Goal: Task Accomplishment & Management: Manage account settings

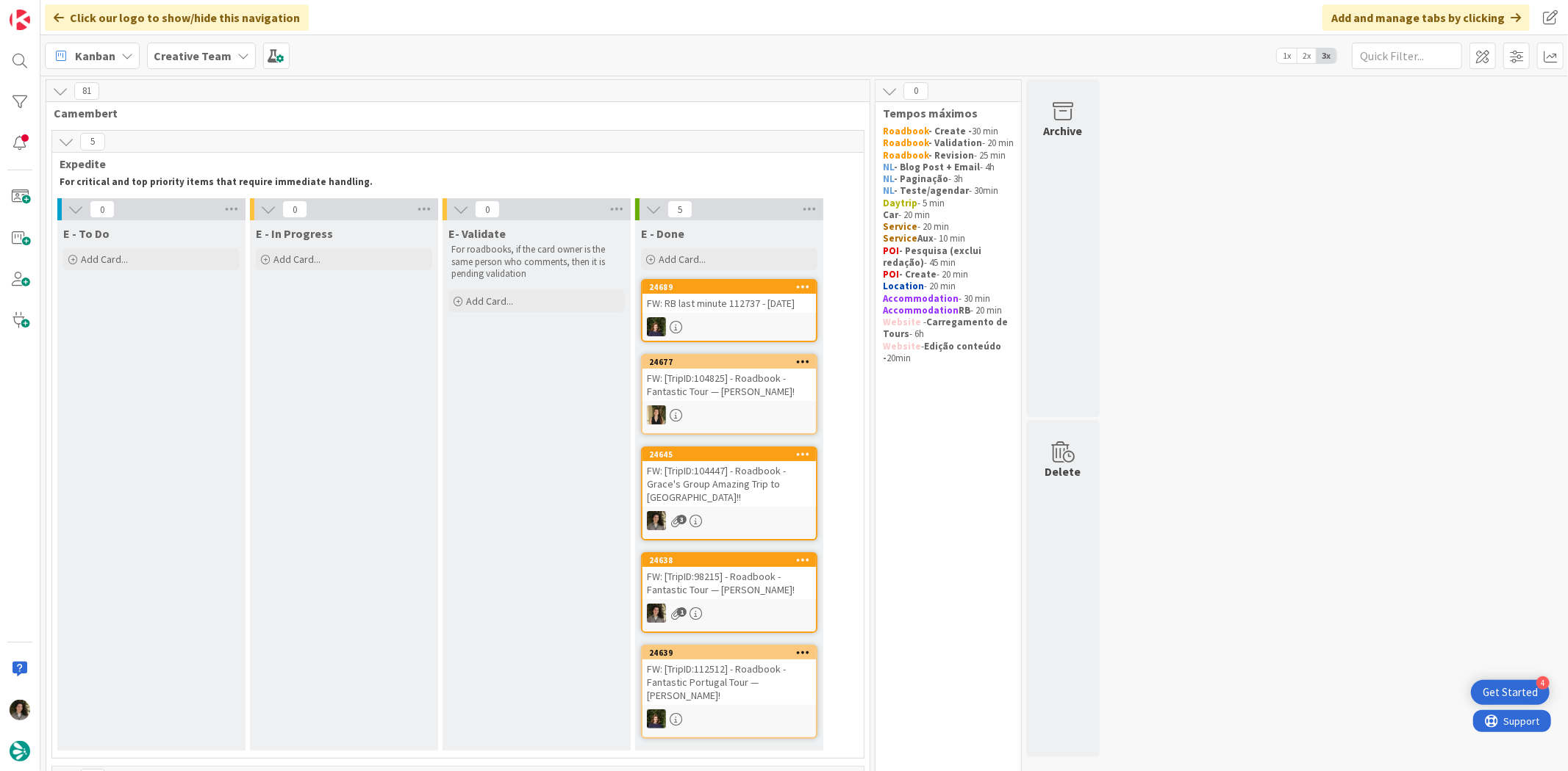
scroll to position [569, 0]
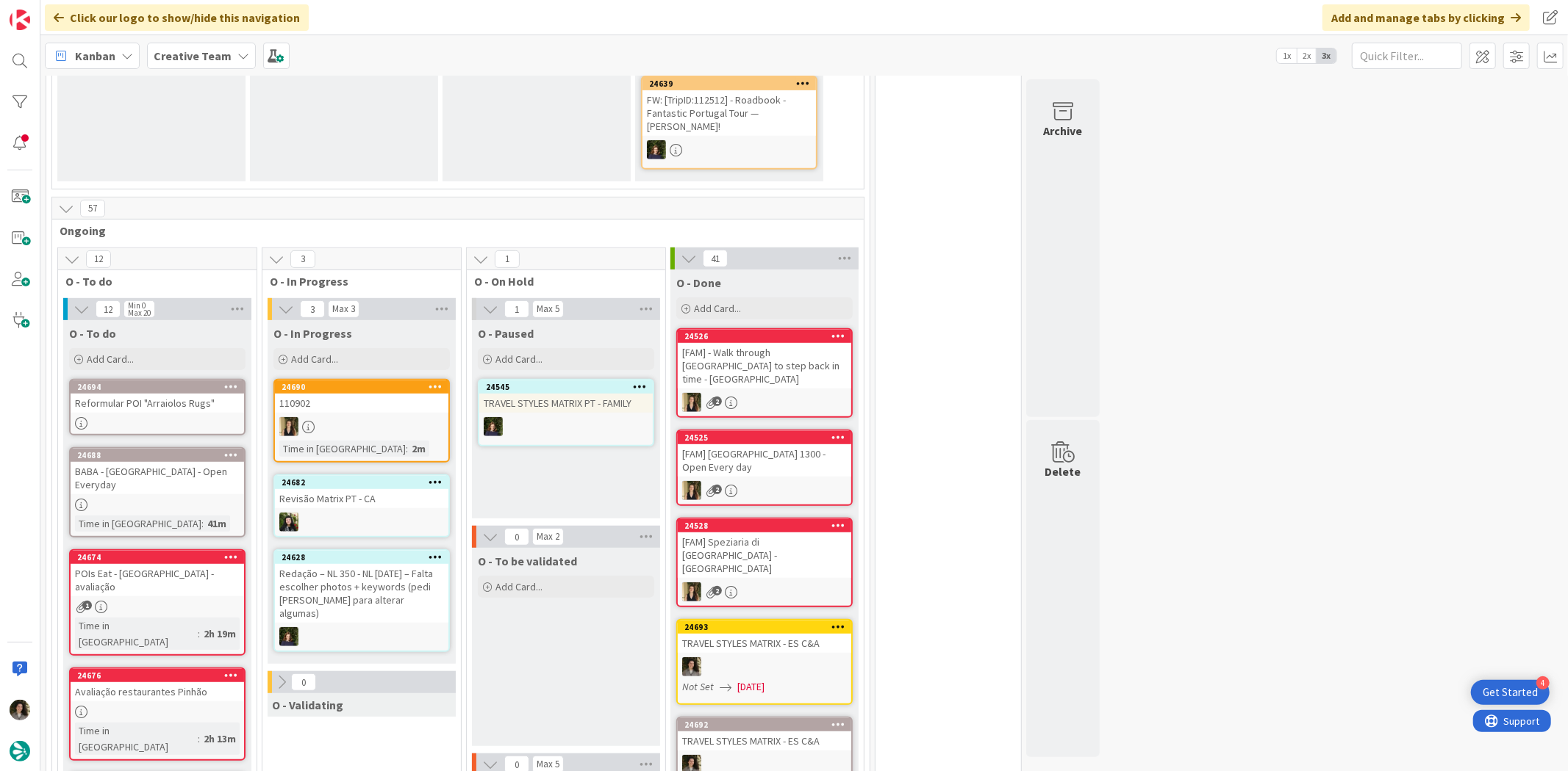
click at [676, 561] on div "24528 [FAM] Speziaria di [GEOGRAPHIC_DATA] - [GEOGRAPHIC_DATA] 2" at bounding box center [764, 562] width 176 height 89
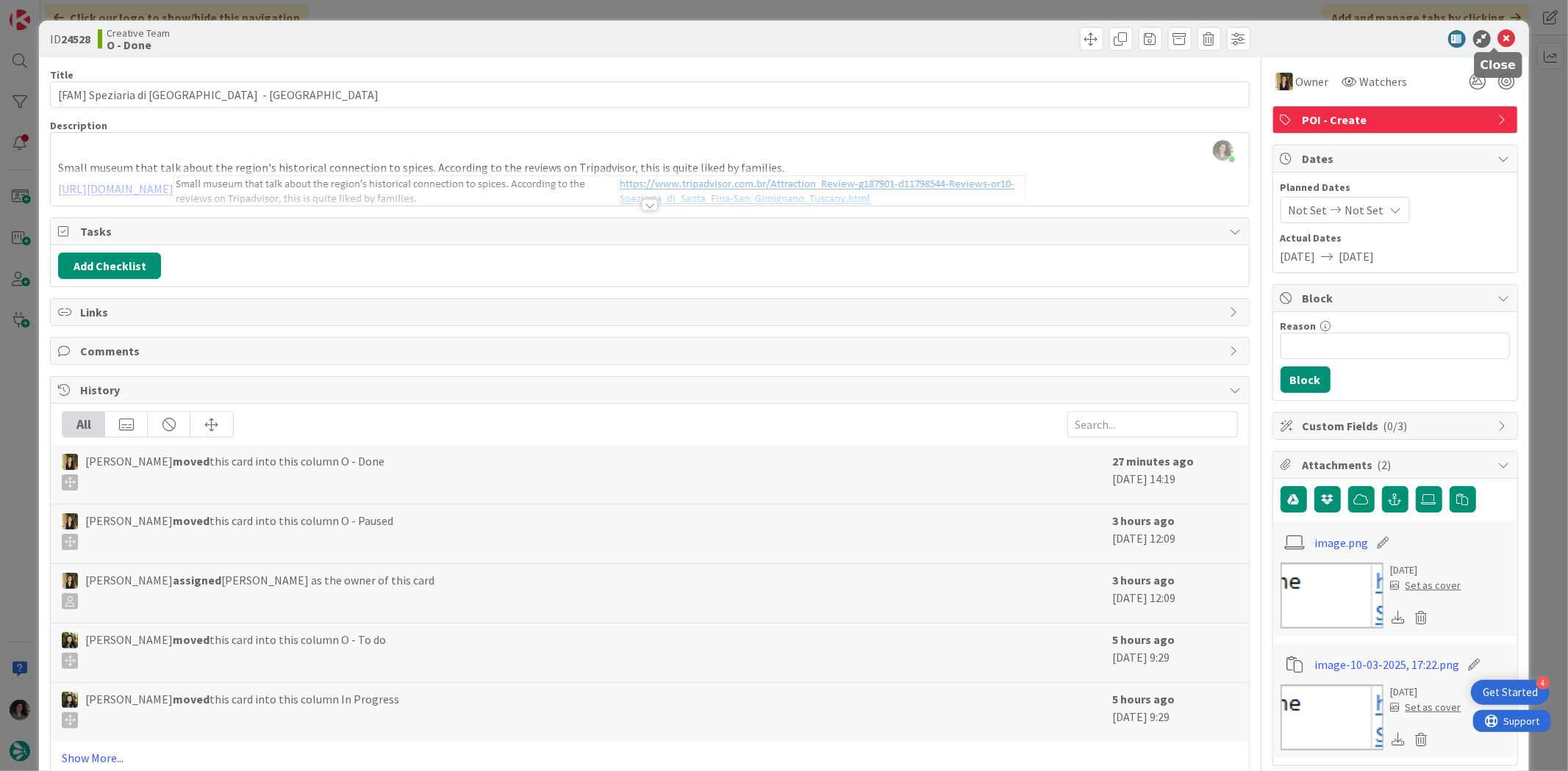
click at [1498, 34] on icon at bounding box center [1507, 39] width 18 height 18
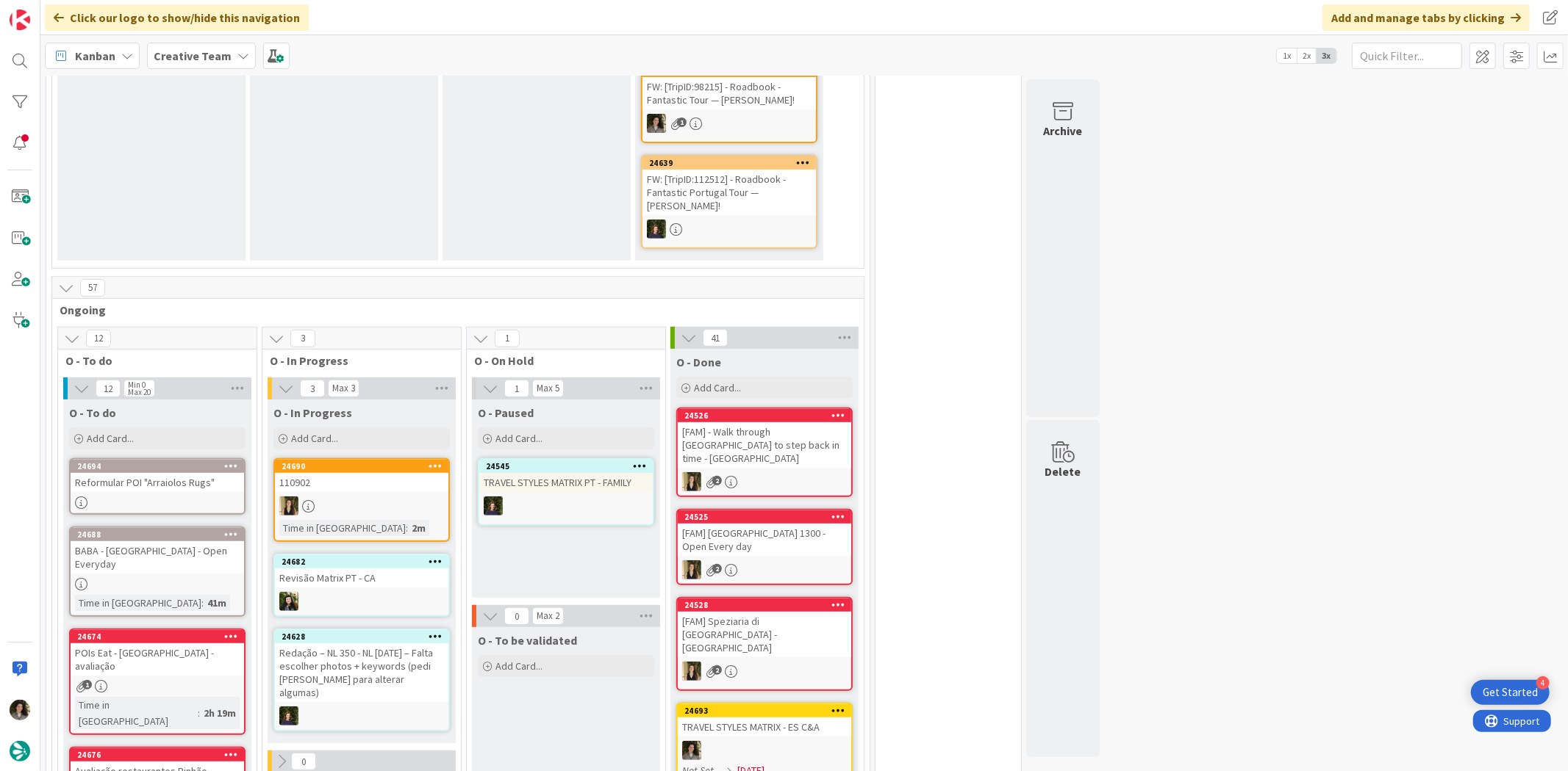
scroll to position [488, 0]
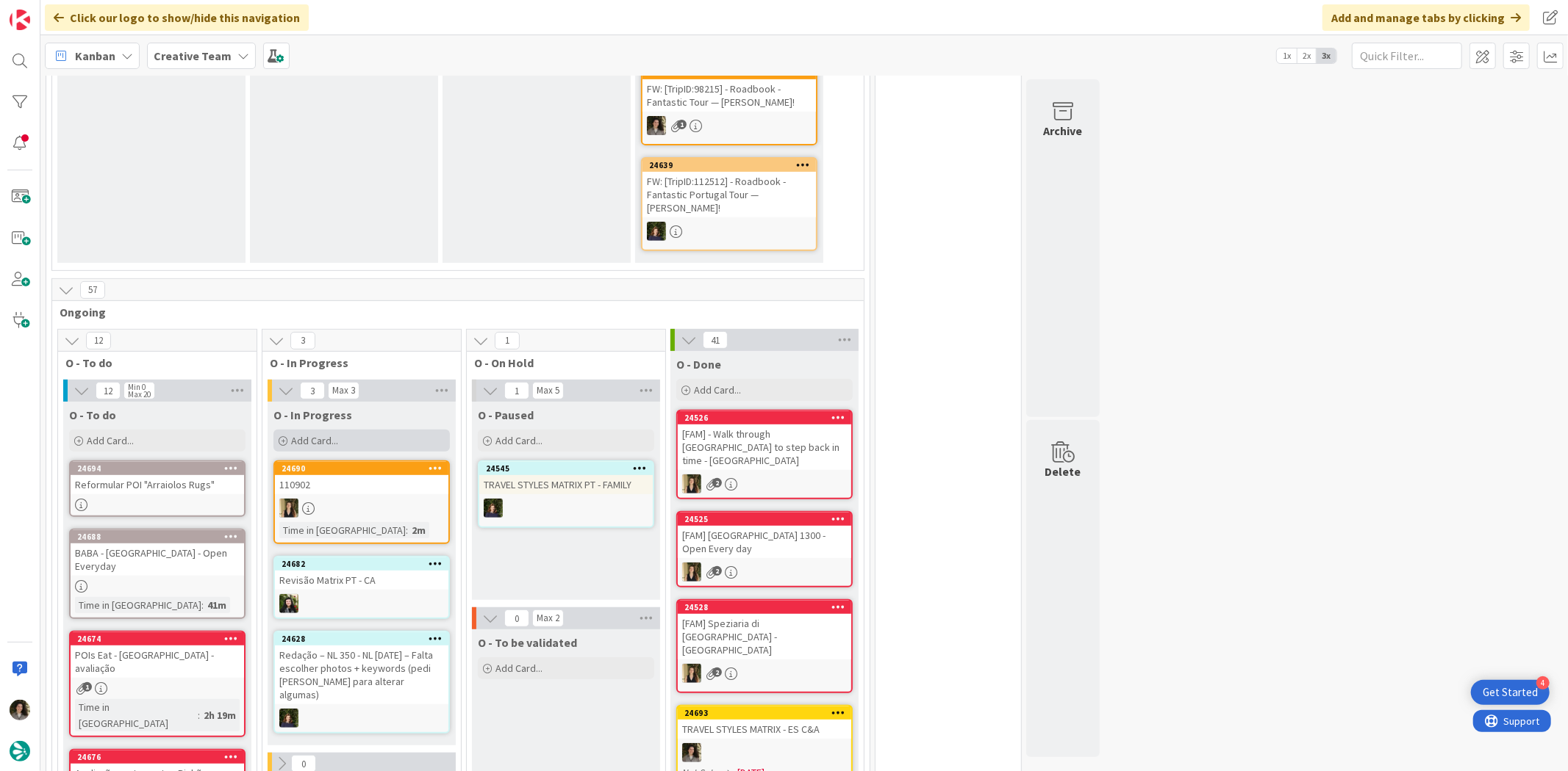
click at [350, 430] on div "Add Card..." at bounding box center [361, 441] width 176 height 22
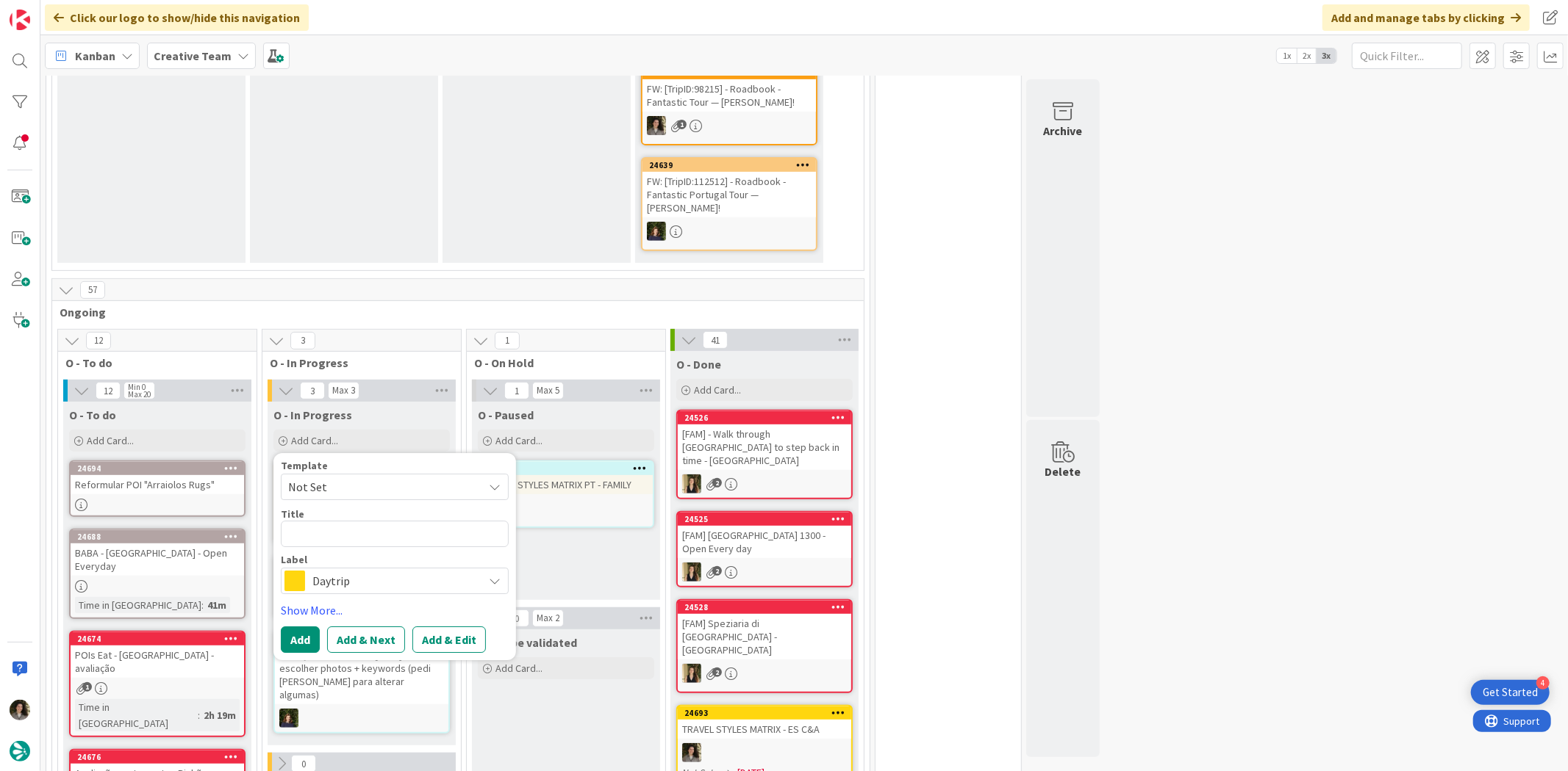
type textarea "x"
type textarea "T"
type textarea "x"
type textarea "Ta"
type textarea "x"
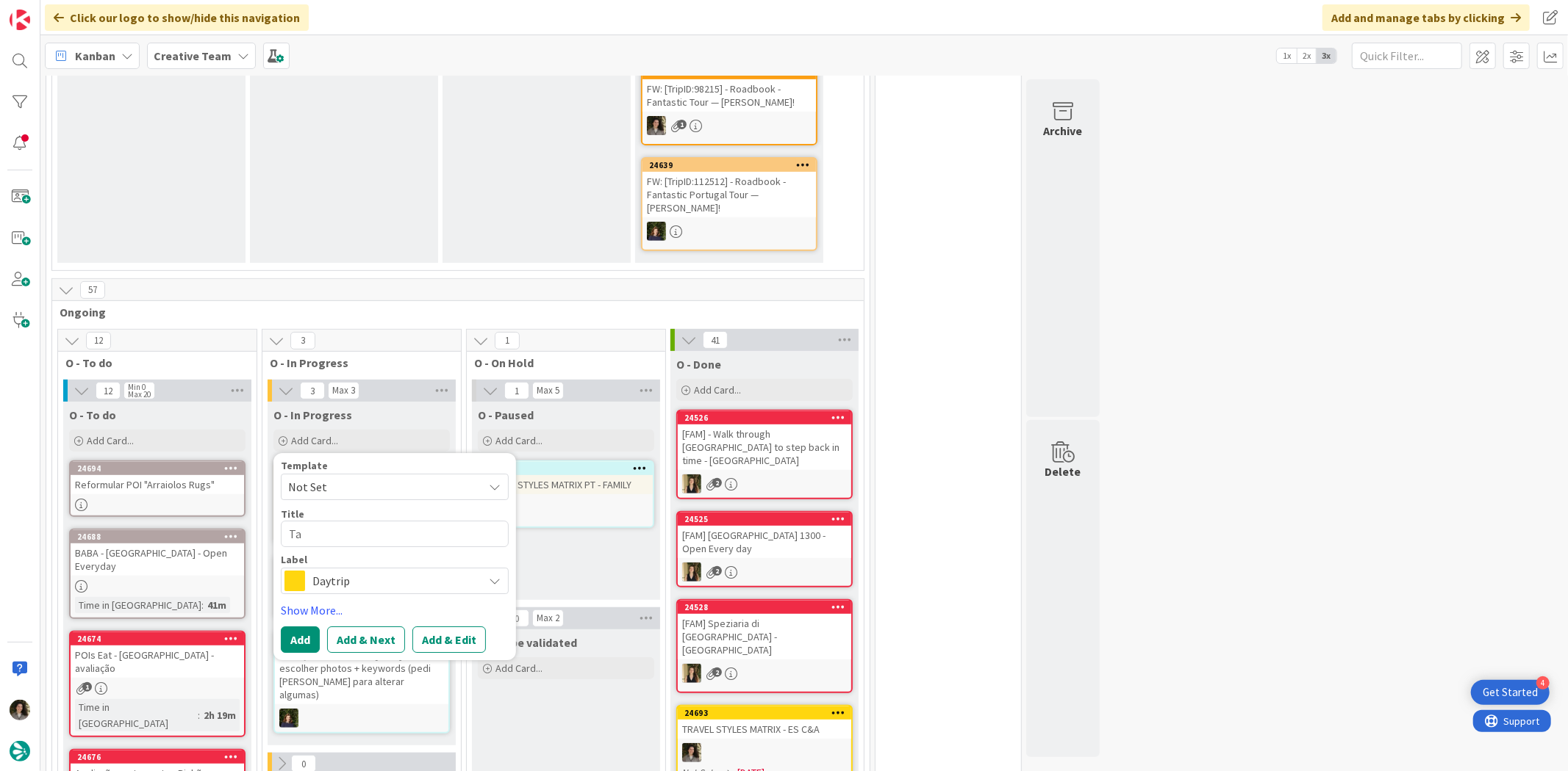
type textarea "Tav"
type textarea "x"
type textarea "[PERSON_NAME]"
type textarea "x"
type textarea "[PERSON_NAME]"
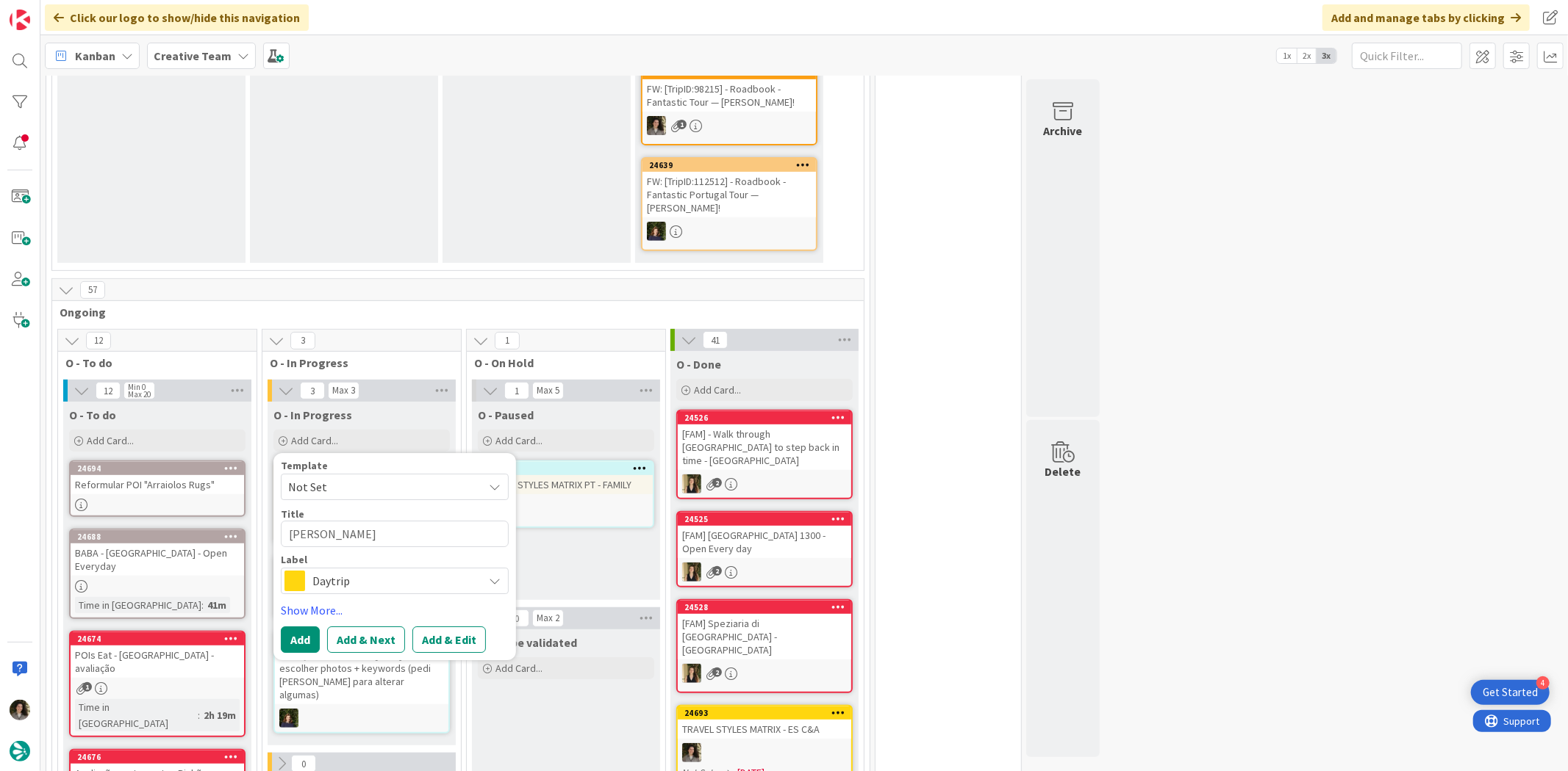
type textarea "x"
type textarea "[PERSON_NAME]"
type textarea "x"
type textarea "Tav"
type textarea "x"
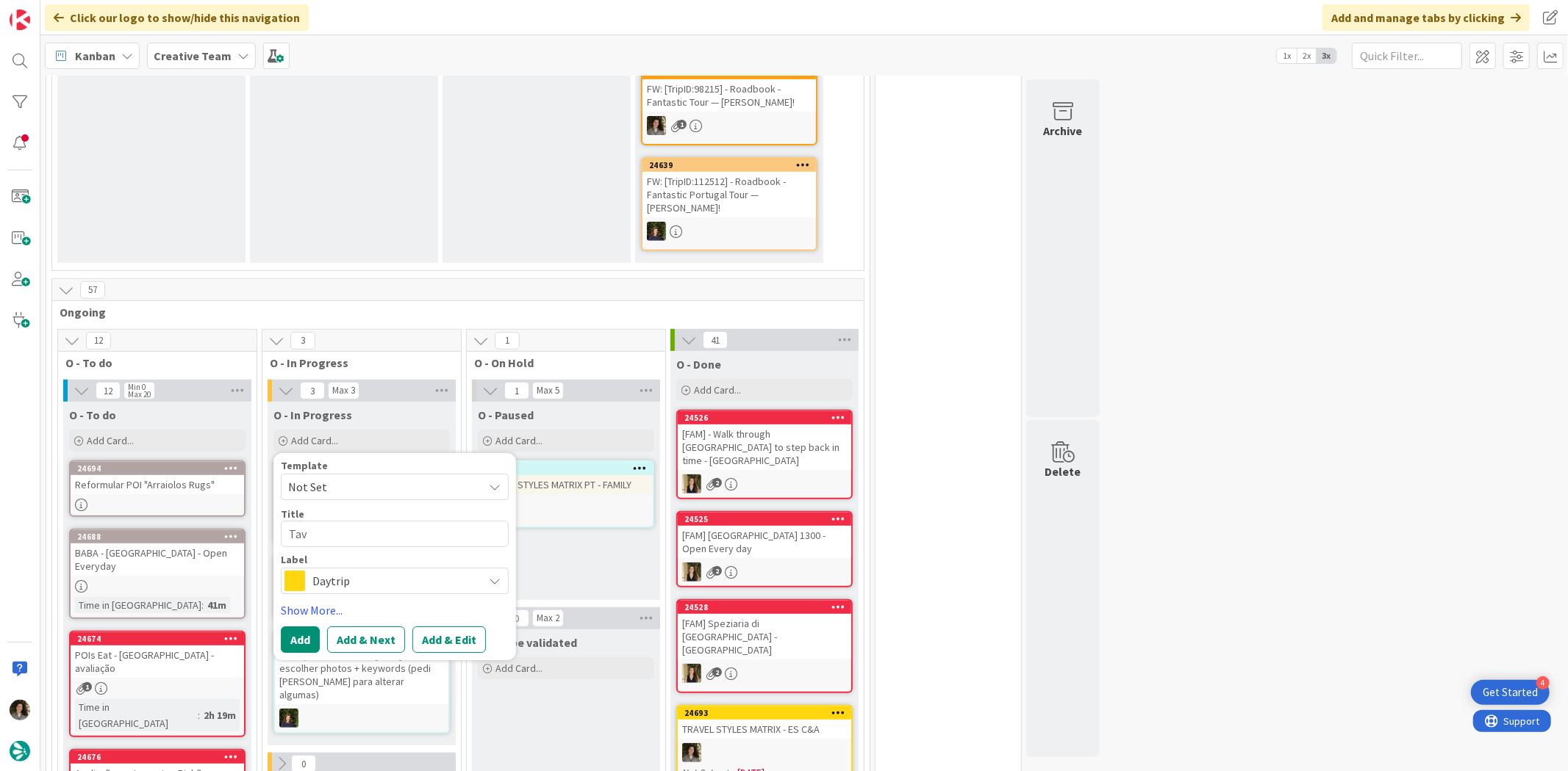
type textarea "Ta"
type textarea "x"
type textarea "T"
type textarea "x"
type textarea "T"
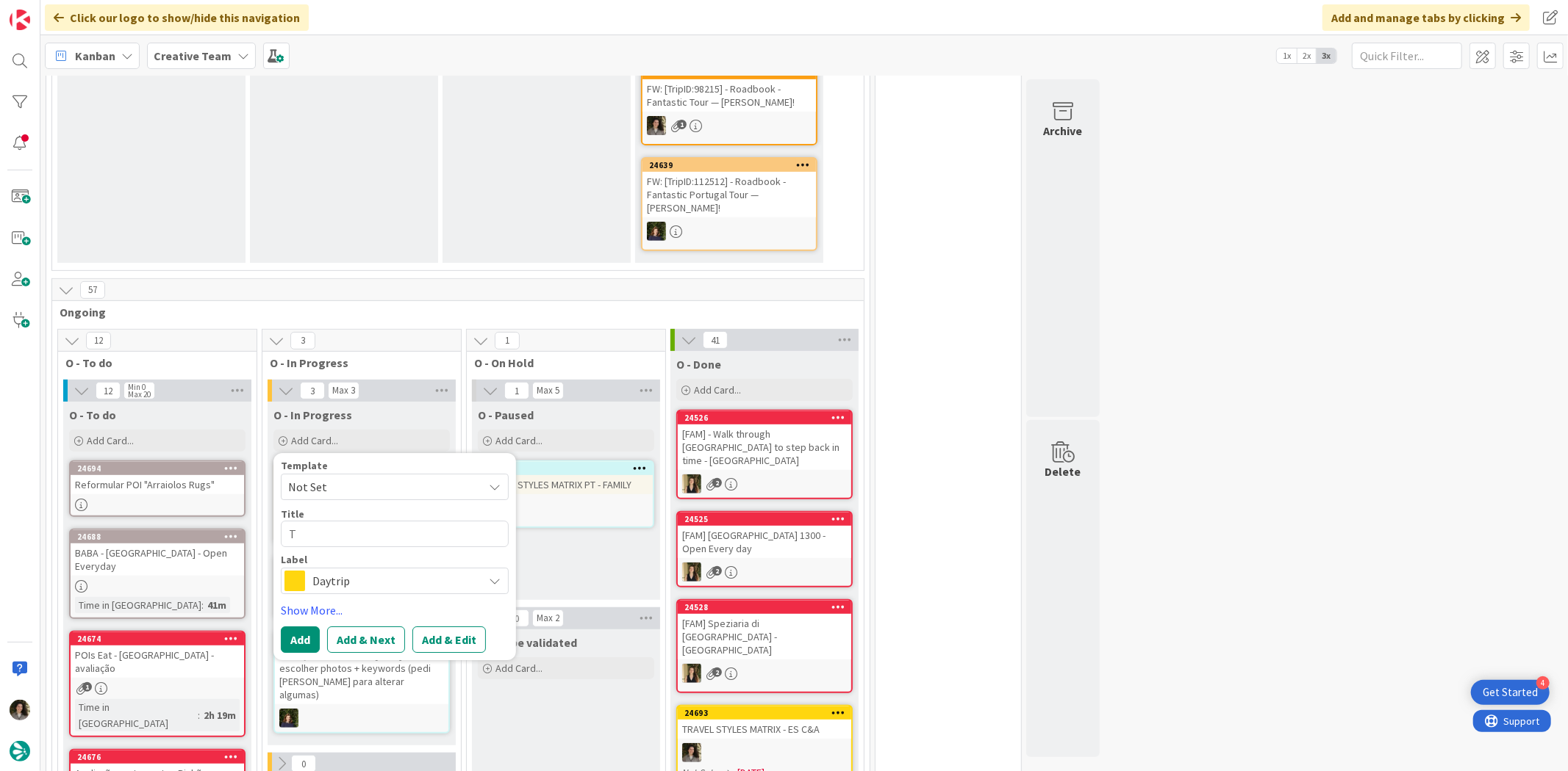
type textarea "x"
type textarea "TR"
type textarea "x"
type textarea "TRA"
type textarea "x"
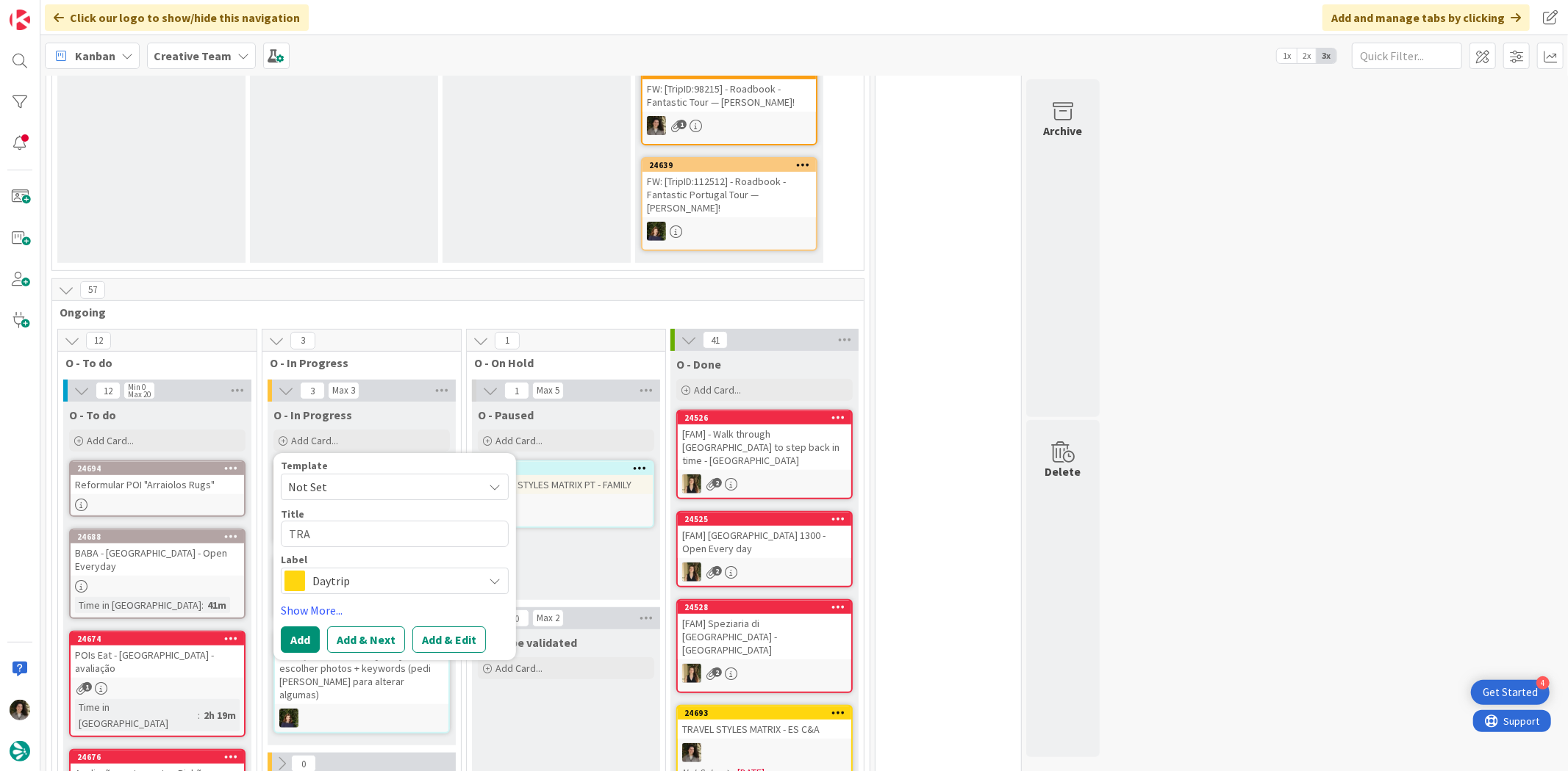
type textarea "TRAV"
type textarea "x"
type textarea "TRAVE"
type textarea "x"
type textarea "TRAVEL"
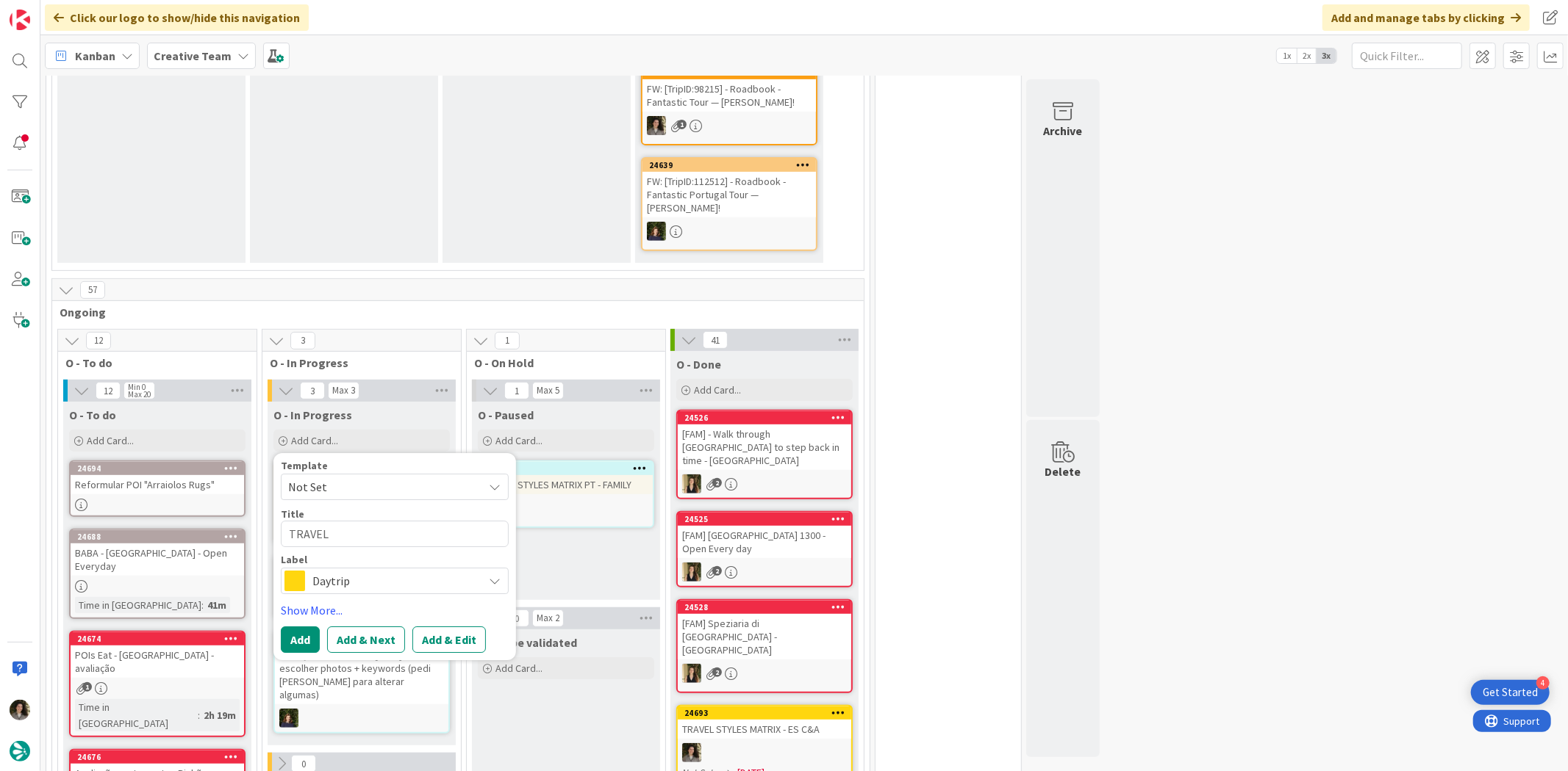
type textarea "x"
type textarea "TRAVEL"
type textarea "x"
type textarea "TRAVEL S"
type textarea "x"
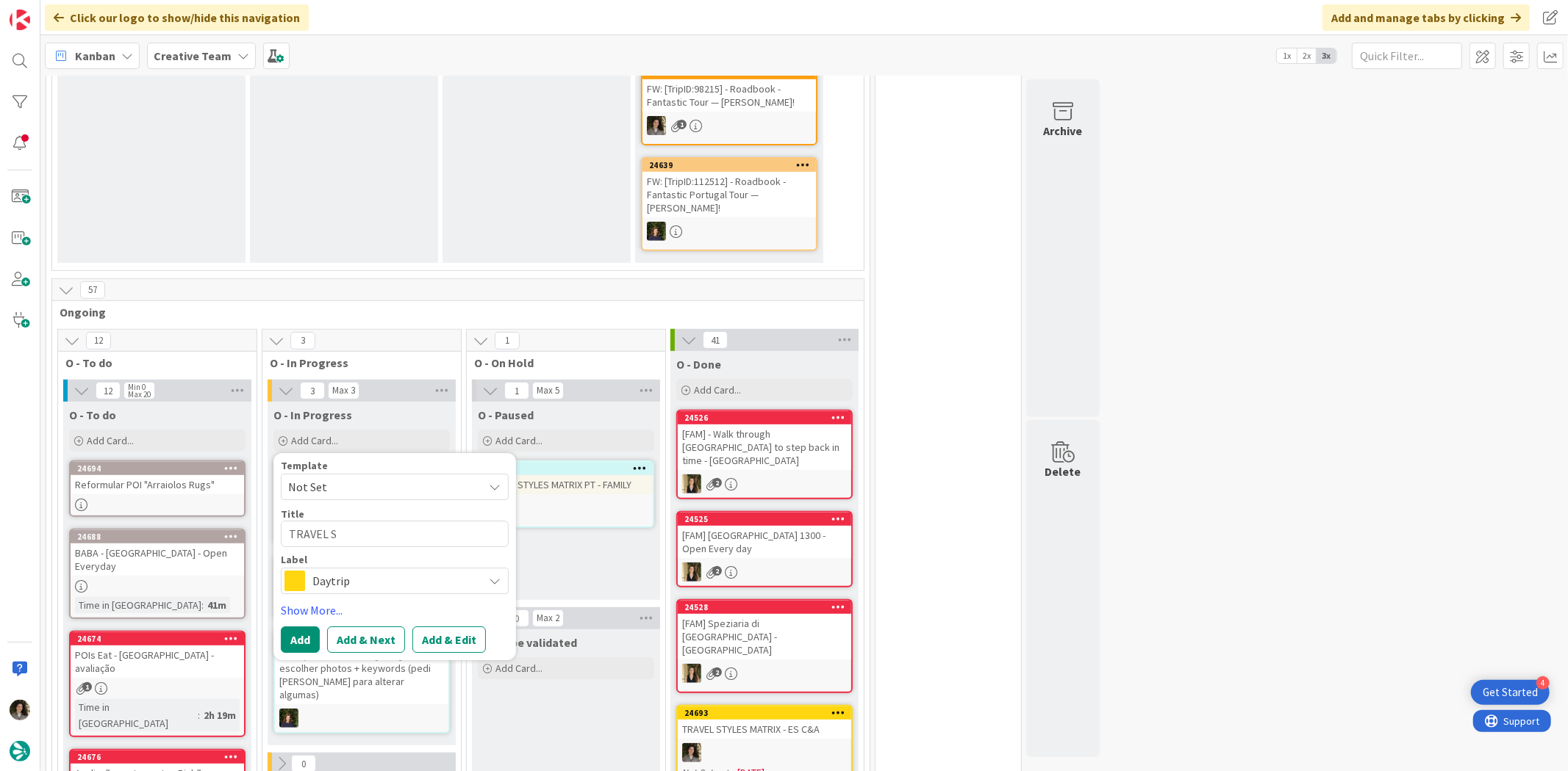
type textarea "TRAVEL ST"
type textarea "x"
type textarea "TRAVEL STY"
type textarea "x"
type textarea "TRAVEL STYL"
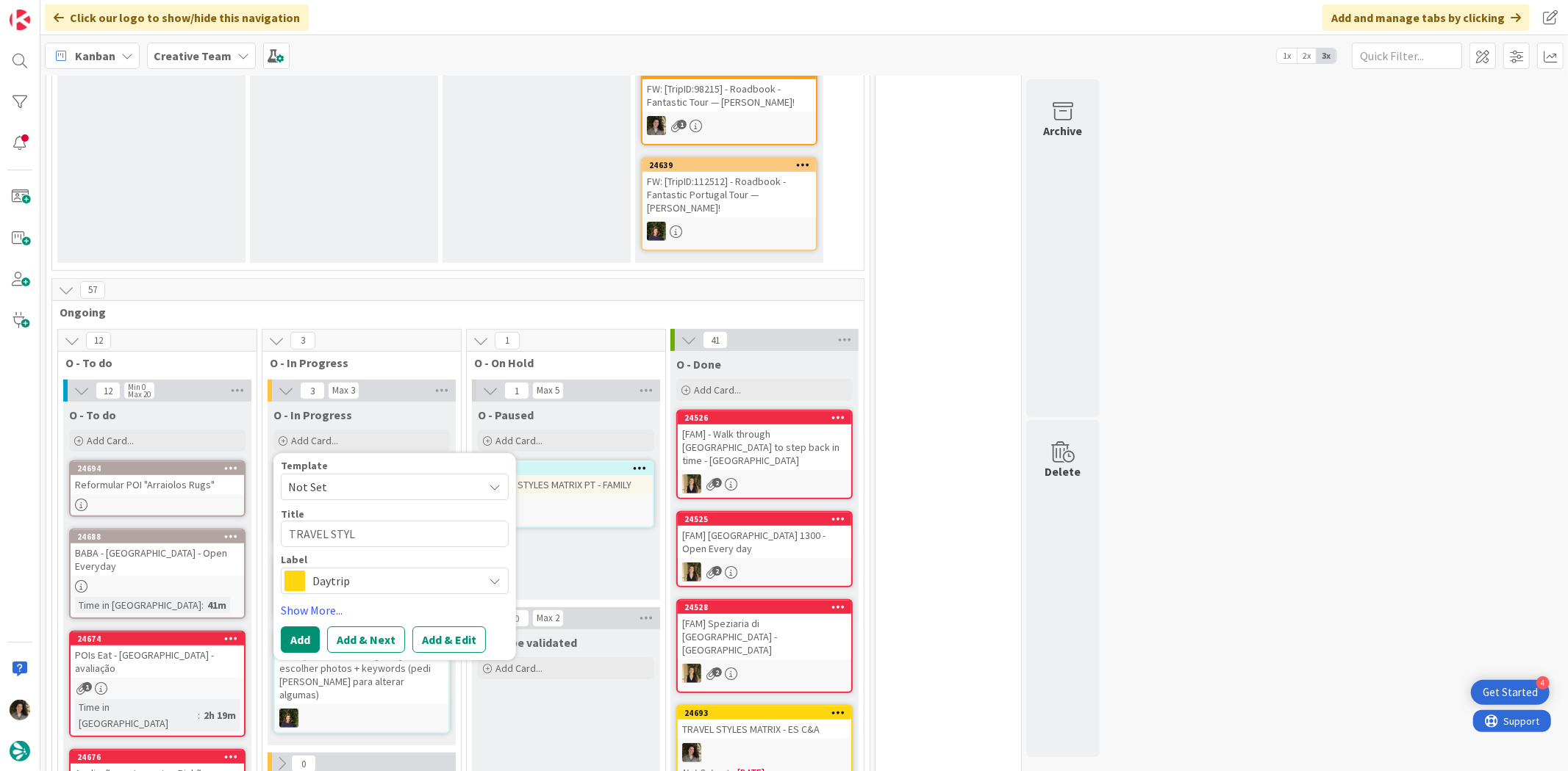
type textarea "x"
type textarea "TRAVEL STYLE"
type textarea "x"
type textarea "TRAVEL STYLES"
type textarea "x"
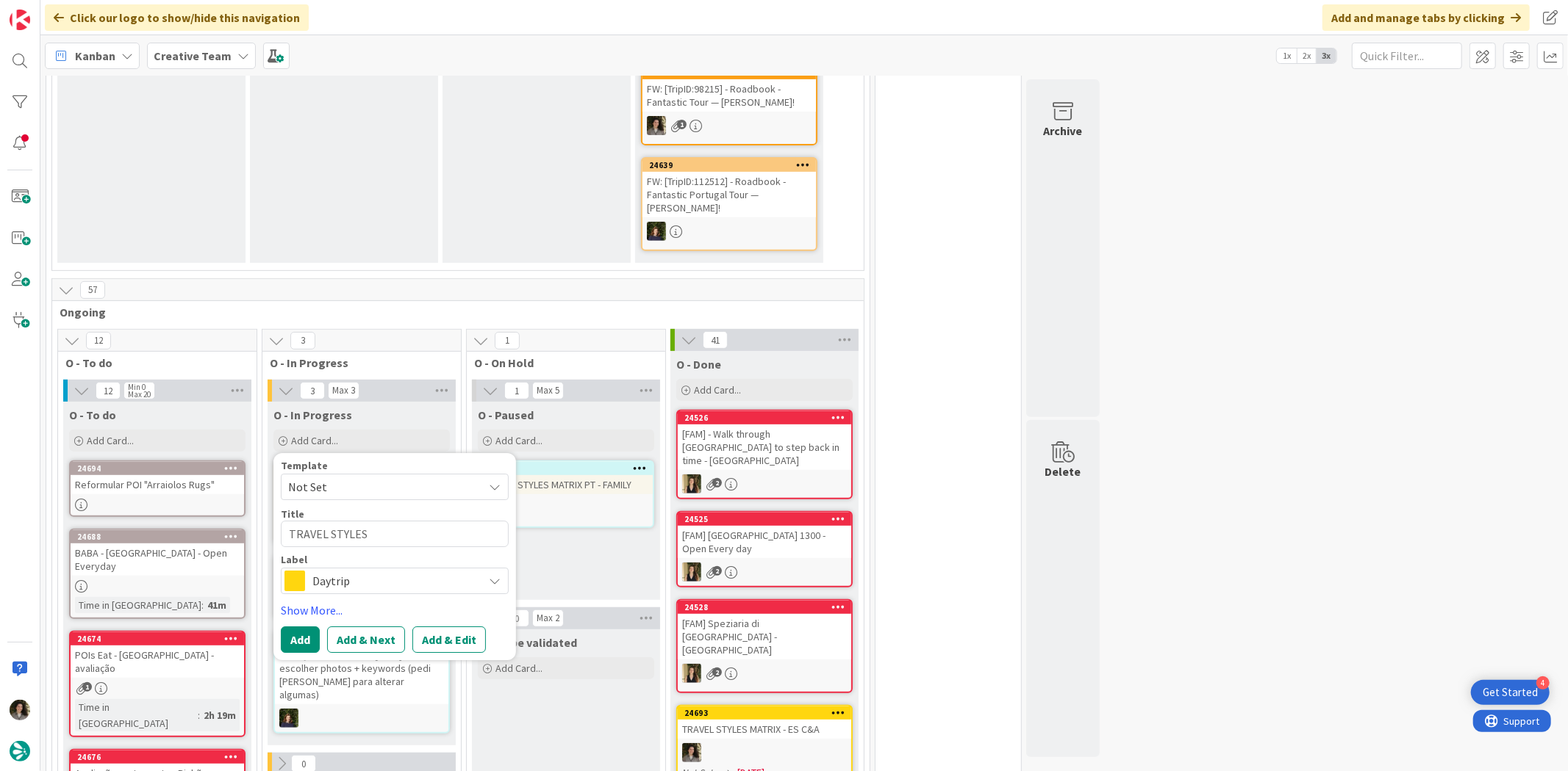
type textarea "TRAVEL STYLES M"
type textarea "x"
type textarea "TRAVEL STYLES MA"
type textarea "x"
type textarea "TRAVEL STYLES MAY"
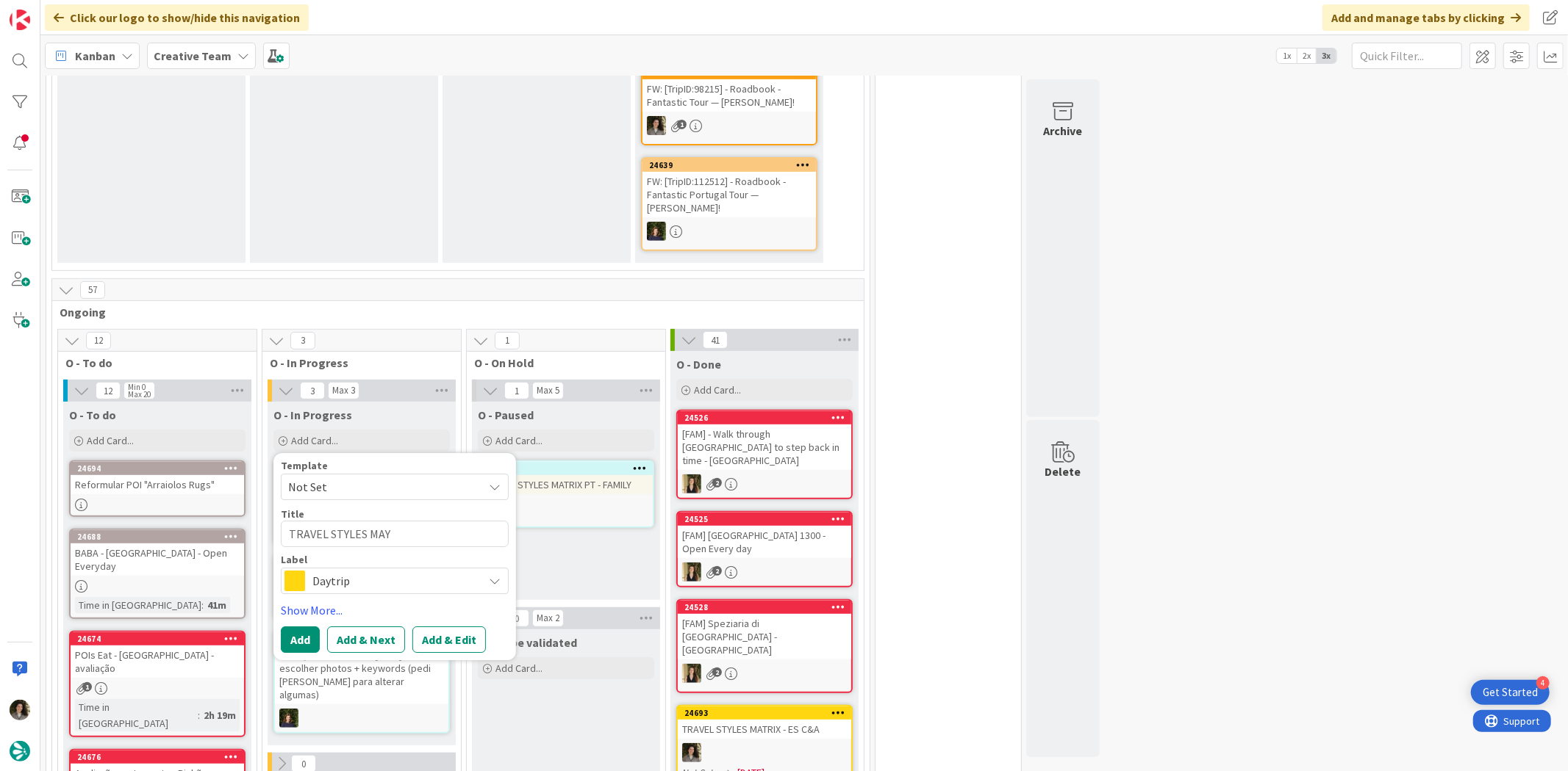
type textarea "x"
type textarea "TRAVEL STYLES MAYT"
type textarea "x"
type textarea "TRAVEL STYLES MAY"
type textarea "x"
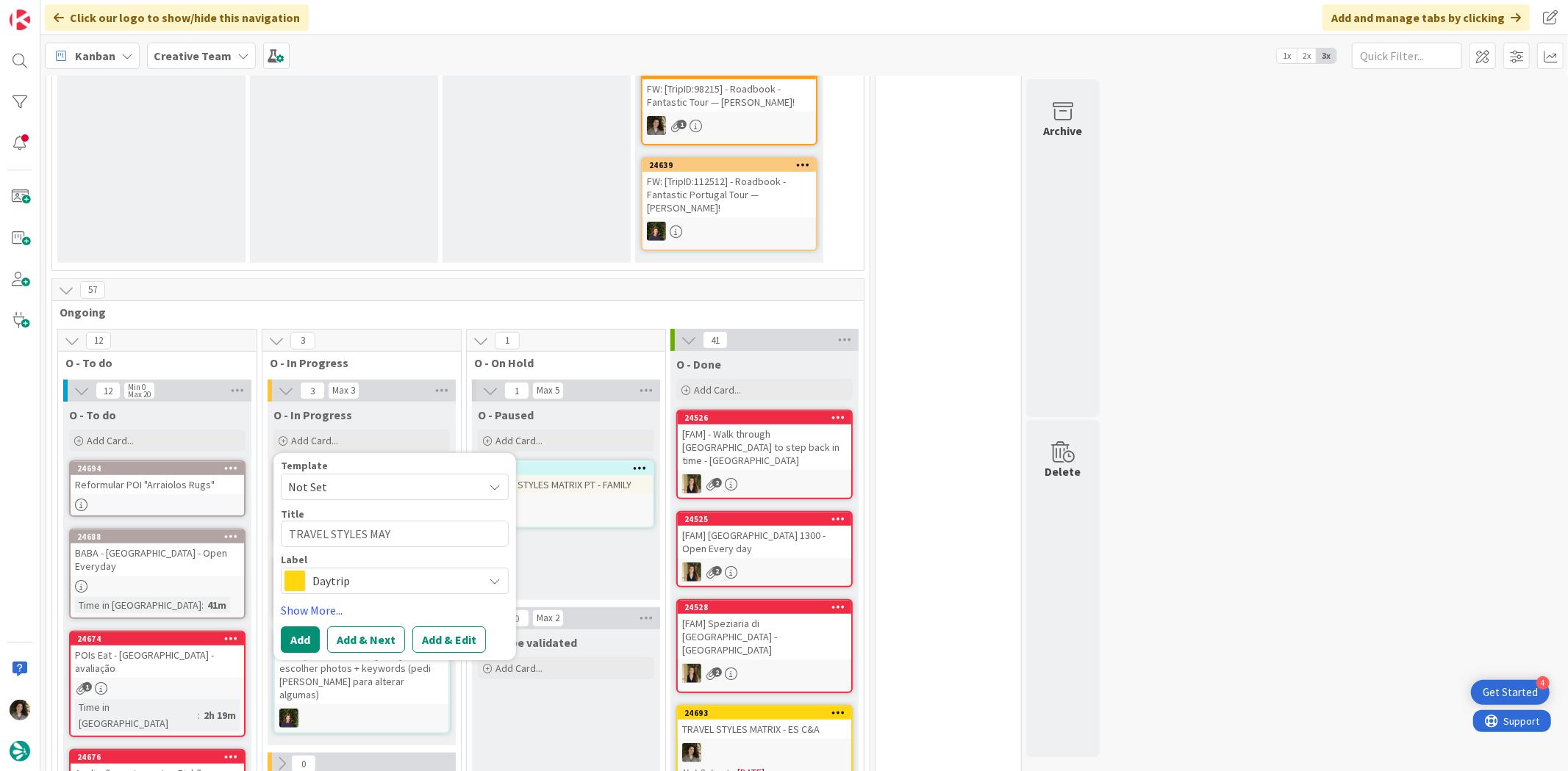
type textarea "TRAVEL STYLES MA"
type textarea "x"
type textarea "TRAVEL STYLES MAT"
type textarea "x"
type textarea "TRAVEL STYLES MATR"
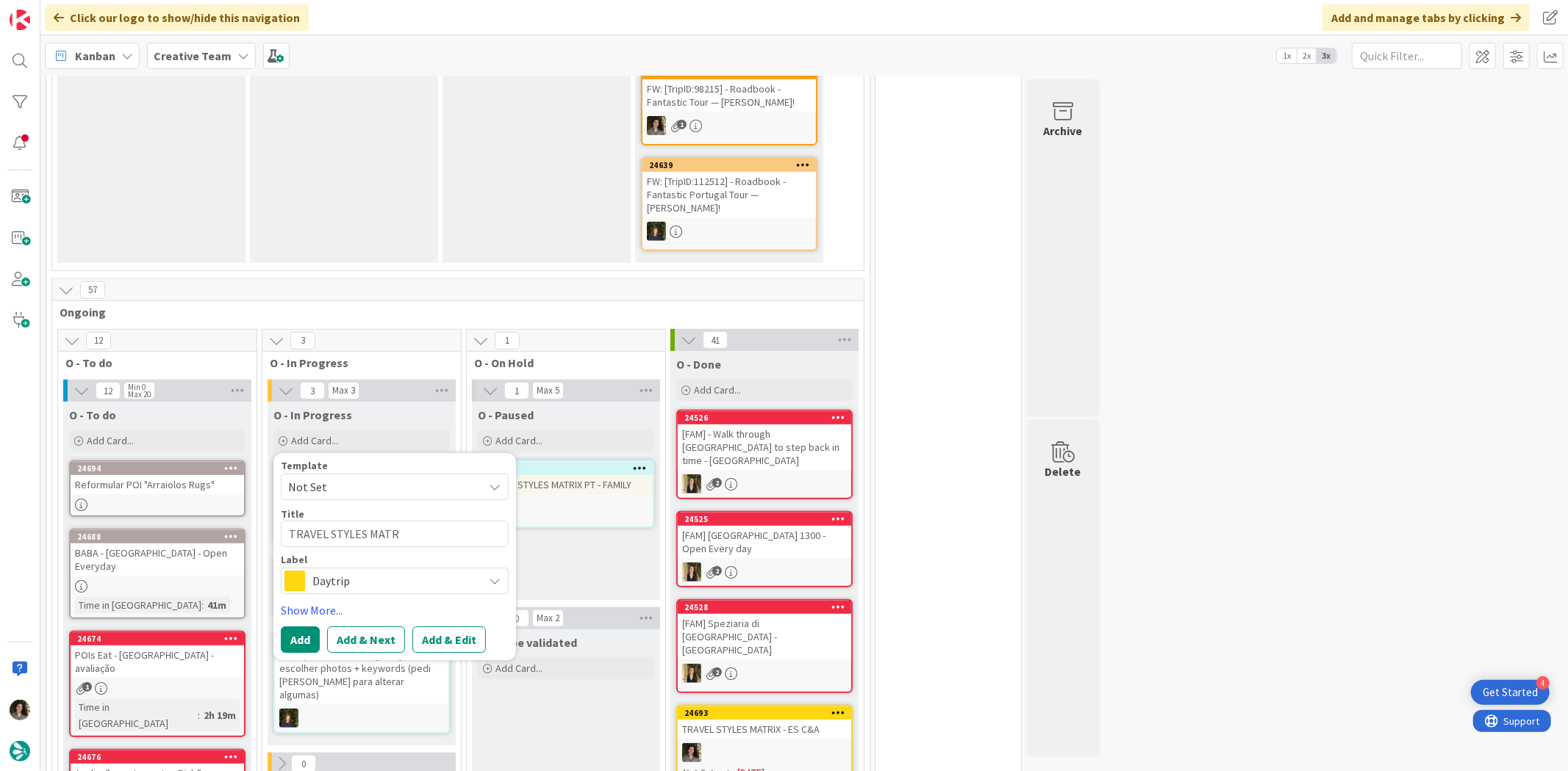
type textarea "x"
type textarea "TRAVEL STYLES MATRI"
type textarea "x"
type textarea "TRAVEL STYLES MATRIX"
type textarea "x"
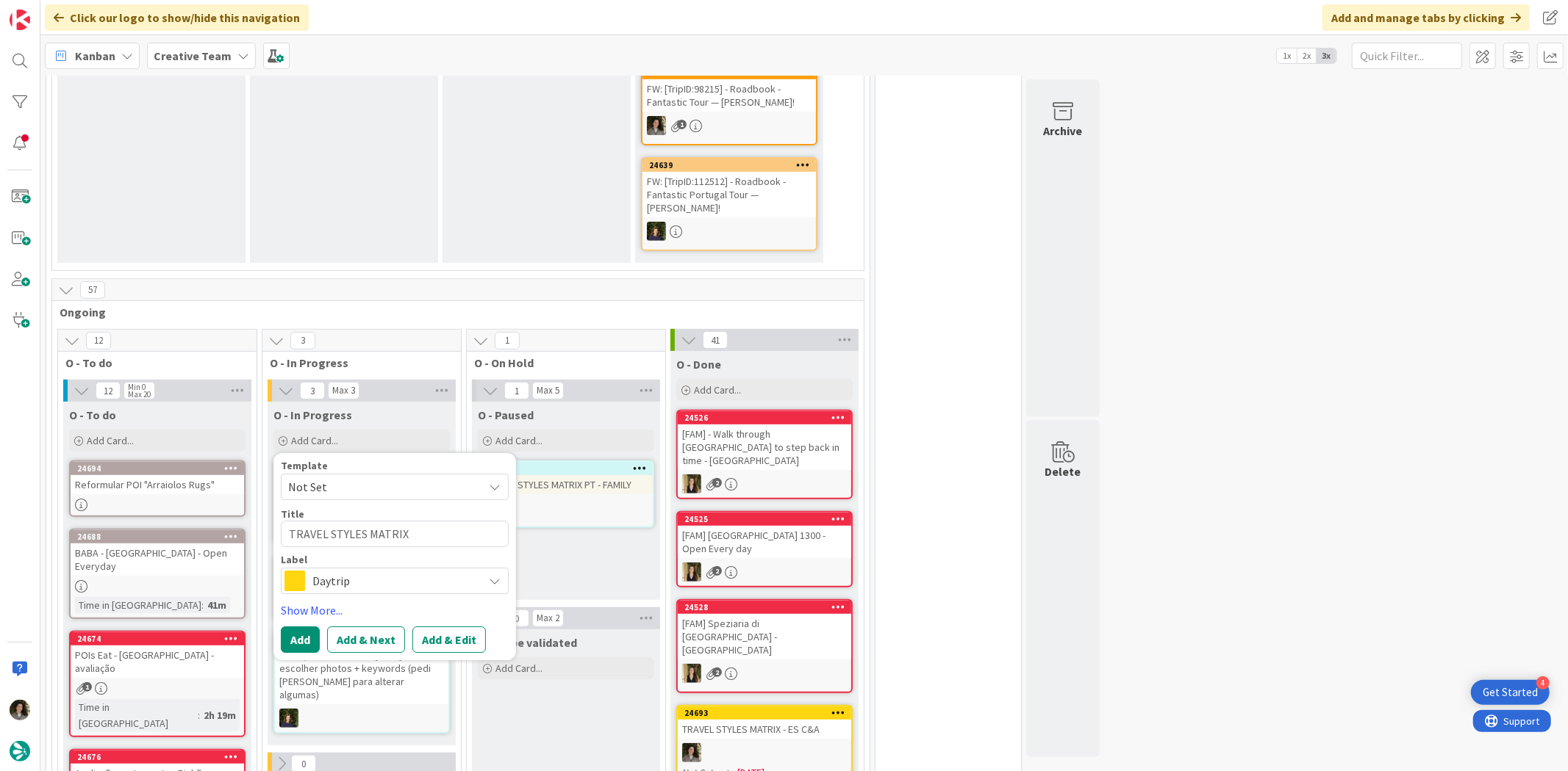
type textarea "TRAVEL STYLES MATRIX"
type textarea "x"
type textarea "TRAVEL STYLES MATRIX -"
type textarea "x"
type textarea "TRAVEL STYLES MATRIX -"
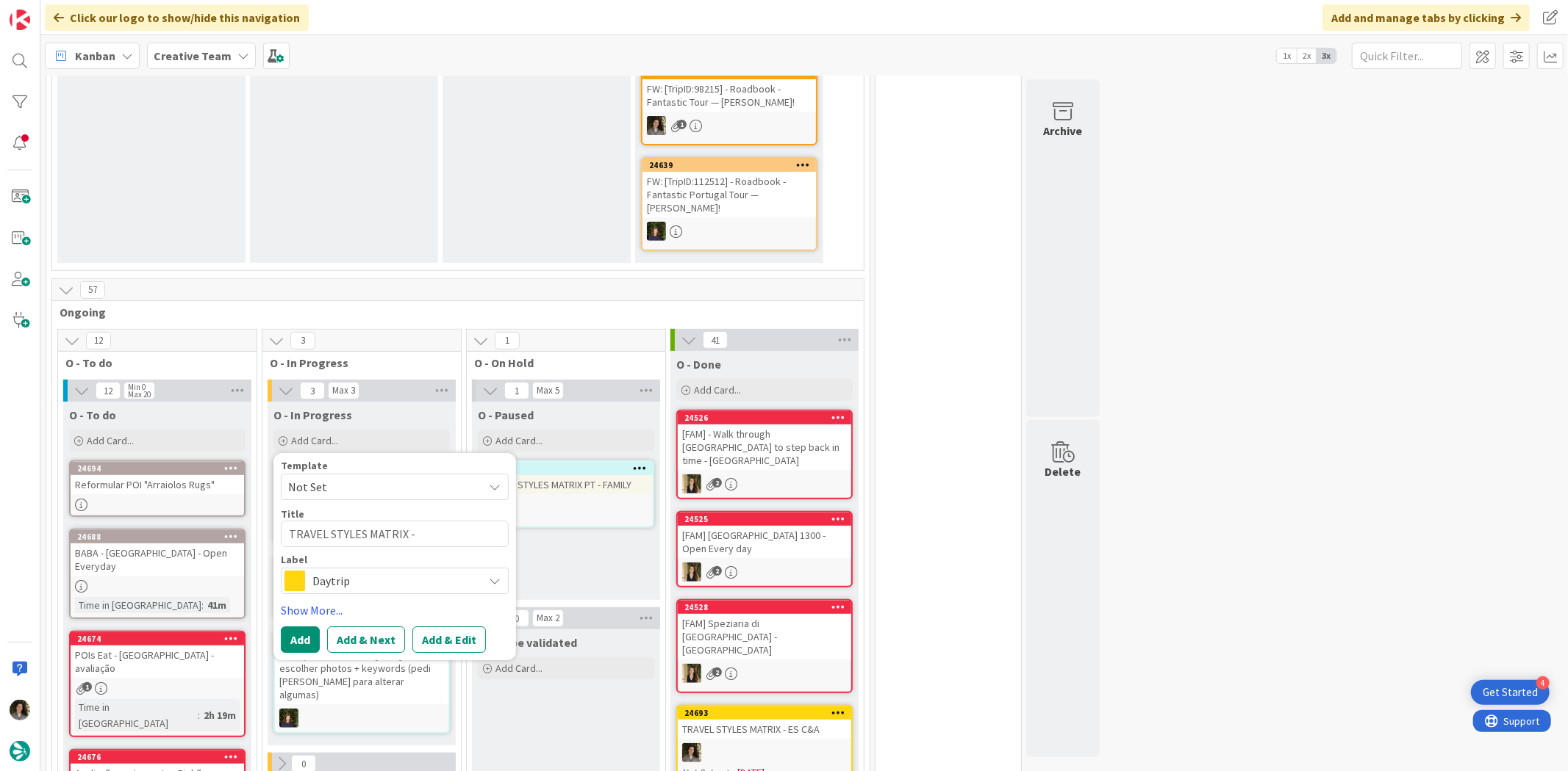
type textarea "x"
type textarea "TRAVEL STYLES MATRIX - E"
type textarea "x"
type textarea "TRAVEL STYLES MATRIX - ES"
type textarea "x"
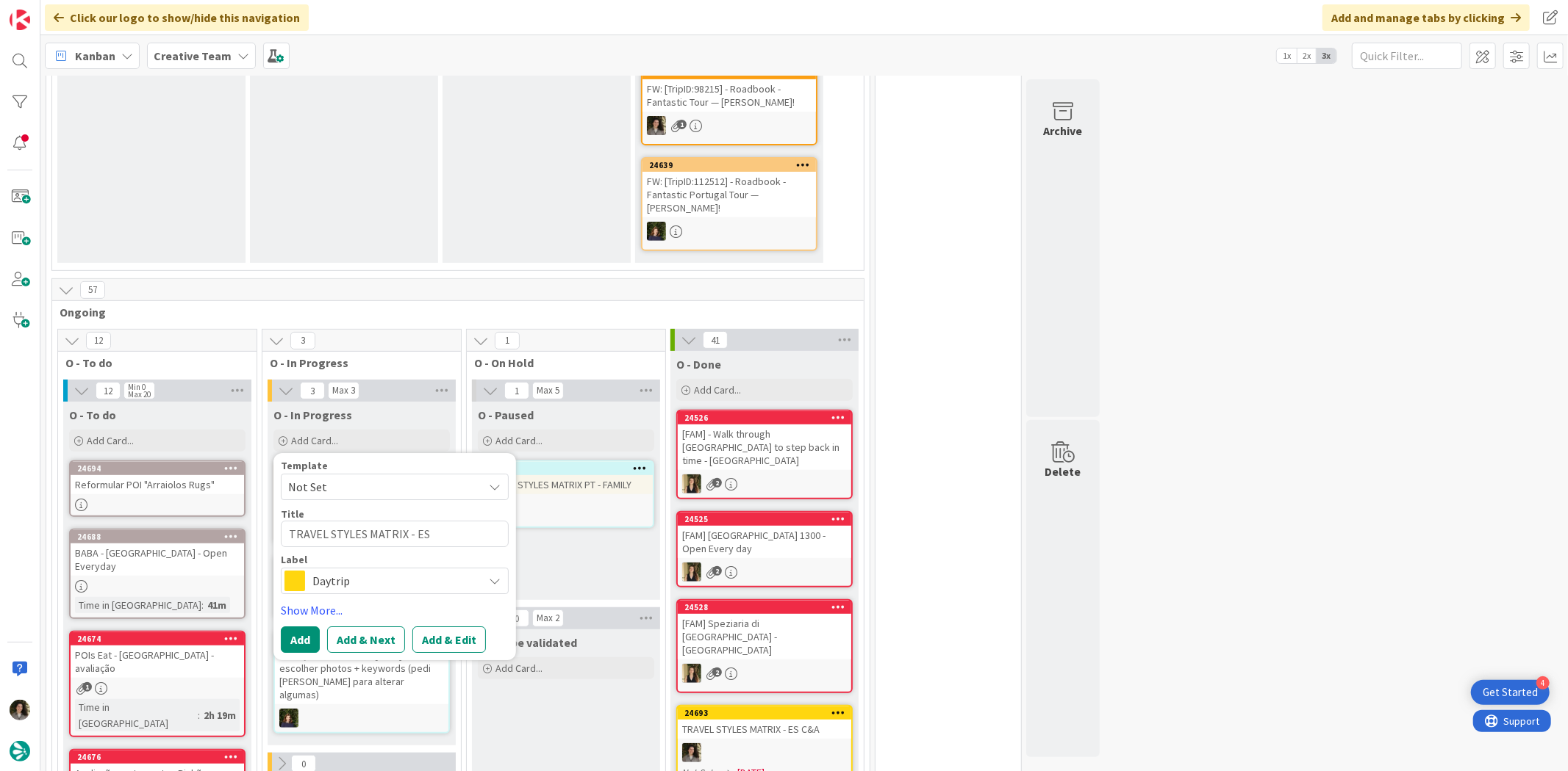
type textarea "TRAVEL STYLES MATRIX - ES"
type textarea "x"
type textarea "TRAVEL STYLES MATRIX - ES C"
type textarea "x"
type textarea "TRAVEL STYLES MATRIX - ES C&"
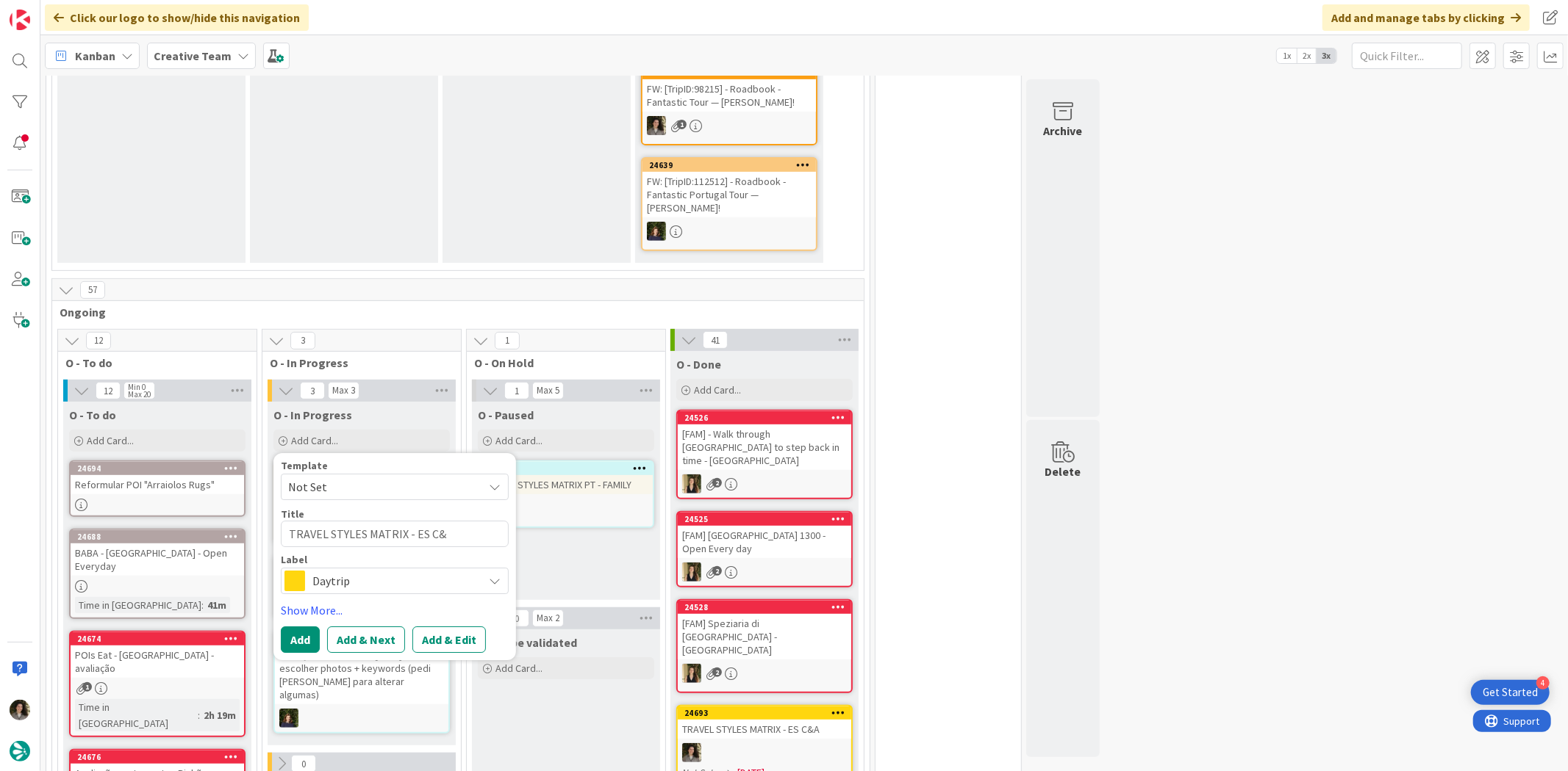
type textarea "x"
type textarea "TRAVEL STYLES MATRIX - ES C&A"
type textarea "x"
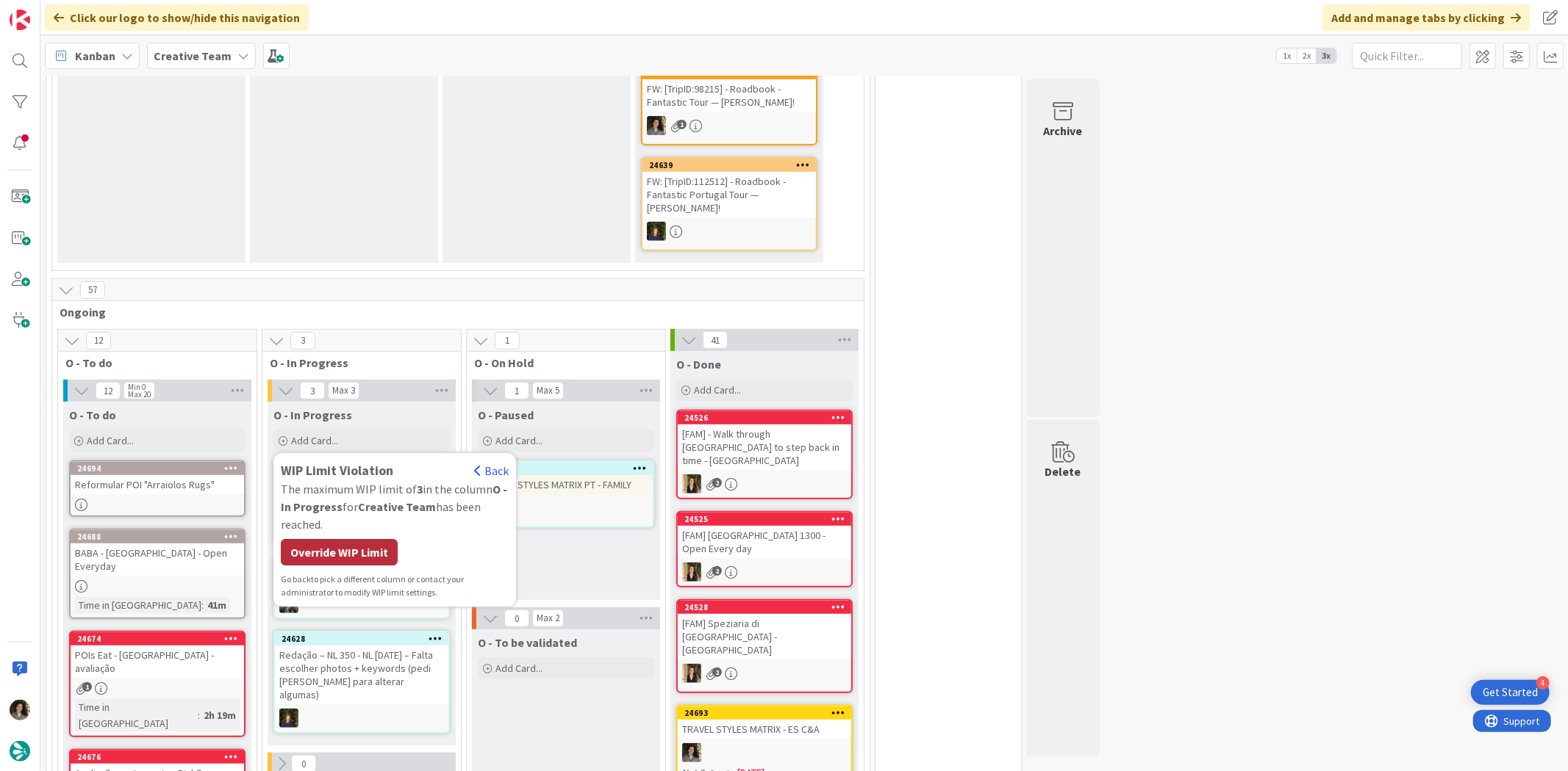
click at [367, 540] on div "Override WIP Limit" at bounding box center [339, 552] width 117 height 26
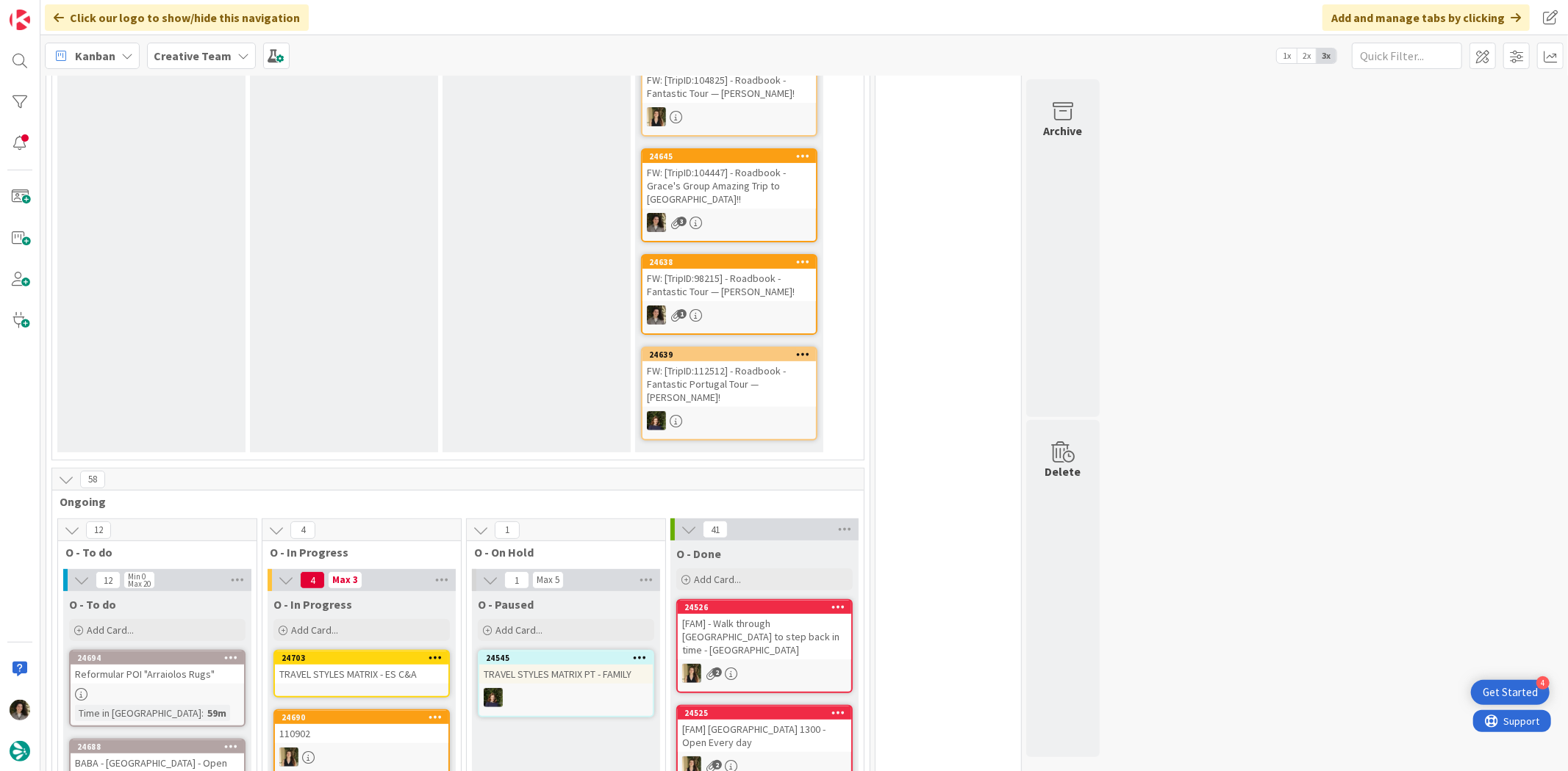
scroll to position [571, 0]
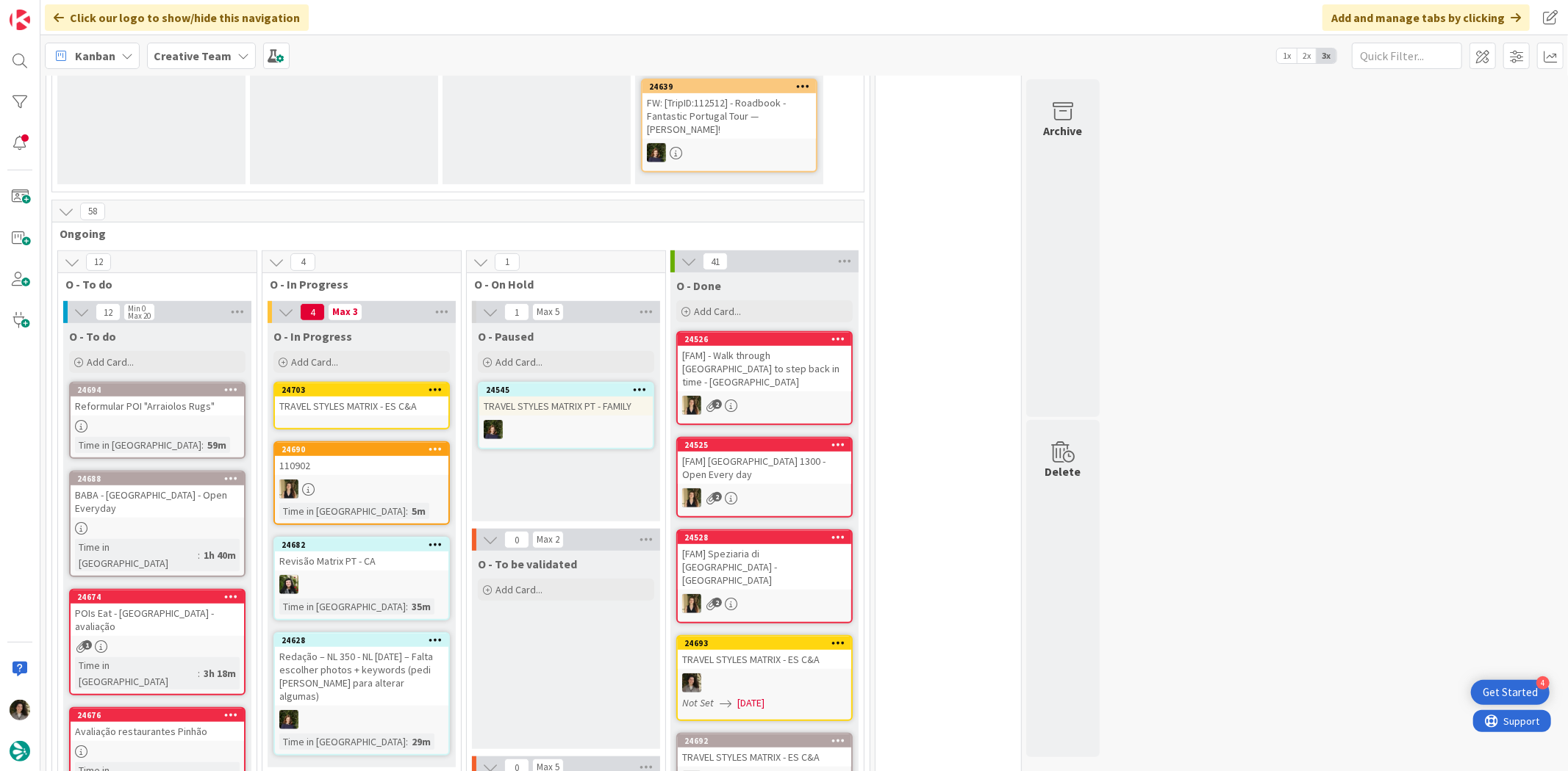
click at [393, 396] on div "TRAVEL STYLES MATRIX - ES C&A" at bounding box center [361, 406] width 173 height 19
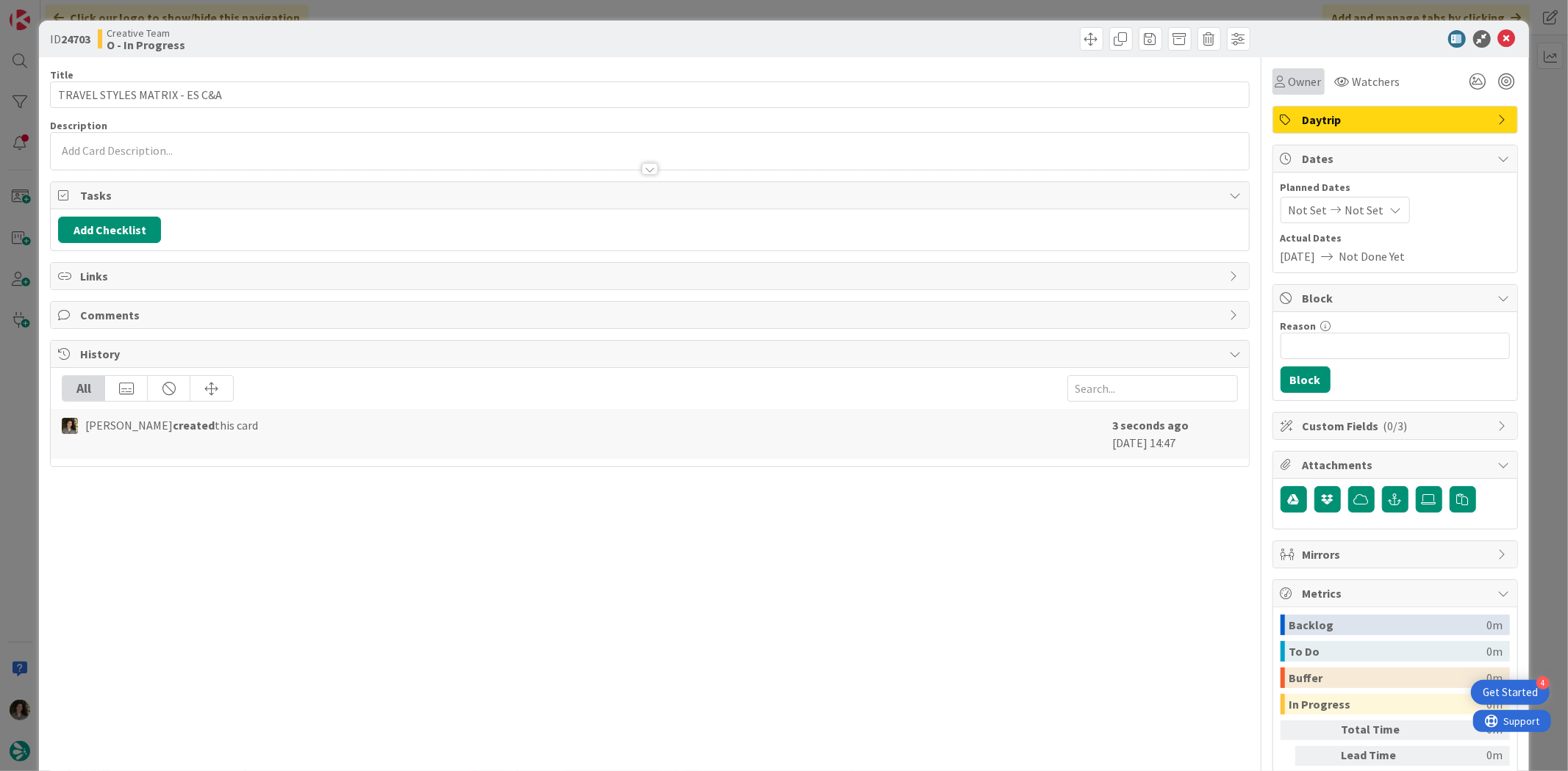
click at [1288, 85] on span "Owner" at bounding box center [1304, 81] width 33 height 18
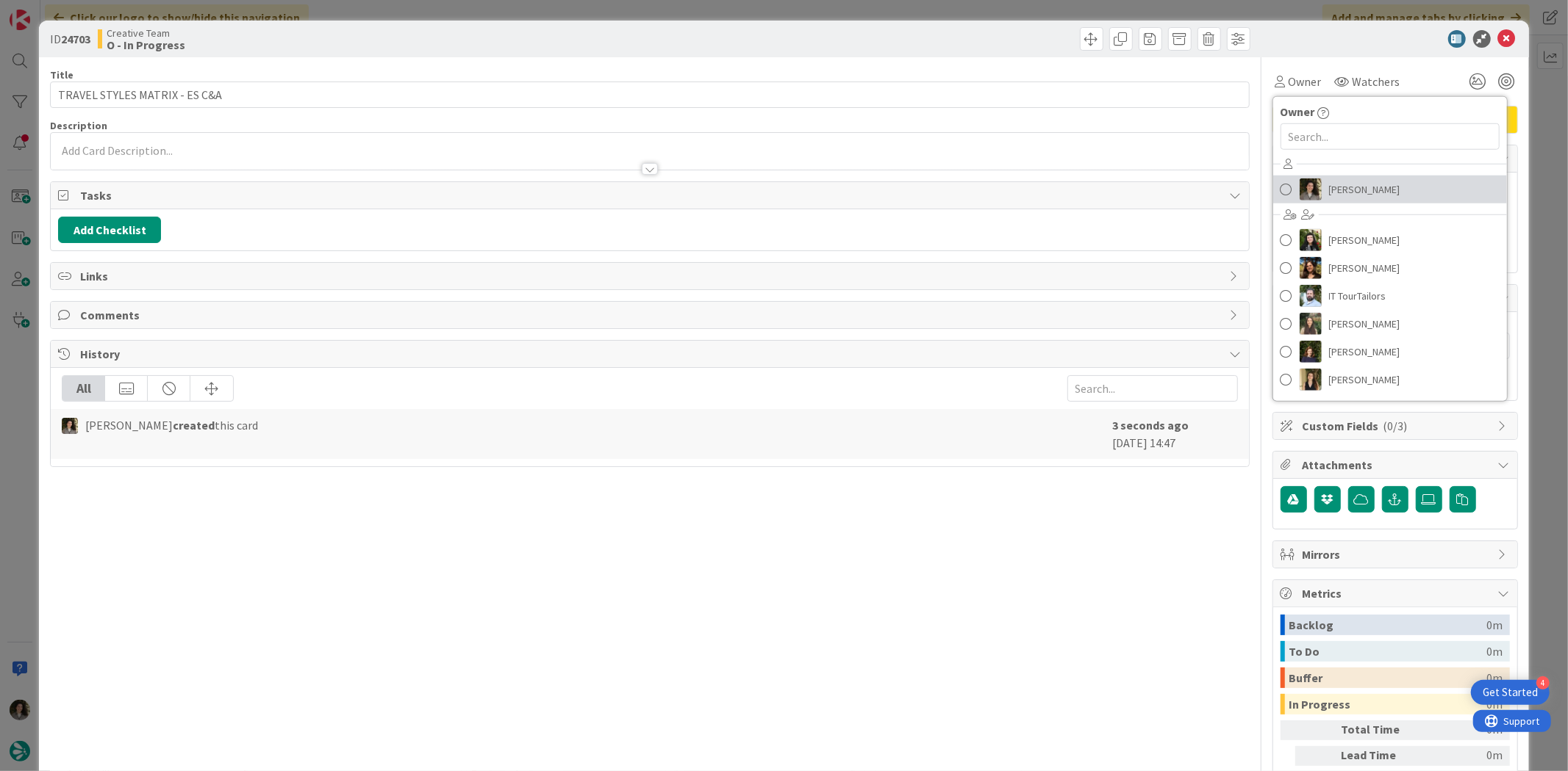
drag, startPoint x: 1324, startPoint y: 187, endPoint x: 1341, endPoint y: 176, distance: 20.2
click at [1329, 187] on span "[PERSON_NAME]" at bounding box center [1364, 189] width 72 height 22
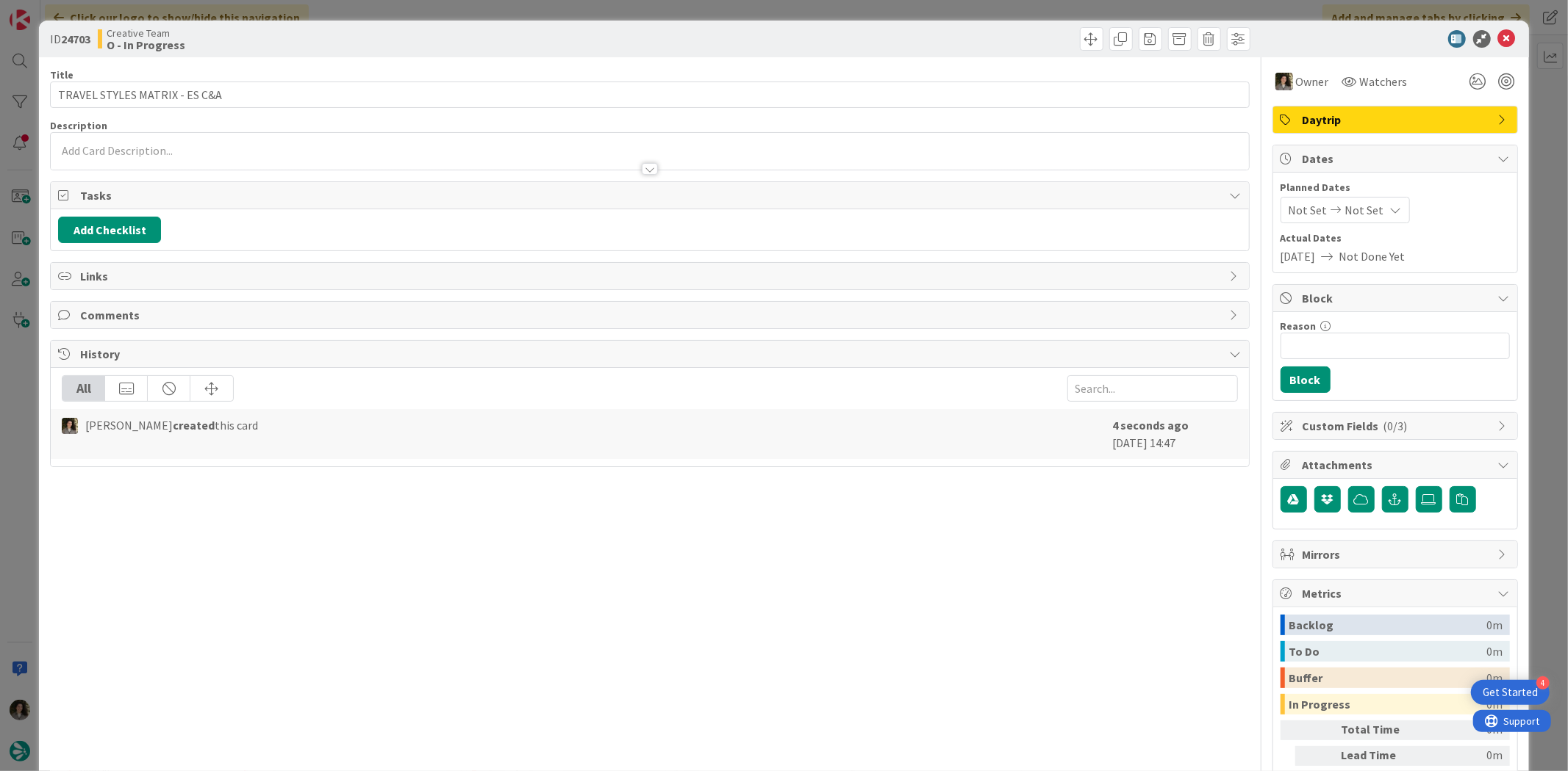
click at [1385, 113] on span "Daytrip" at bounding box center [1396, 120] width 188 height 18
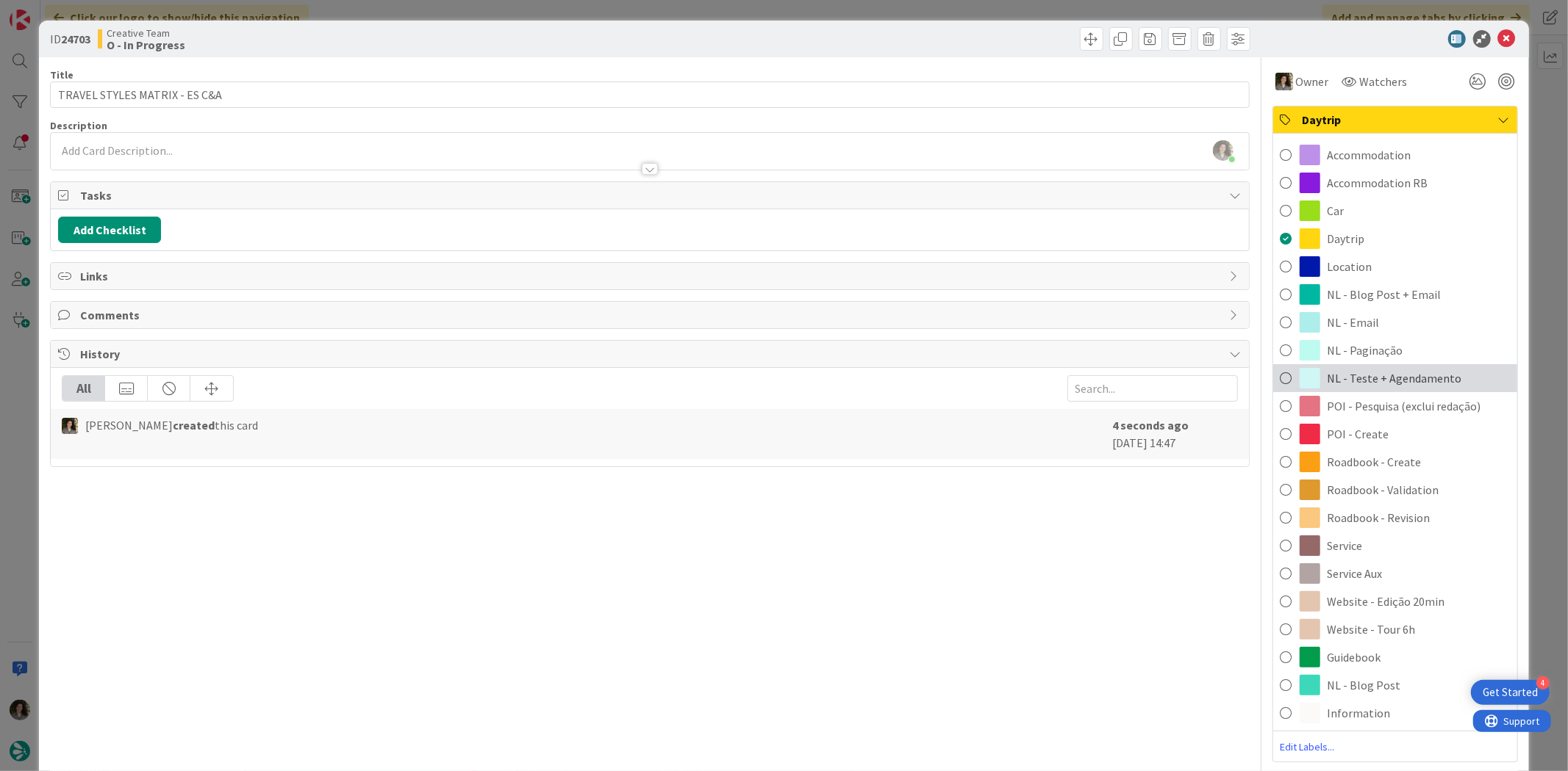
click at [1421, 375] on span "NL - Teste + Agendamento" at bounding box center [1395, 378] width 135 height 18
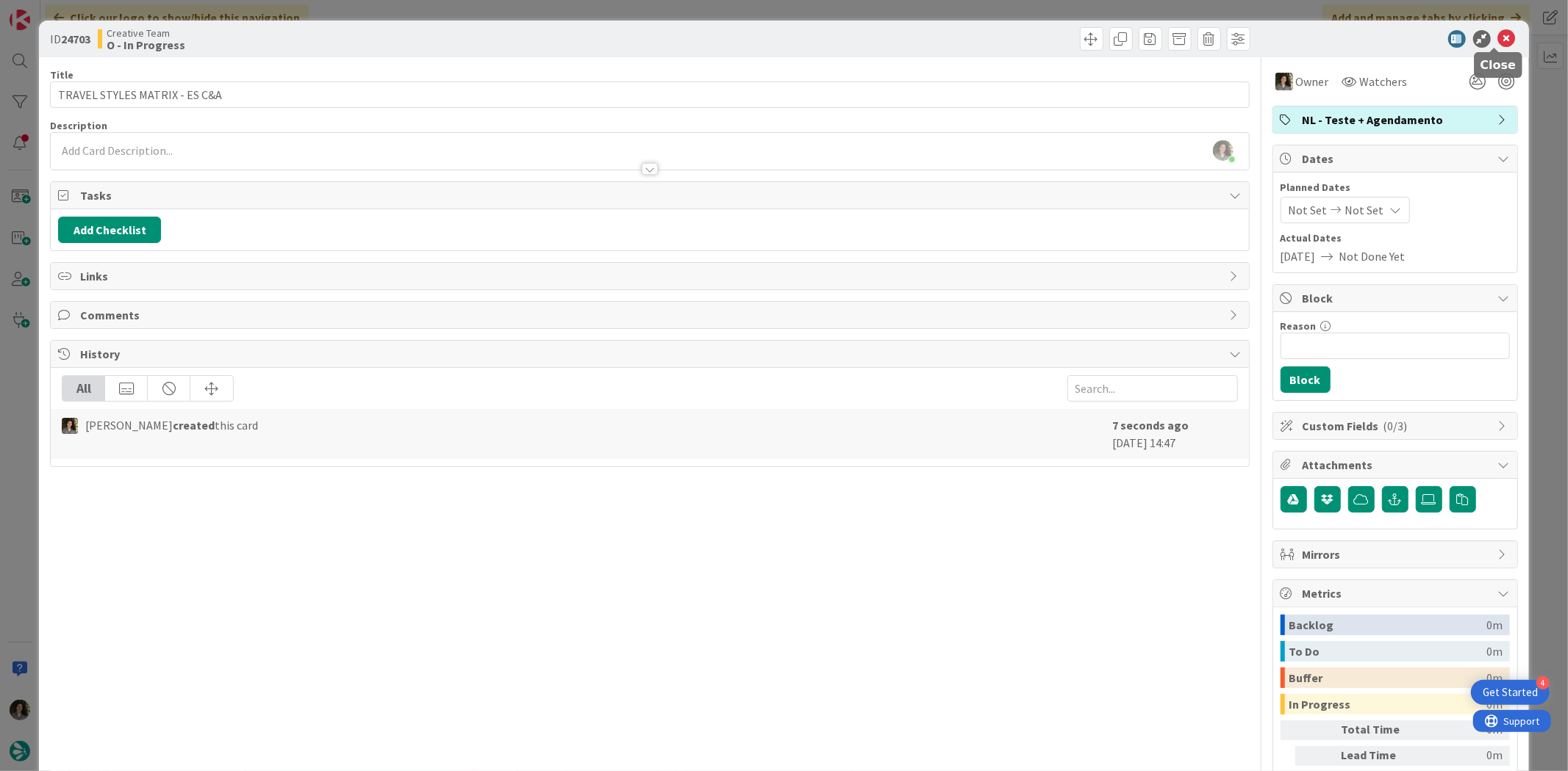
click at [1498, 35] on icon at bounding box center [1507, 39] width 18 height 18
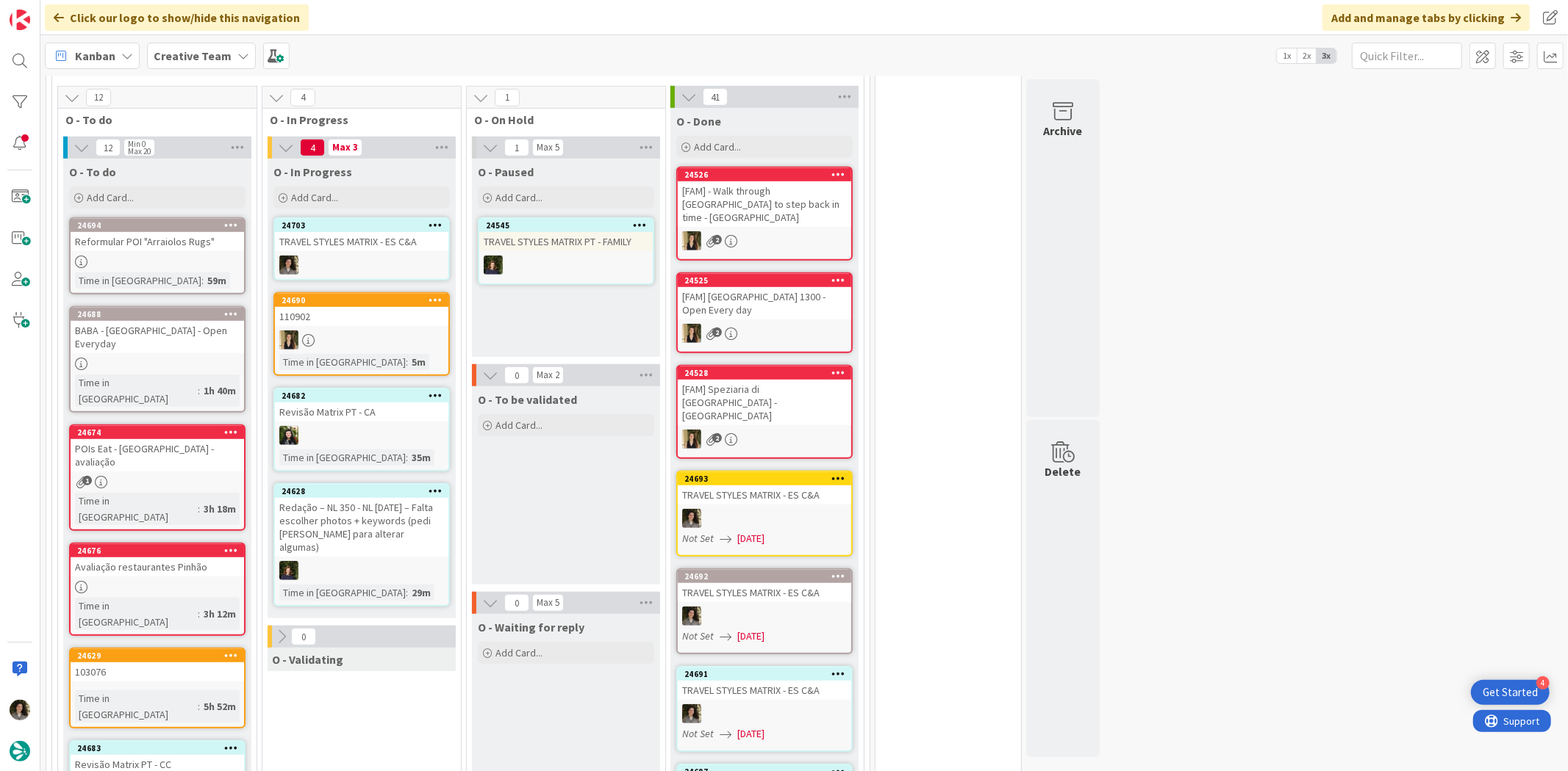
scroll to position [735, 0]
click at [169, 663] on div "103076" at bounding box center [157, 673] width 173 height 19
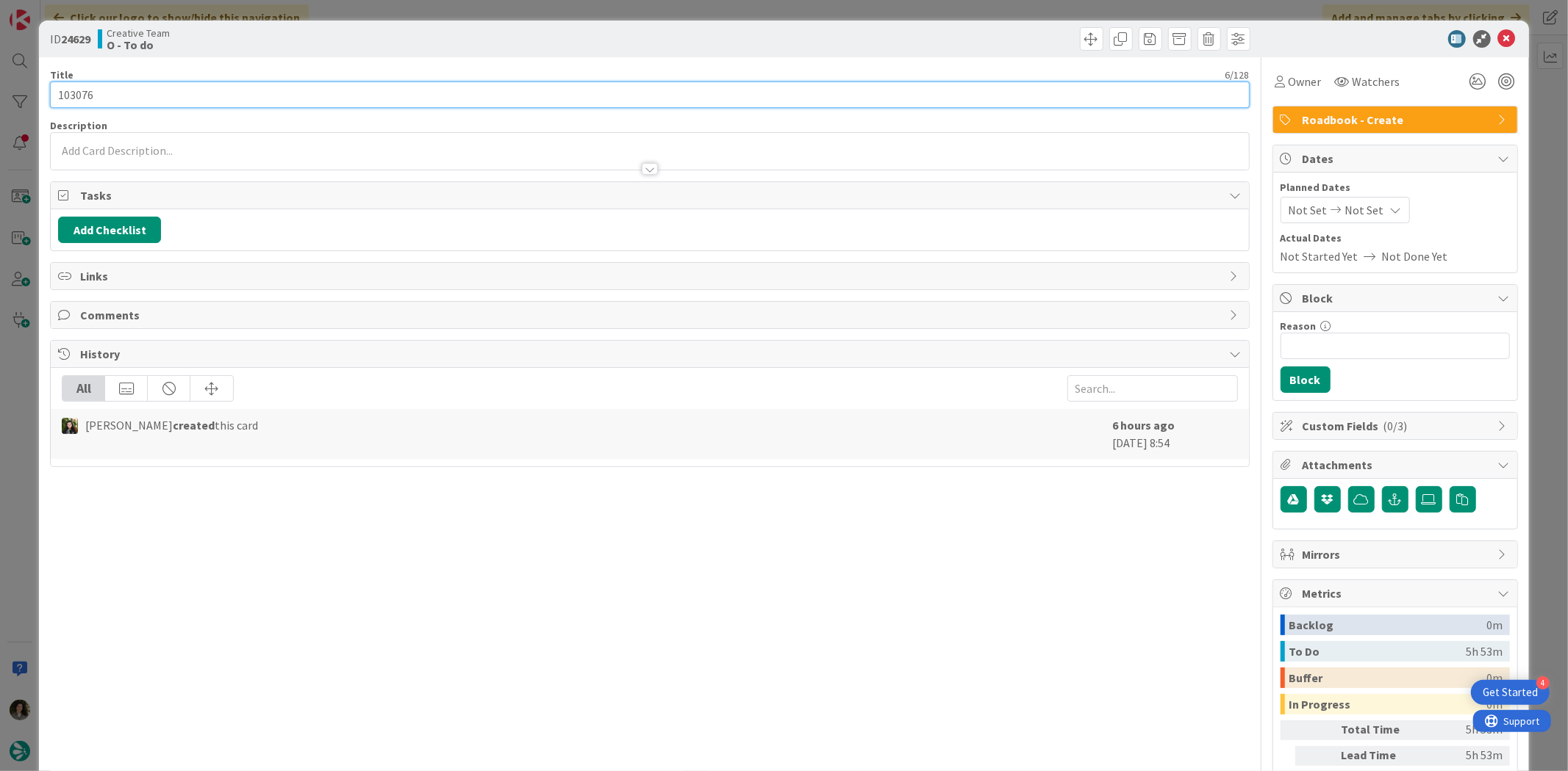
drag, startPoint x: 94, startPoint y: 89, endPoint x: 37, endPoint y: 85, distance: 57.1
click at [37, 85] on div "ID 24629 Creative Team O - To do Title 6 / 128 103076 Description Owner Watcher…" at bounding box center [784, 386] width 1568 height 771
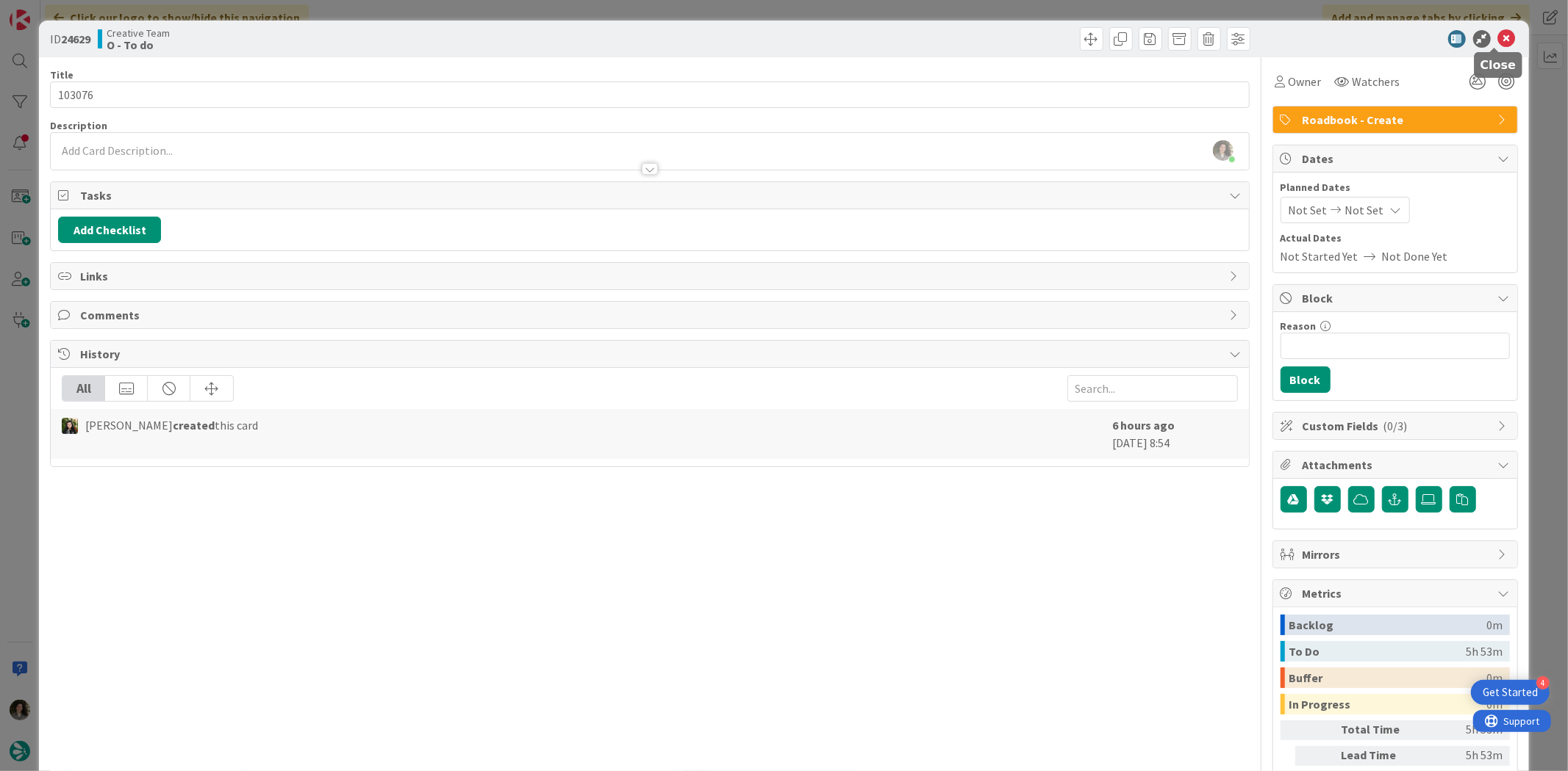
click at [1500, 34] on icon at bounding box center [1507, 39] width 18 height 18
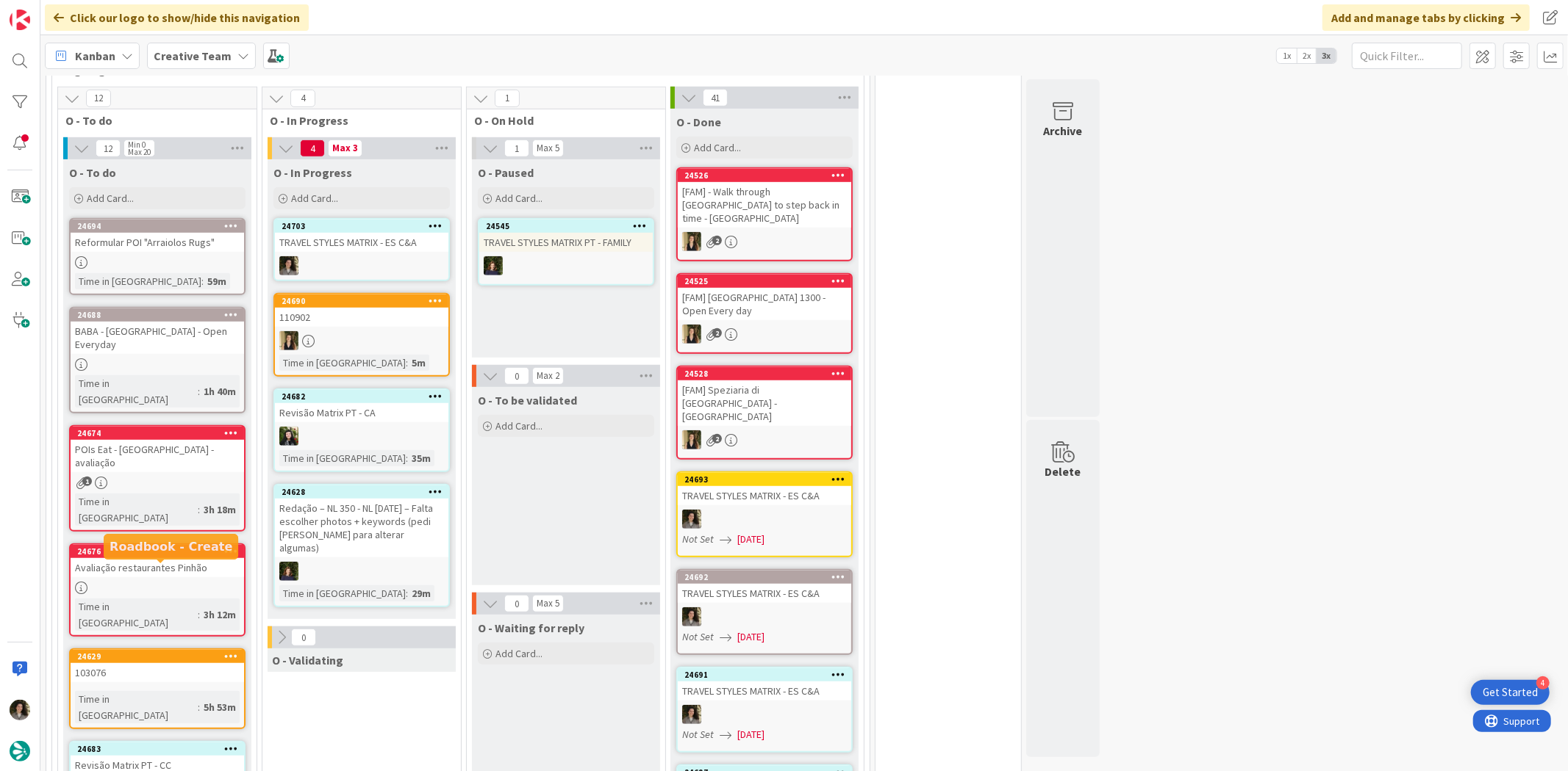
click at [170, 651] on div "24629" at bounding box center [161, 657] width 167 height 10
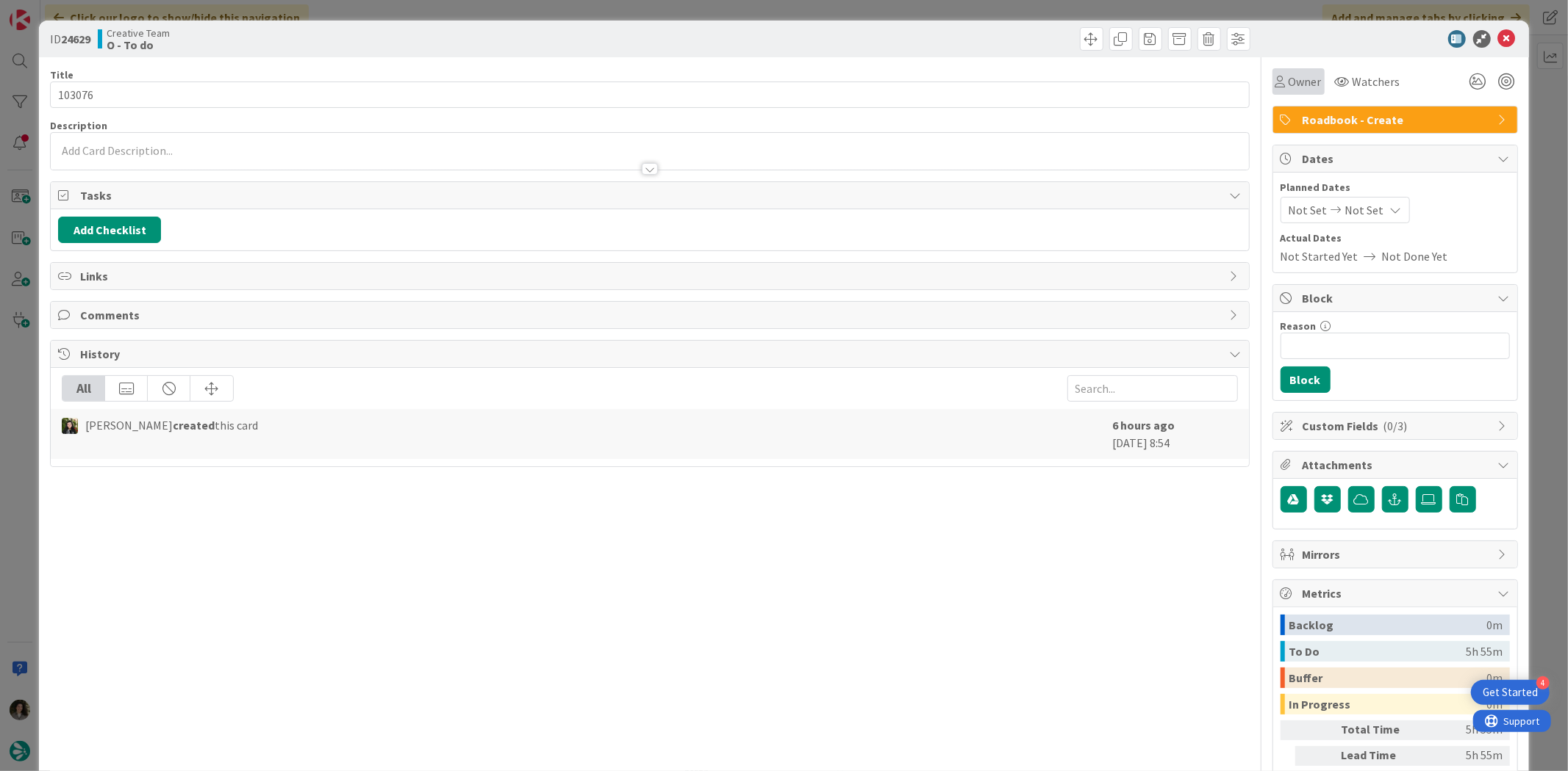
click at [1272, 69] on div "Owner" at bounding box center [1299, 81] width 52 height 26
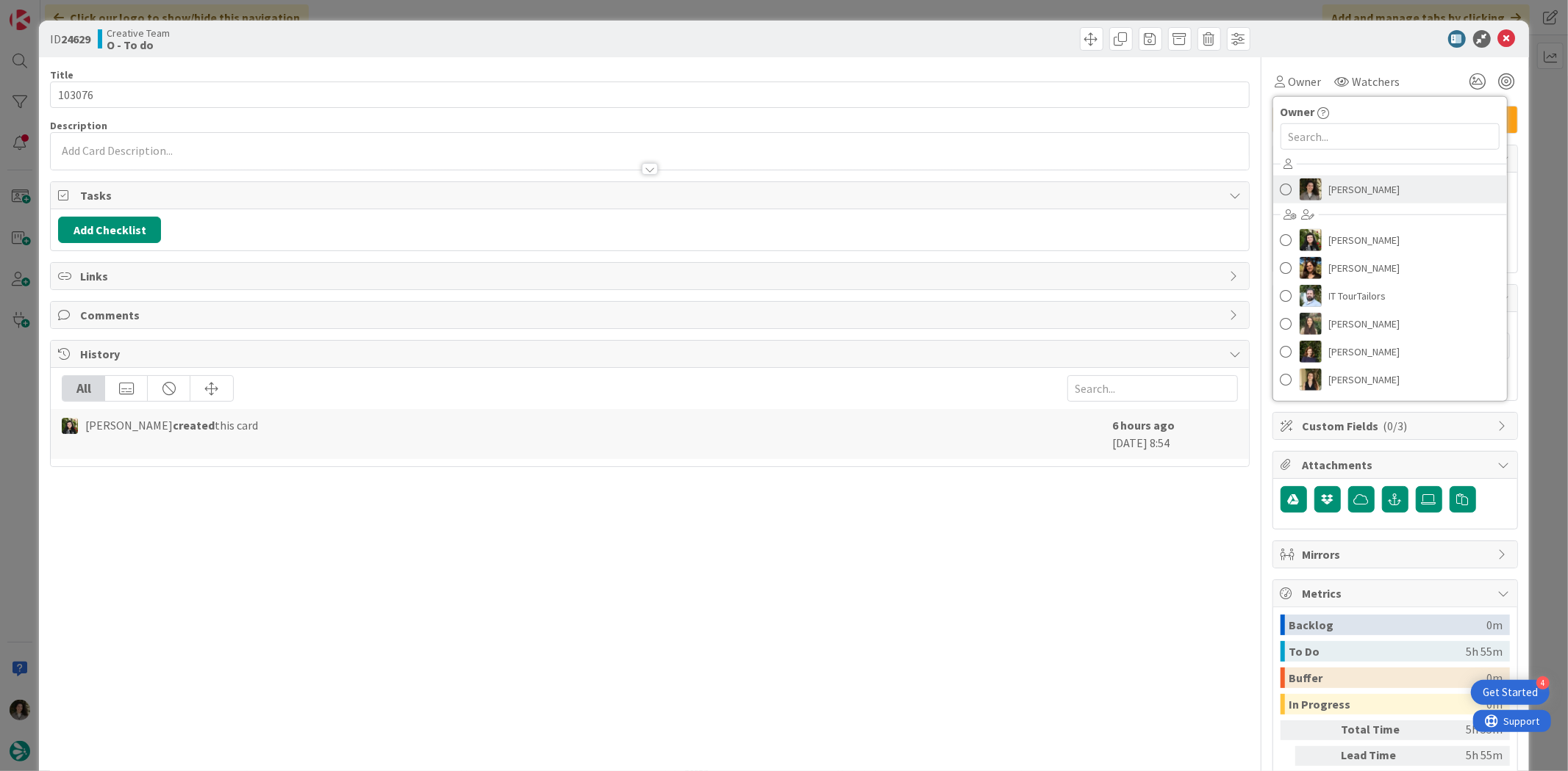
click at [1336, 184] on span "[PERSON_NAME]" at bounding box center [1364, 189] width 72 height 22
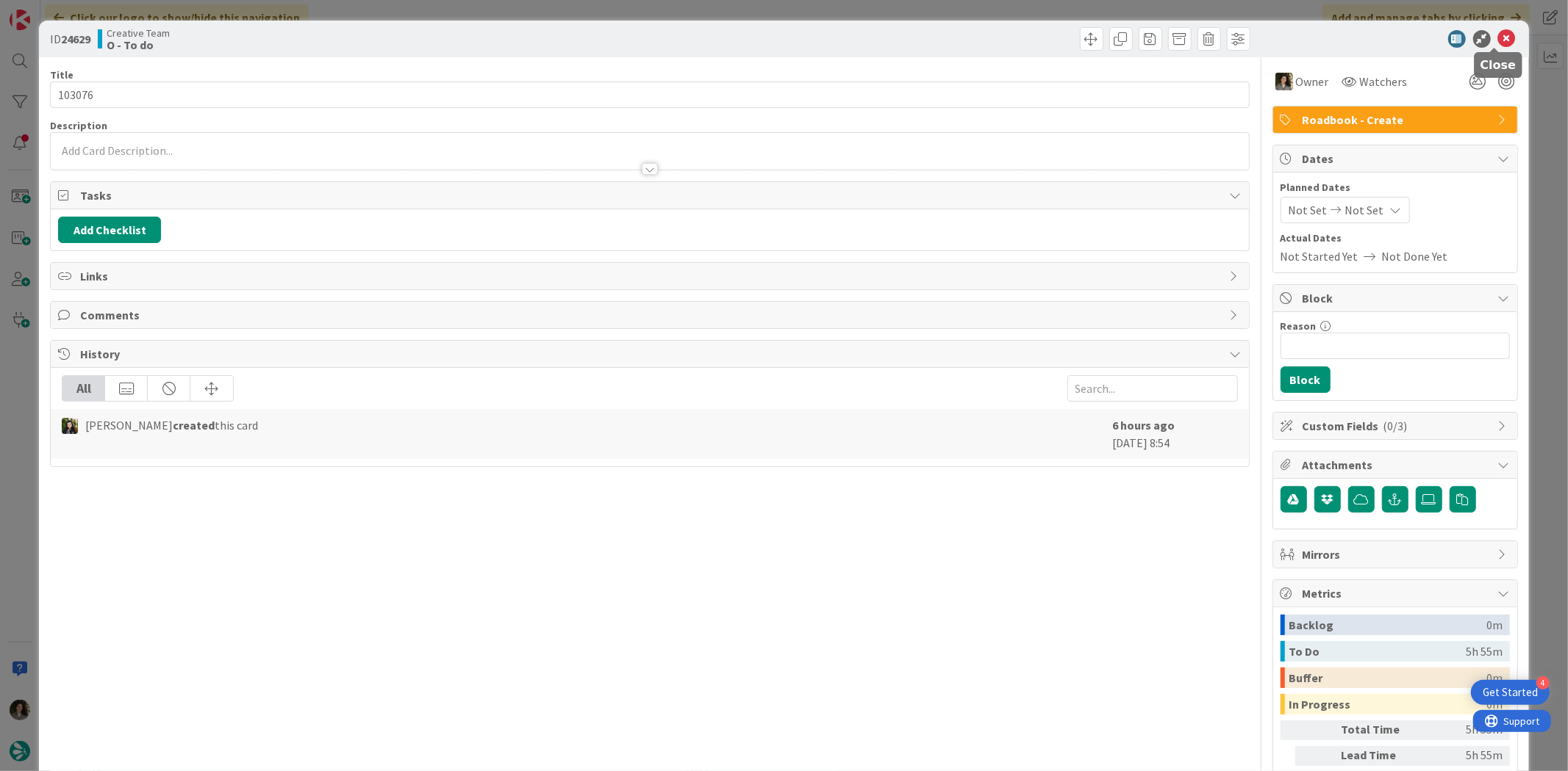
click at [1503, 32] on icon at bounding box center [1507, 39] width 18 height 18
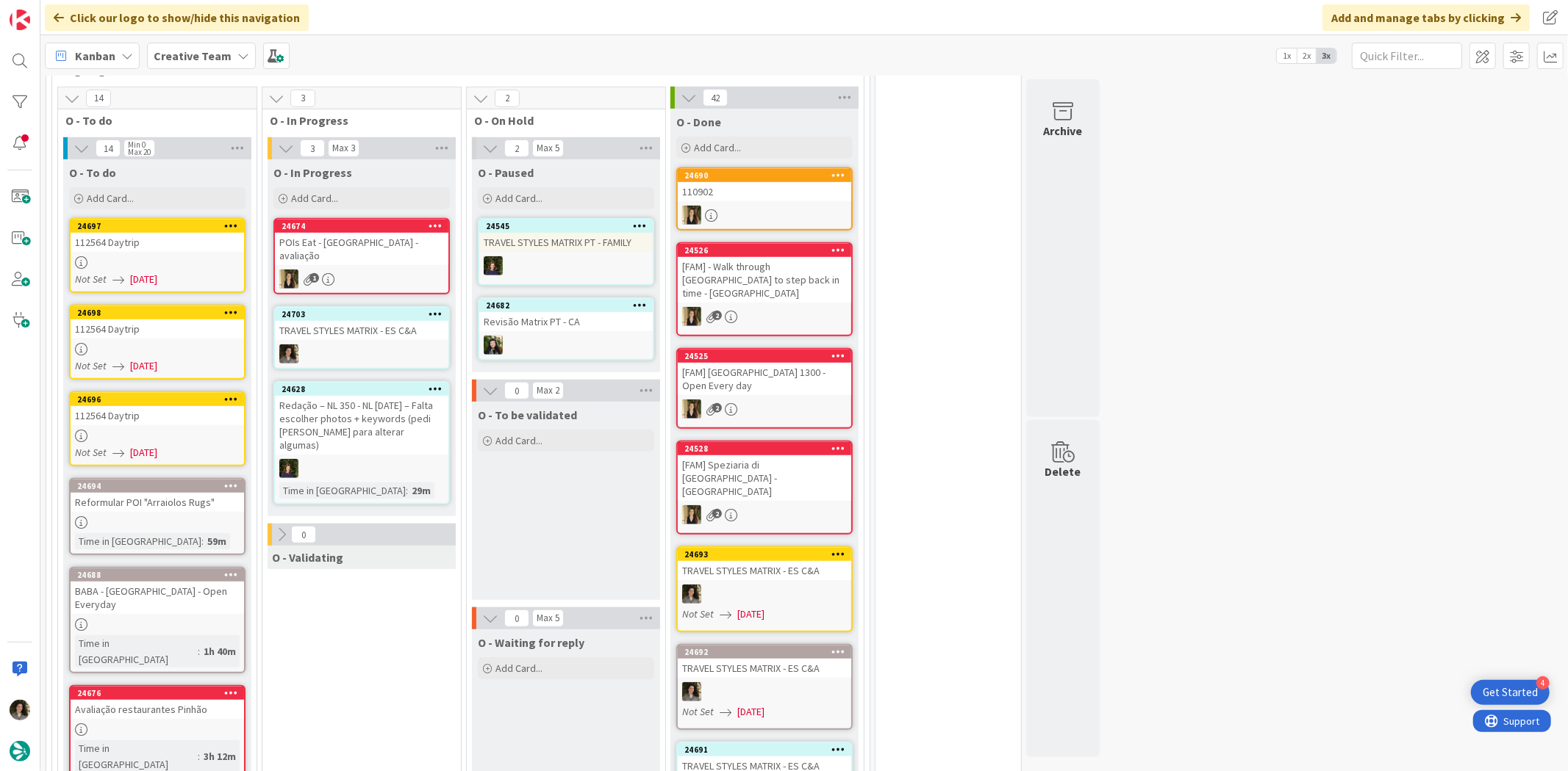
click at [151, 235] on div "24697 112564 Daytrip Not Set [DATE]" at bounding box center [157, 255] width 176 height 75
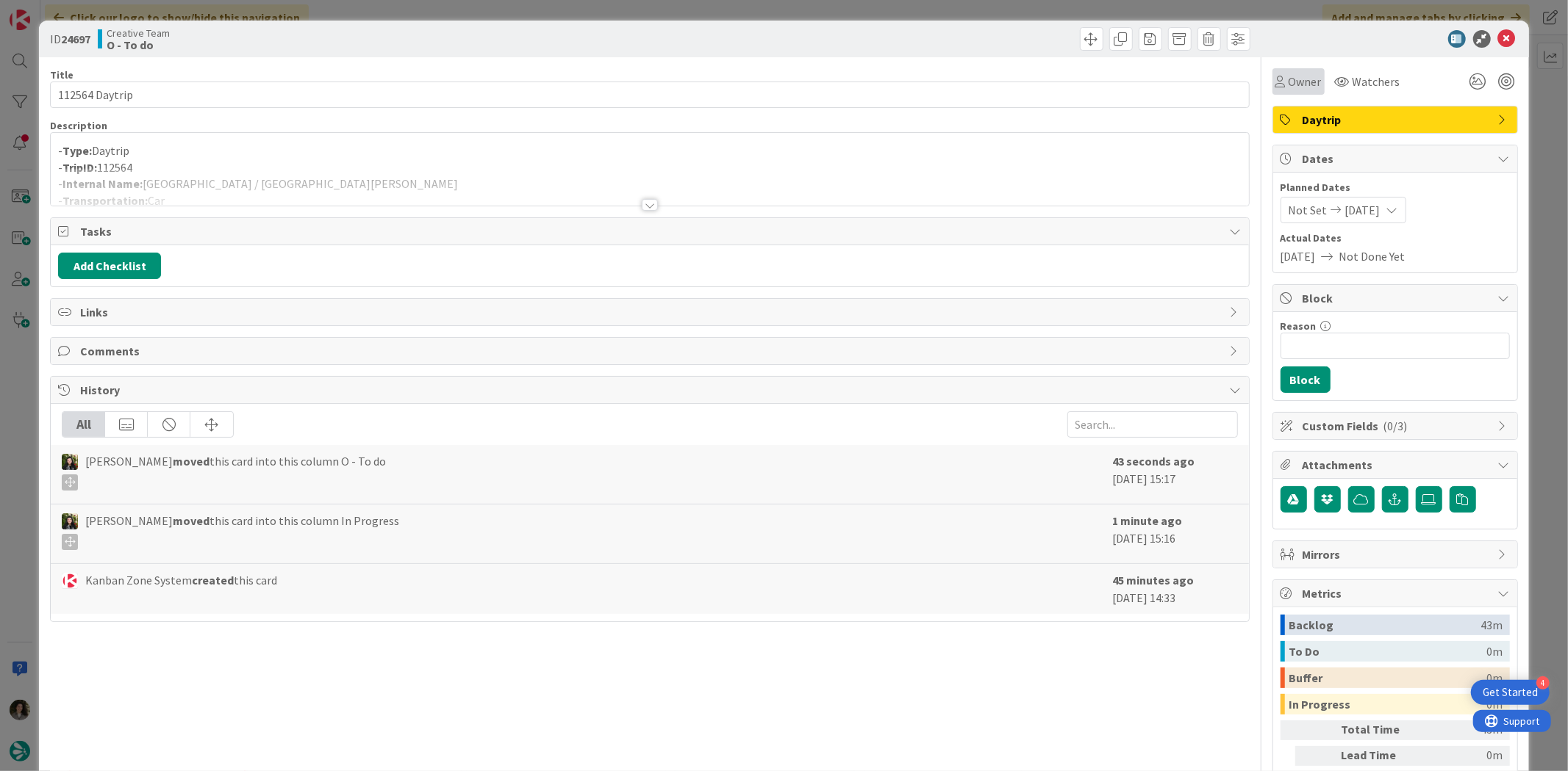
click at [1288, 87] on span "Owner" at bounding box center [1304, 81] width 33 height 18
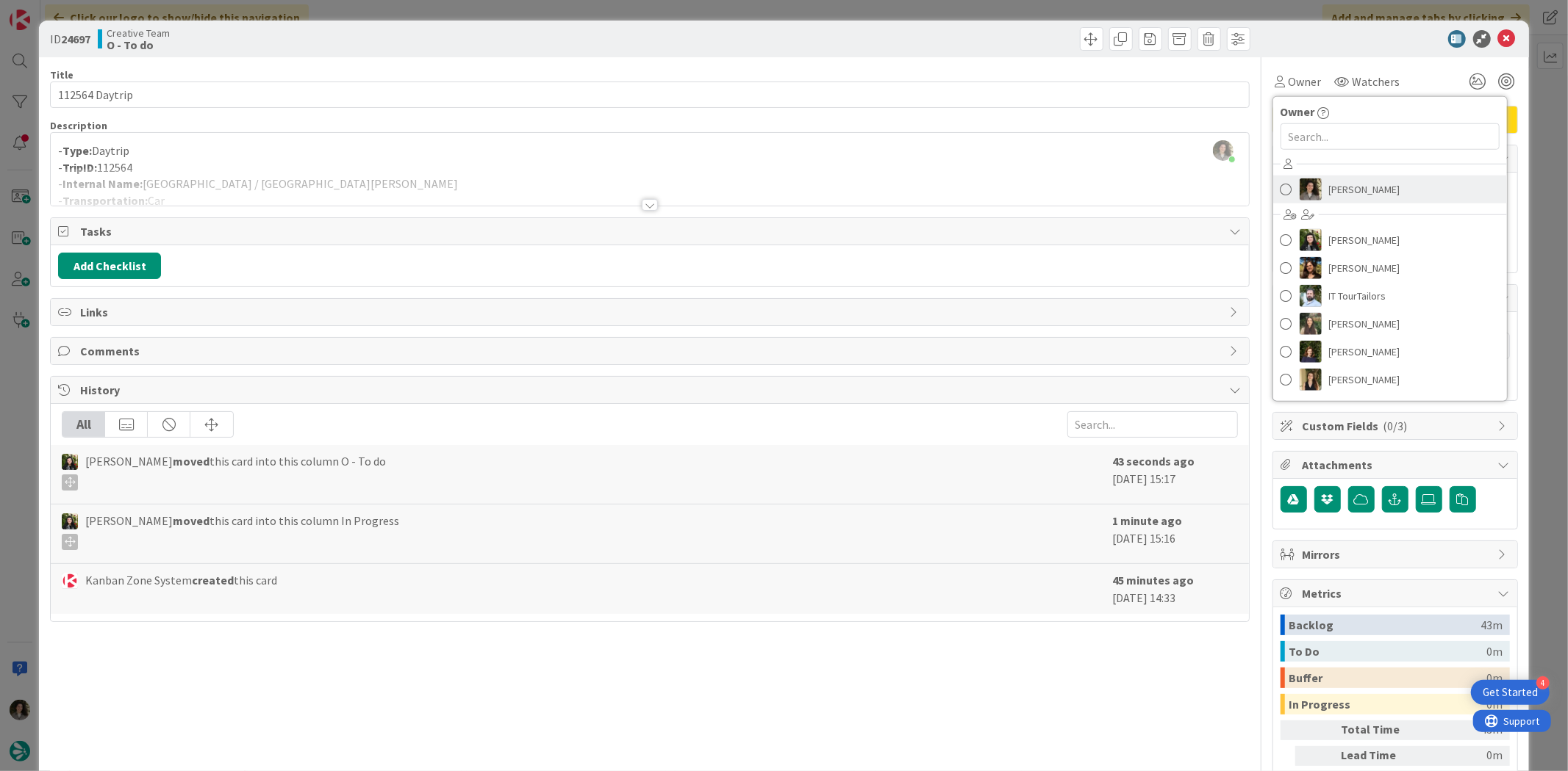
click at [1314, 177] on link "[PERSON_NAME]" at bounding box center [1390, 189] width 234 height 28
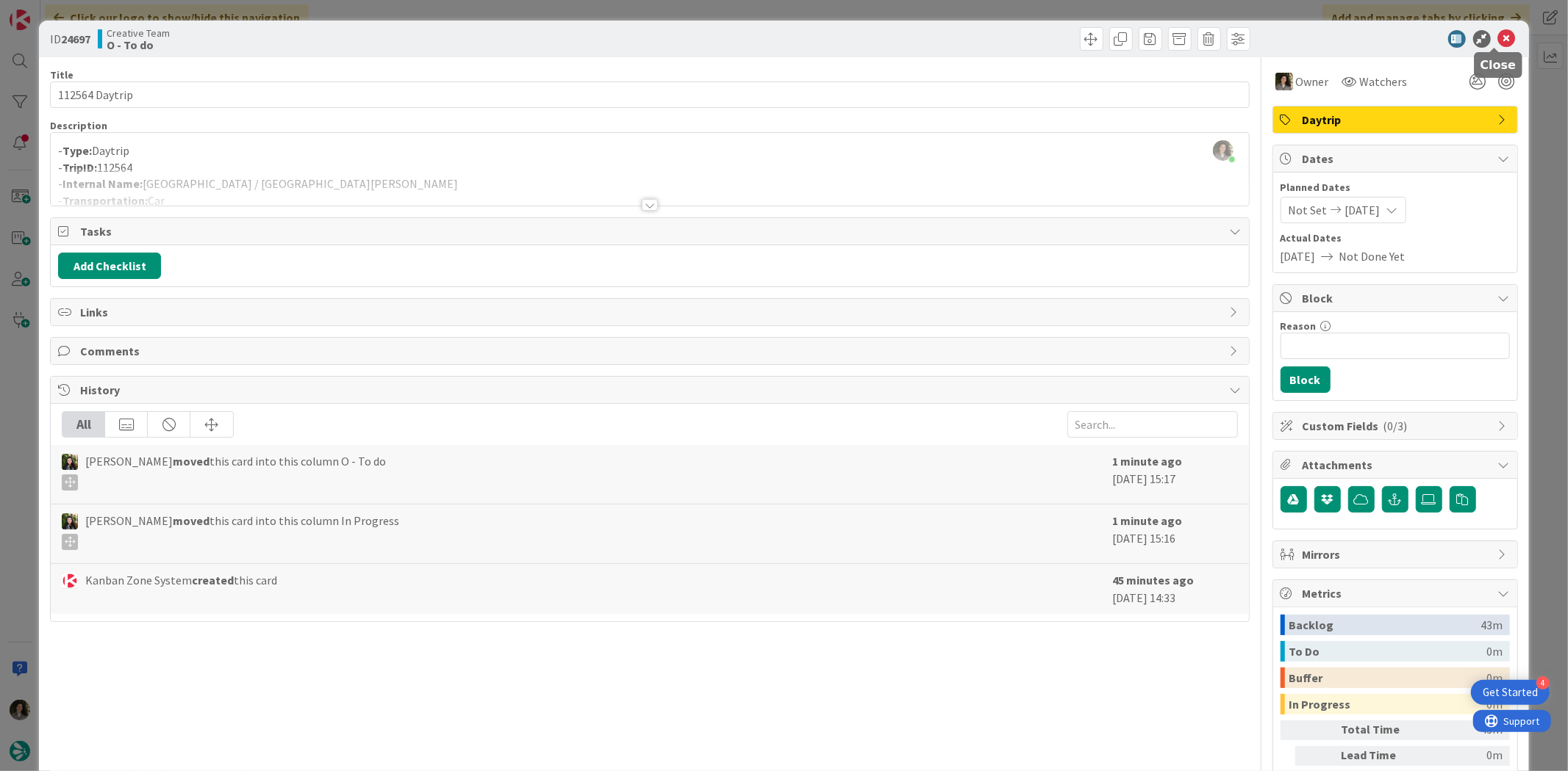
click at [1498, 38] on icon at bounding box center [1507, 39] width 18 height 18
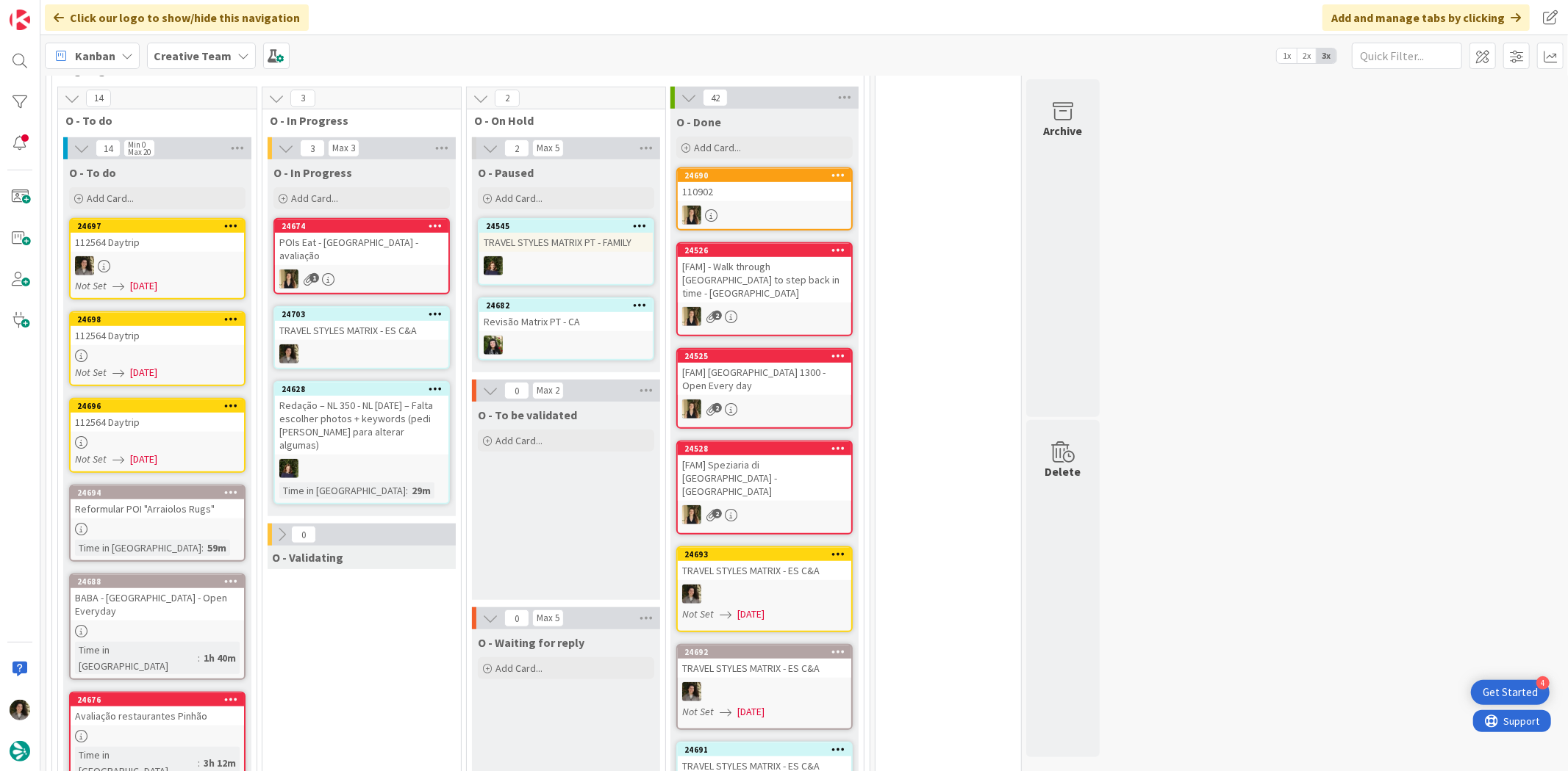
click at [172, 327] on div "112564 Daytrip" at bounding box center [157, 336] width 173 height 19
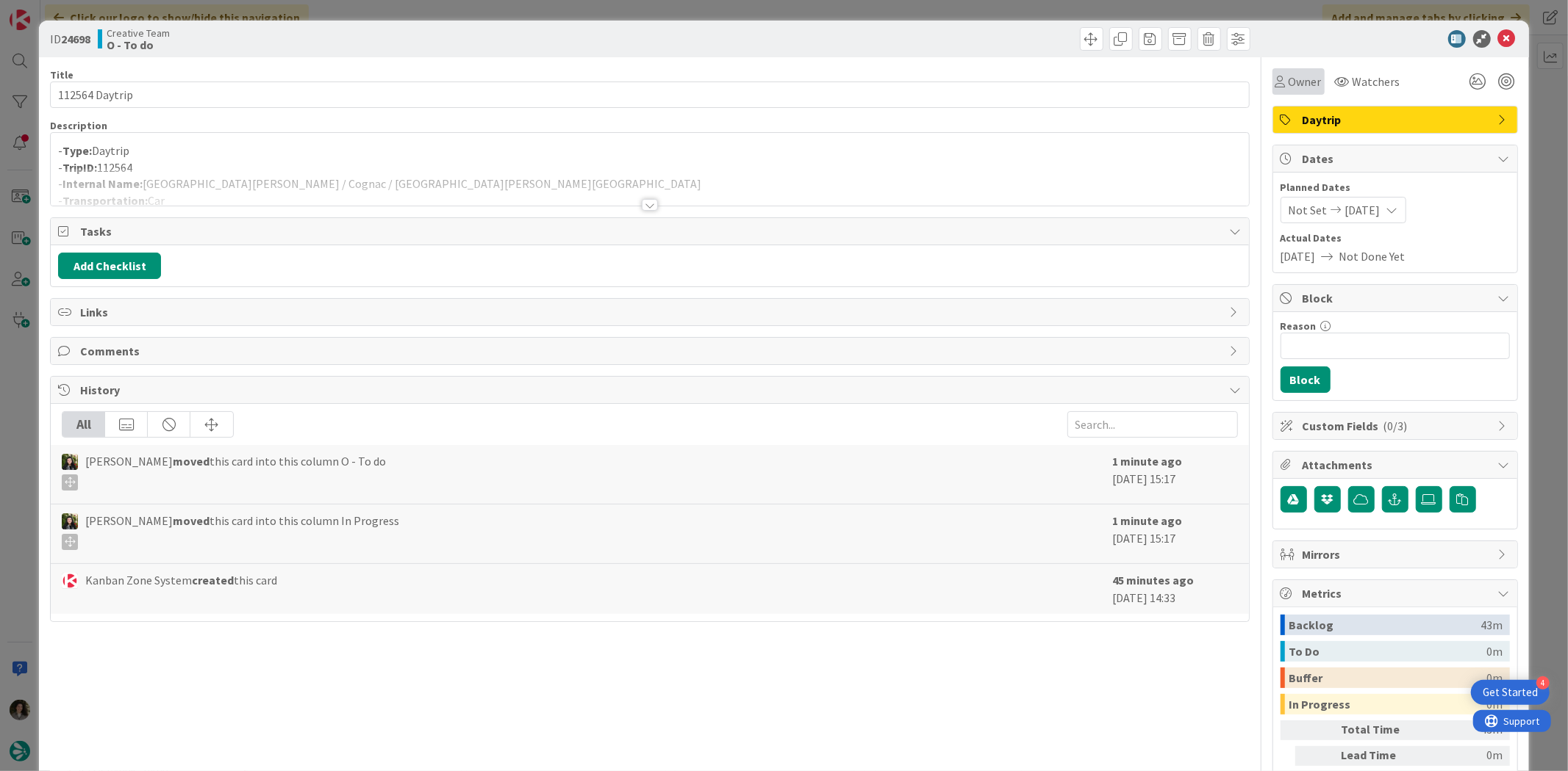
click at [1288, 72] on span "Owner" at bounding box center [1304, 81] width 33 height 18
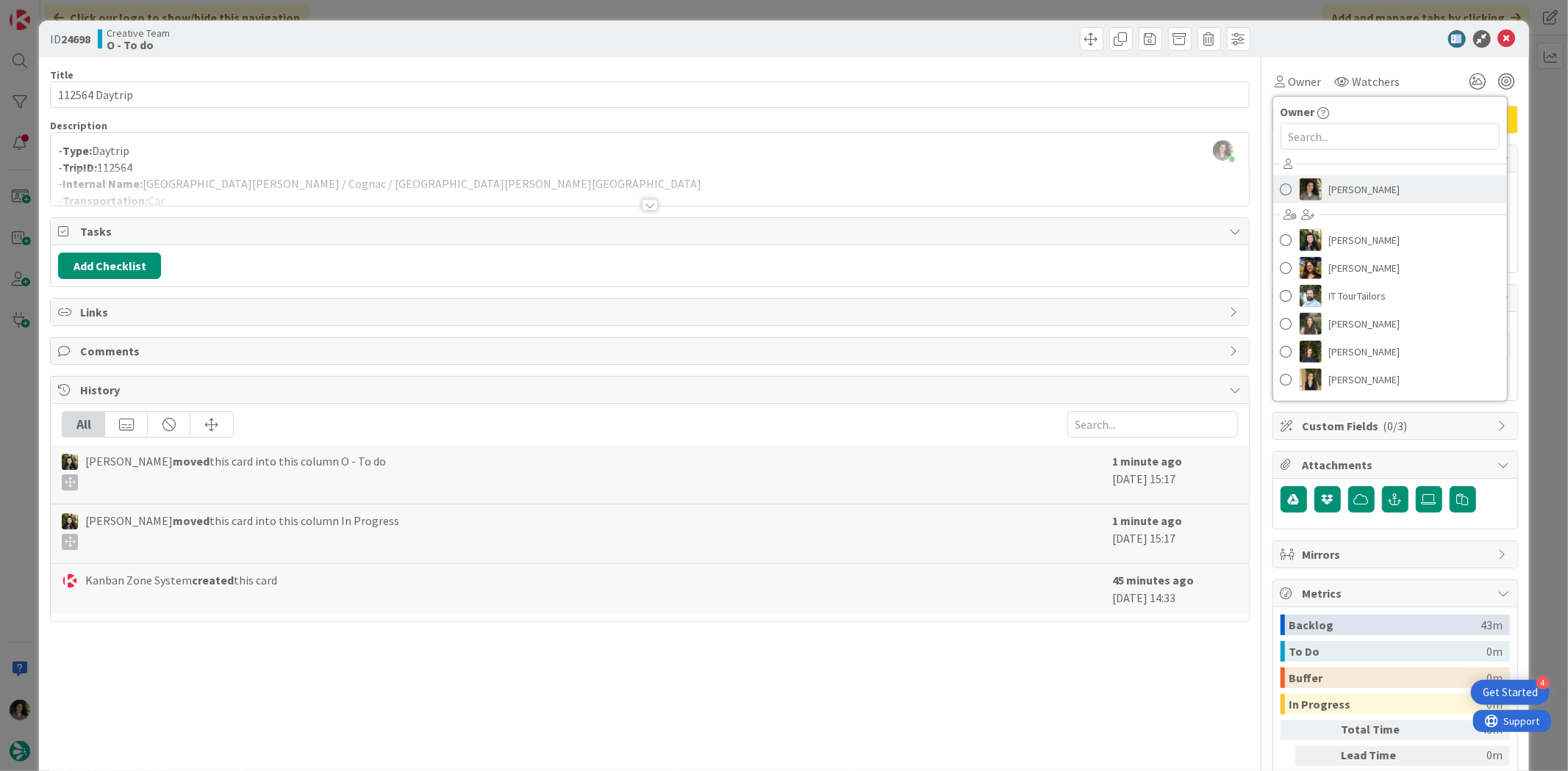
click at [1378, 176] on link "[PERSON_NAME]" at bounding box center [1390, 189] width 234 height 28
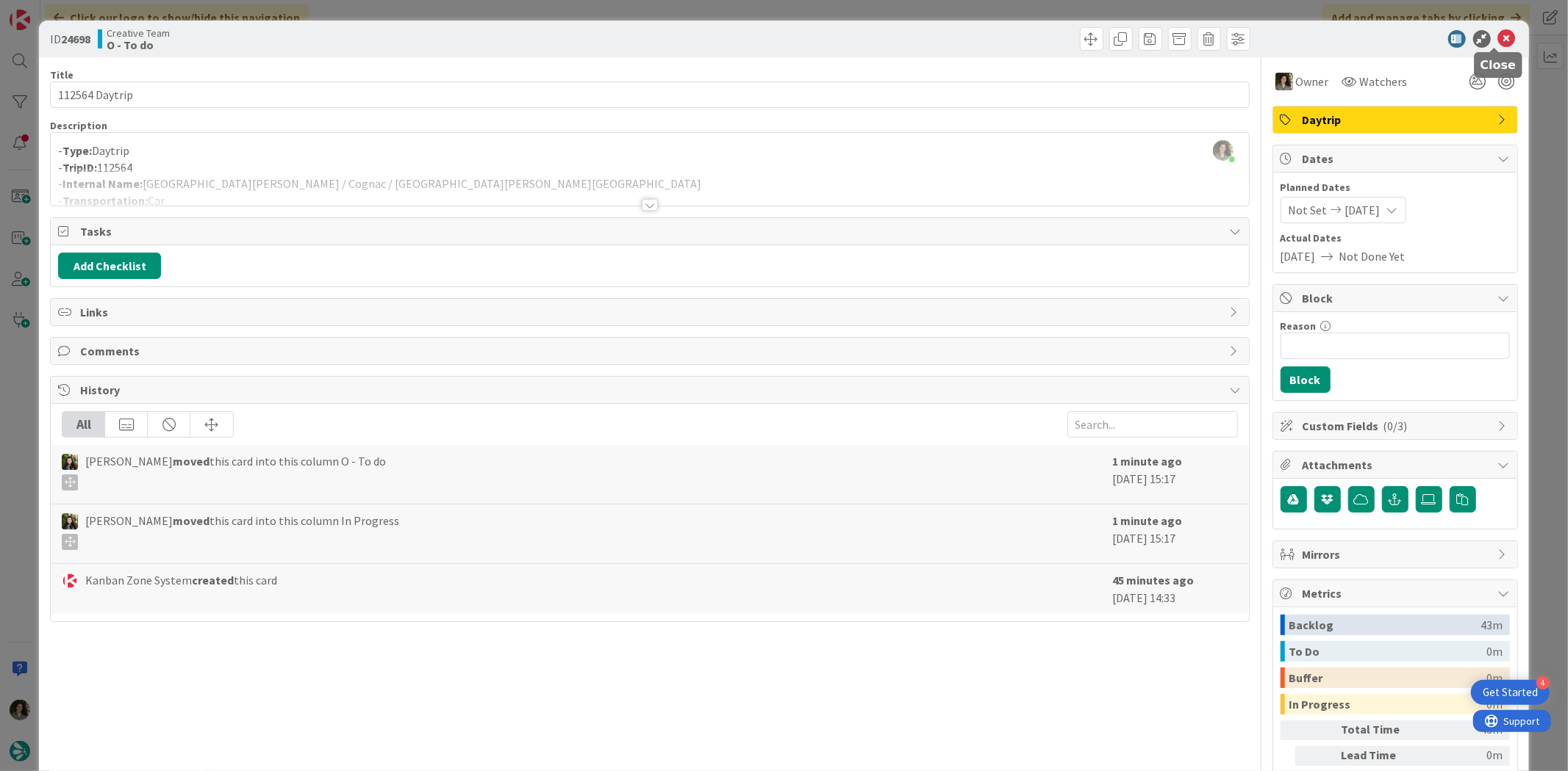
click at [1498, 32] on icon at bounding box center [1507, 39] width 18 height 18
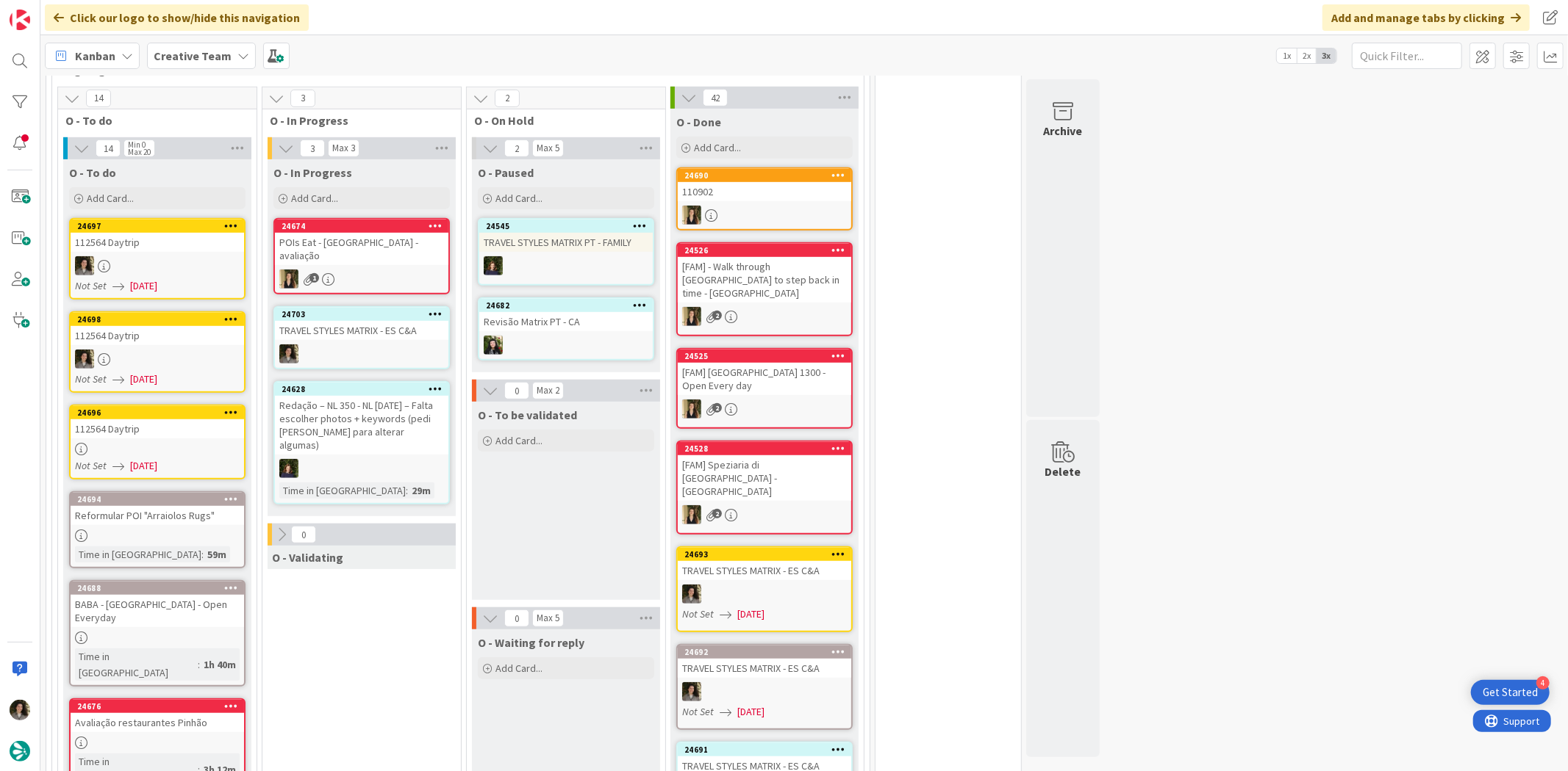
click at [130, 419] on div "112564 Daytrip" at bounding box center [157, 428] width 173 height 19
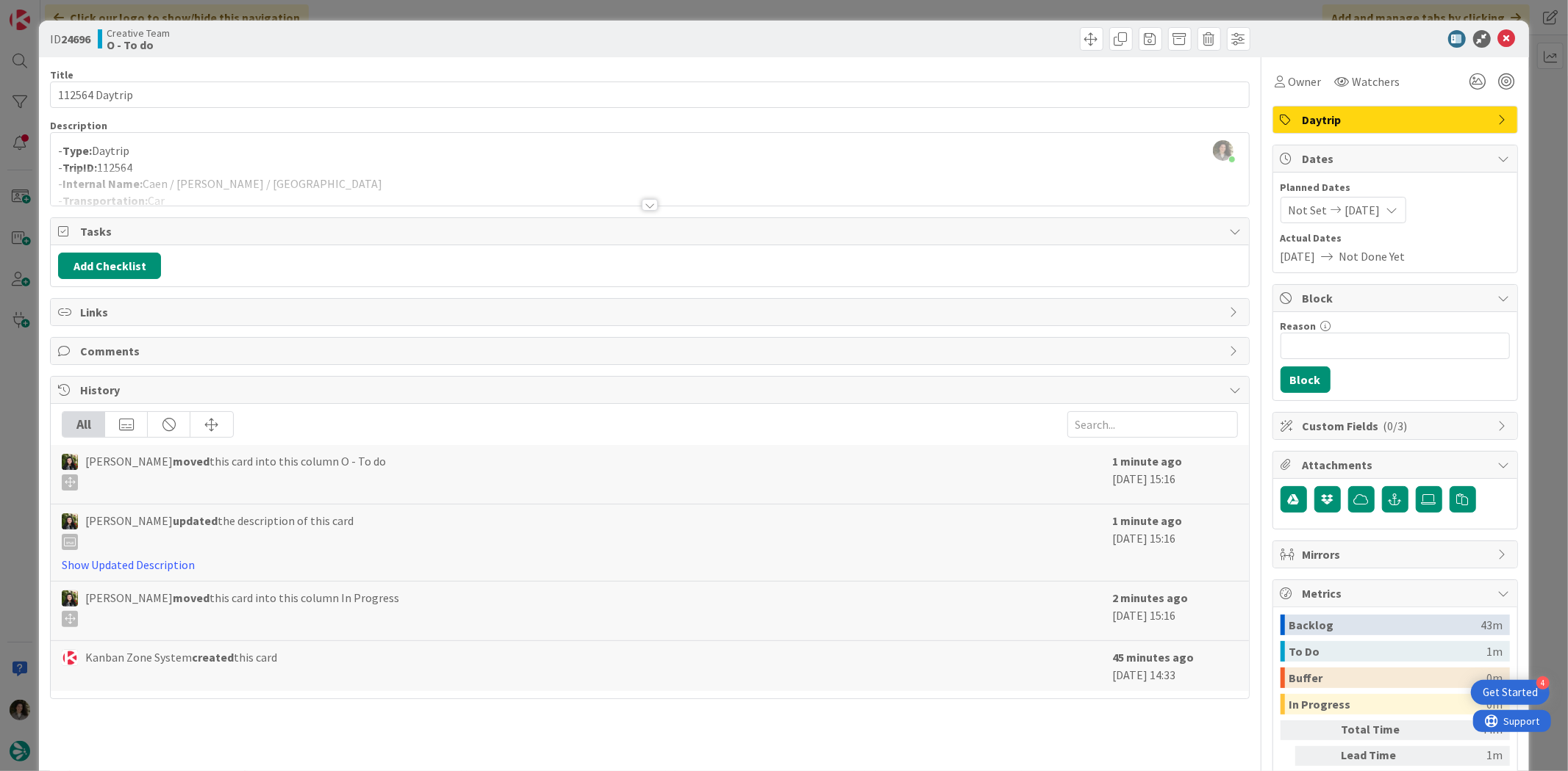
click at [306, 165] on div "- Type: Daytrip - TripID: 112564 - Internal Name: [GEOGRAPHIC_DATA] / [PERSON_N…" at bounding box center [649, 173] width 1197 height 66
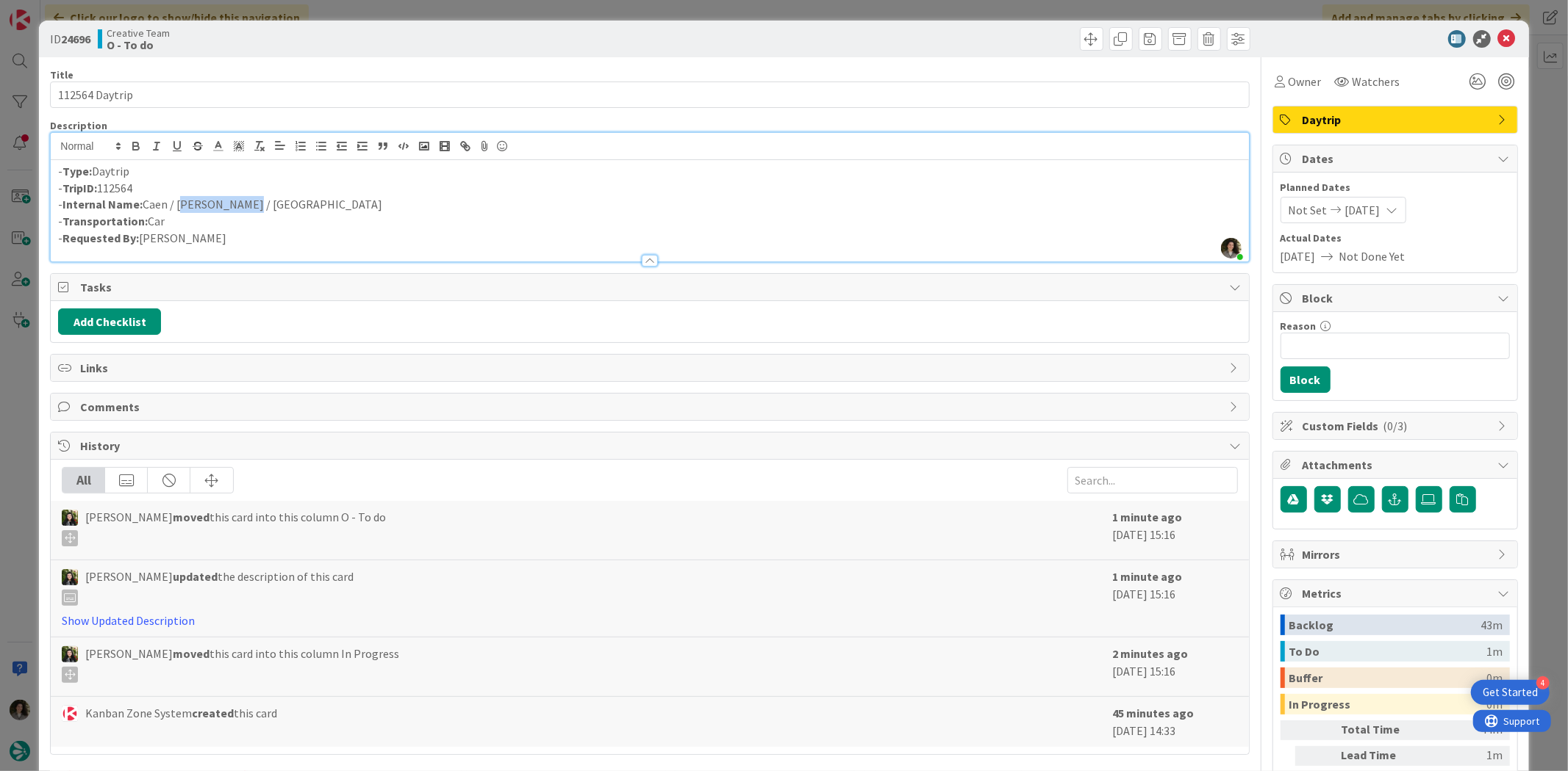
drag, startPoint x: 248, startPoint y: 204, endPoint x: 179, endPoint y: 205, distance: 69.0
click at [179, 205] on p "- Internal Name: [GEOGRAPHIC_DATA] / [PERSON_NAME] / [GEOGRAPHIC_DATA]" at bounding box center [649, 205] width 1182 height 17
copy p "Coudray-Rabu"
click at [1288, 89] on span "Owner" at bounding box center [1304, 81] width 33 height 18
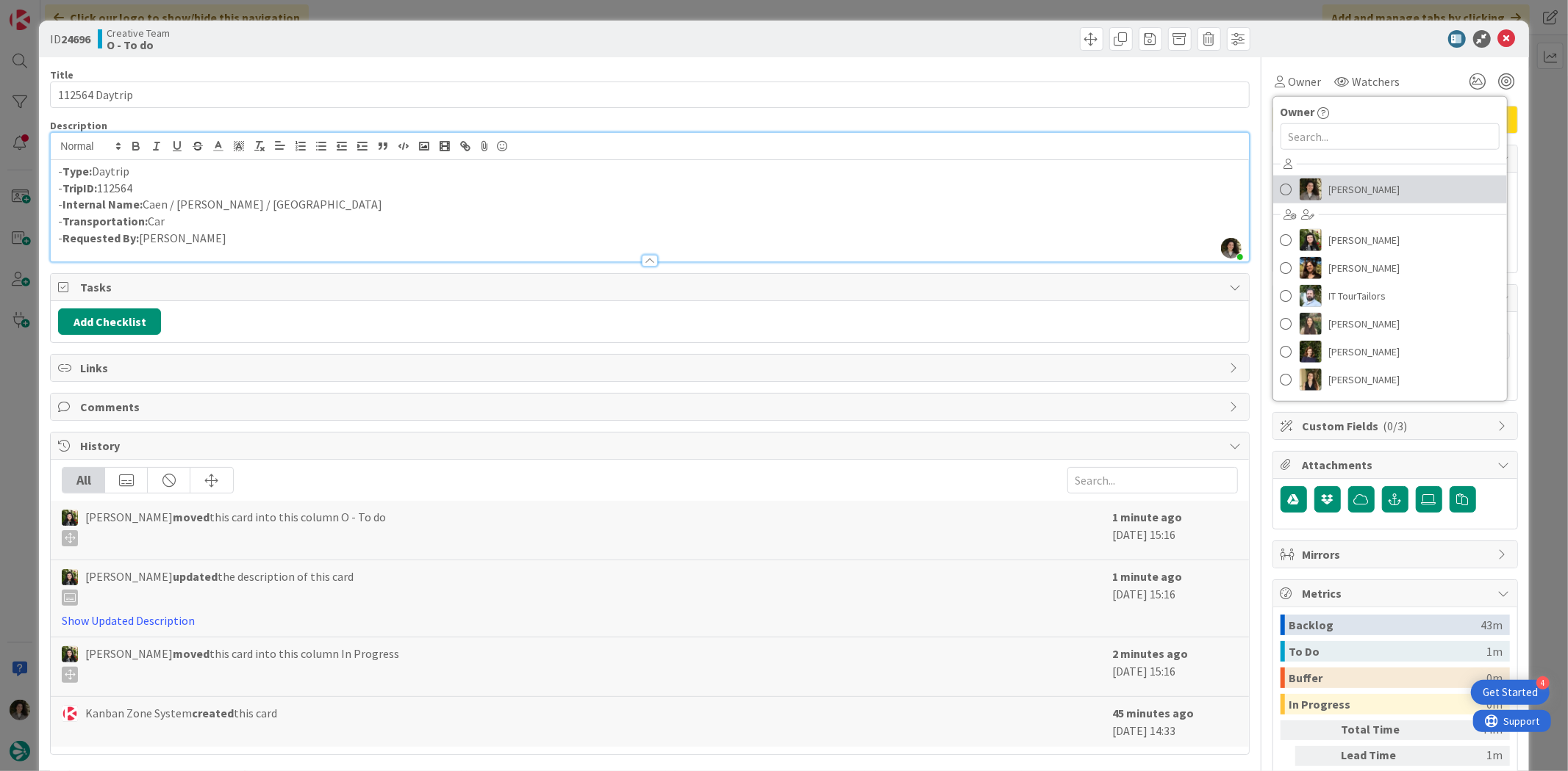
click at [1329, 182] on span "[PERSON_NAME]" at bounding box center [1364, 189] width 72 height 22
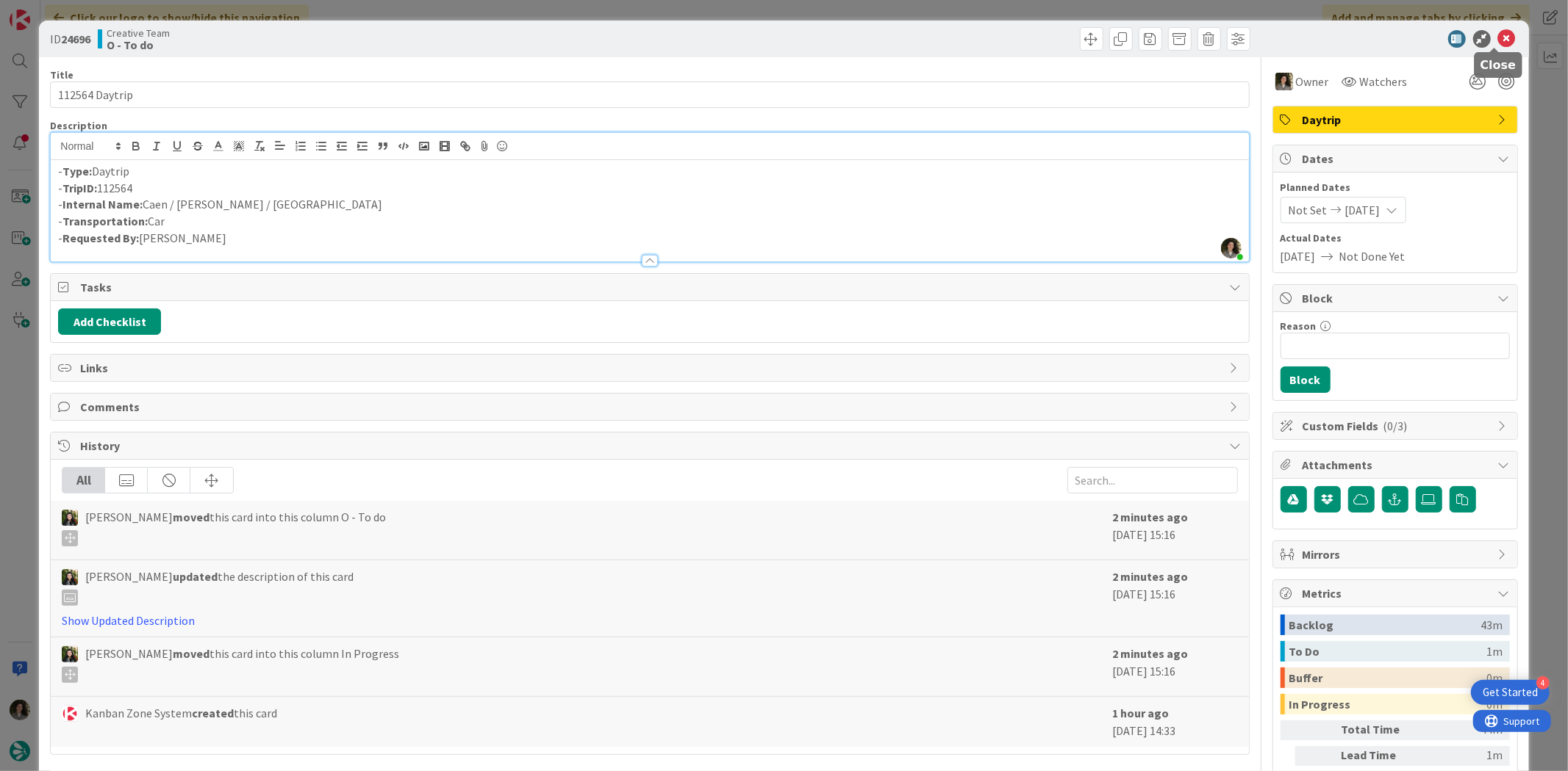
click at [1498, 30] on icon at bounding box center [1507, 39] width 18 height 18
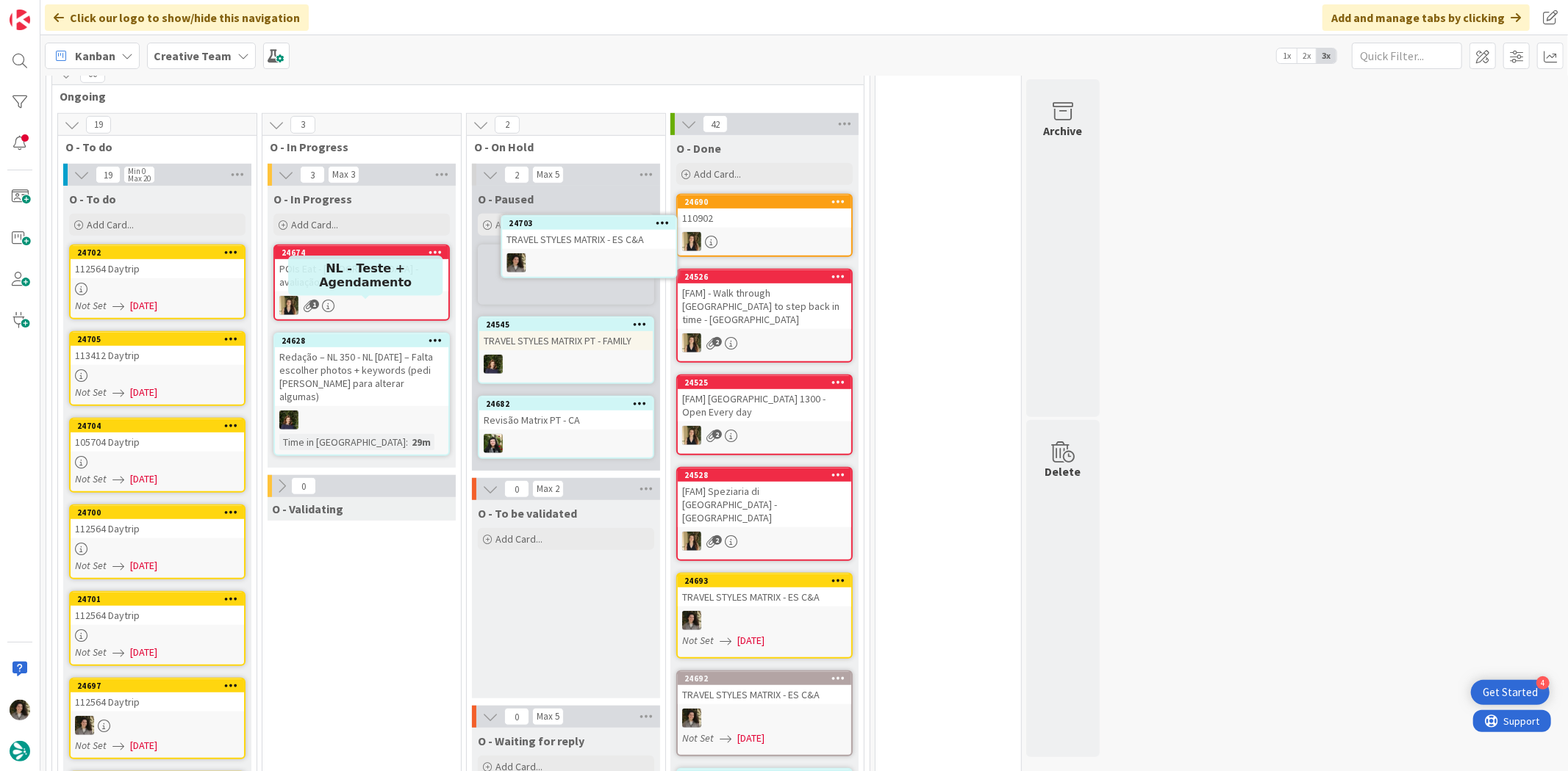
scroll to position [707, 0]
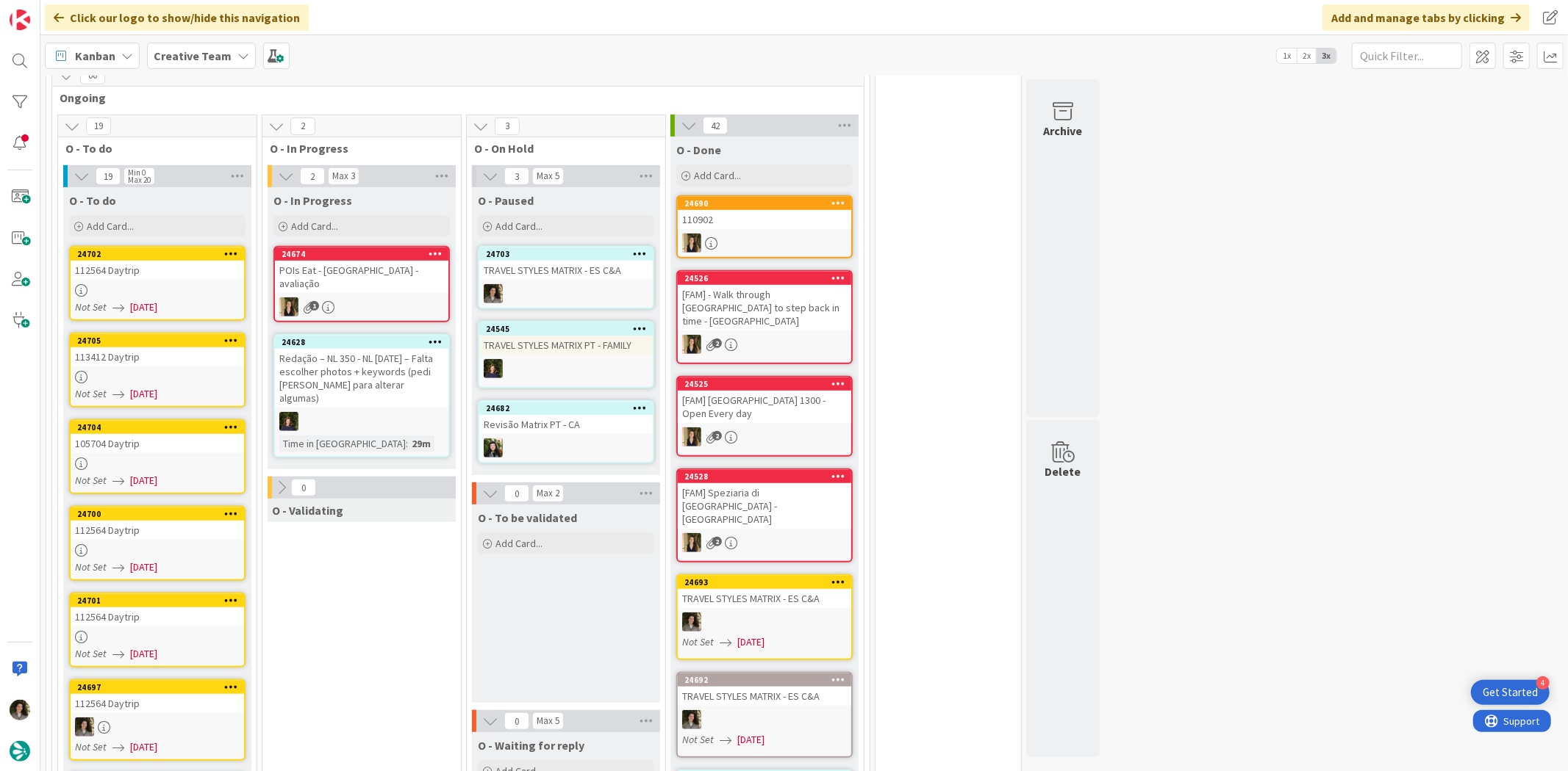
click at [113, 284] on div at bounding box center [157, 290] width 173 height 13
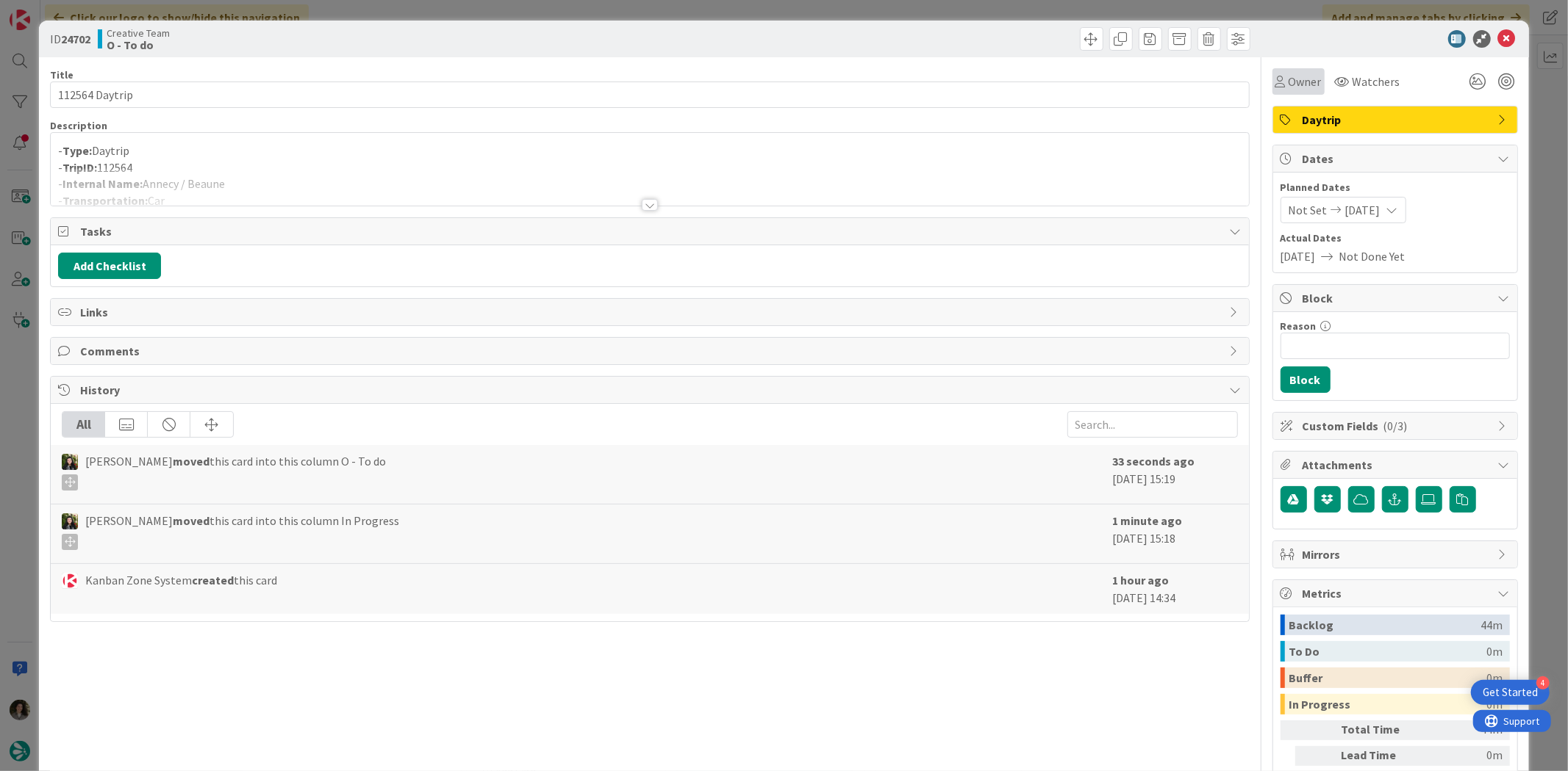
click at [1304, 82] on span "Owner" at bounding box center [1304, 81] width 33 height 18
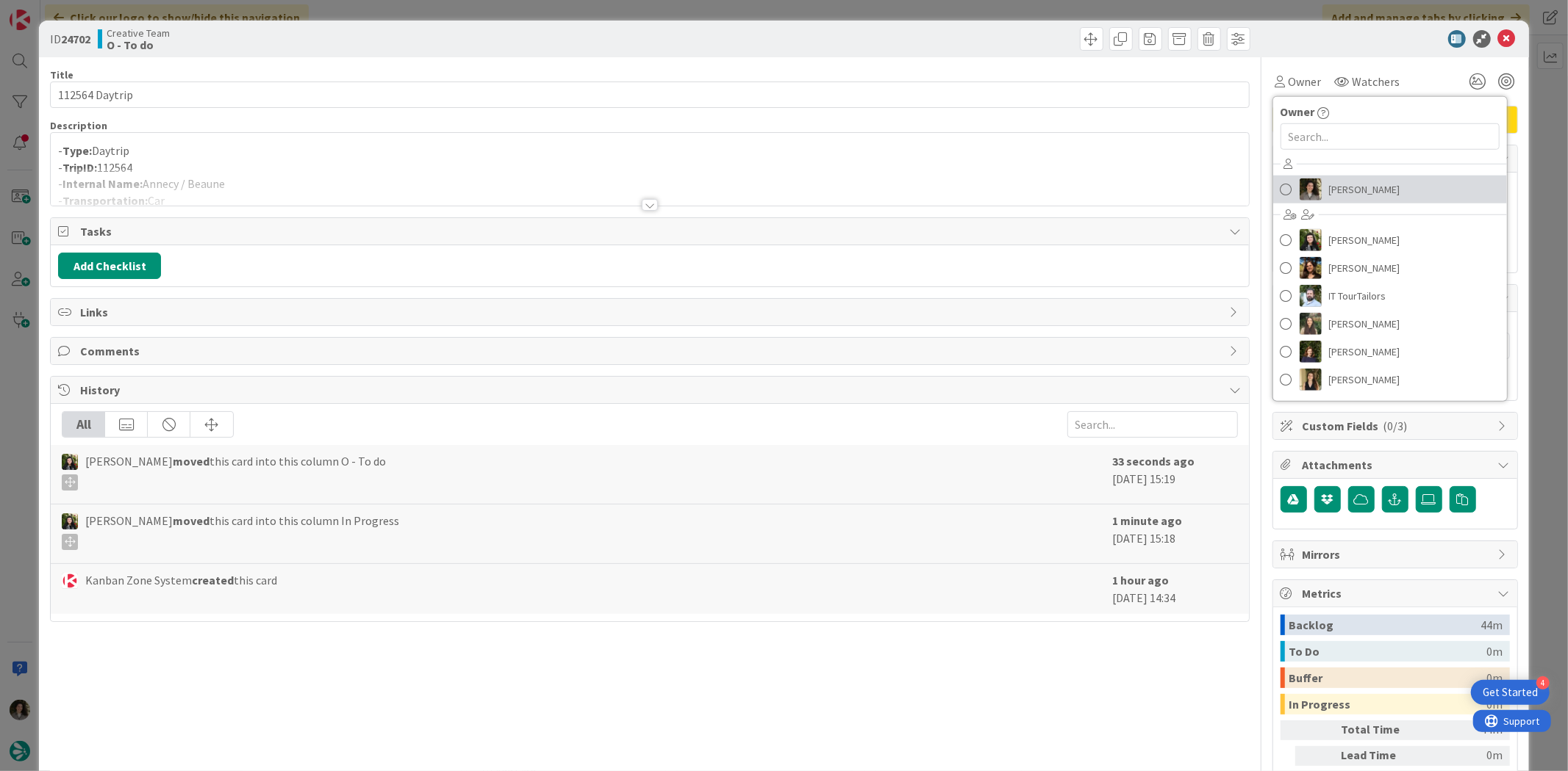
drag, startPoint x: 1379, startPoint y: 182, endPoint x: 1423, endPoint y: 140, distance: 60.8
click at [1379, 182] on span "[PERSON_NAME]" at bounding box center [1364, 189] width 72 height 22
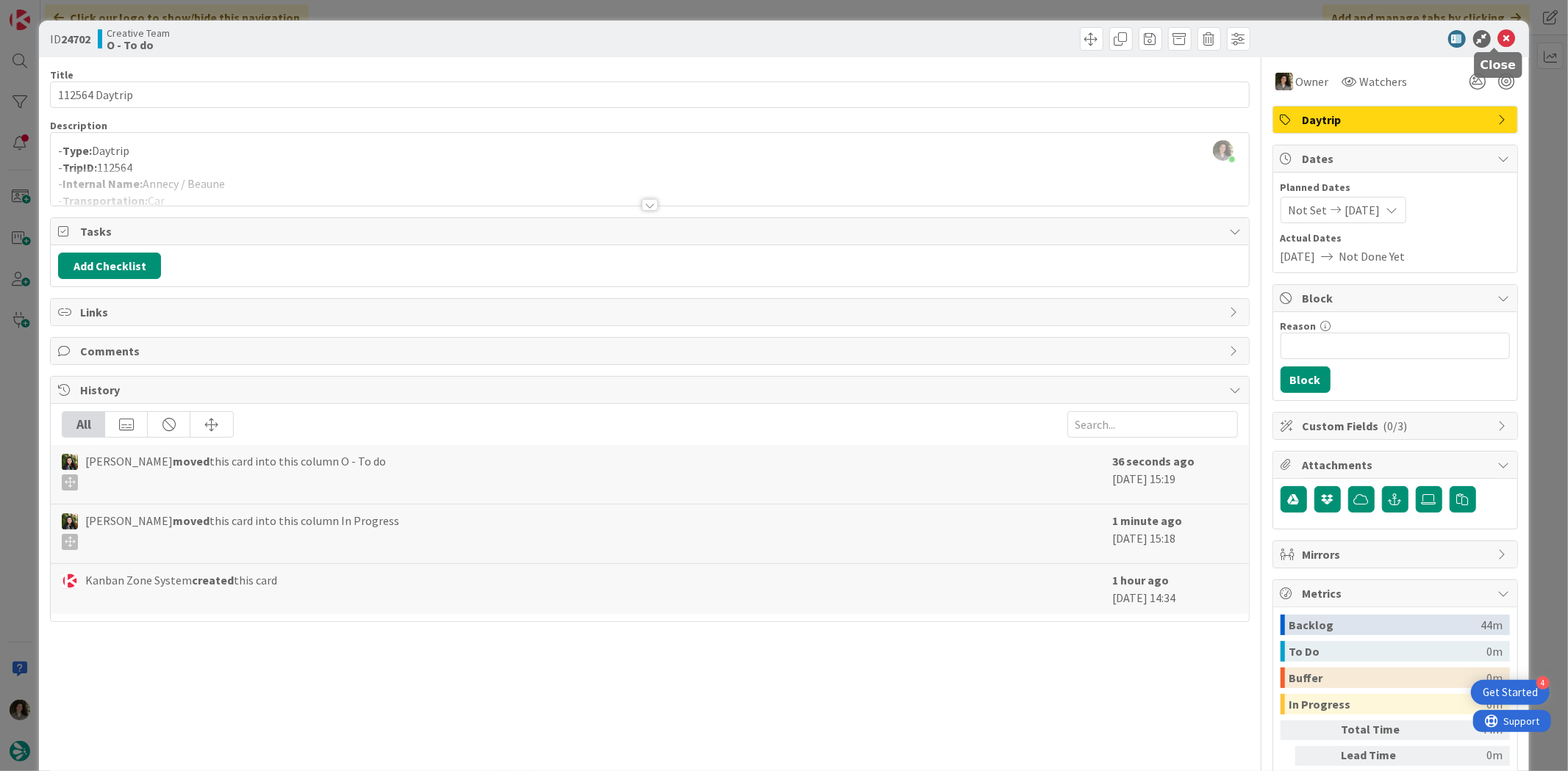
click at [1501, 35] on icon at bounding box center [1507, 39] width 18 height 18
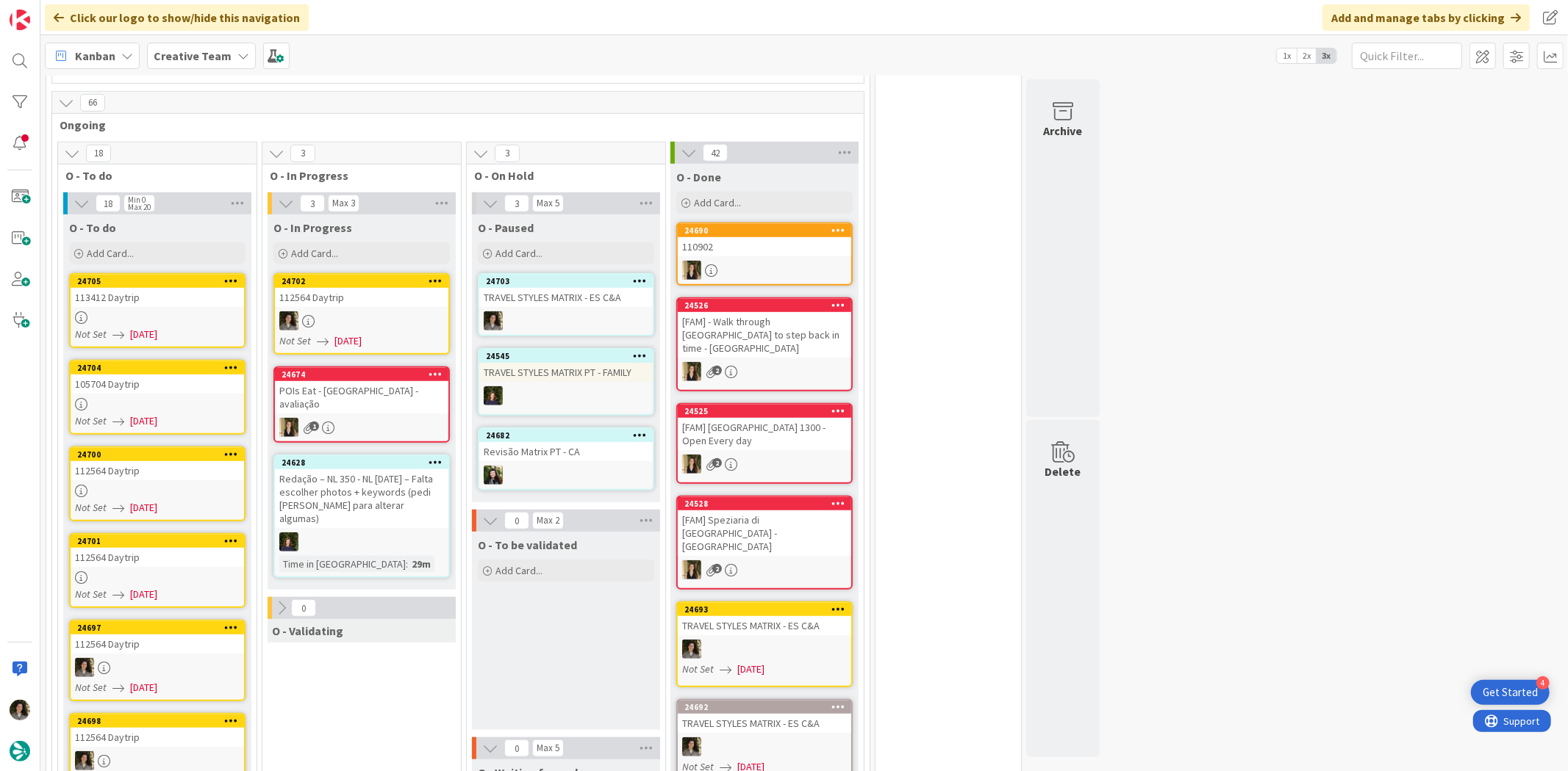
click at [130, 542] on div "24701 112564 Daytrip Not Set [DATE]" at bounding box center [157, 571] width 176 height 75
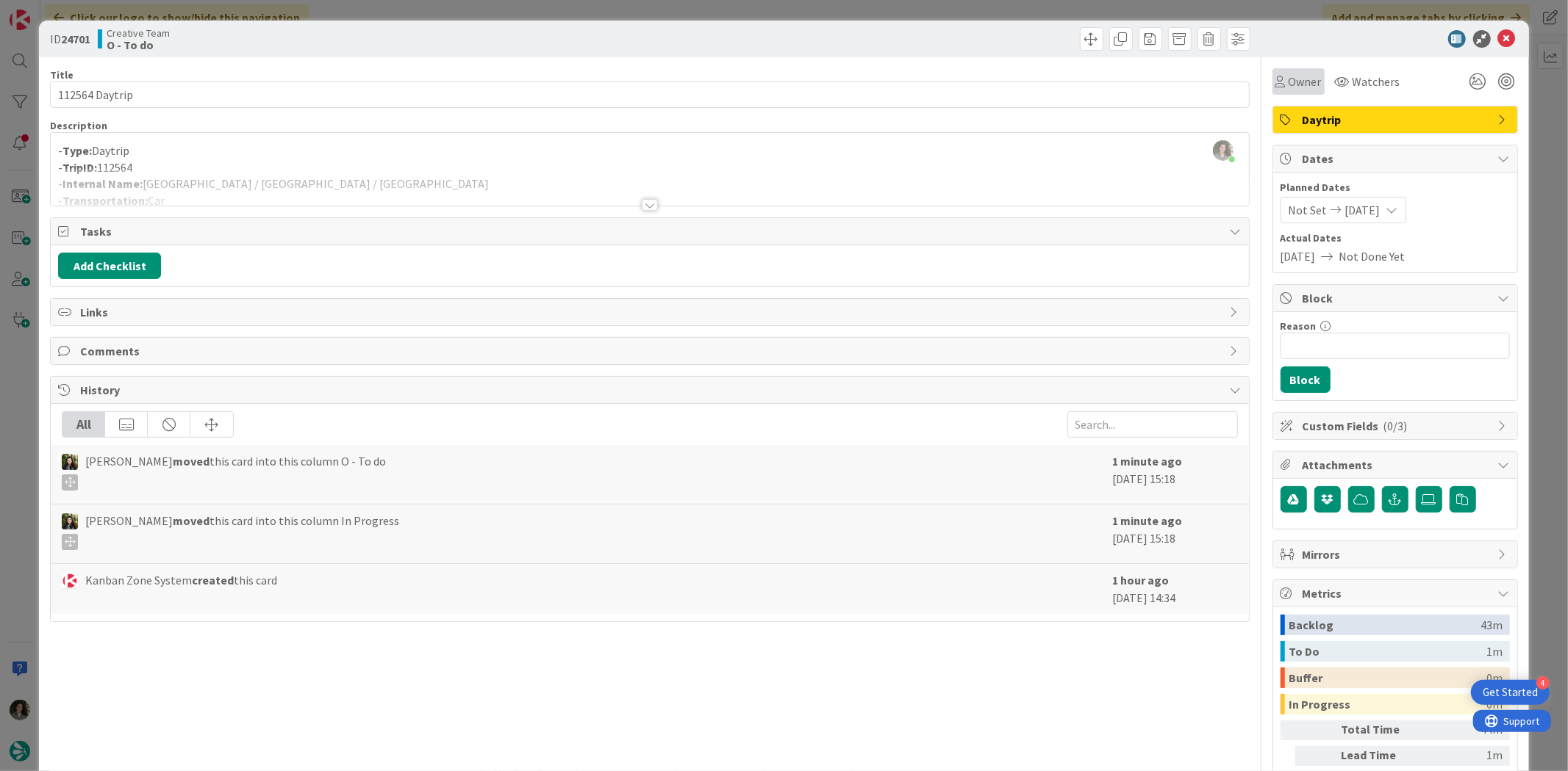
click at [1288, 81] on span "Owner" at bounding box center [1304, 81] width 33 height 18
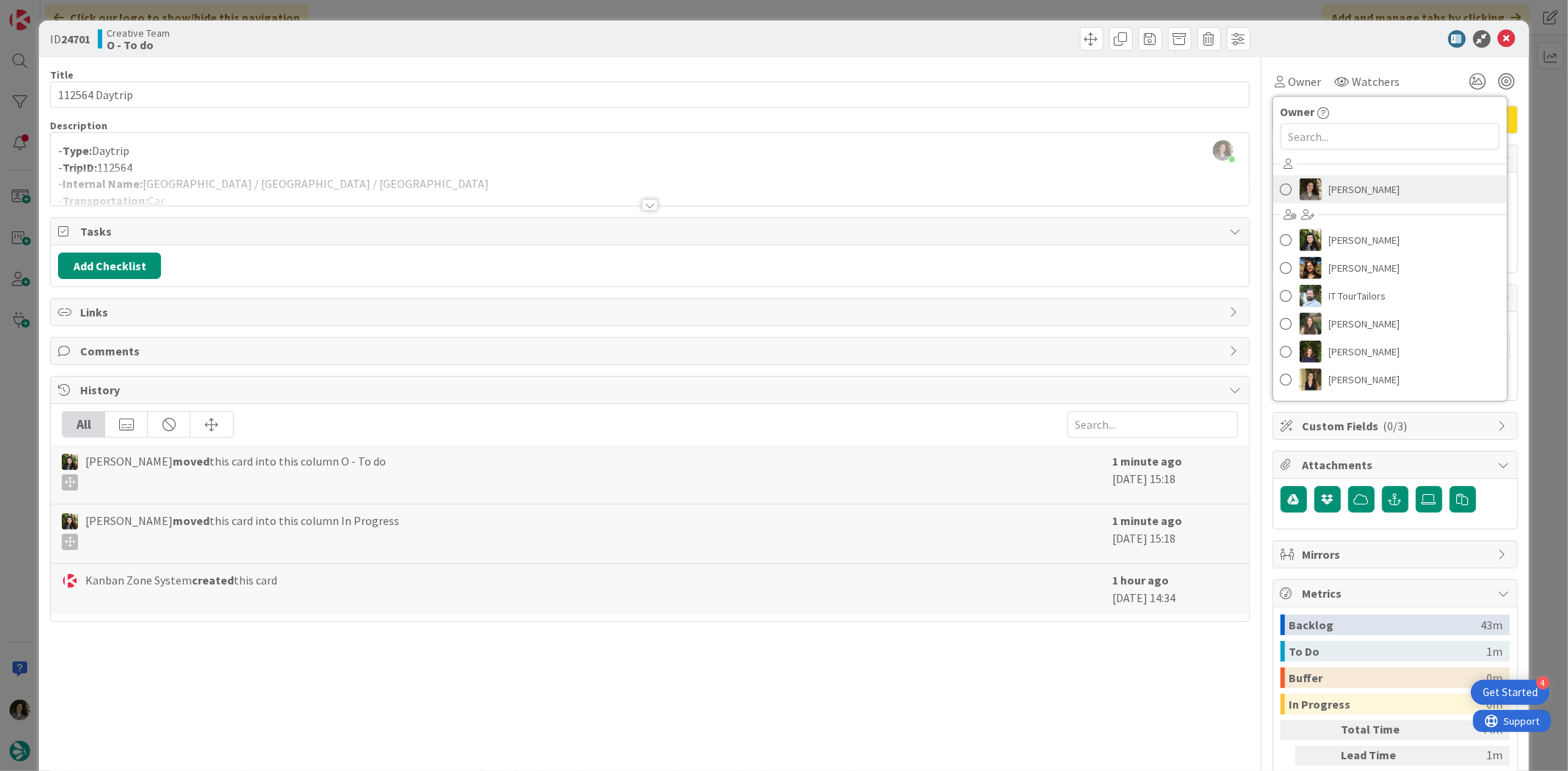
click at [1354, 188] on span "[PERSON_NAME]" at bounding box center [1364, 189] width 72 height 22
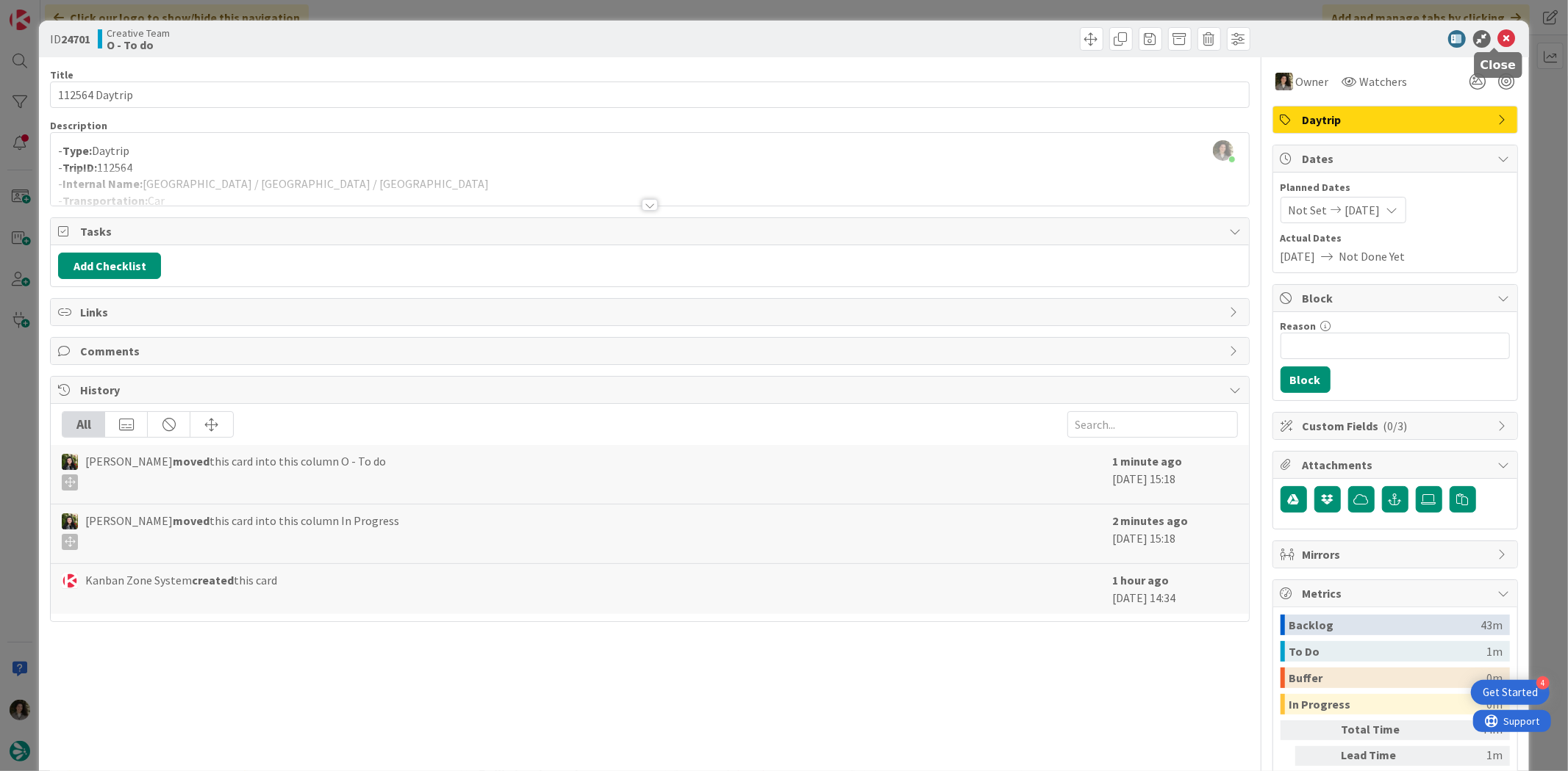
click at [1500, 35] on icon at bounding box center [1507, 39] width 18 height 18
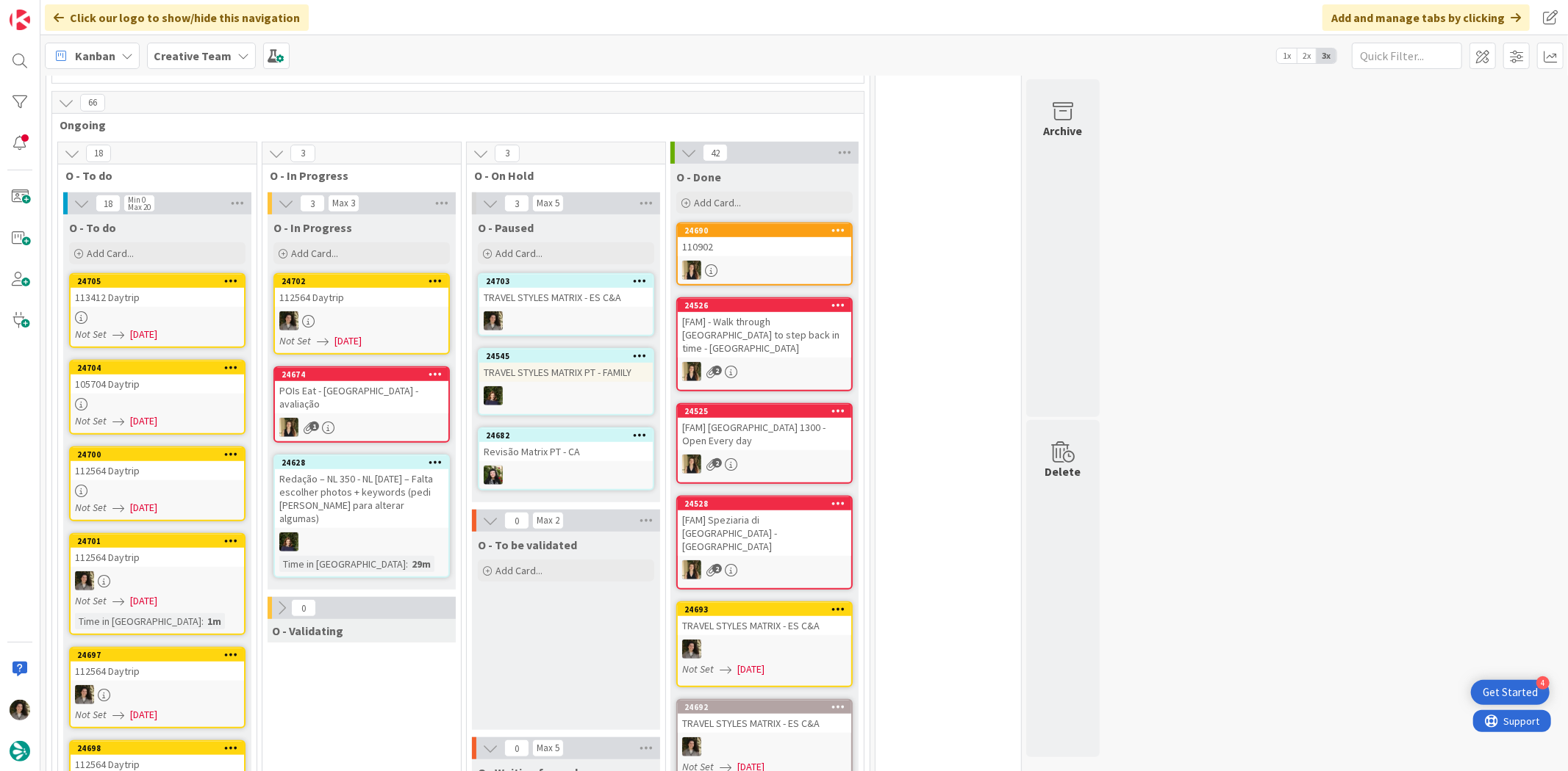
click at [125, 500] on div "Not Set [DATE]" at bounding box center [159, 508] width 169 height 15
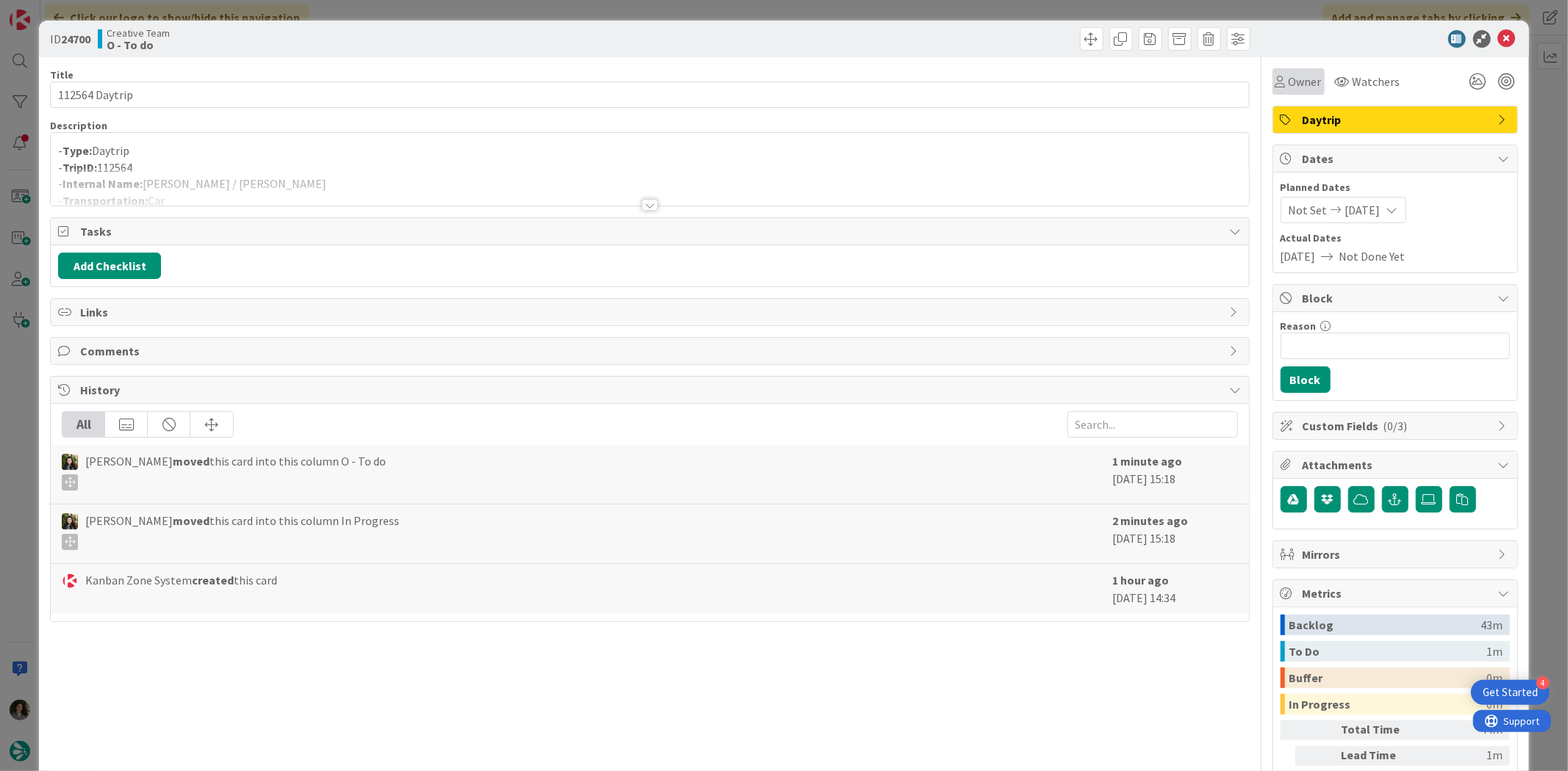
click at [1275, 83] on icon at bounding box center [1280, 82] width 10 height 12
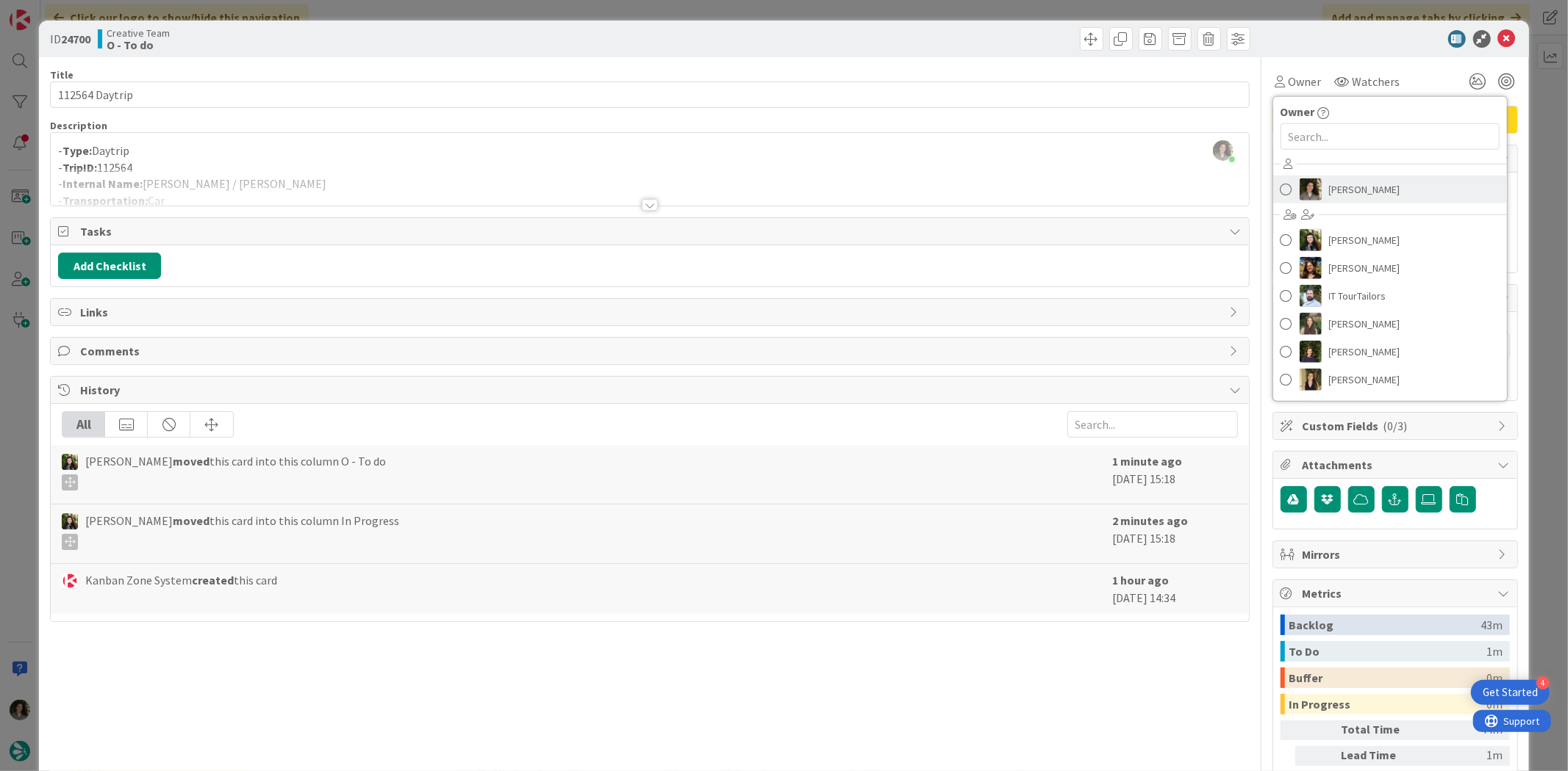
click at [1350, 195] on span "[PERSON_NAME]" at bounding box center [1364, 189] width 72 height 22
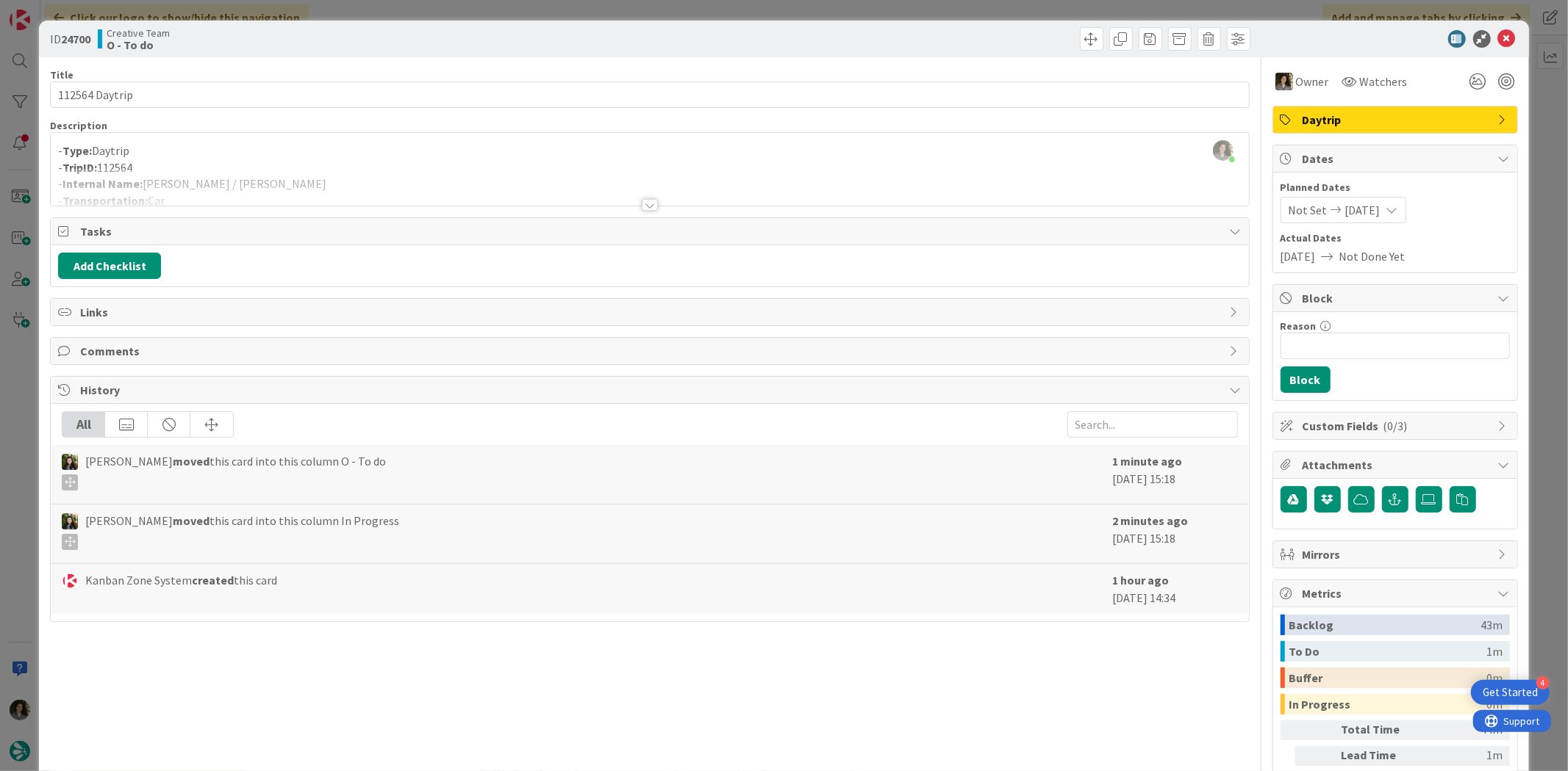
click at [1505, 32] on div "ID 24700 Creative Team O - To do" at bounding box center [783, 39] width 1489 height 37
click at [1500, 32] on icon at bounding box center [1507, 39] width 18 height 18
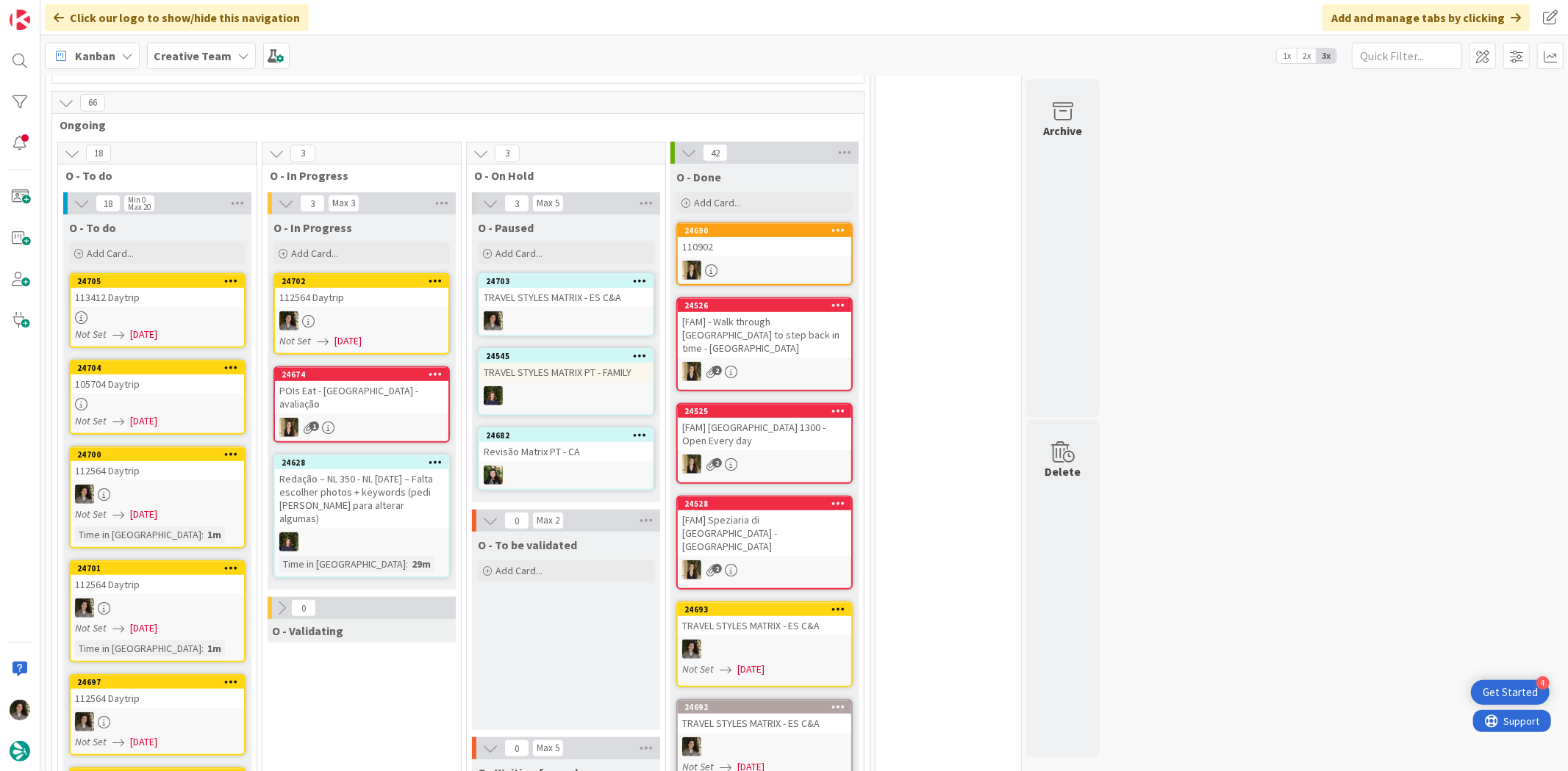
click at [393, 288] on div "112564 Daytrip" at bounding box center [361, 297] width 173 height 19
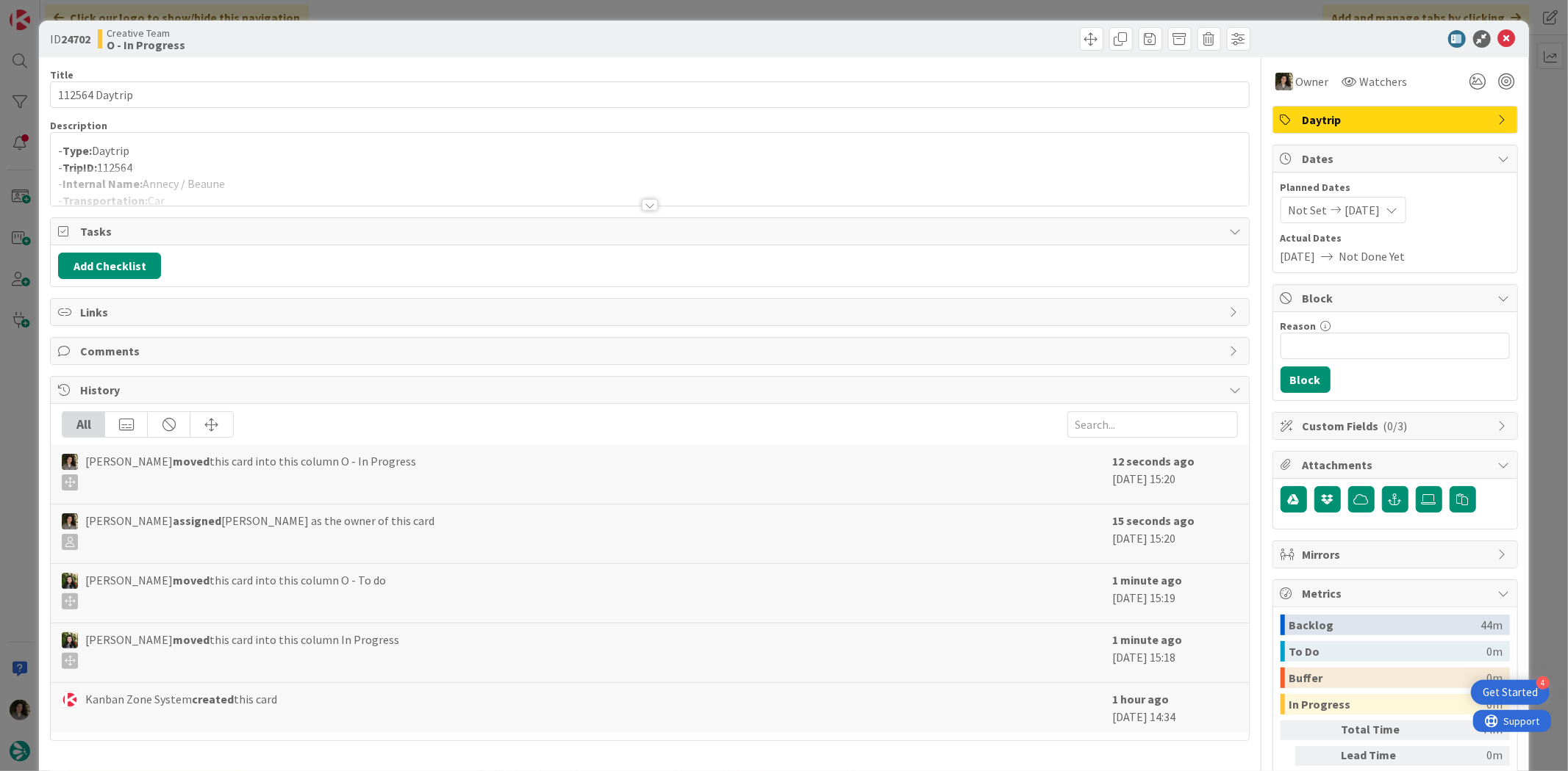
click at [639, 194] on div at bounding box center [649, 187] width 1197 height 38
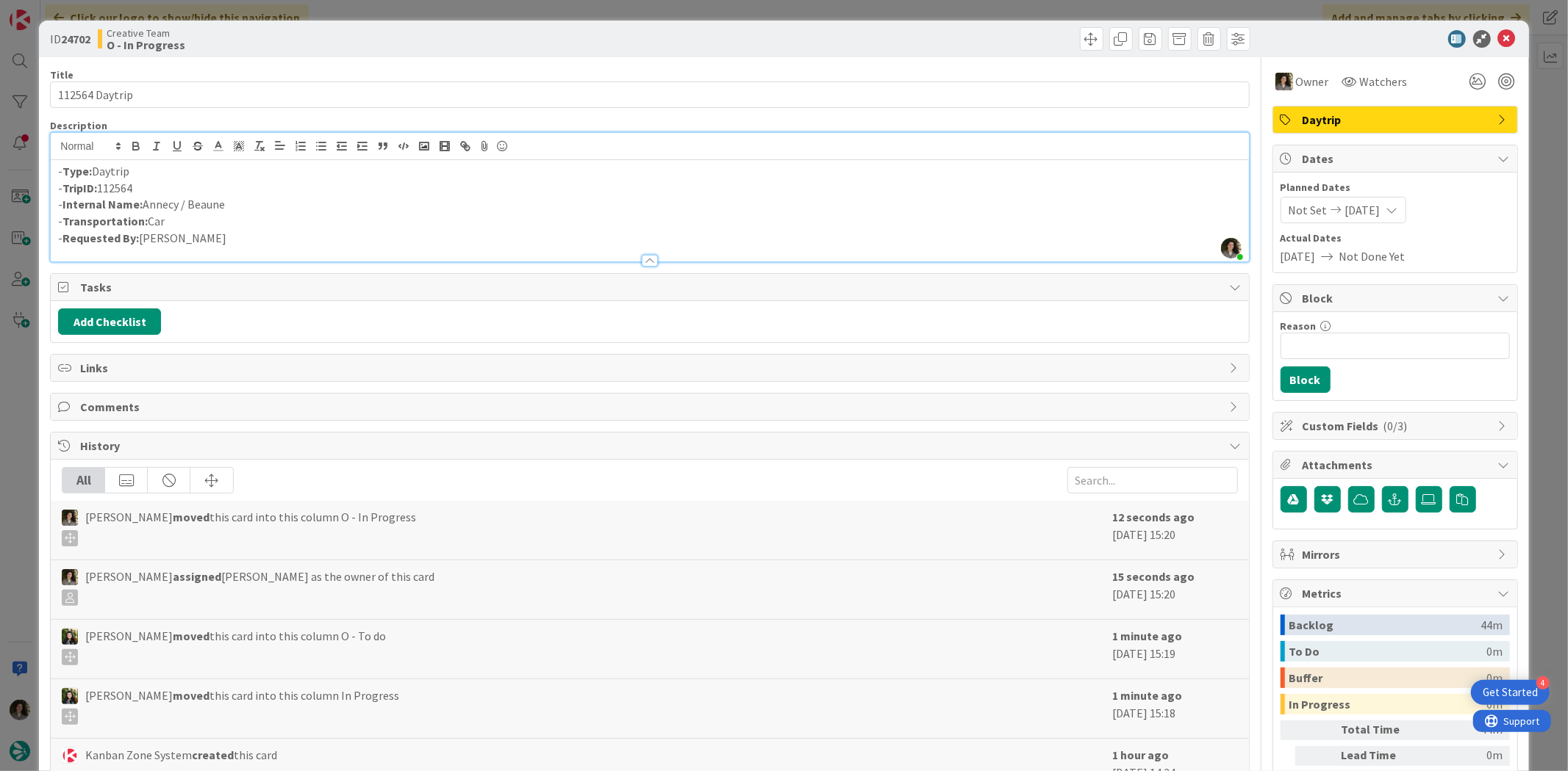
drag, startPoint x: 234, startPoint y: 202, endPoint x: 145, endPoint y: 203, distance: 89.0
click at [145, 203] on p "- Internal Name: [PERSON_NAME] / [PERSON_NAME]" at bounding box center [649, 205] width 1182 height 17
copy p "Annecy / Beaune"
click at [1498, 32] on icon at bounding box center [1507, 39] width 18 height 18
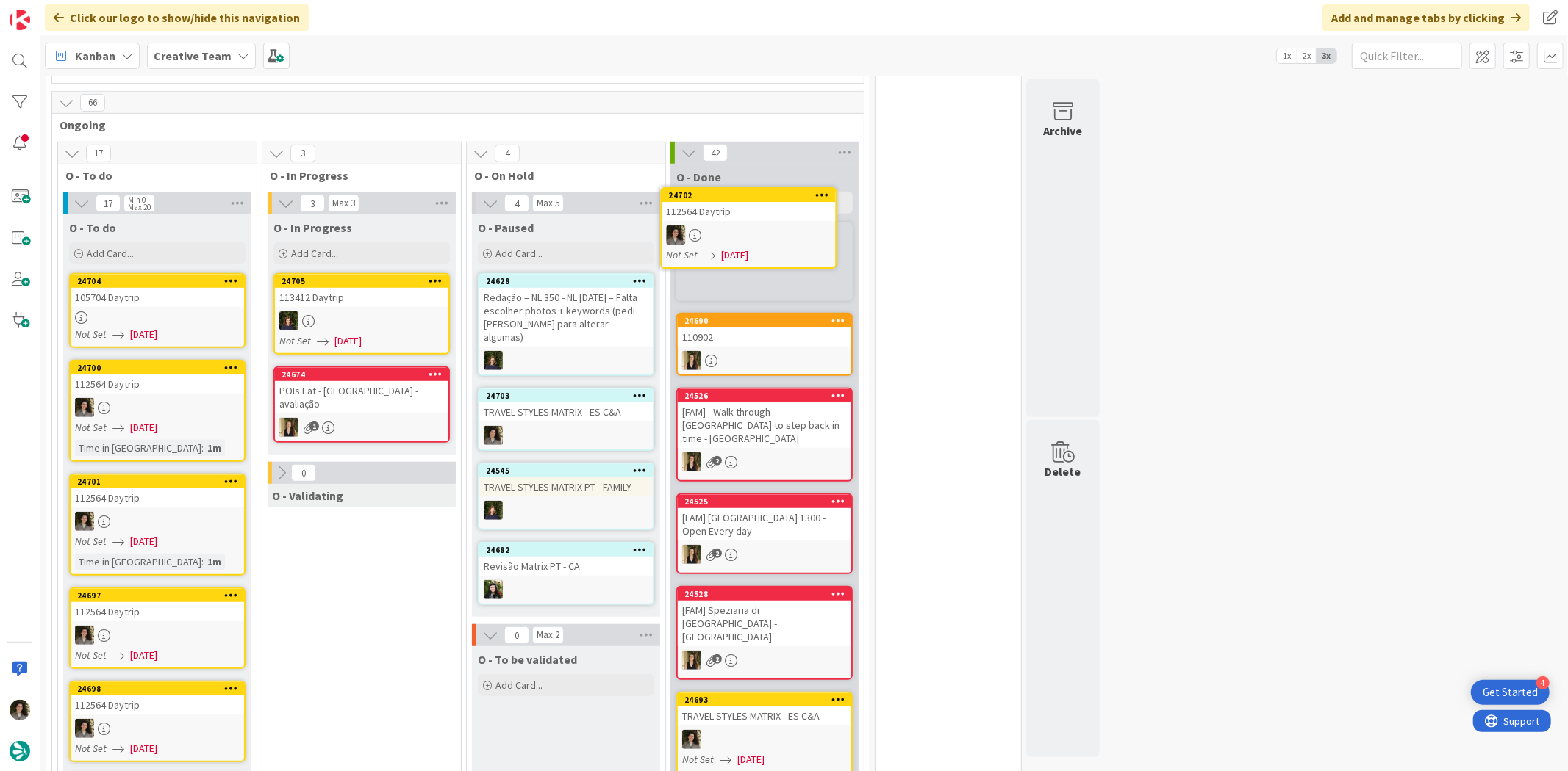
scroll to position [651, 0]
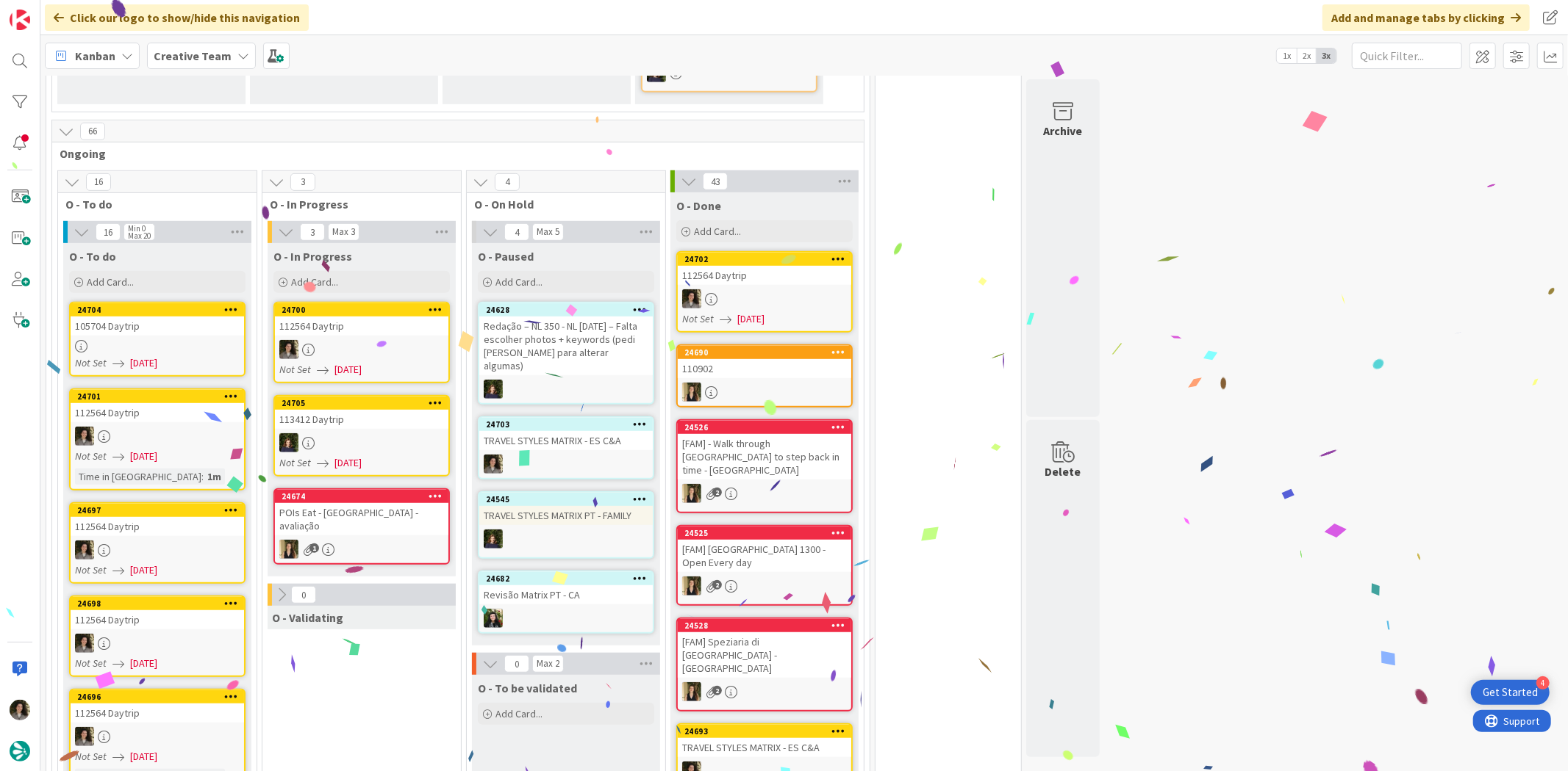
click at [364, 316] on div "112564 Daytrip" at bounding box center [361, 326] width 173 height 19
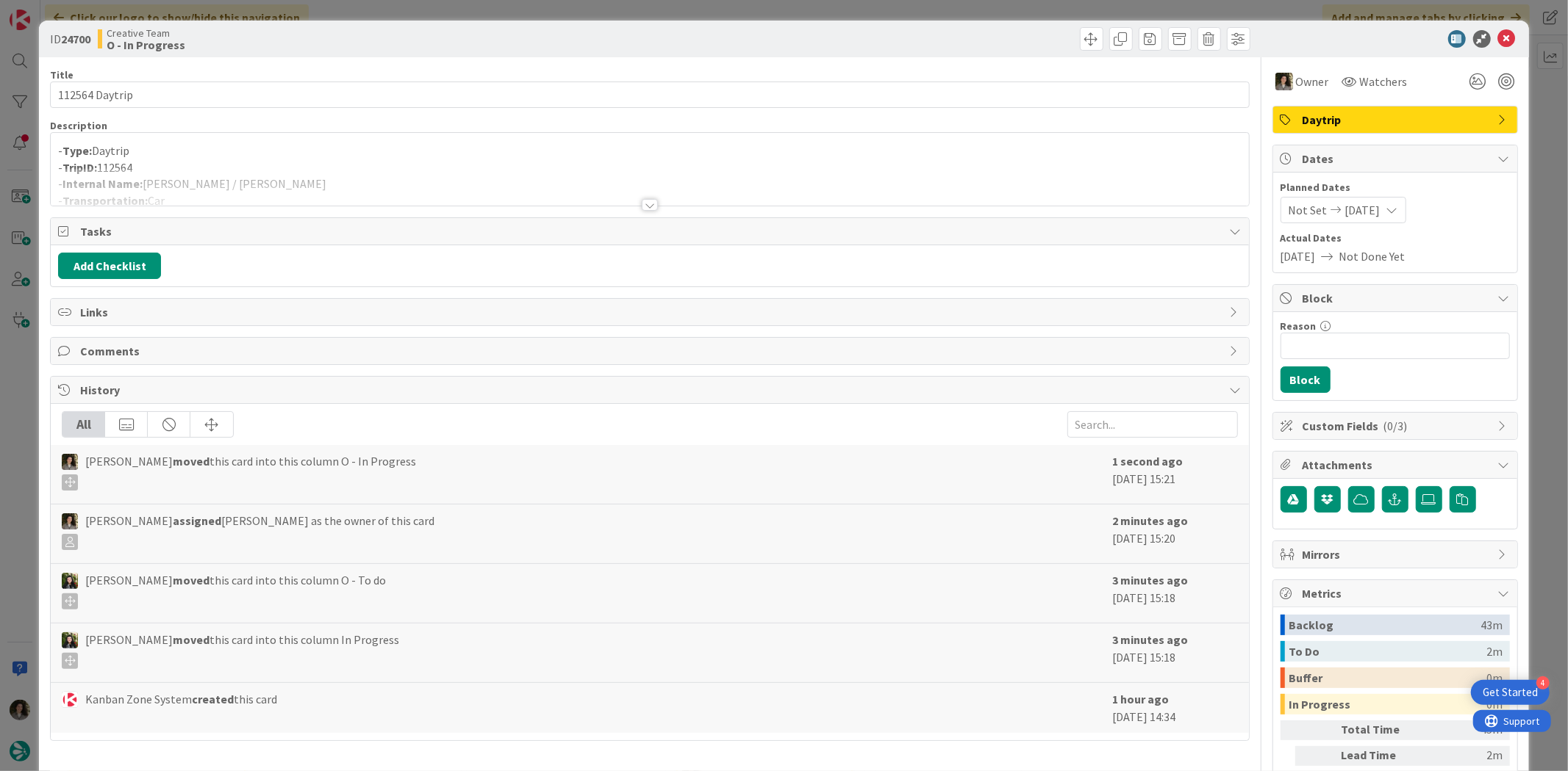
click at [237, 170] on div at bounding box center [649, 187] width 1197 height 38
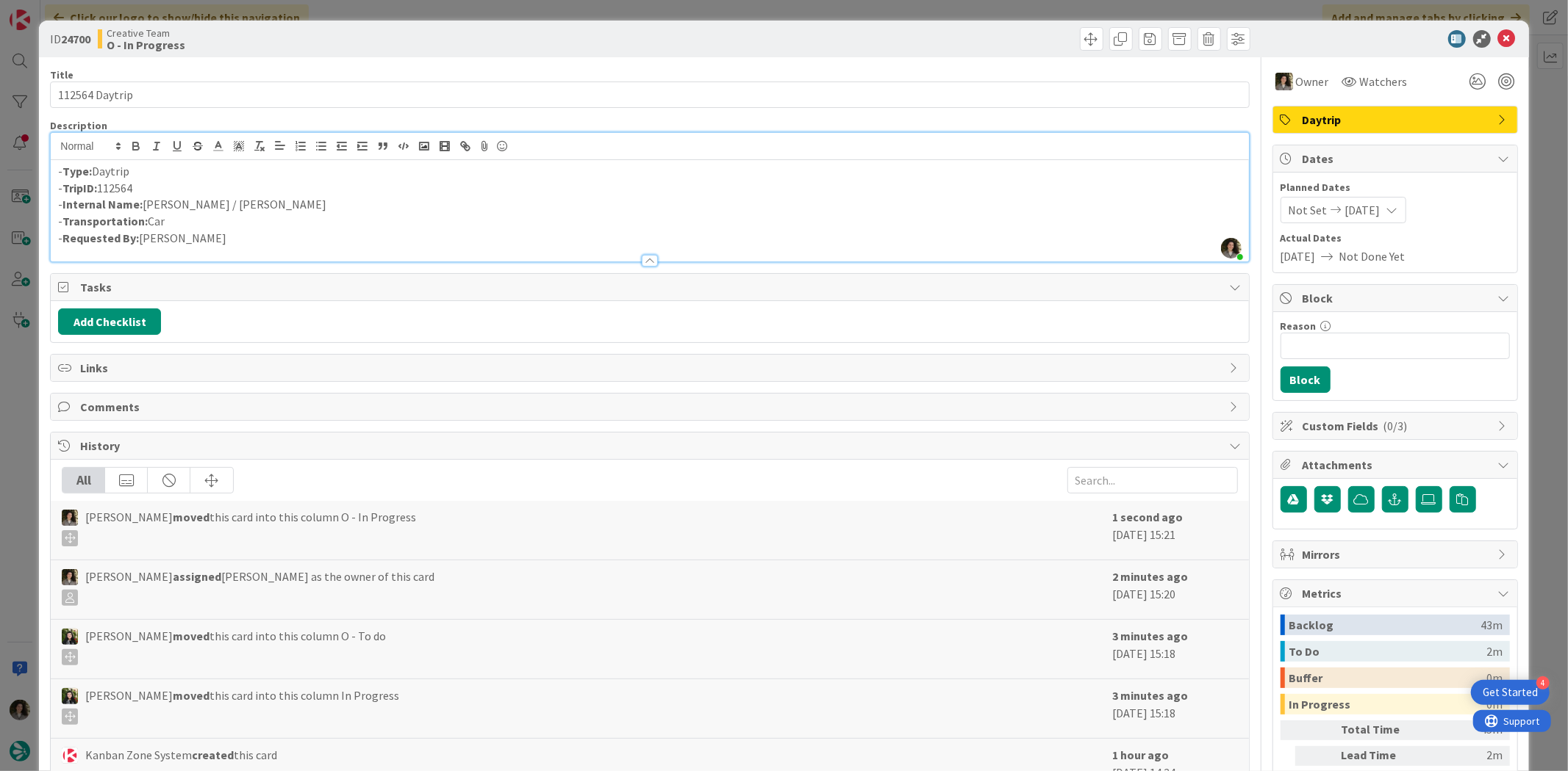
drag, startPoint x: 326, startPoint y: 208, endPoint x: 354, endPoint y: 203, distance: 28.4
click at [354, 203] on p "- Internal Name: [PERSON_NAME] / [PERSON_NAME]" at bounding box center [649, 205] width 1182 height 17
copy p "[PERSON_NAME] / [PERSON_NAME]"
click at [1498, 30] on icon at bounding box center [1507, 39] width 18 height 18
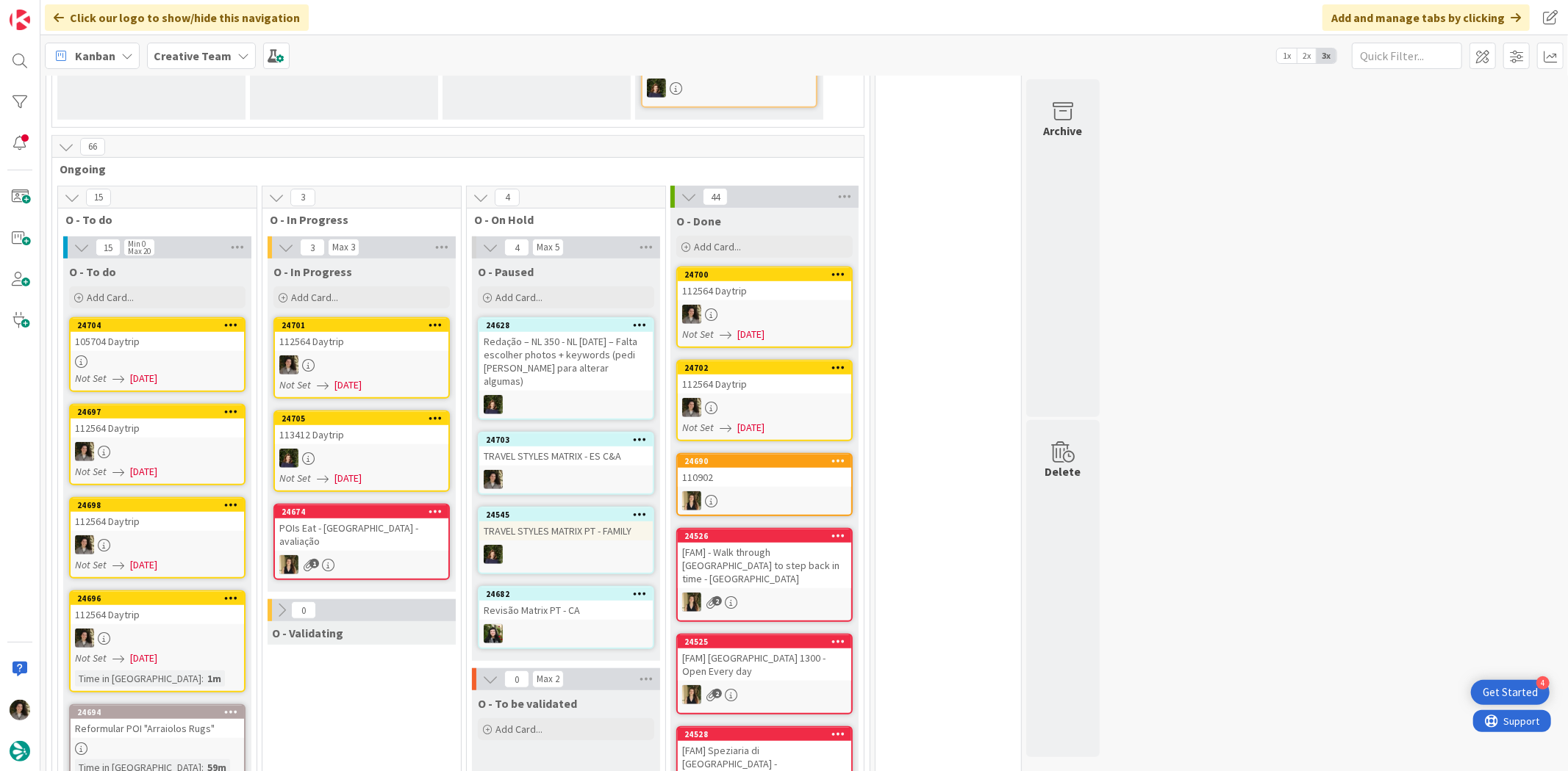
click at [326, 332] on div "112564 Daytrip" at bounding box center [361, 341] width 173 height 19
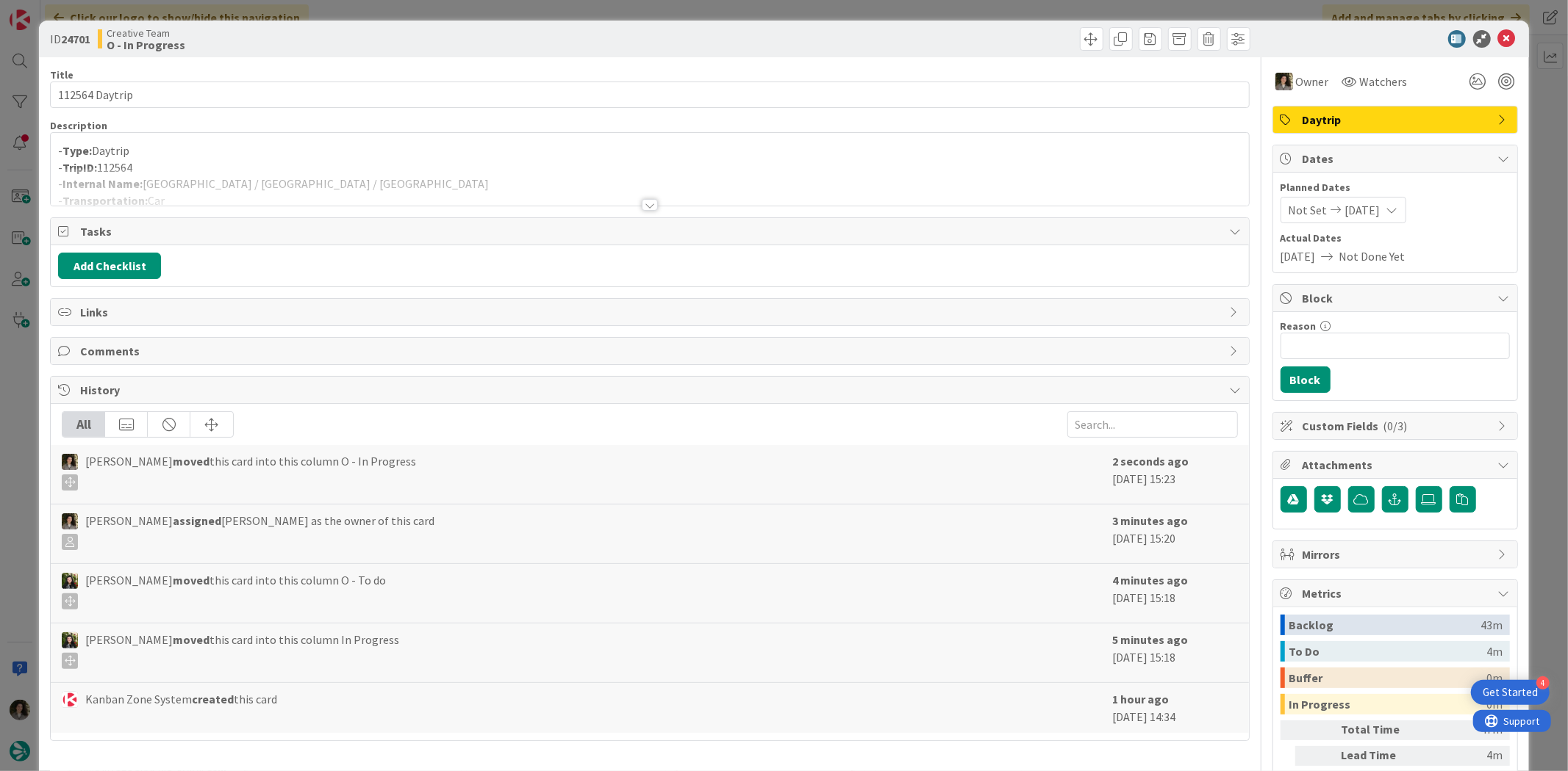
click at [412, 176] on div at bounding box center [649, 187] width 1197 height 38
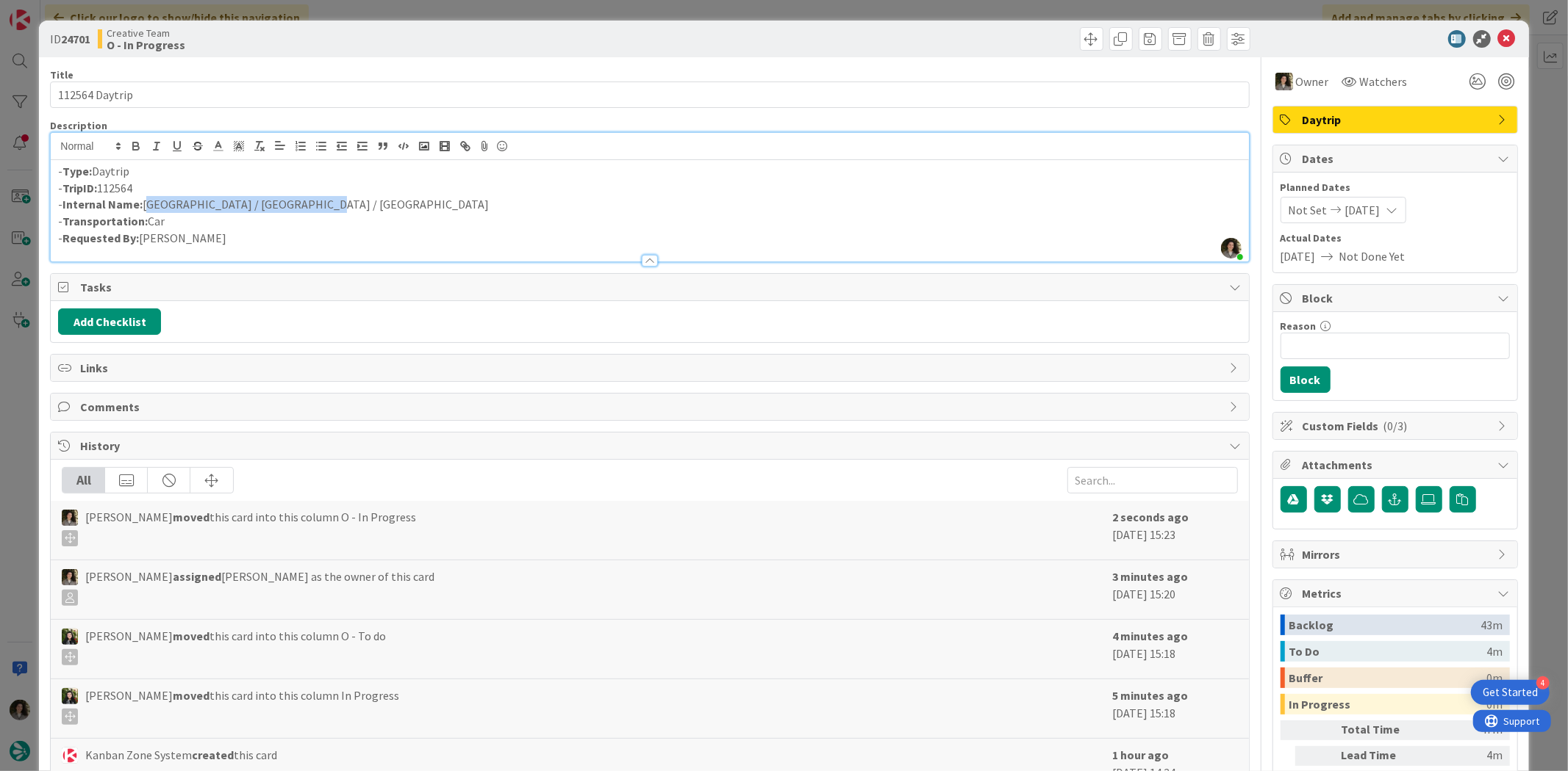
drag, startPoint x: 322, startPoint y: 207, endPoint x: 146, endPoint y: 210, distance: 176.0
click at [146, 210] on p "- Internal Name: [GEOGRAPHIC_DATA] / [GEOGRAPHIC_DATA] / [GEOGRAPHIC_DATA]" at bounding box center [649, 205] width 1182 height 17
copy p "[GEOGRAPHIC_DATA] / [GEOGRAPHIC_DATA] / [GEOGRAPHIC_DATA]"
drag, startPoint x: 1499, startPoint y: 32, endPoint x: 1316, endPoint y: 118, distance: 202.2
click at [1500, 32] on icon at bounding box center [1507, 39] width 18 height 18
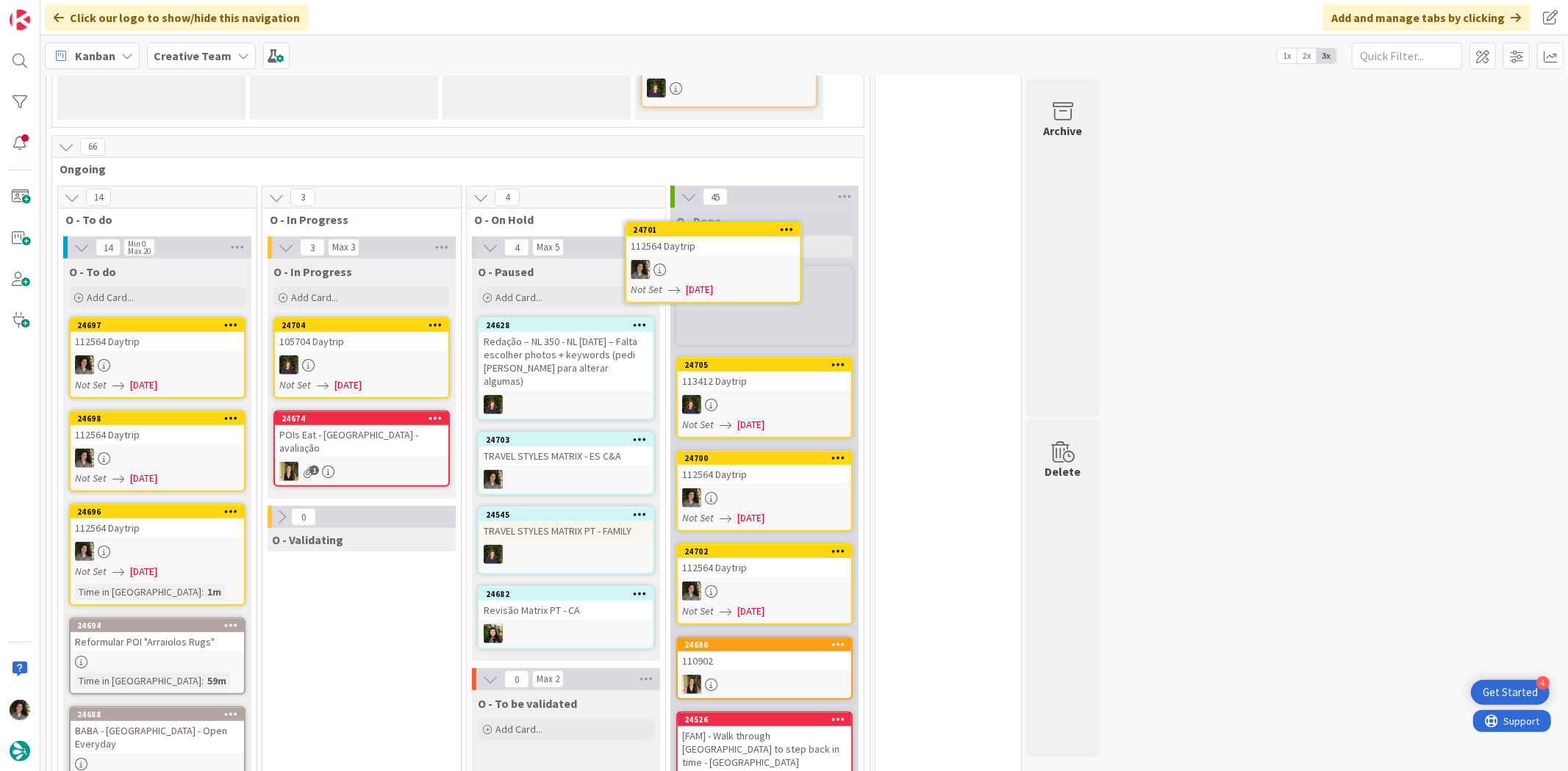
scroll to position [632, 0]
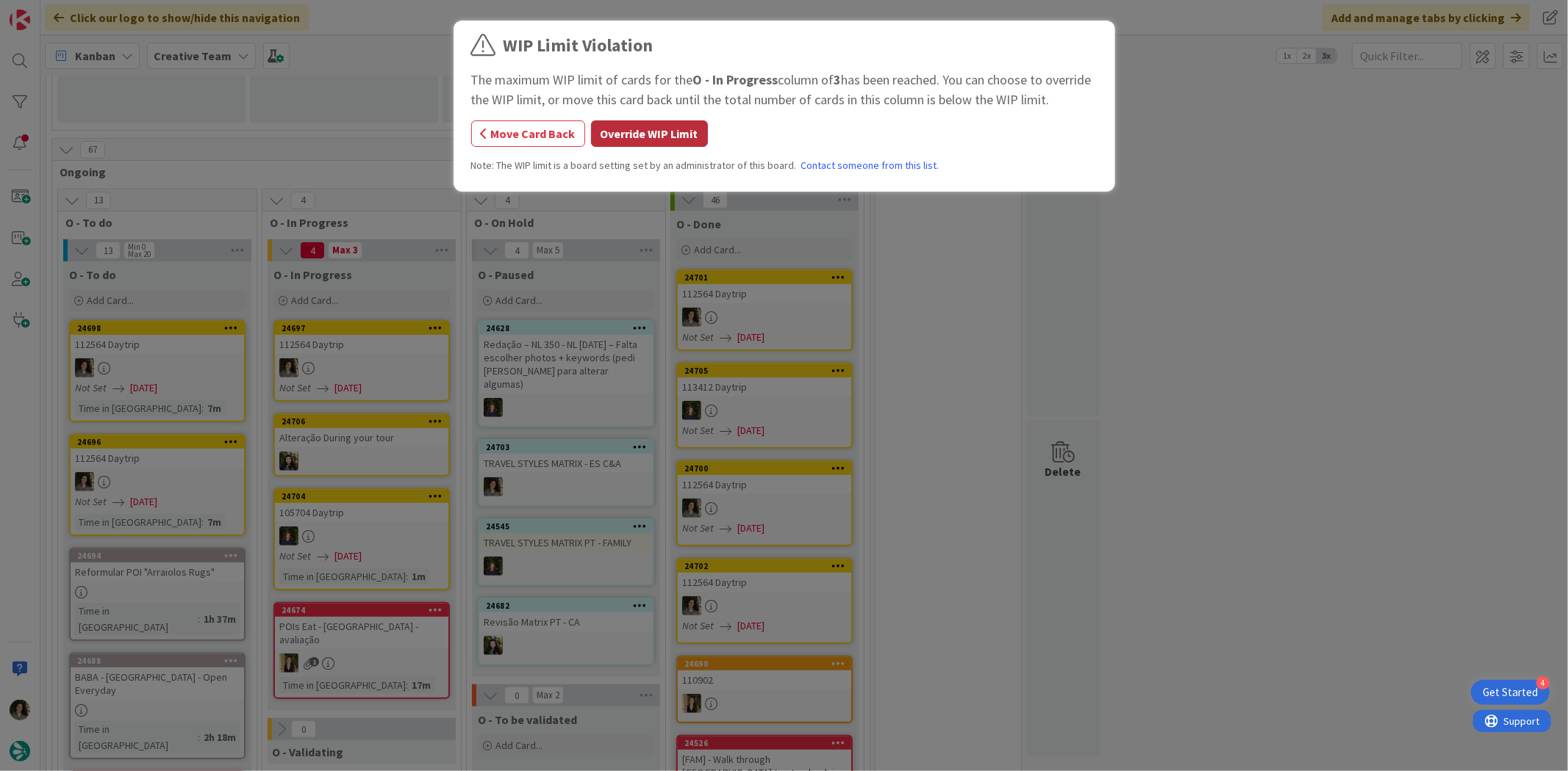
click at [681, 130] on button "Override WIP Limit" at bounding box center [649, 133] width 117 height 26
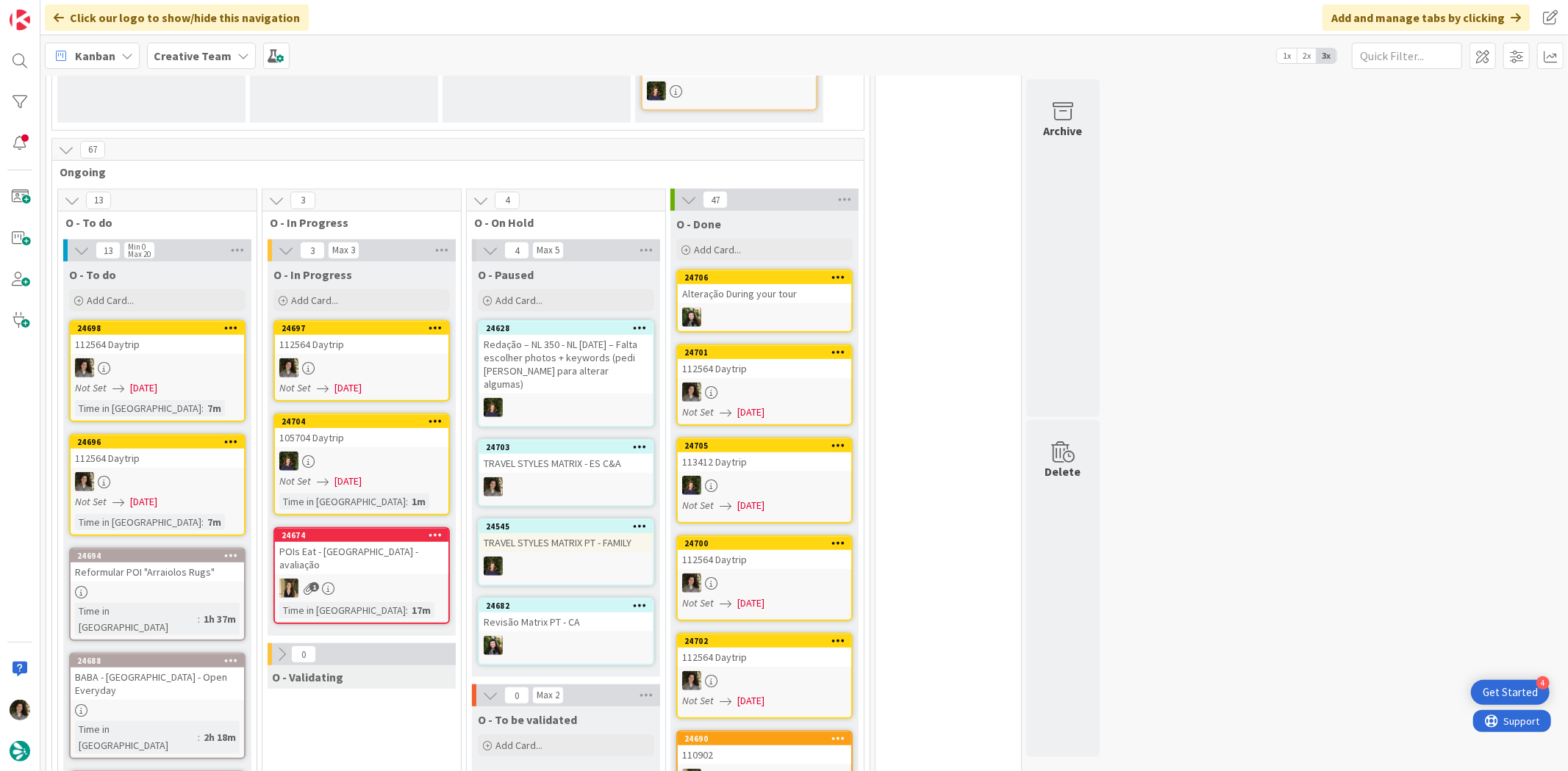
click at [371, 336] on div "24697 112564 Daytrip Not Set [DATE]" at bounding box center [361, 361] width 176 height 82
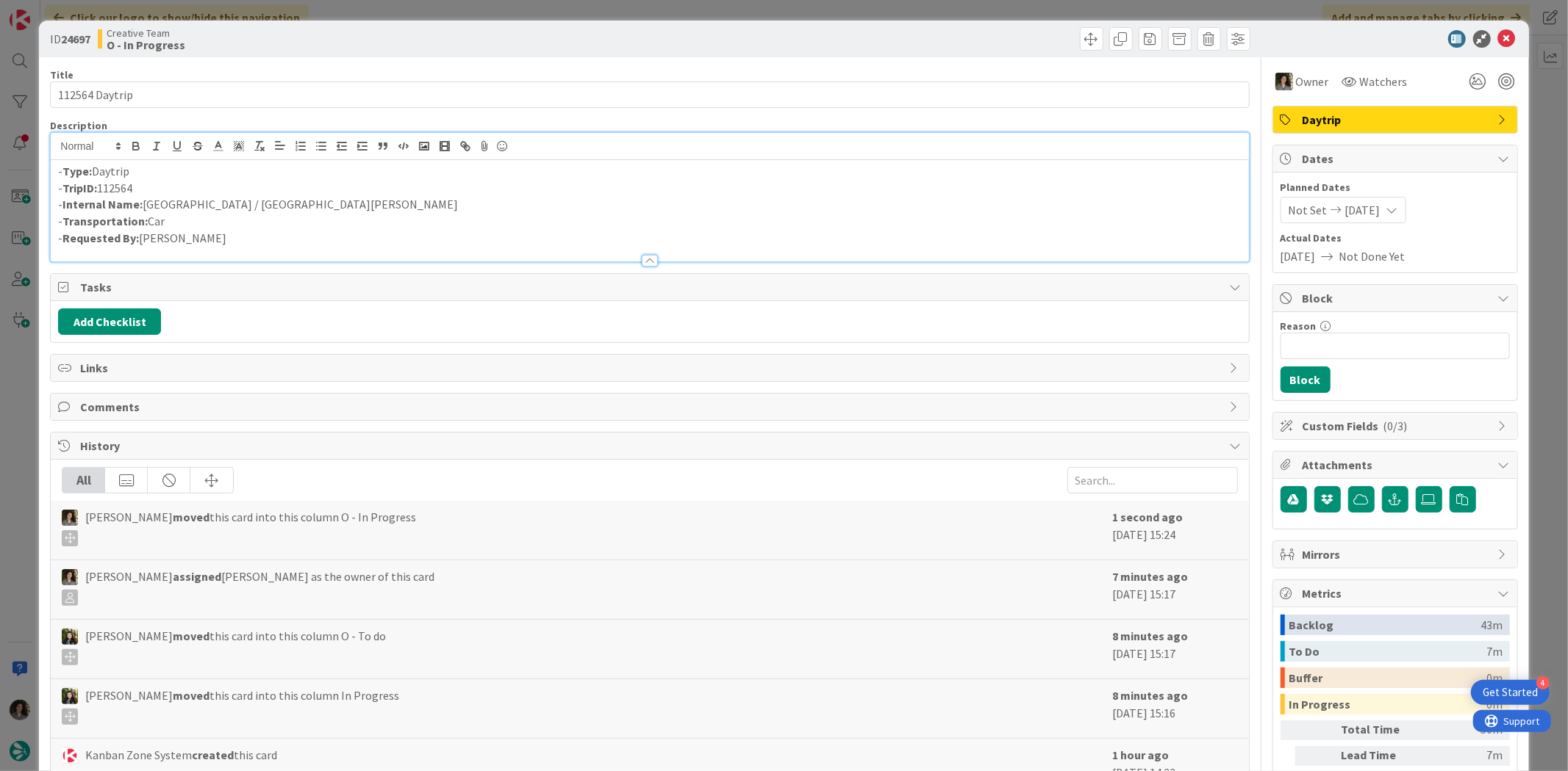
click at [419, 159] on div "- Type: Daytrip - TripID: 112564 - Internal Name: [GEOGRAPHIC_DATA] / [GEOGRAPH…" at bounding box center [649, 197] width 1197 height 129
click at [255, 197] on p "- Internal Name: [GEOGRAPHIC_DATA] / [GEOGRAPHIC_DATA][PERSON_NAME]" at bounding box center [649, 205] width 1182 height 17
click at [269, 205] on p "- Internal Name: [GEOGRAPHIC_DATA] / [GEOGRAPHIC_DATA][PERSON_NAME]" at bounding box center [649, 205] width 1182 height 17
drag, startPoint x: 273, startPoint y: 205, endPoint x: 144, endPoint y: 206, distance: 129.0
click at [144, 206] on p "- Internal Name: [GEOGRAPHIC_DATA] / [GEOGRAPHIC_DATA][PERSON_NAME]" at bounding box center [649, 205] width 1182 height 17
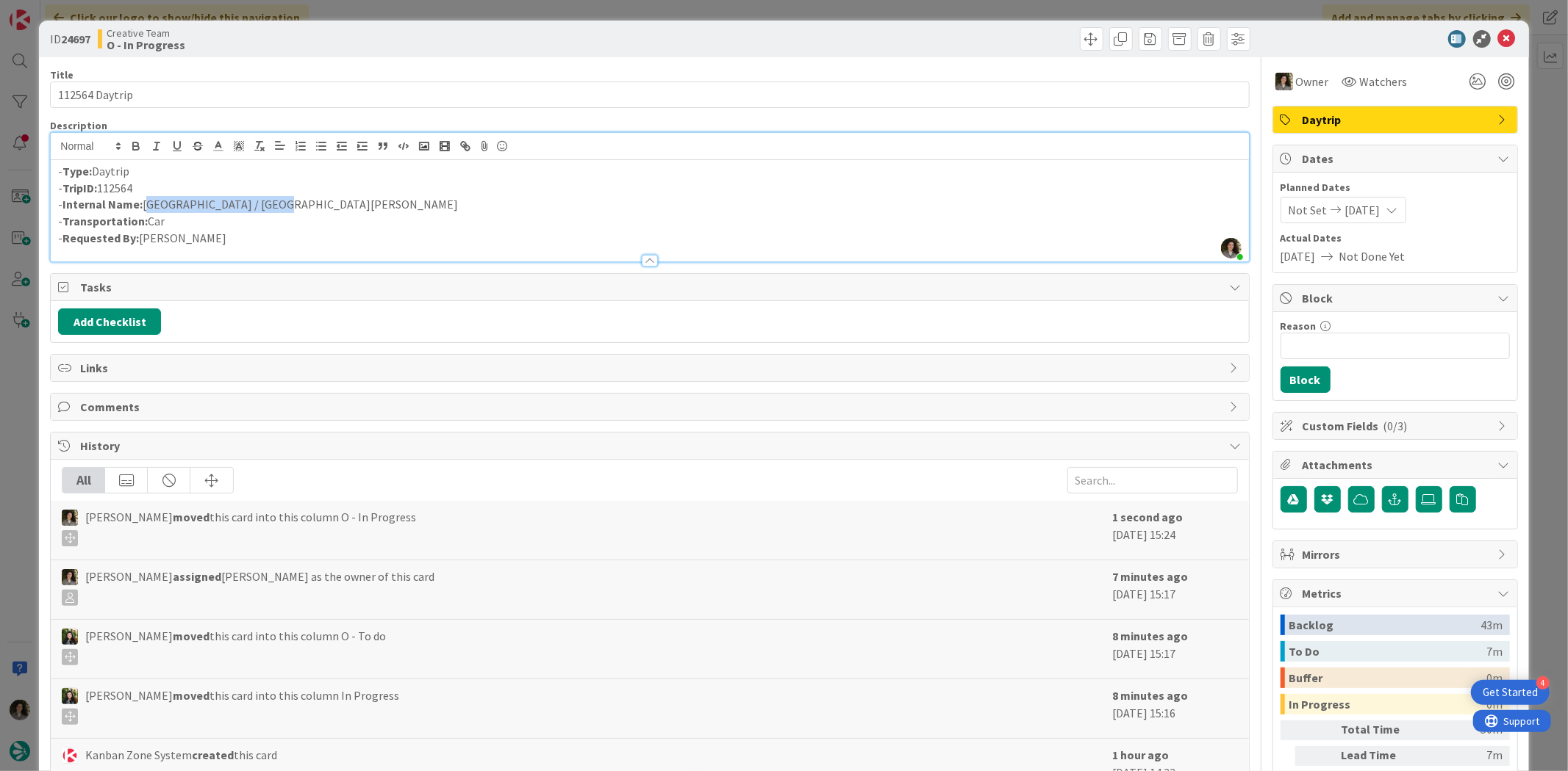
copy p "[GEOGRAPHIC_DATA] / [GEOGRAPHIC_DATA][PERSON_NAME]"
click at [1498, 35] on icon at bounding box center [1507, 39] width 18 height 18
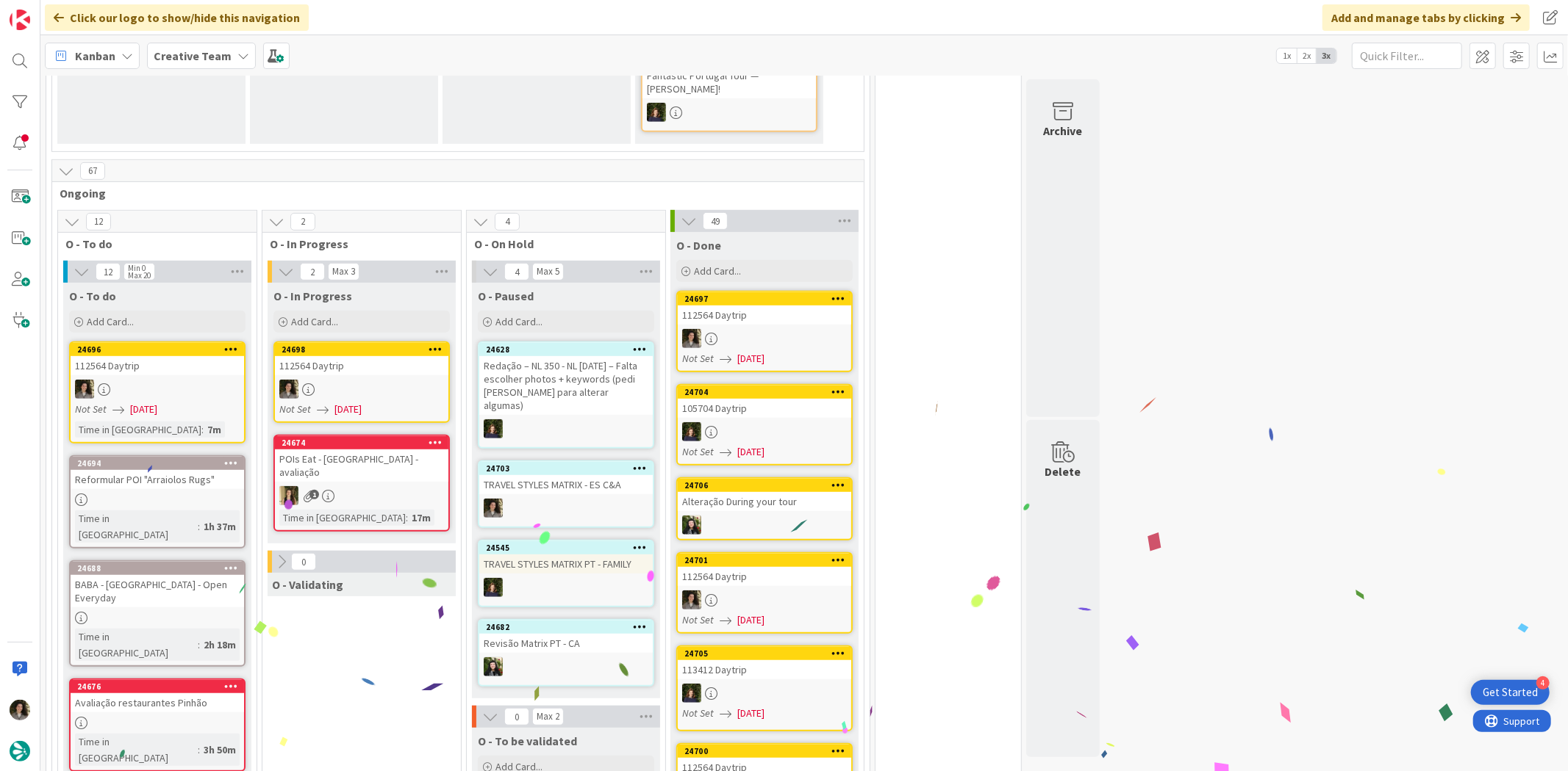
click at [342, 357] on div "24698 112564 Daytrip Not Set [DATE]" at bounding box center [361, 382] width 176 height 82
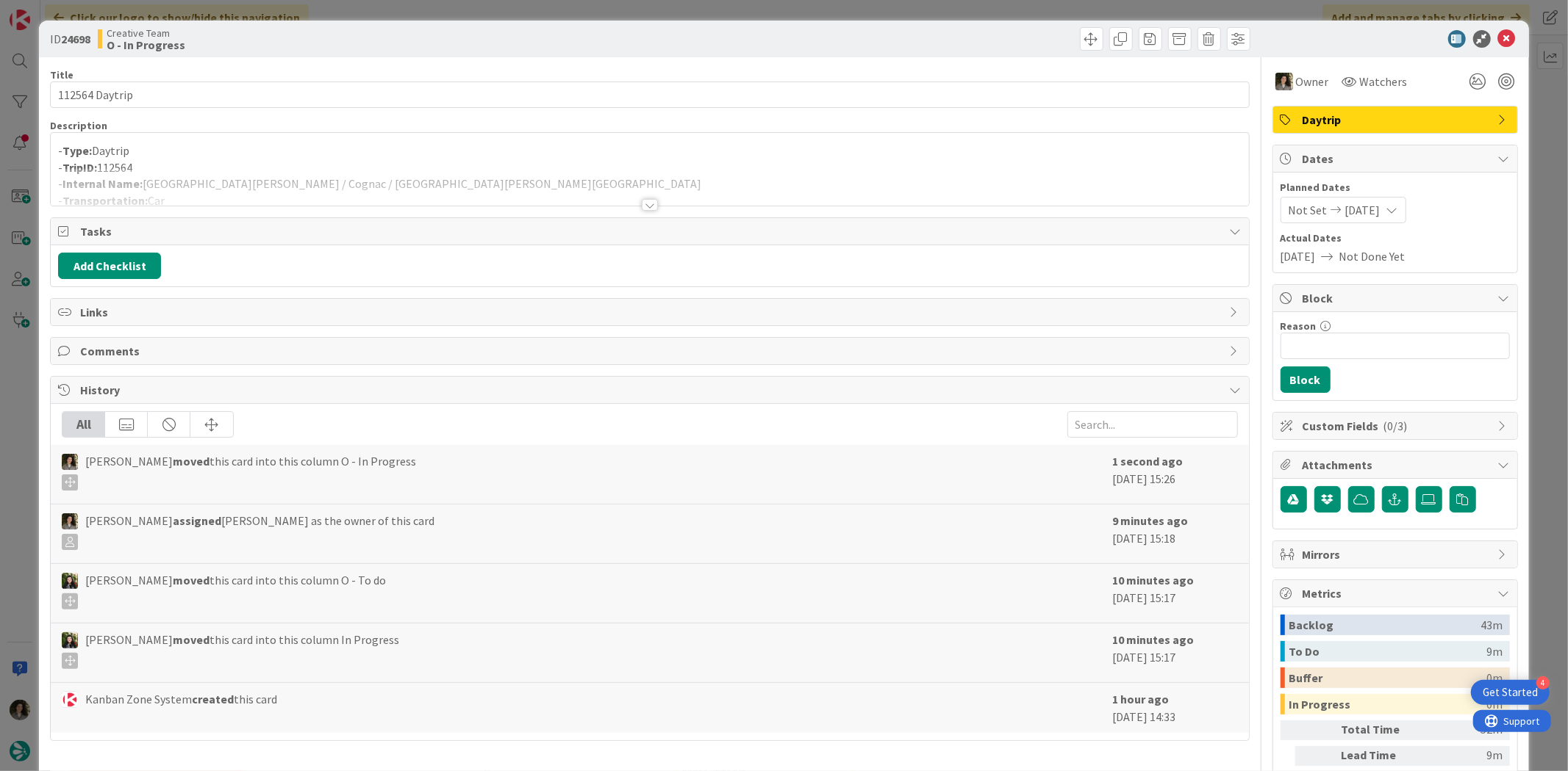
click at [350, 134] on div "- Type: Daytrip - TripID: 112564 - Internal Name: [GEOGRAPHIC_DATA][PERSON_NAME…" at bounding box center [649, 169] width 1197 height 72
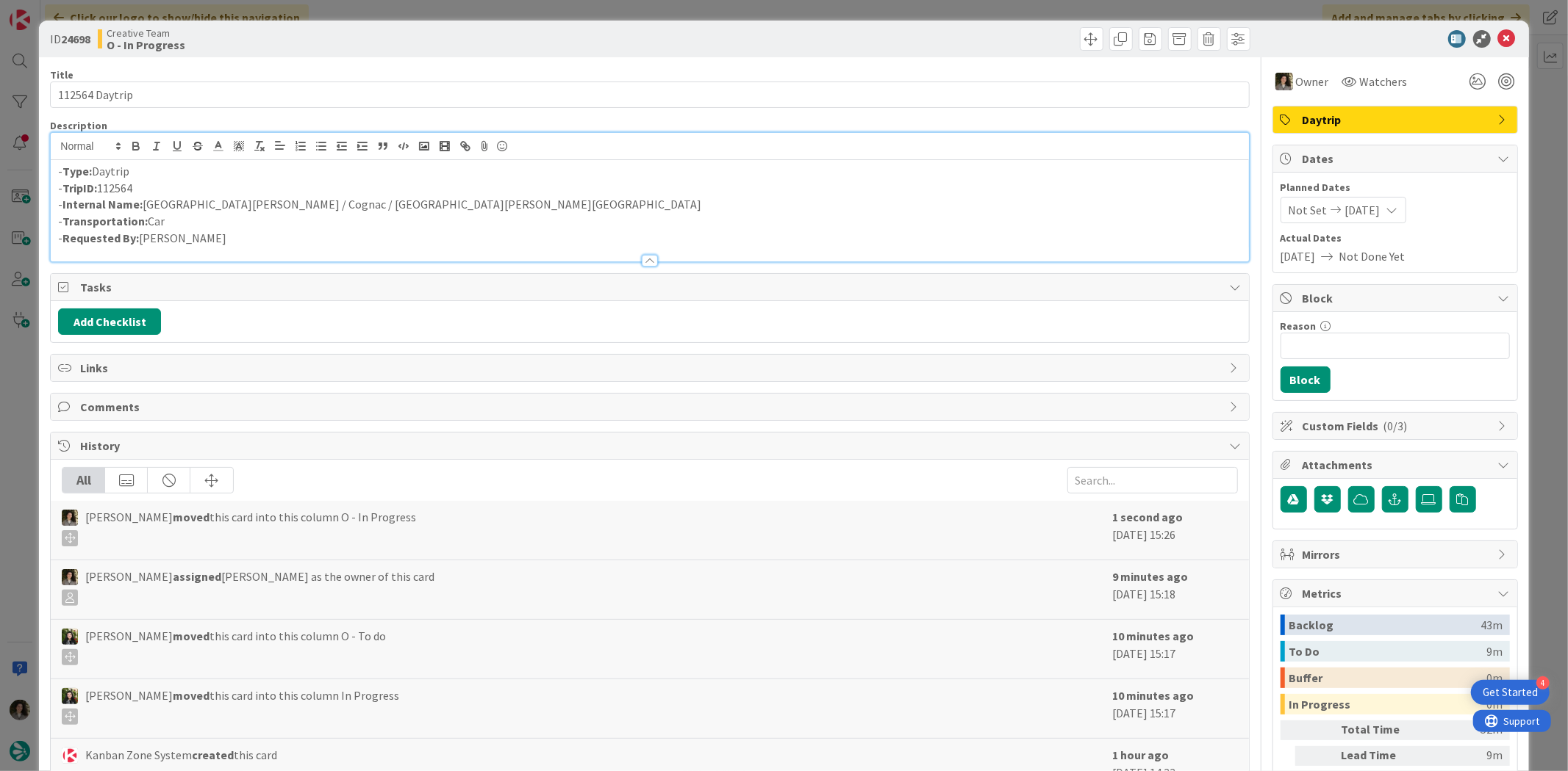
click at [327, 205] on p "- Internal Name: [GEOGRAPHIC_DATA][PERSON_NAME] / [GEOGRAPHIC_DATA] / [PERSON_N…" at bounding box center [649, 205] width 1182 height 17
drag, startPoint x: 342, startPoint y: 208, endPoint x: 143, endPoint y: 209, distance: 199.0
click at [143, 209] on p "- Internal Name: [GEOGRAPHIC_DATA][PERSON_NAME] / [GEOGRAPHIC_DATA] / [GEOGRAPH…" at bounding box center [649, 205] width 1182 height 17
copy p "[GEOGRAPHIC_DATA][PERSON_NAME] / Cognac / [PERSON_NAME][GEOGRAPHIC_DATA]"
drag, startPoint x: 1503, startPoint y: 30, endPoint x: 1488, endPoint y: 39, distance: 17.5
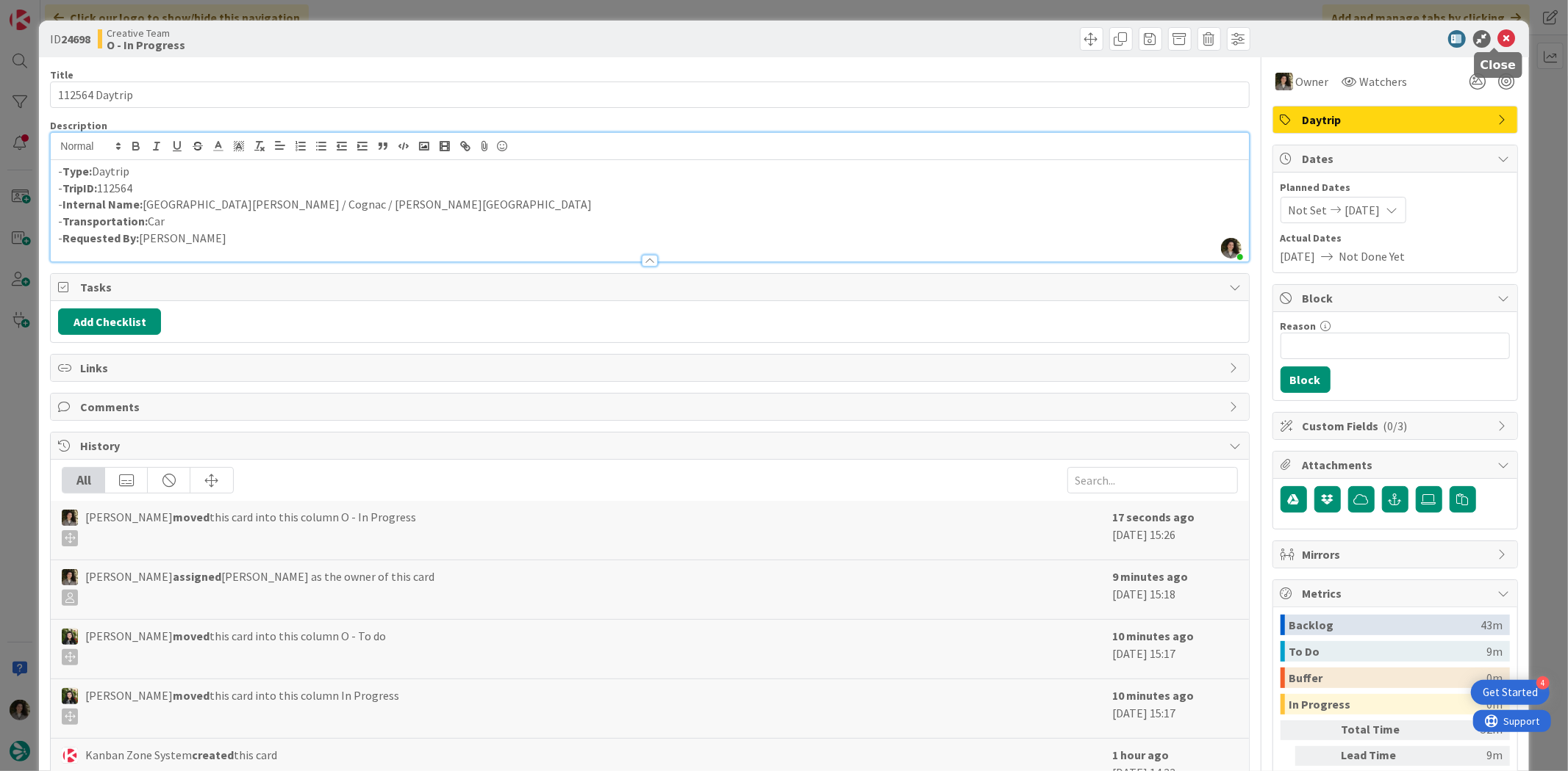
click at [1501, 30] on icon at bounding box center [1507, 39] width 18 height 18
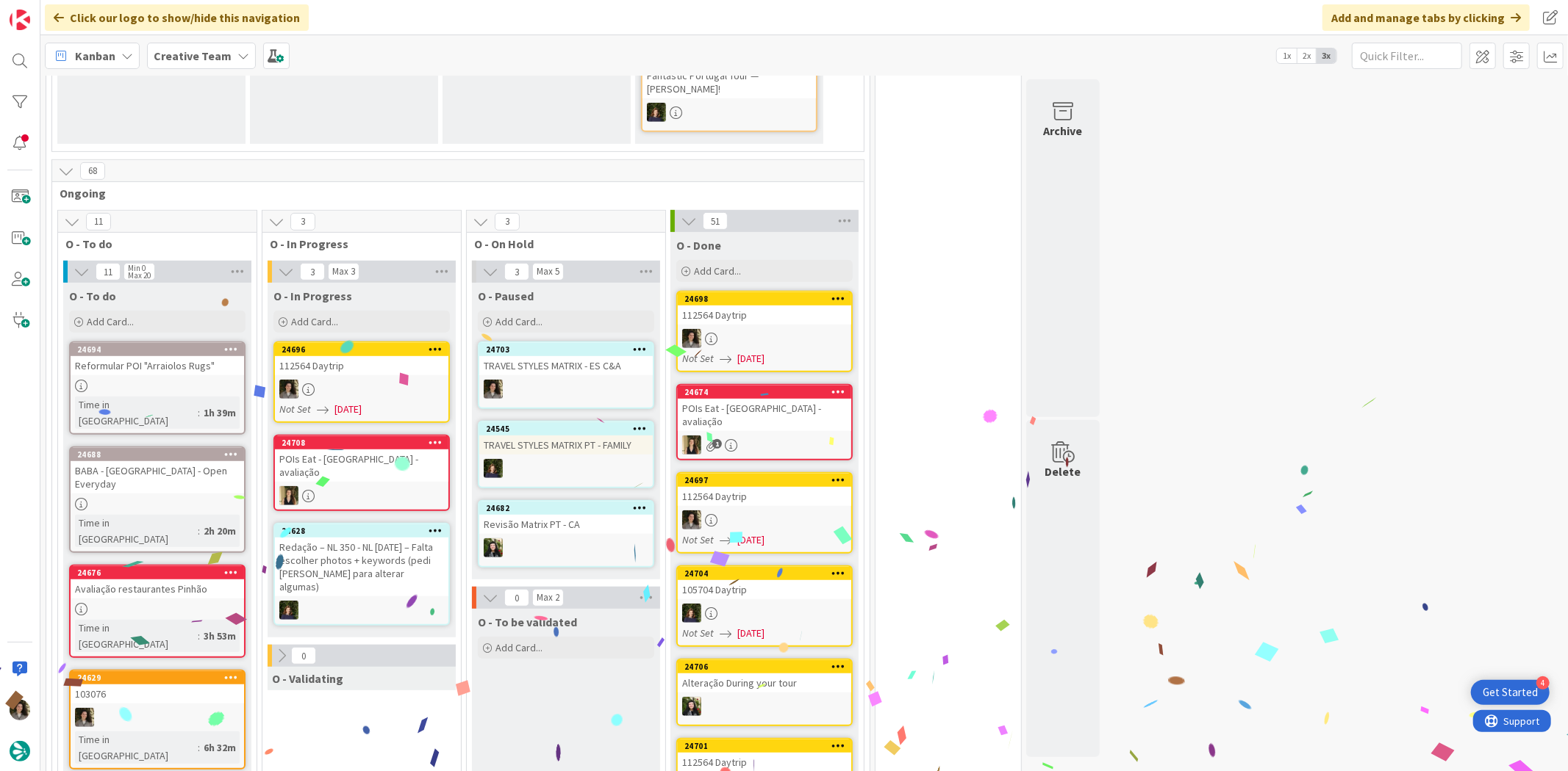
click at [332, 380] on div at bounding box center [361, 389] width 173 height 19
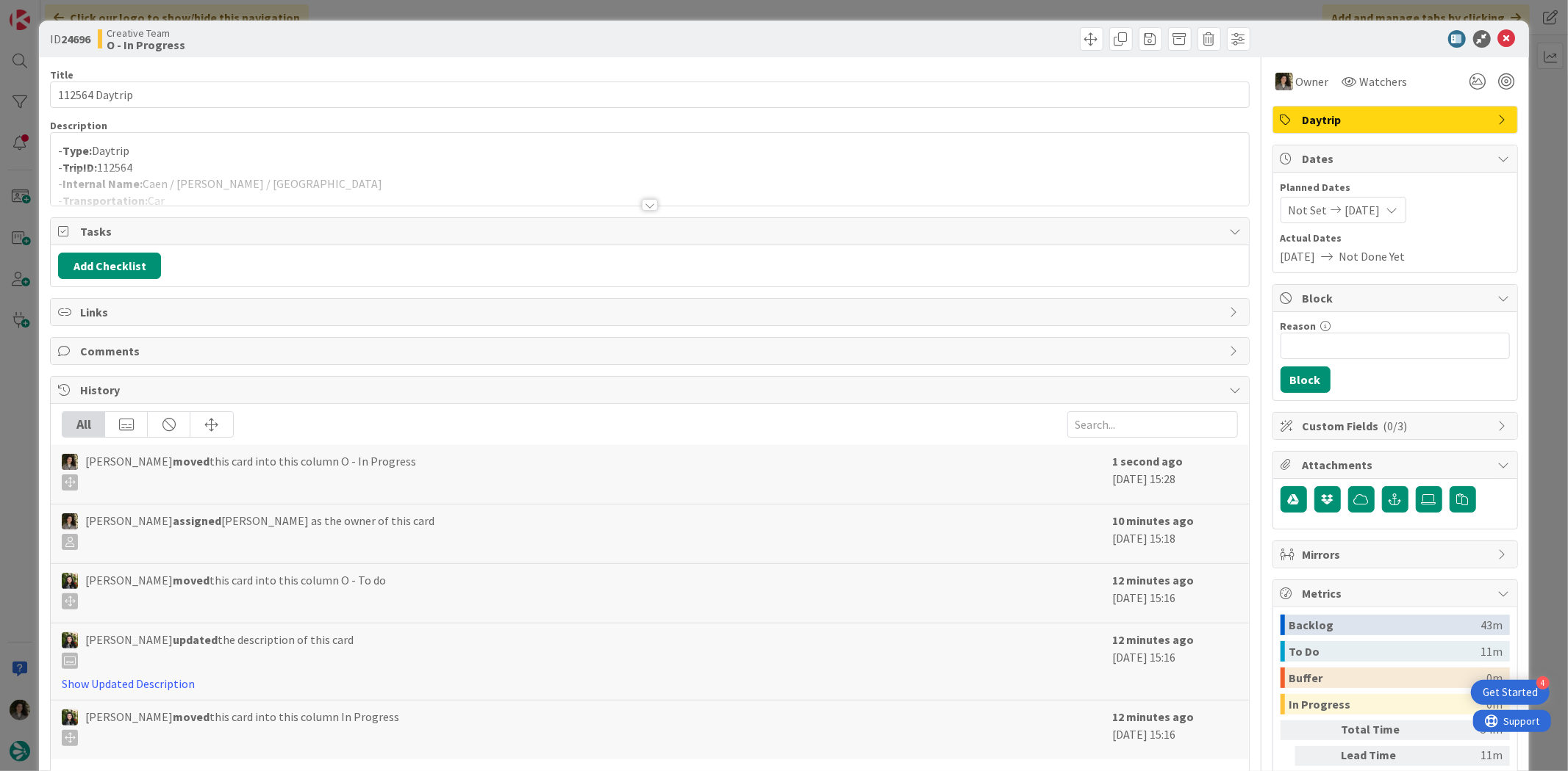
click at [652, 210] on div "Title 14 / 128 112564 Daytrip Description - Type: Daytrip - TripID: 112564 - In…" at bounding box center [648, 457] width 1198 height 800
click at [643, 203] on div at bounding box center [649, 205] width 16 height 12
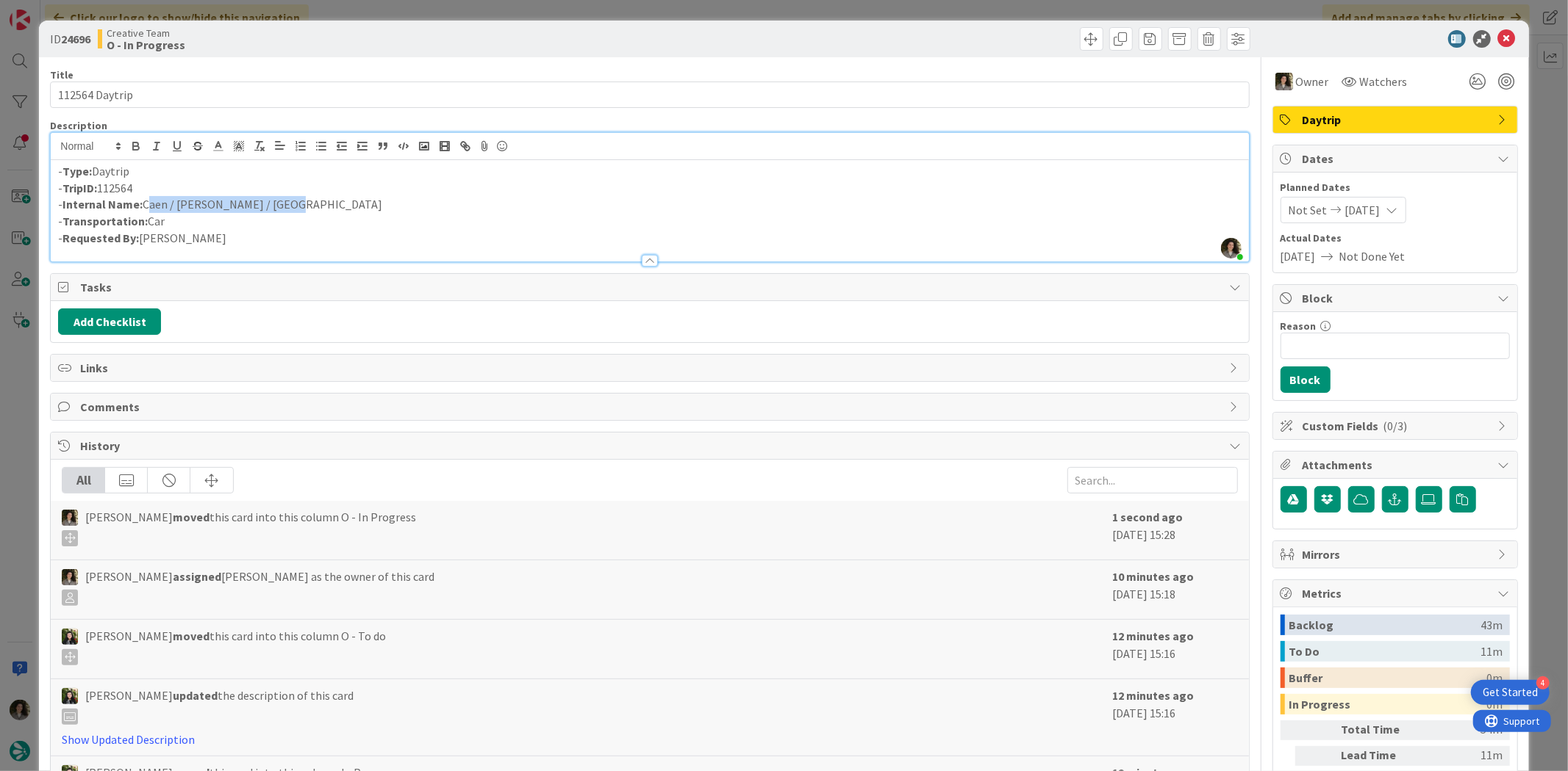
drag, startPoint x: 298, startPoint y: 207, endPoint x: 145, endPoint y: 209, distance: 153.0
click at [145, 209] on p "- Internal Name: [GEOGRAPHIC_DATA] / [PERSON_NAME] / [GEOGRAPHIC_DATA]" at bounding box center [649, 205] width 1182 height 17
copy p "Caen / [PERSON_NAME] / [GEOGRAPHIC_DATA]"
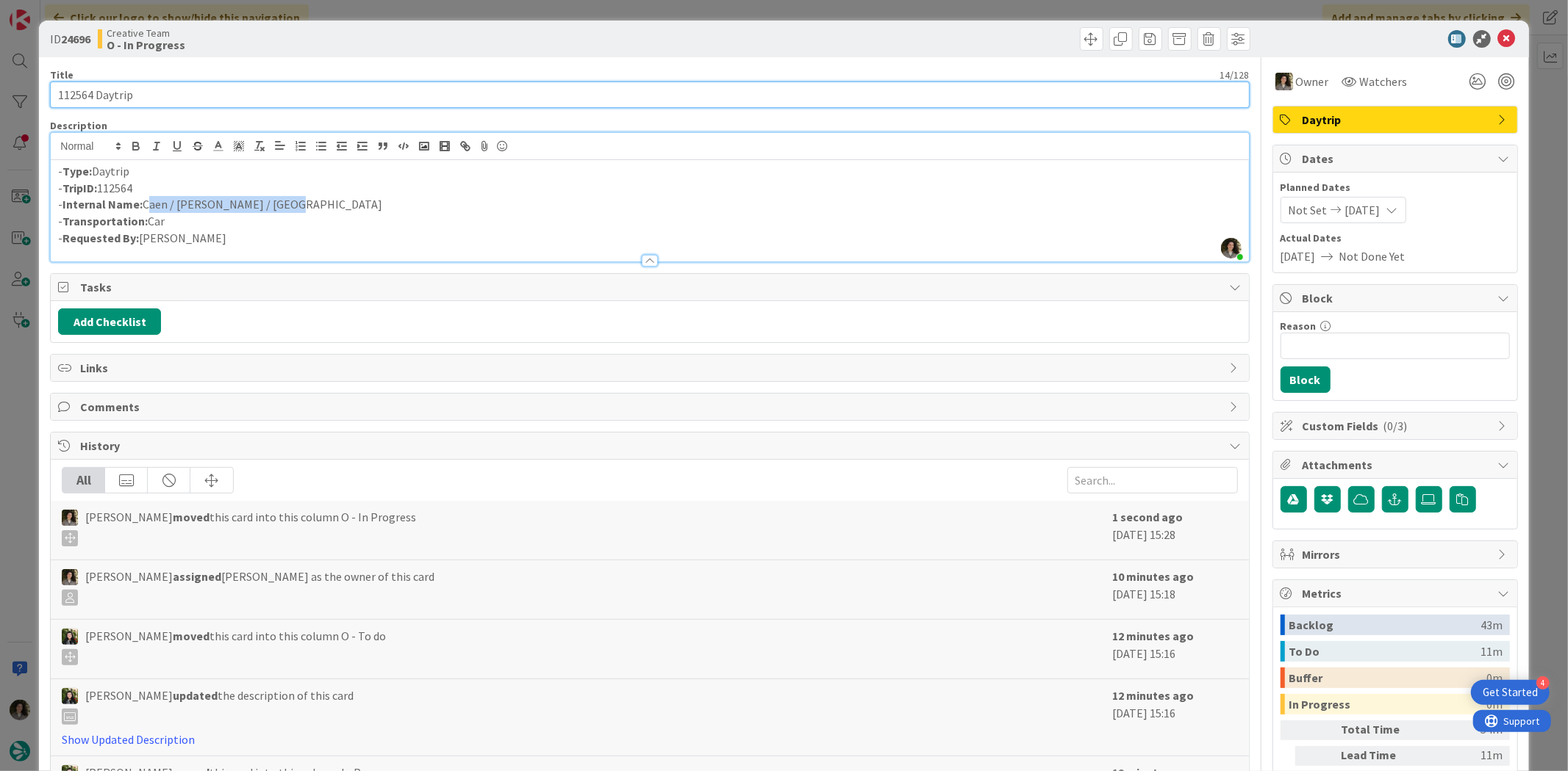
click at [180, 103] on input "112564 Daytrip" at bounding box center [648, 94] width 1198 height 26
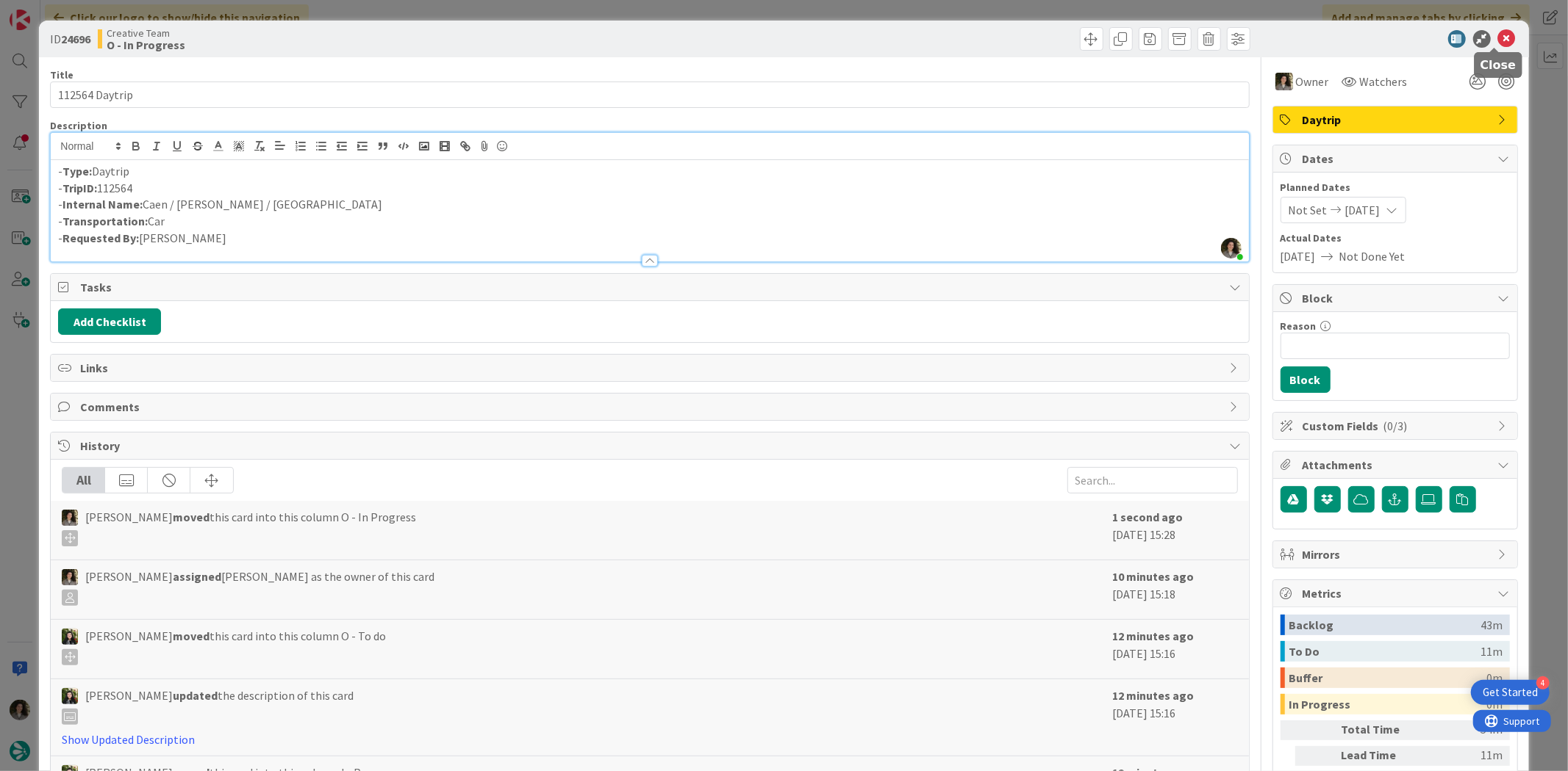
click at [1498, 38] on icon at bounding box center [1507, 39] width 18 height 18
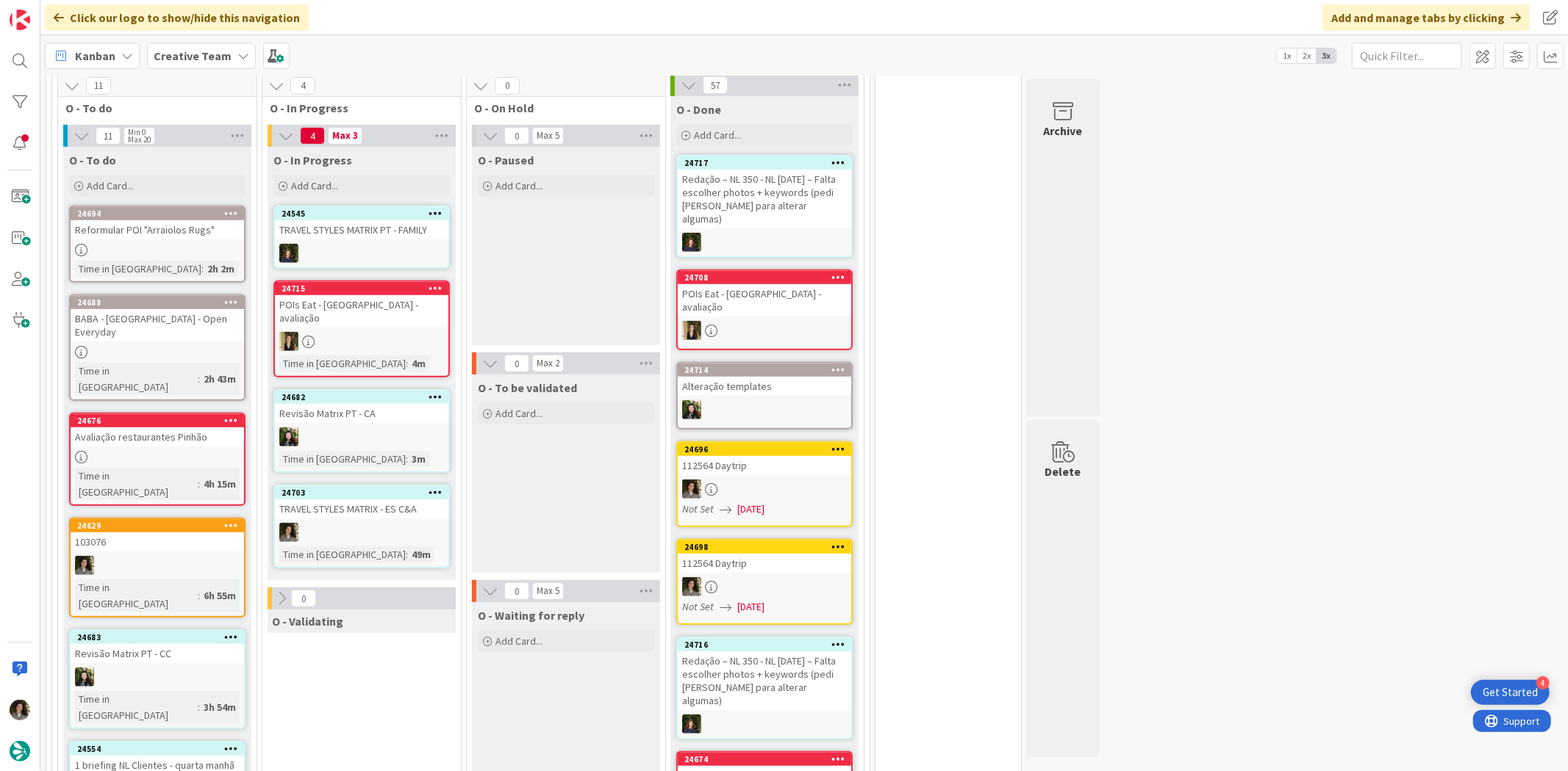
scroll to position [776, 0]
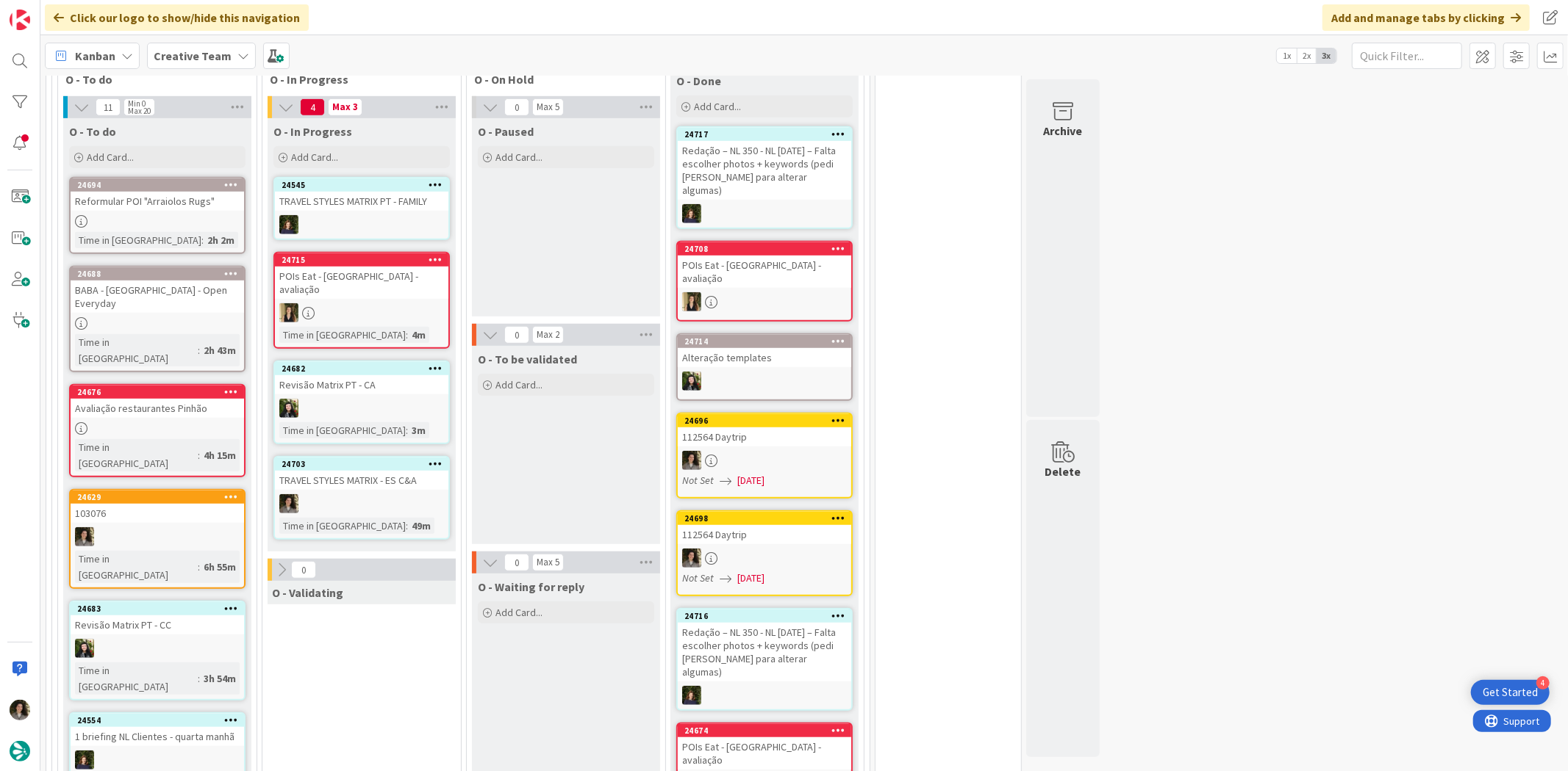
click at [377, 471] on div "TRAVEL STYLES MATRIX - ES C&A" at bounding box center [361, 480] width 173 height 19
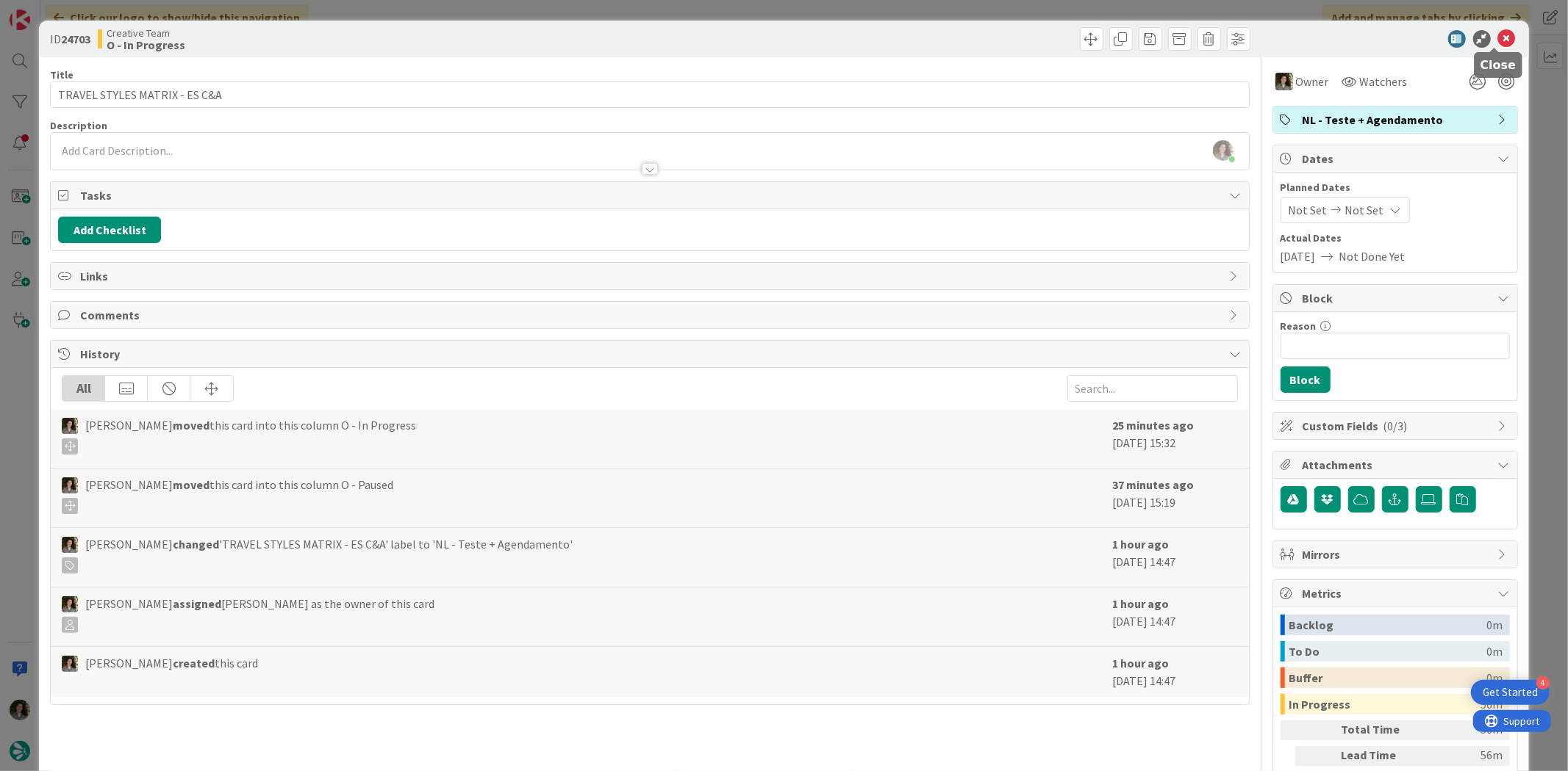
click at [1498, 35] on icon at bounding box center [1507, 39] width 18 height 18
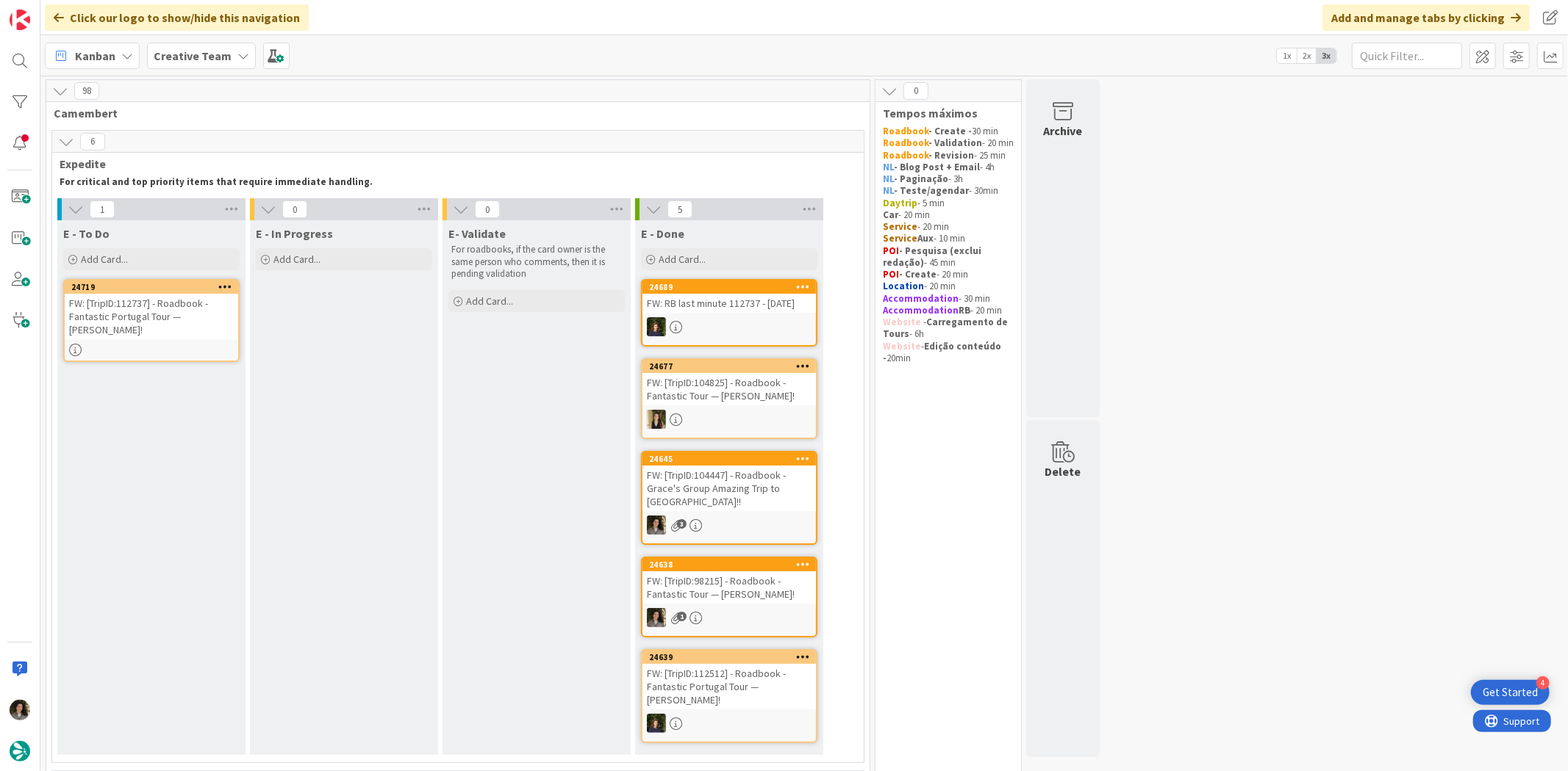
scroll to position [82, 0]
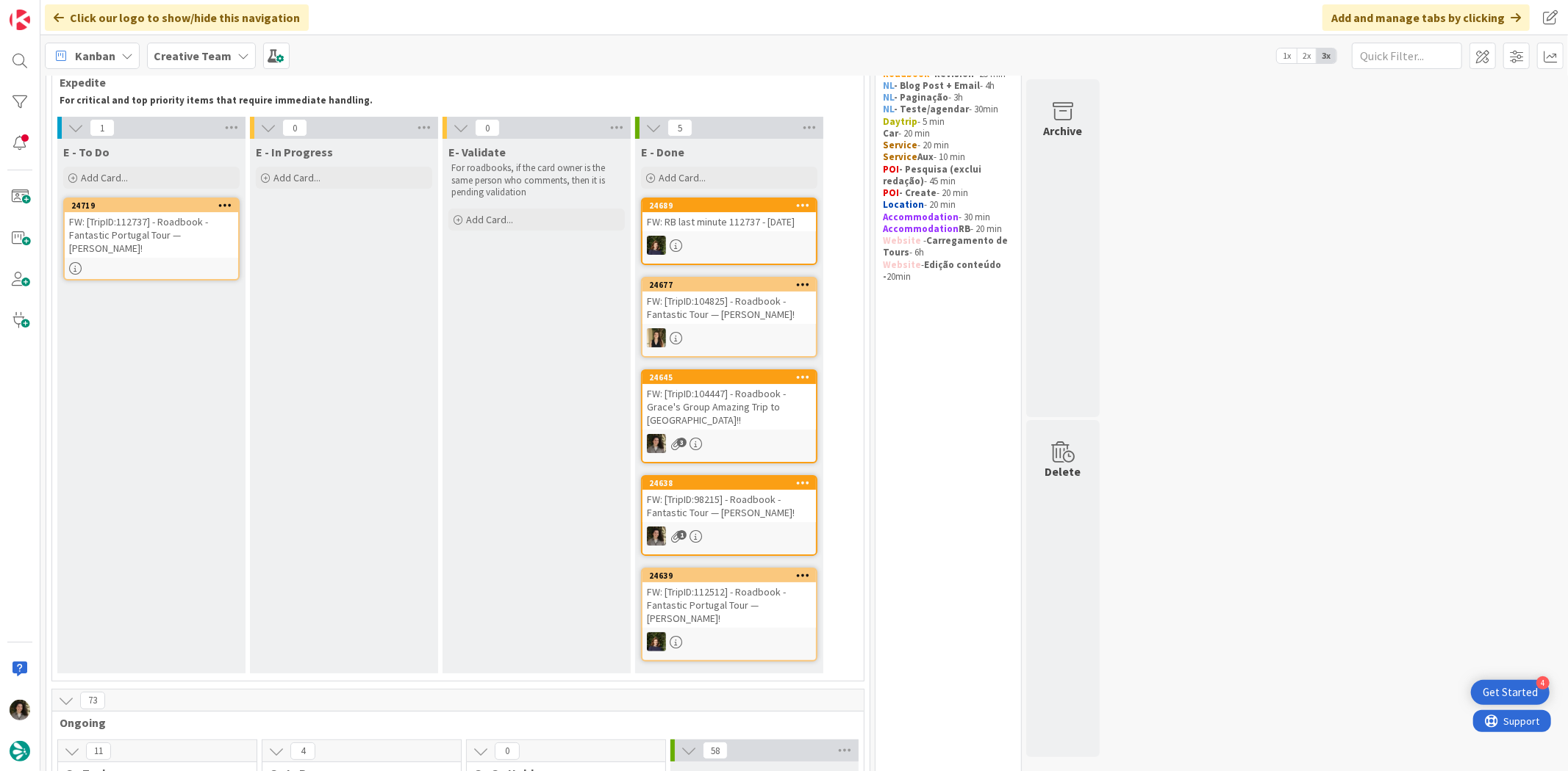
click at [108, 222] on div "FW: [TripID:112737] - Roadbook - Fantastic Portugal Tour — [PERSON_NAME]!" at bounding box center [152, 235] width 173 height 45
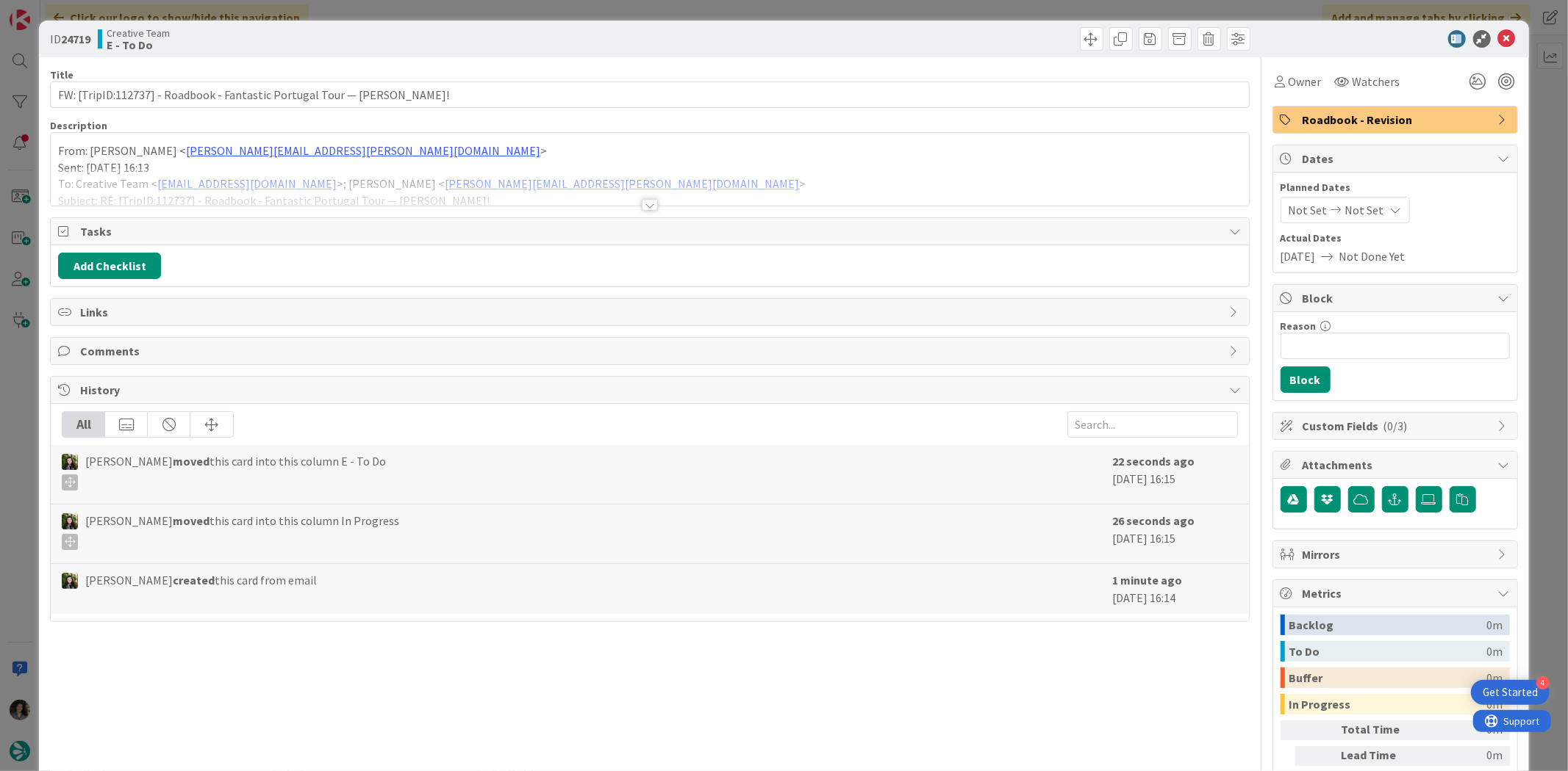
click at [643, 199] on div at bounding box center [649, 205] width 16 height 12
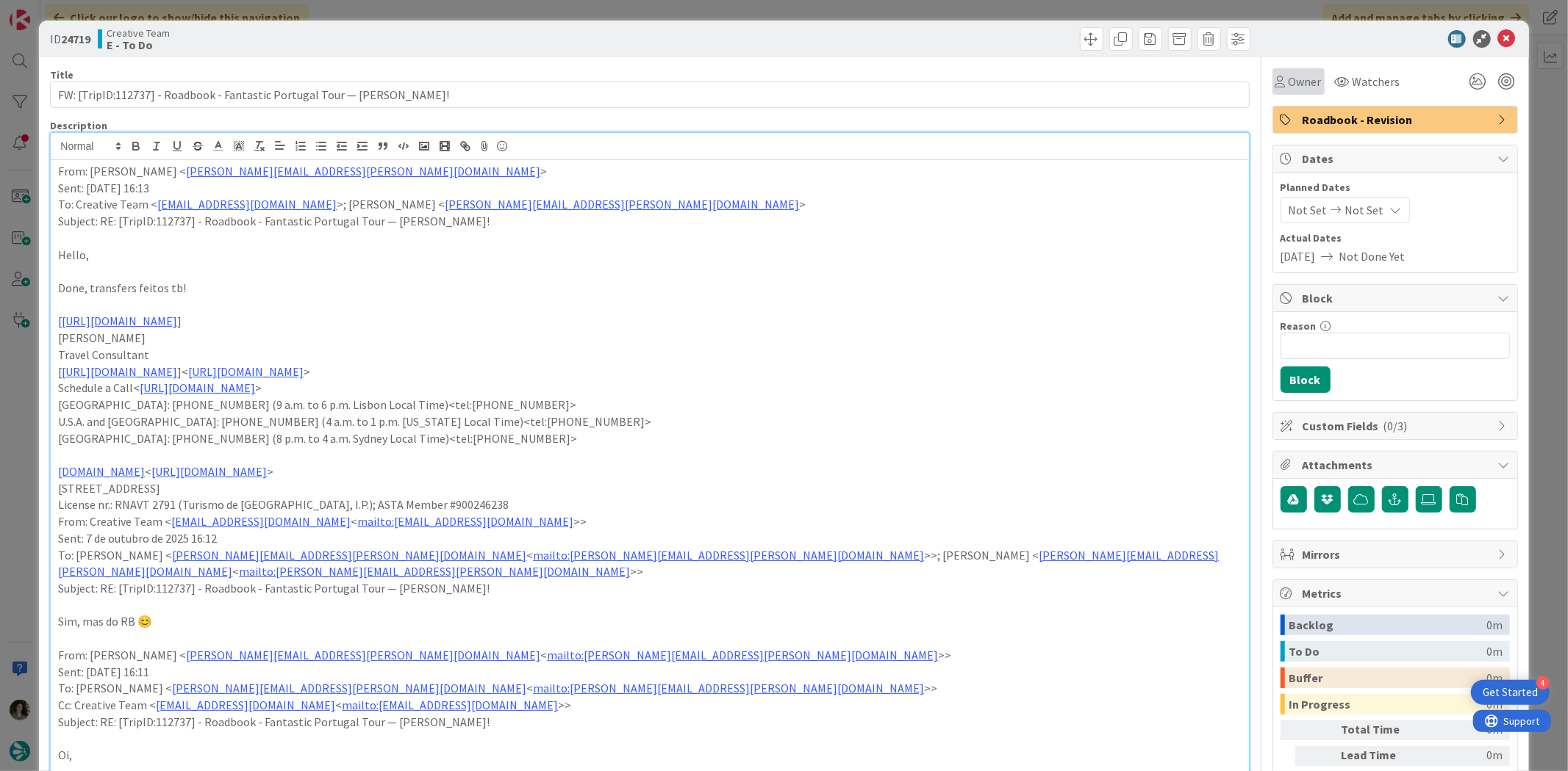
click at [1295, 78] on span "Owner" at bounding box center [1304, 81] width 33 height 18
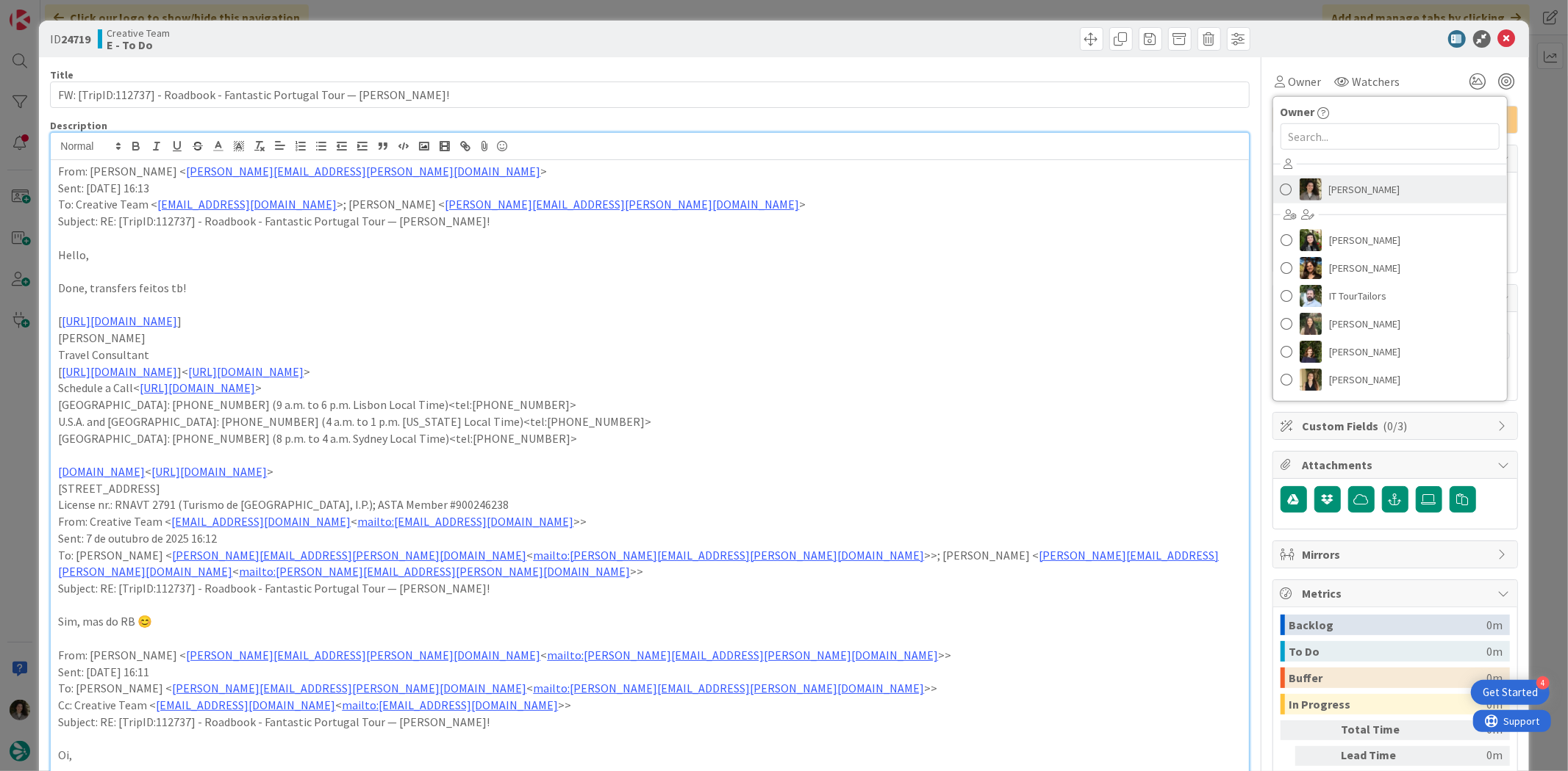
click at [1329, 180] on span "[PERSON_NAME]" at bounding box center [1364, 189] width 72 height 22
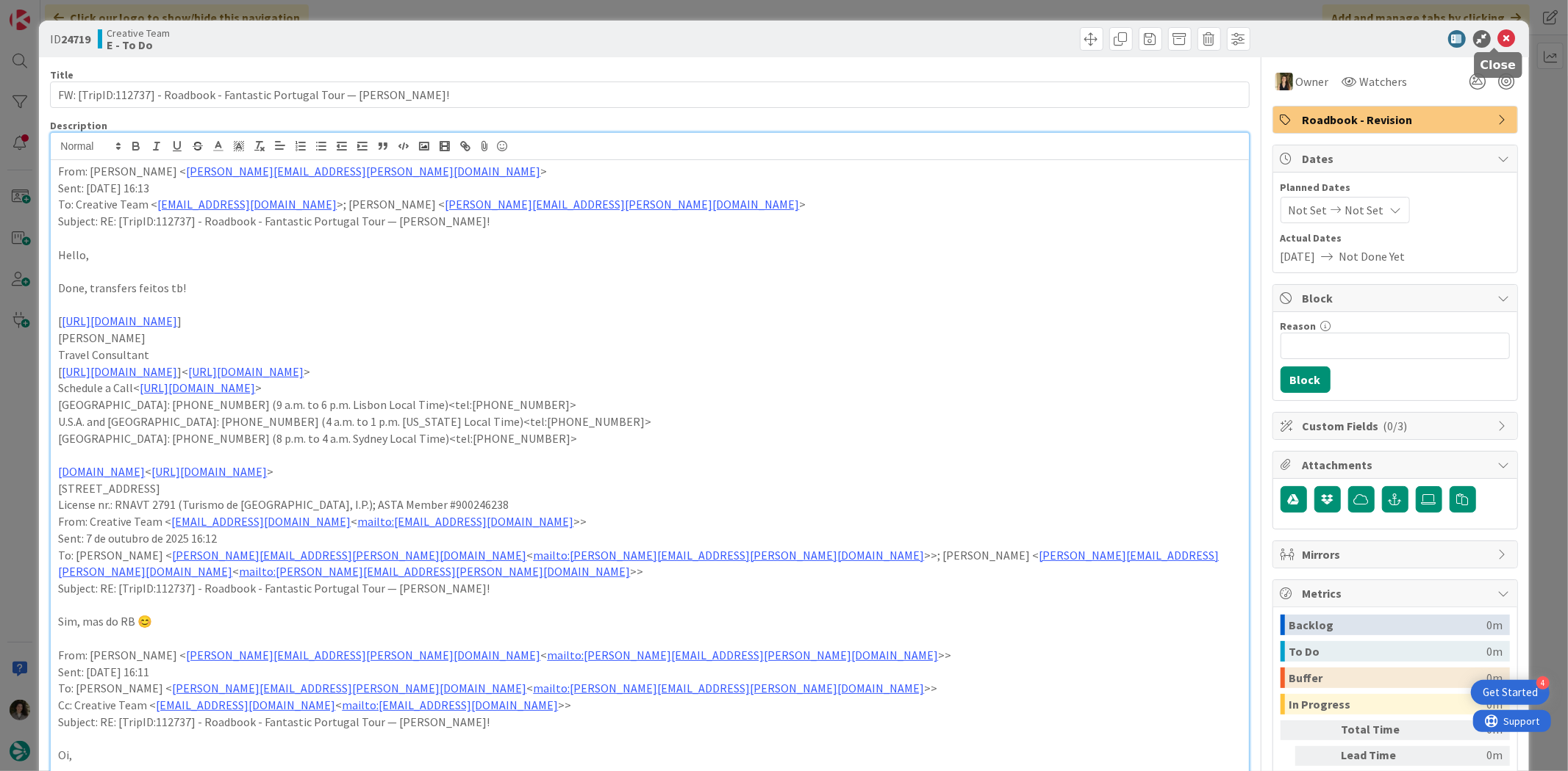
drag, startPoint x: 1496, startPoint y: 31, endPoint x: 1485, endPoint y: 38, distance: 13.0
click at [1498, 31] on icon at bounding box center [1507, 39] width 18 height 18
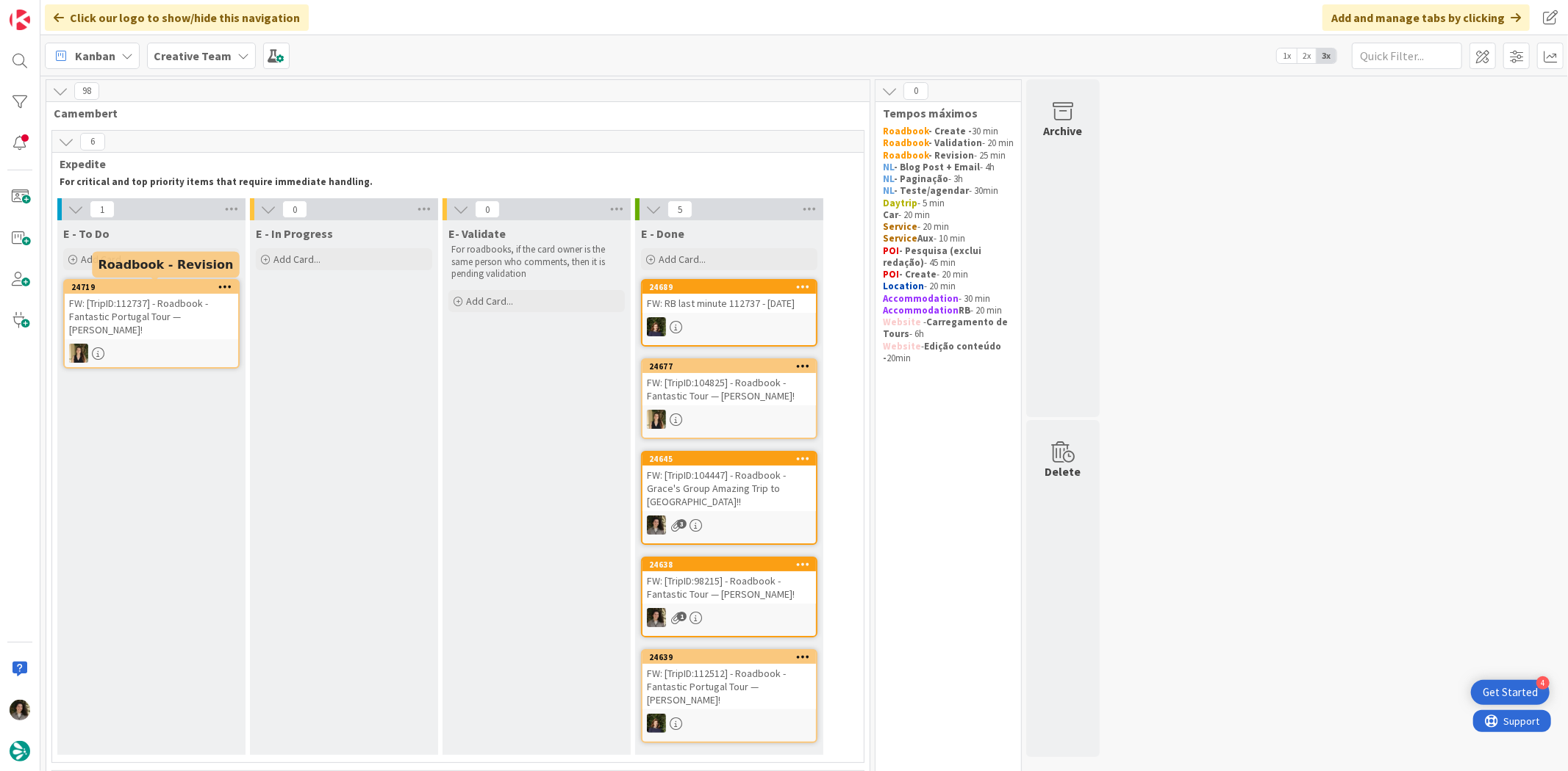
click at [136, 331] on div "FW: [TripID:112737] - Roadbook - Fantastic Portugal Tour — [PERSON_NAME]!" at bounding box center [152, 316] width 173 height 45
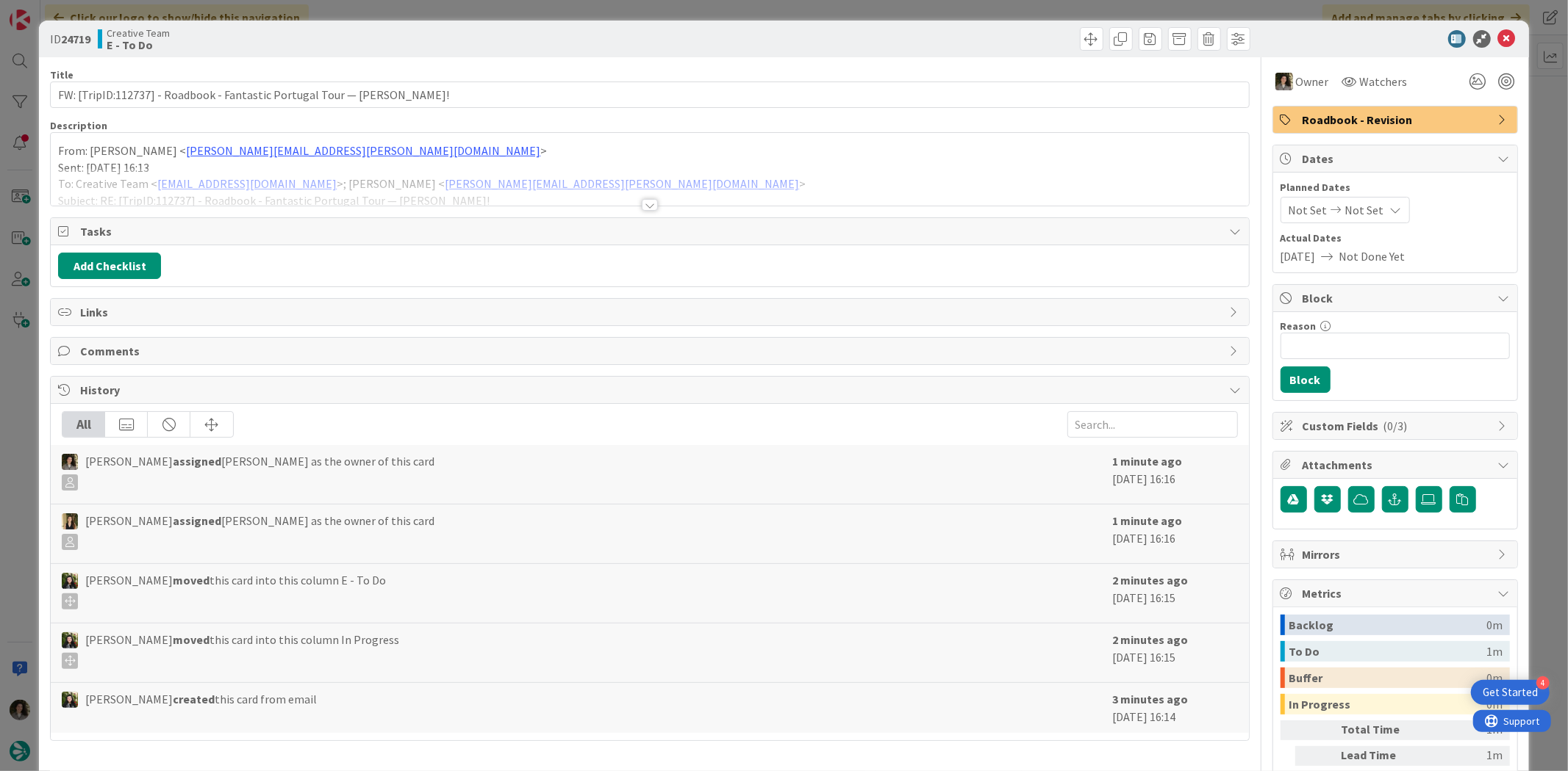
click at [650, 208] on div at bounding box center [649, 205] width 16 height 12
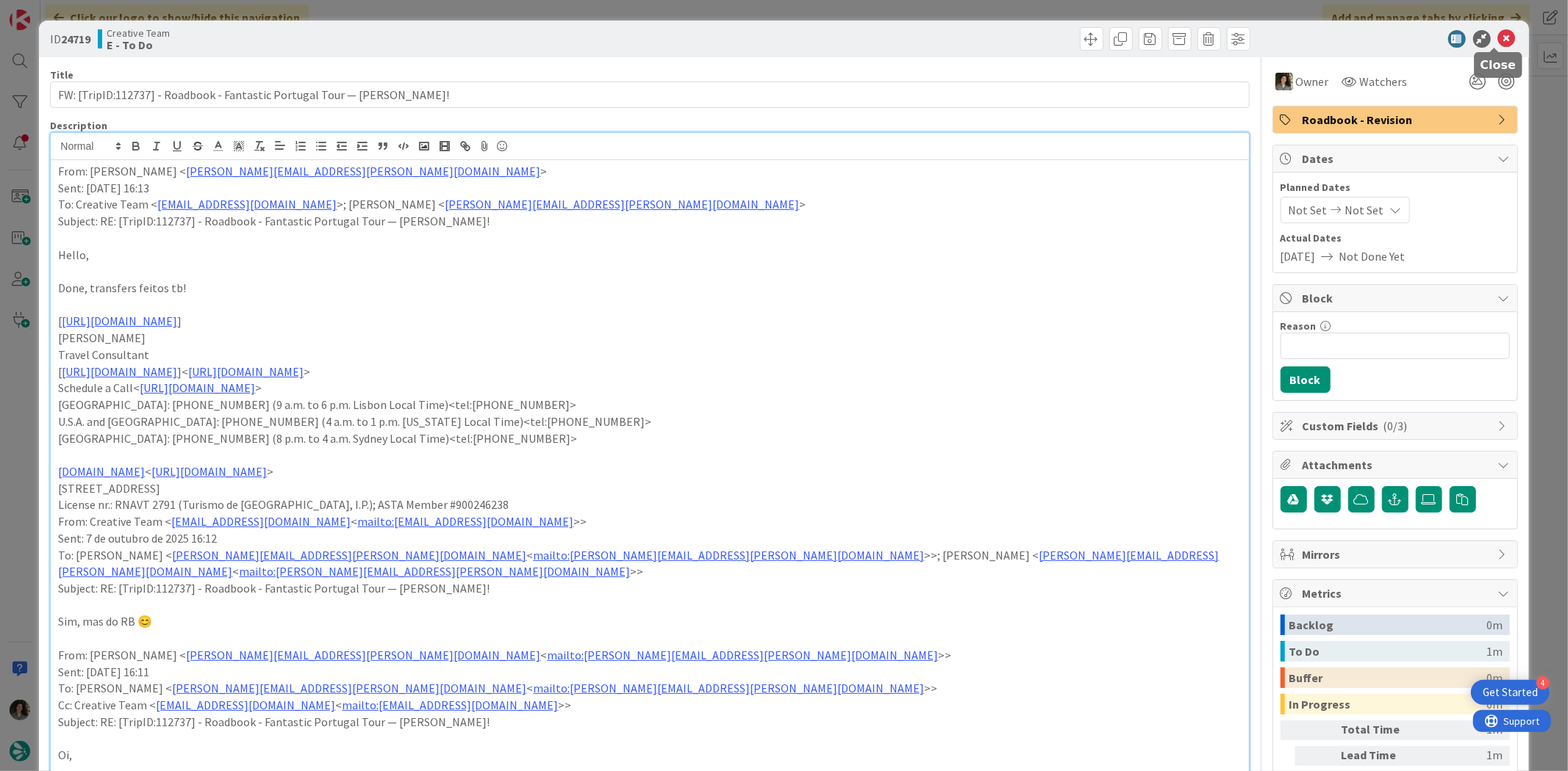
click at [1498, 31] on icon at bounding box center [1507, 39] width 18 height 18
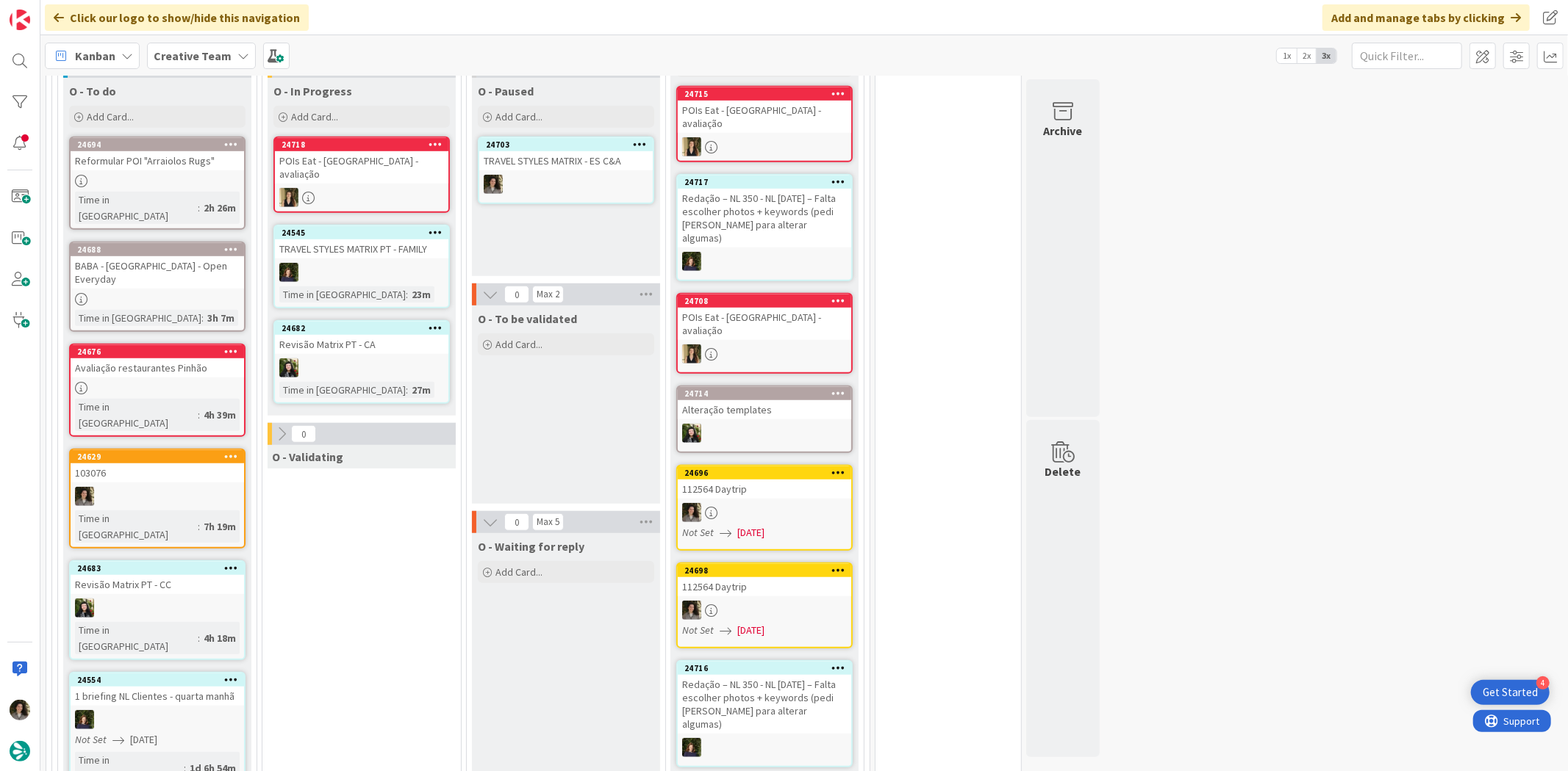
scroll to position [652, 0]
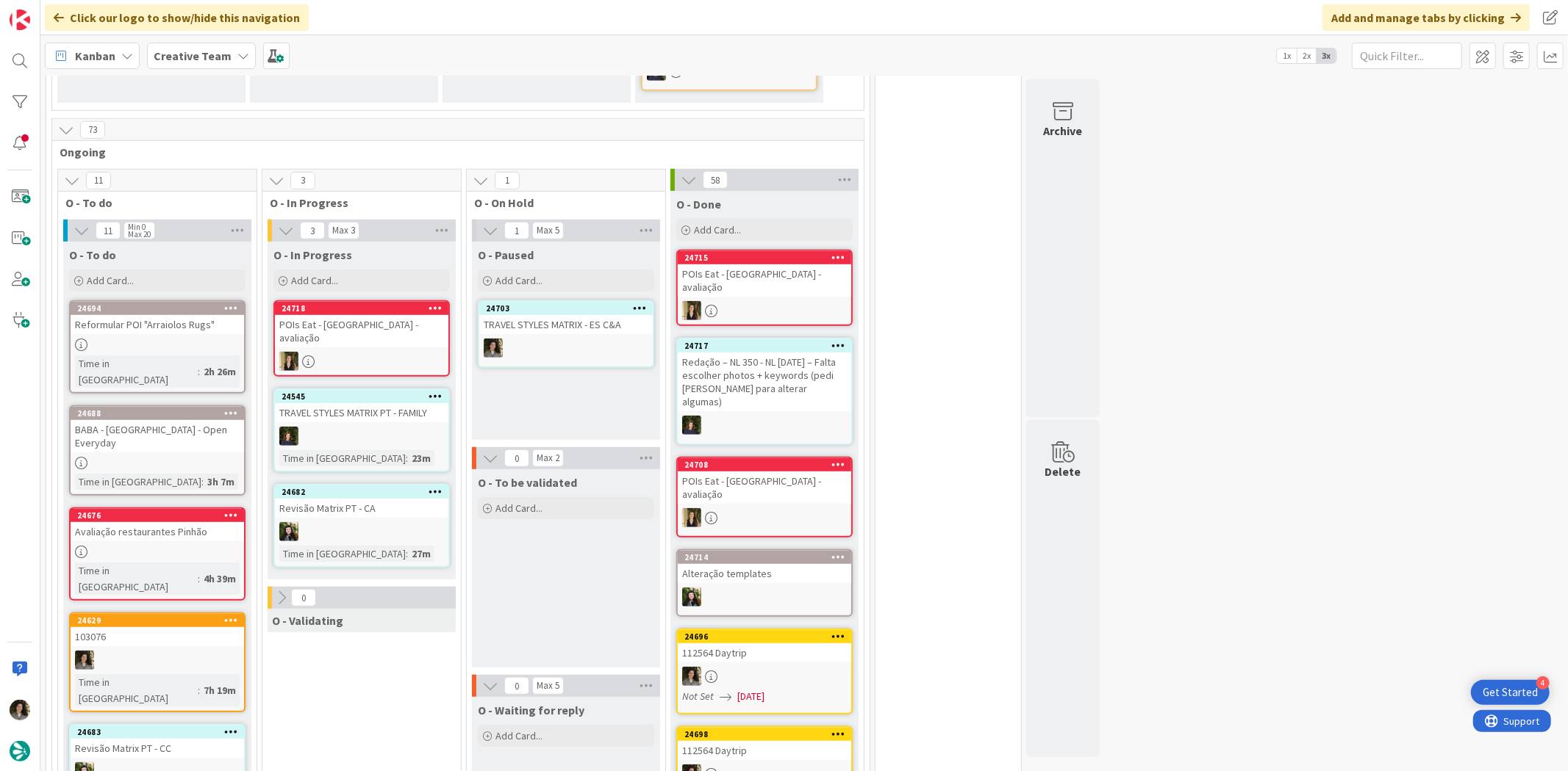
click at [558, 315] on div "TRAVEL STYLES MATRIX - ES C&A" at bounding box center [566, 324] width 173 height 19
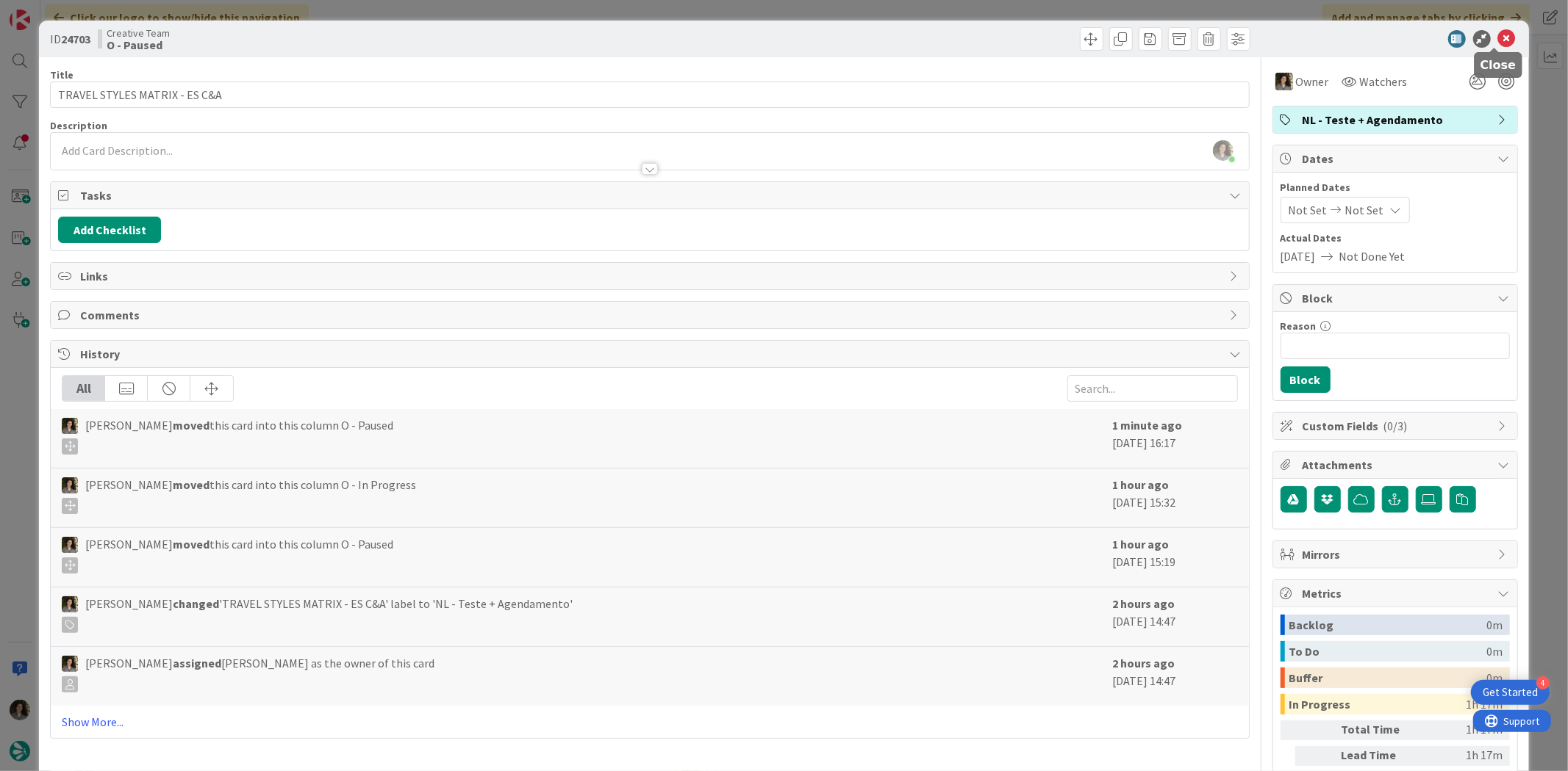
click at [1498, 40] on icon at bounding box center [1507, 39] width 18 height 18
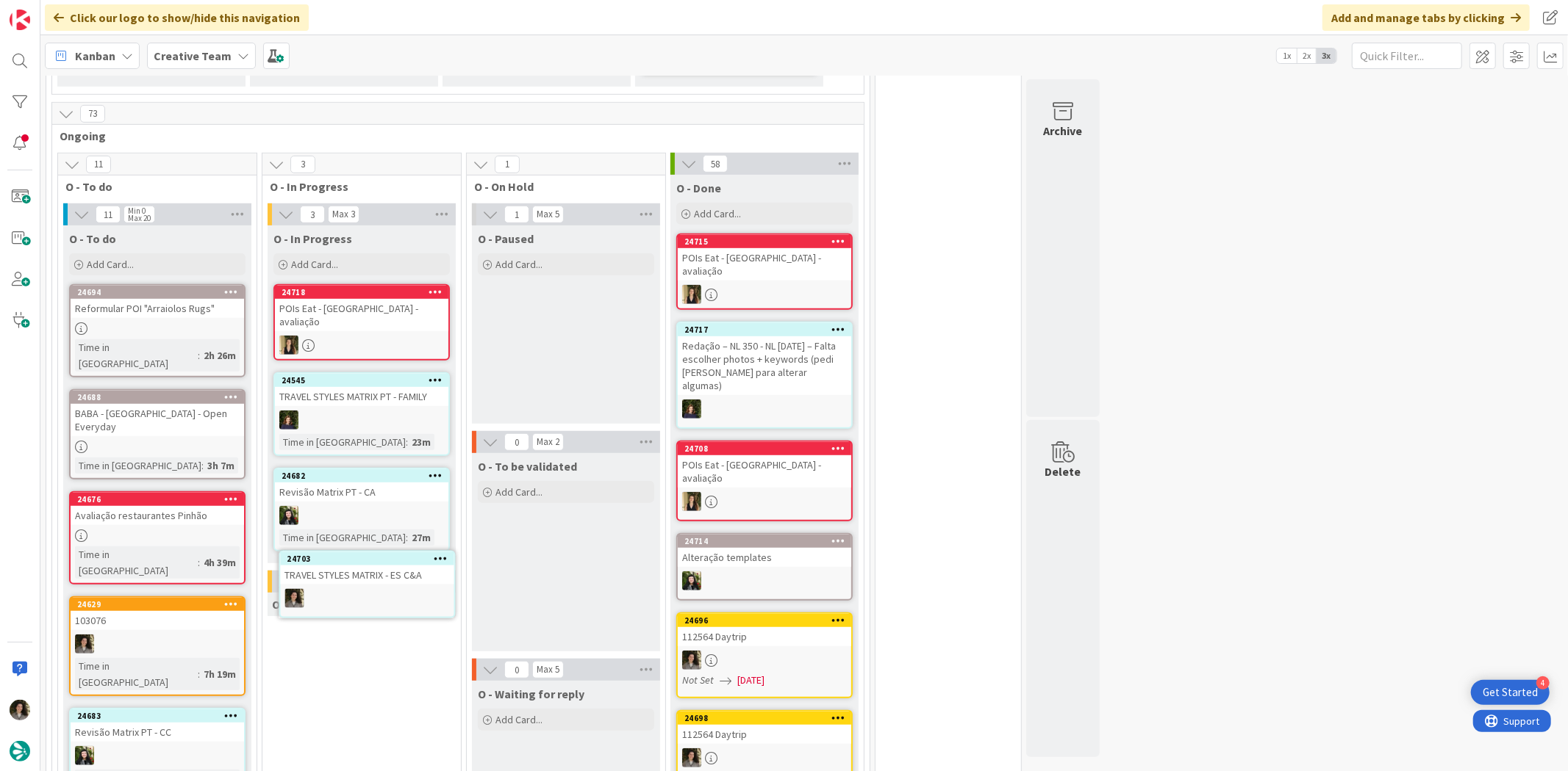
scroll to position [676, 0]
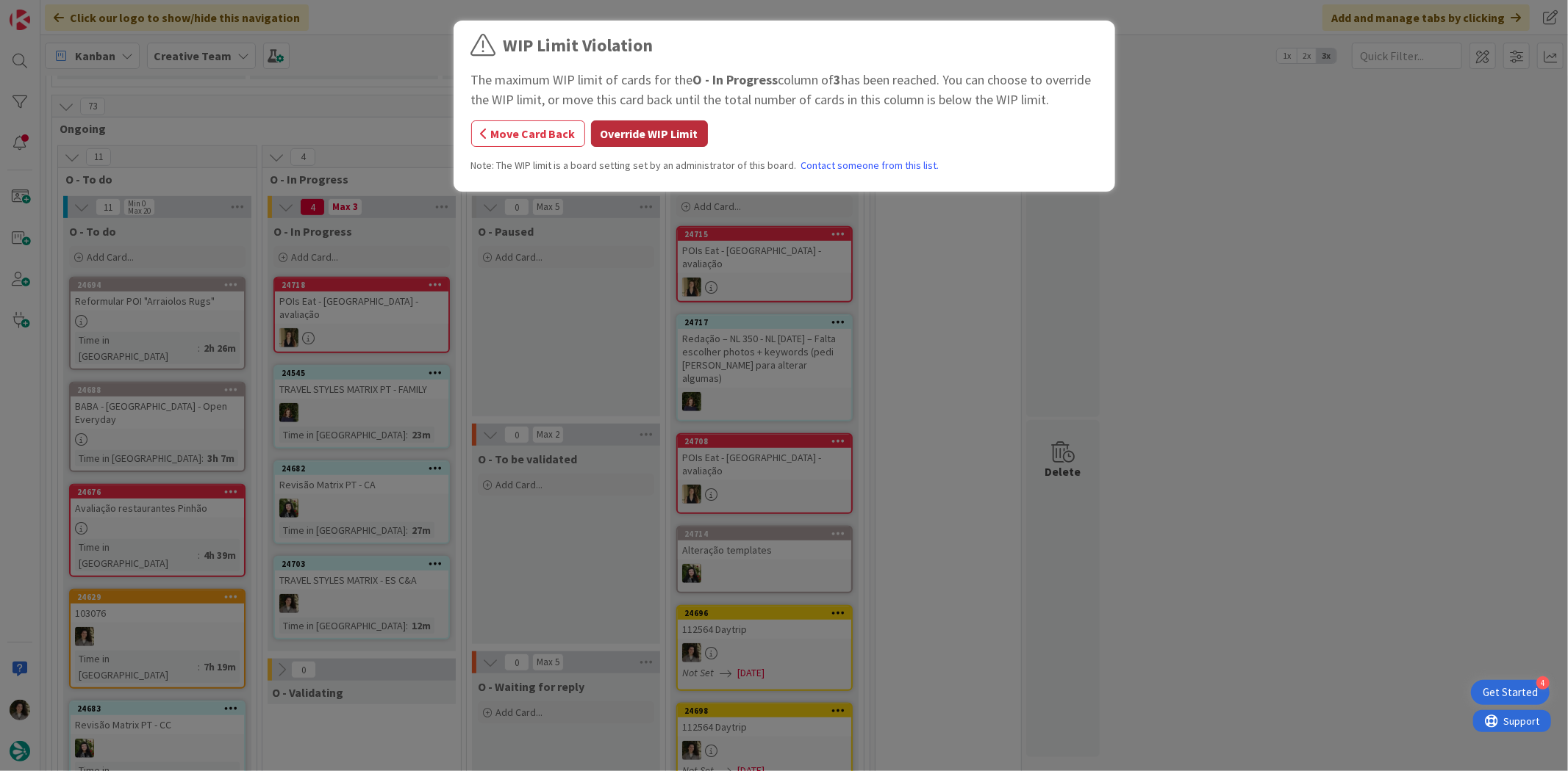
click at [650, 123] on button "Override WIP Limit" at bounding box center [649, 133] width 117 height 26
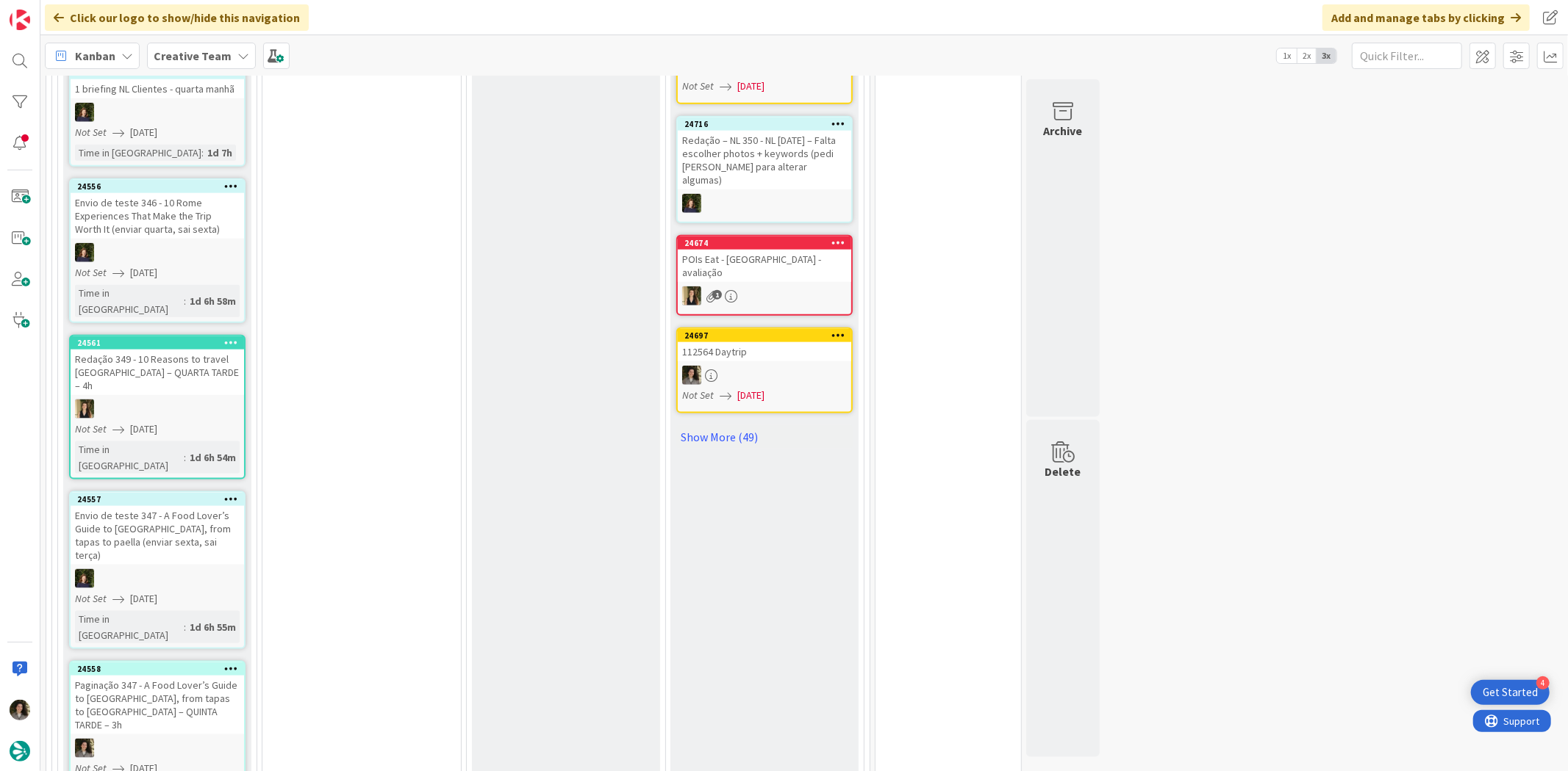
scroll to position [1224, 0]
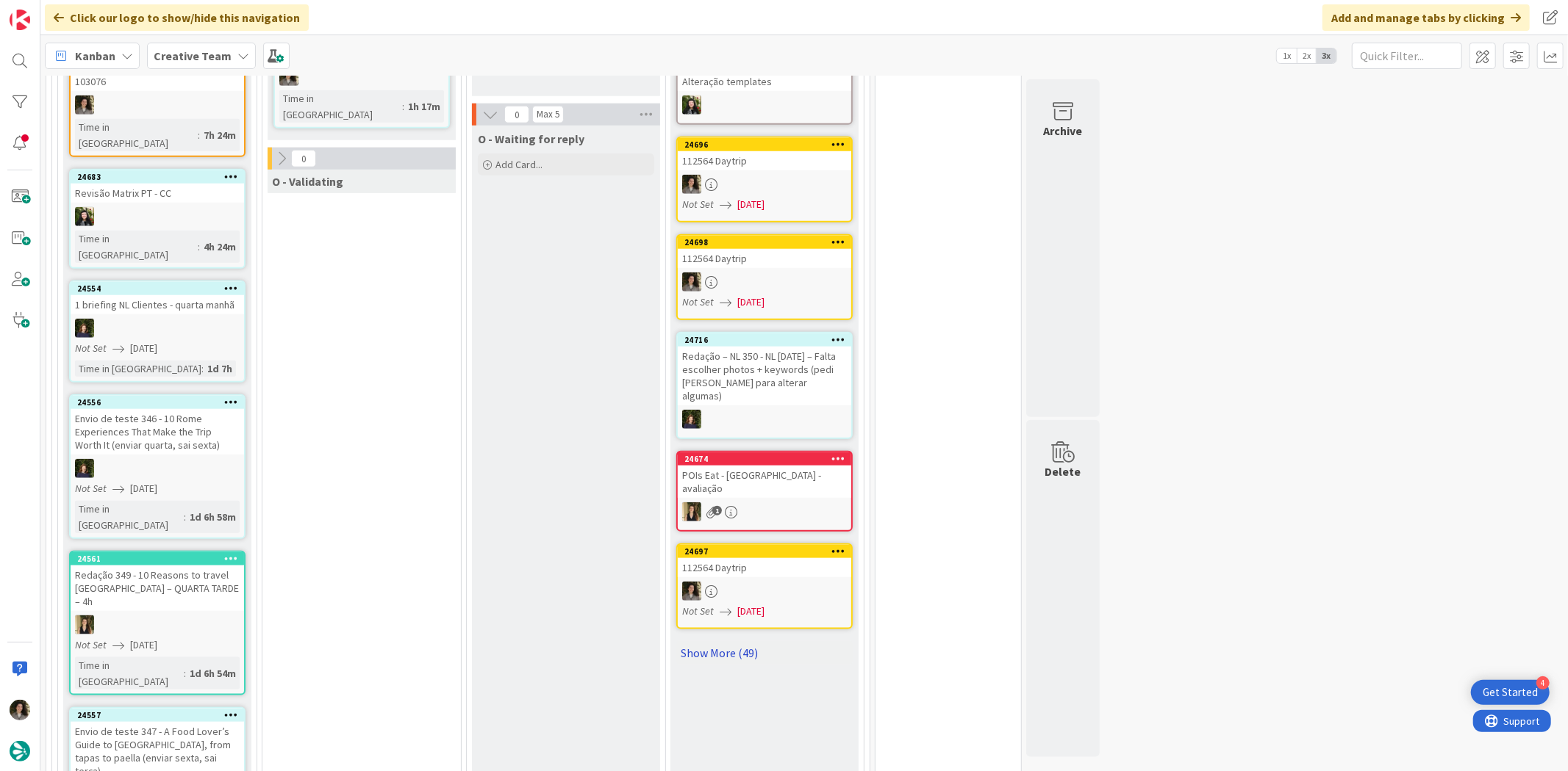
click at [723, 641] on link "Show More (49)" at bounding box center [764, 653] width 176 height 24
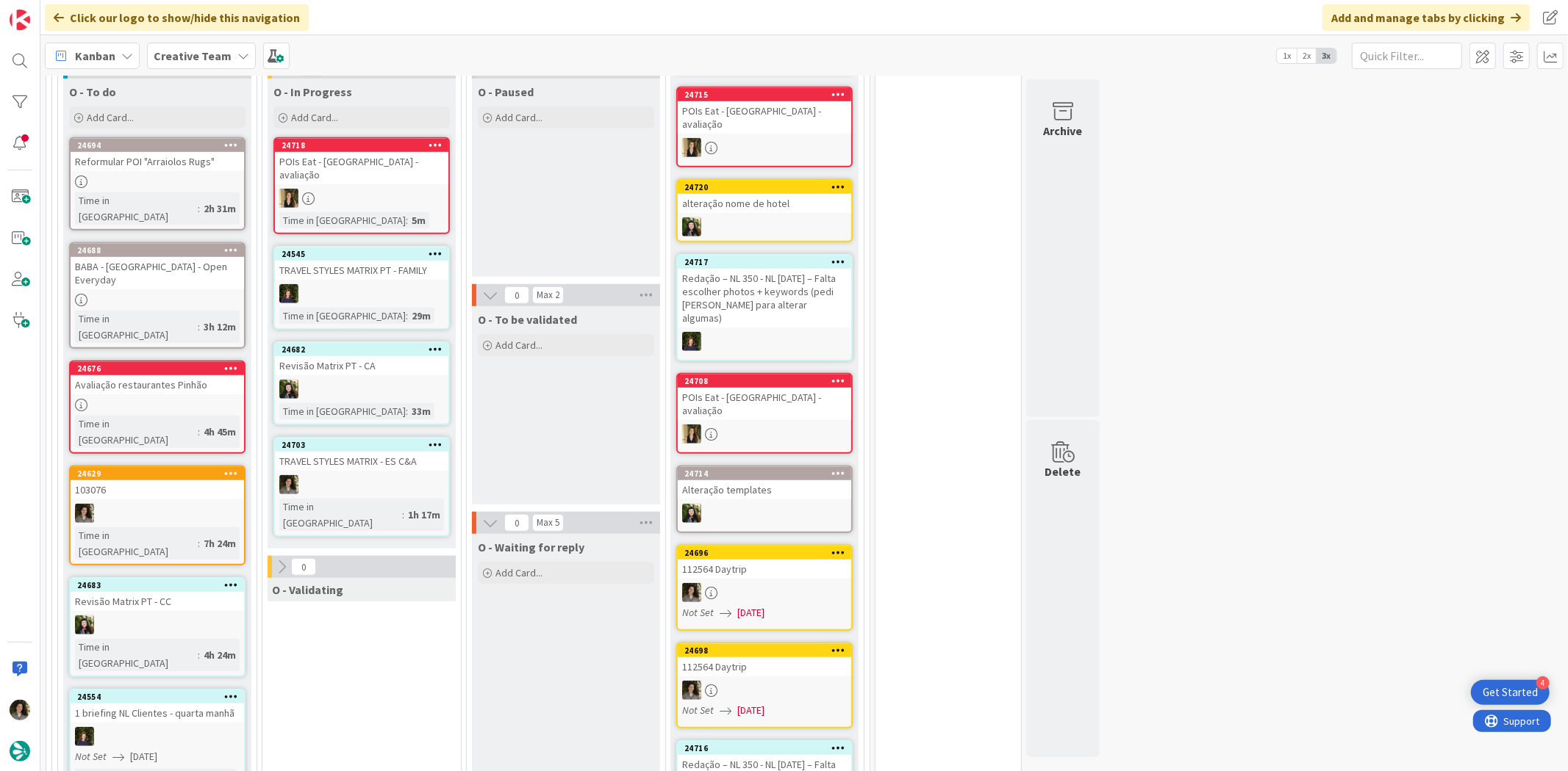
scroll to position [652, 0]
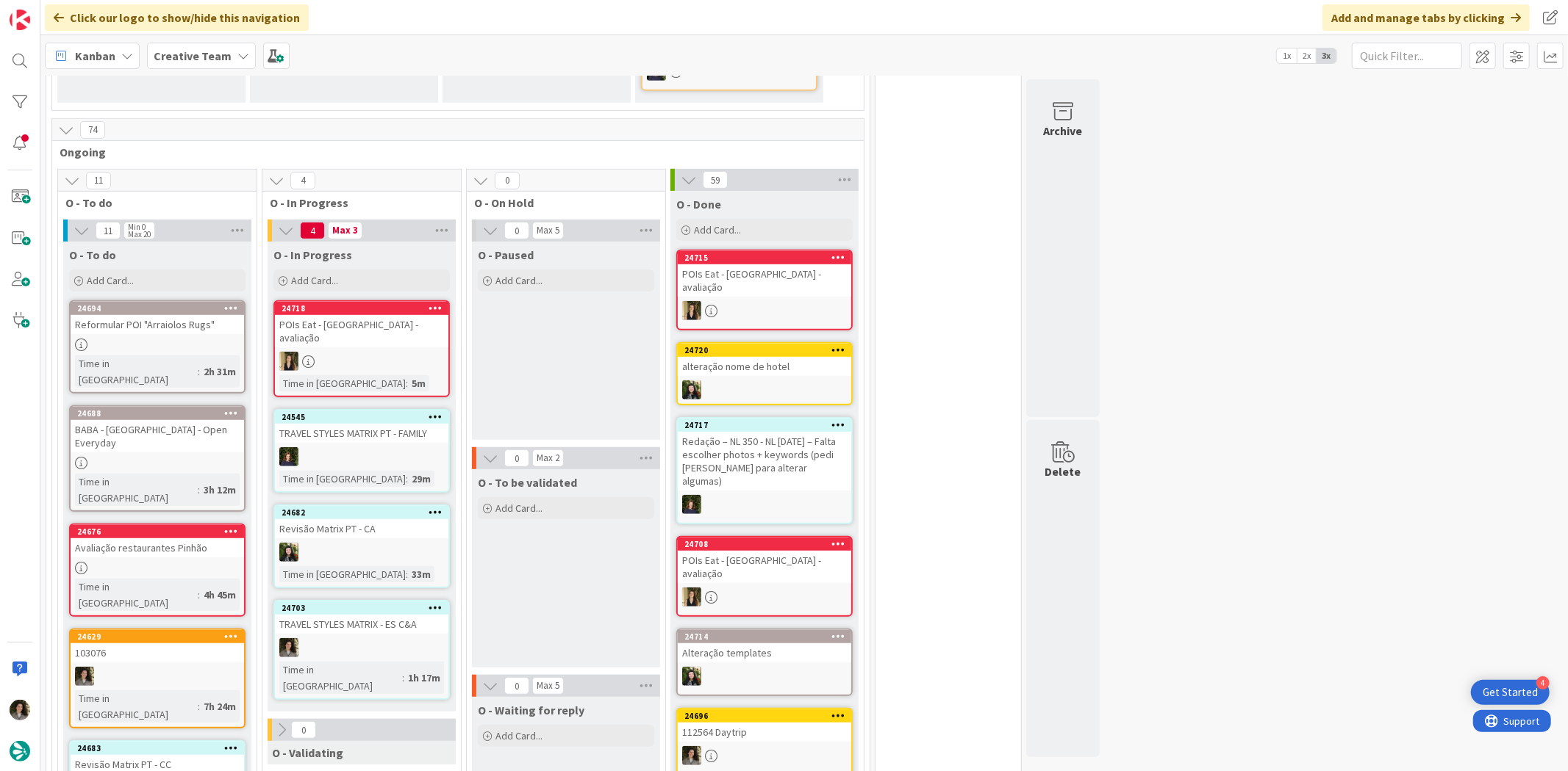
click at [384, 615] on div "TRAVEL STYLES MATRIX - ES C&A" at bounding box center [361, 625] width 173 height 19
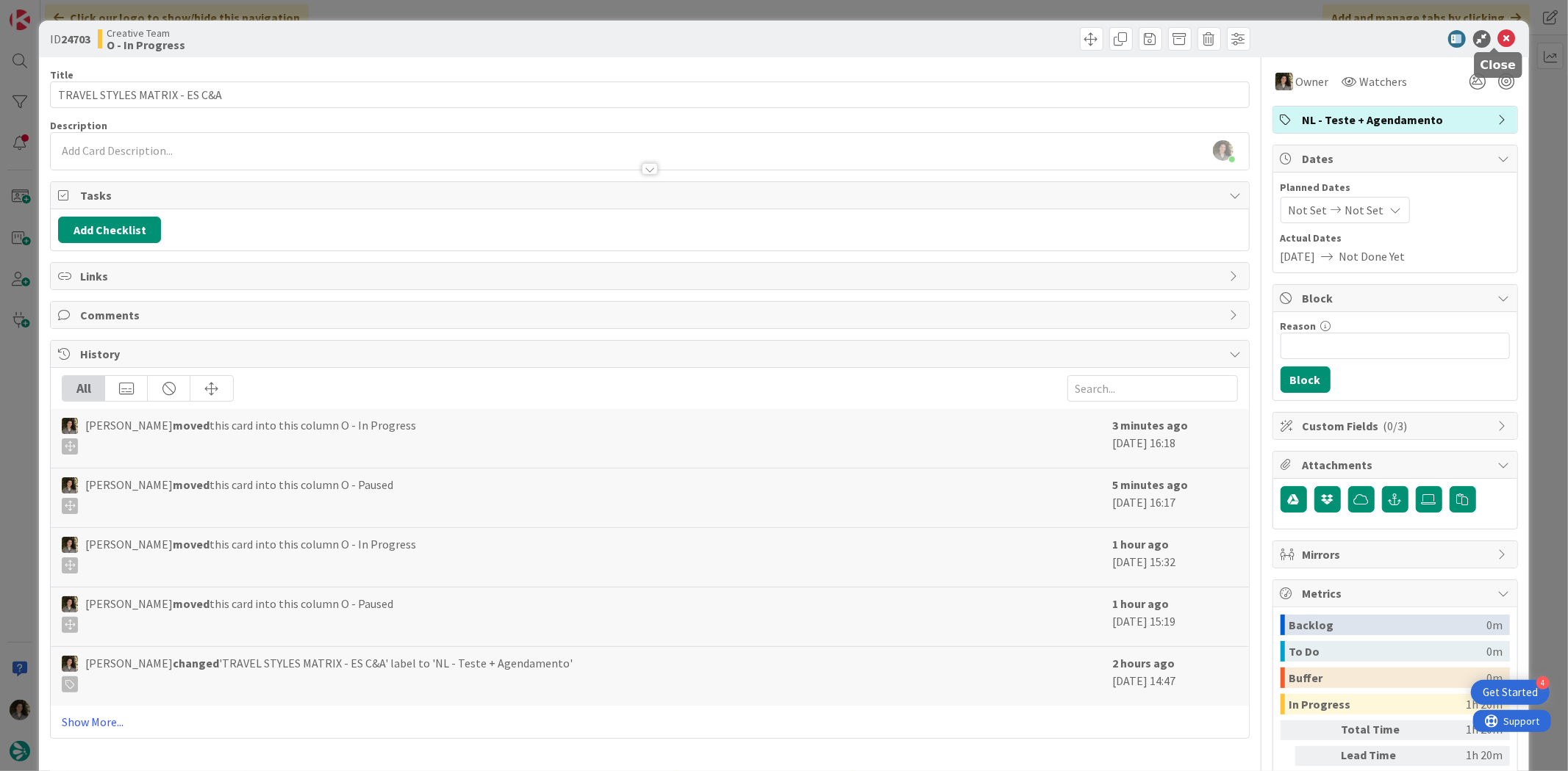
click at [1498, 34] on icon at bounding box center [1507, 39] width 18 height 18
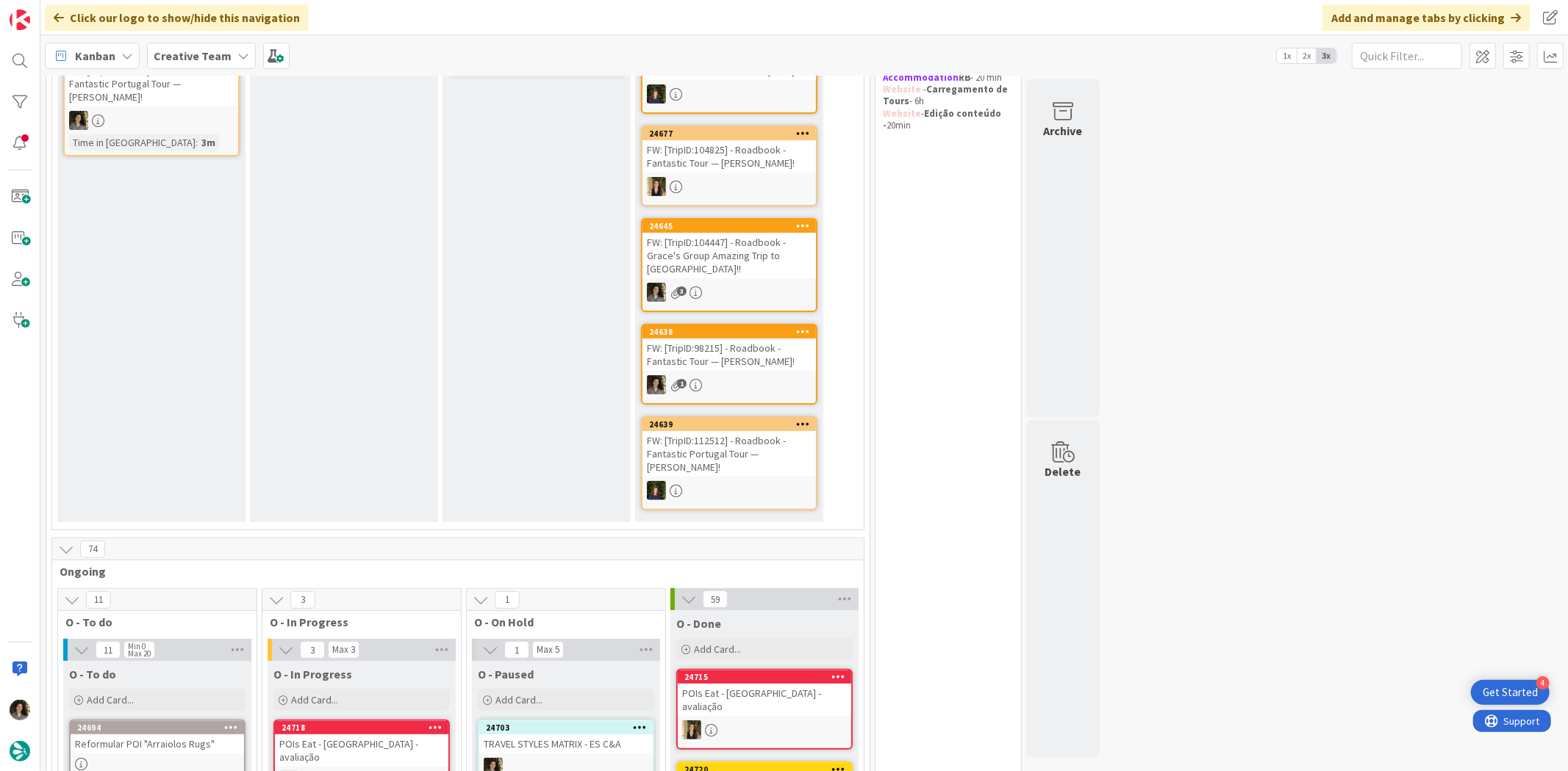
scroll to position [245, 0]
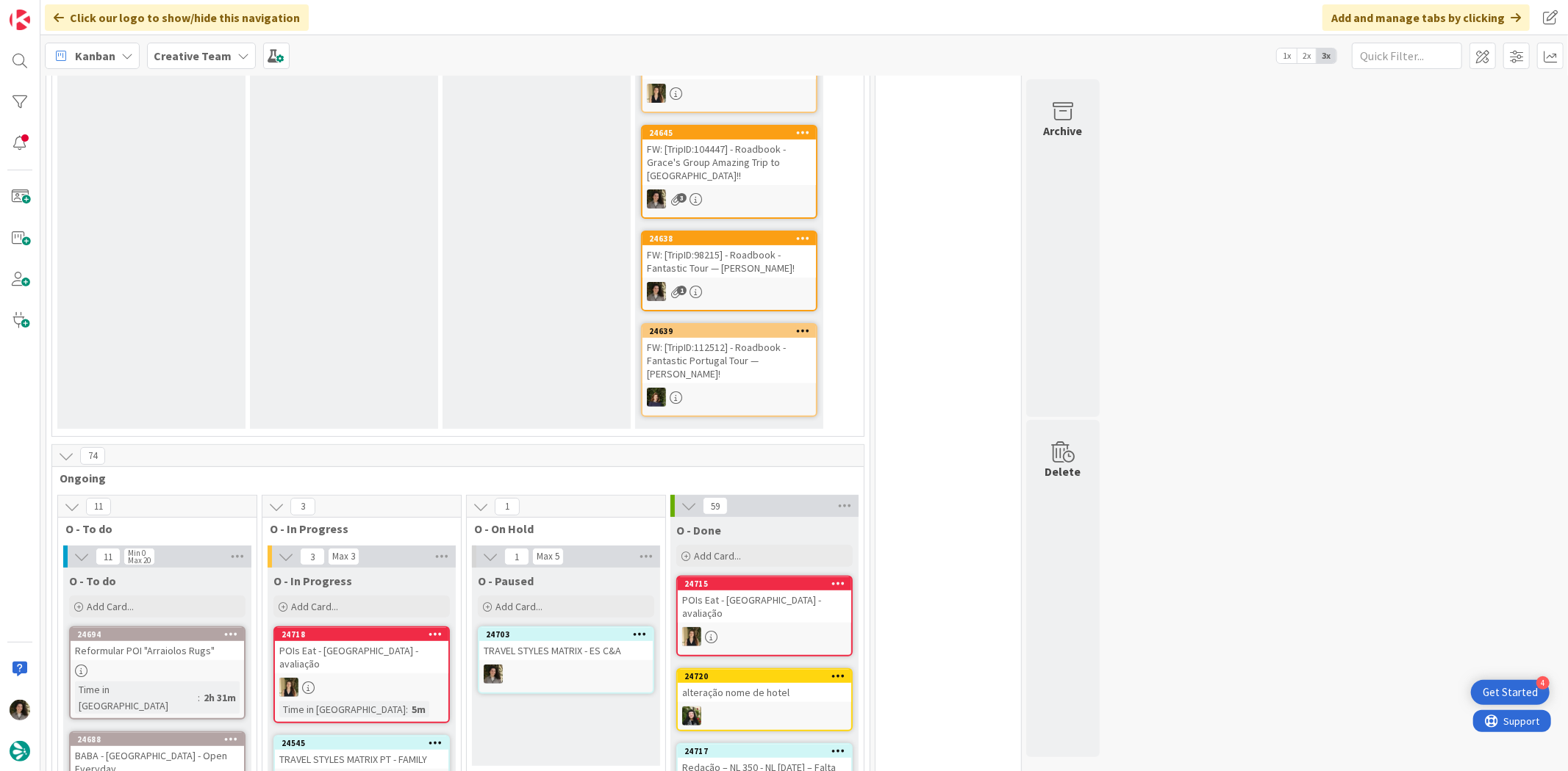
scroll to position [163, 0]
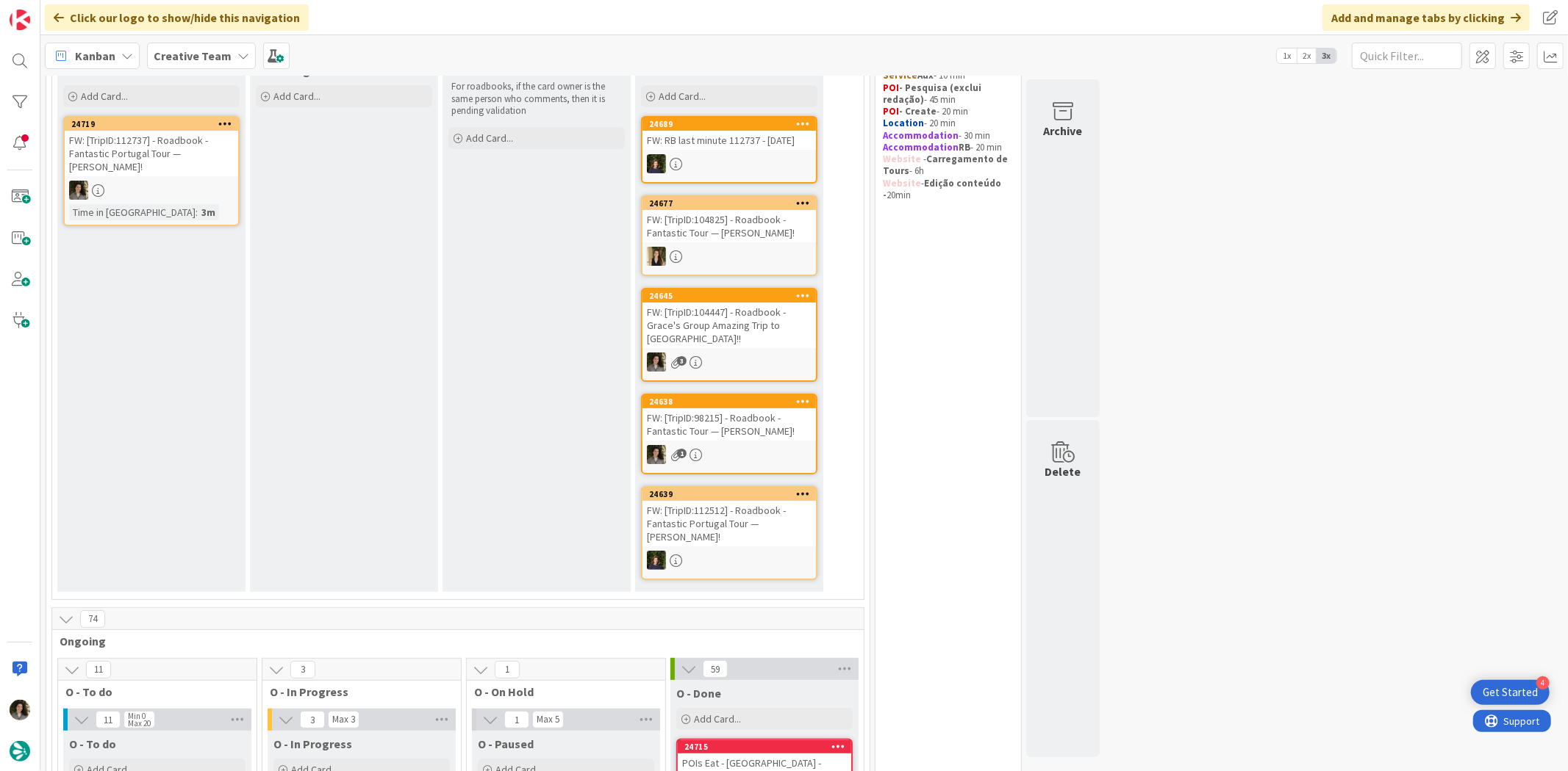
click at [148, 189] on div at bounding box center [152, 190] width 173 height 19
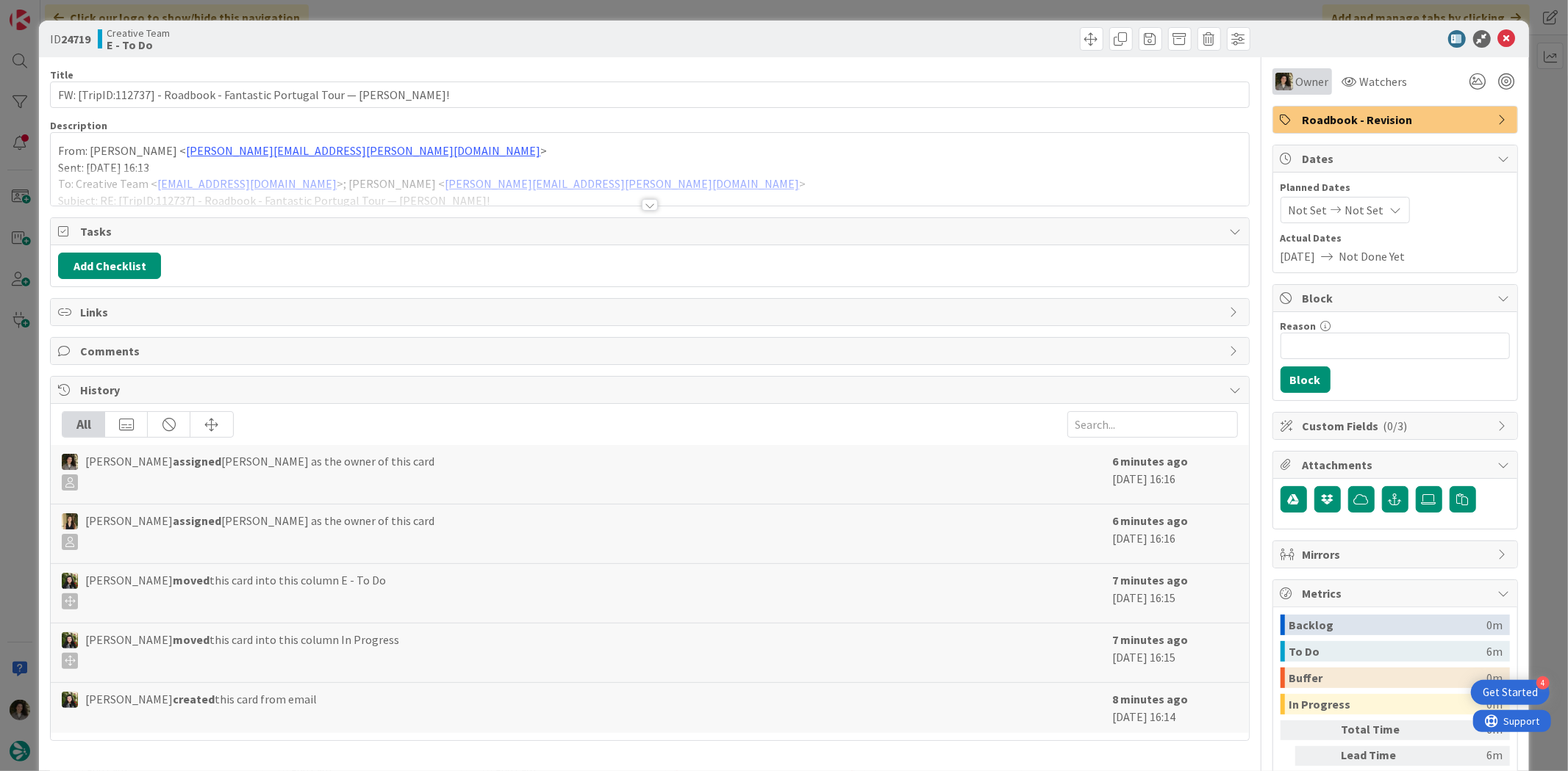
click at [1296, 73] on span "Owner" at bounding box center [1312, 81] width 33 height 18
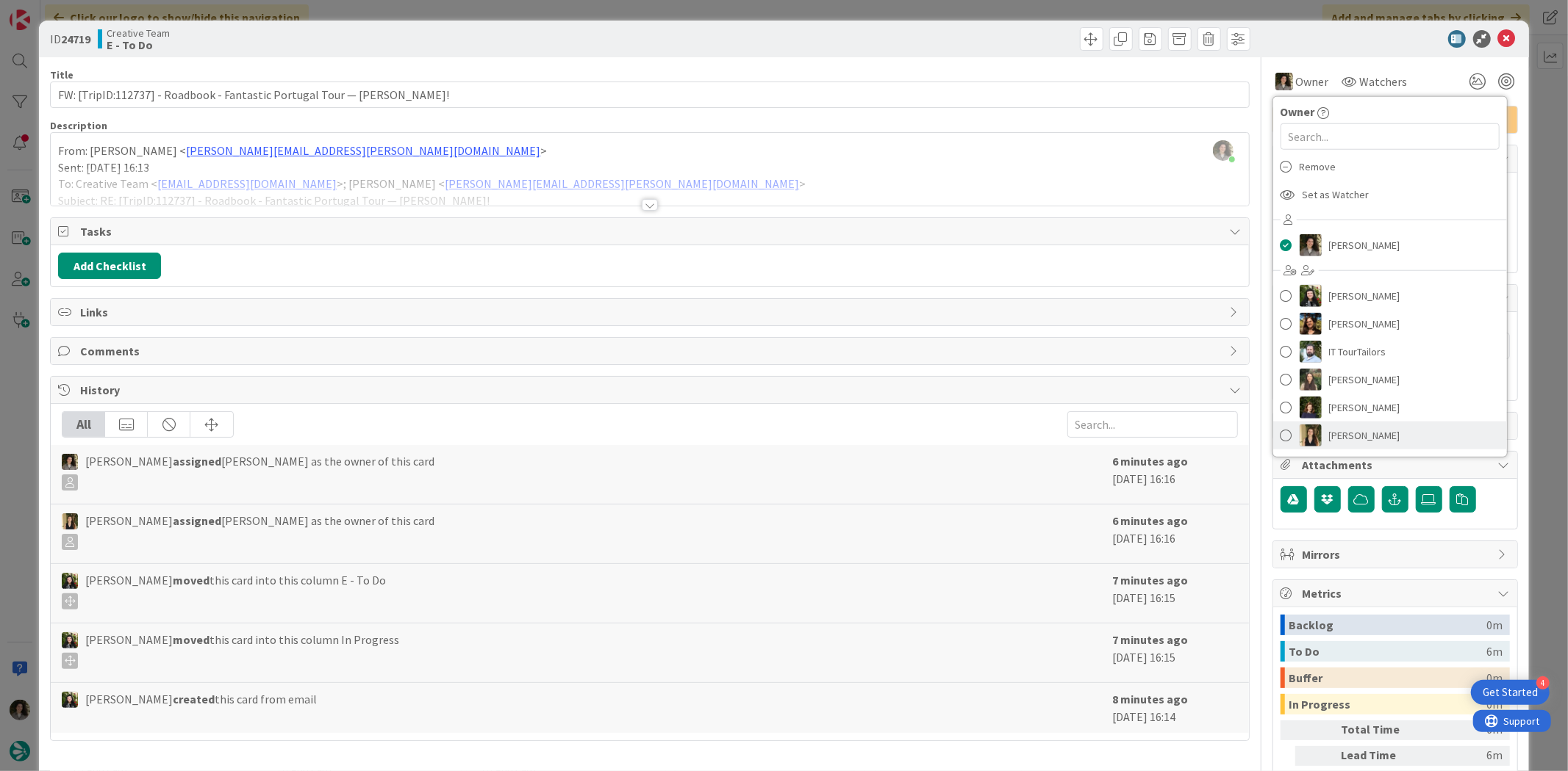
click at [1382, 424] on link "[PERSON_NAME]" at bounding box center [1390, 435] width 234 height 28
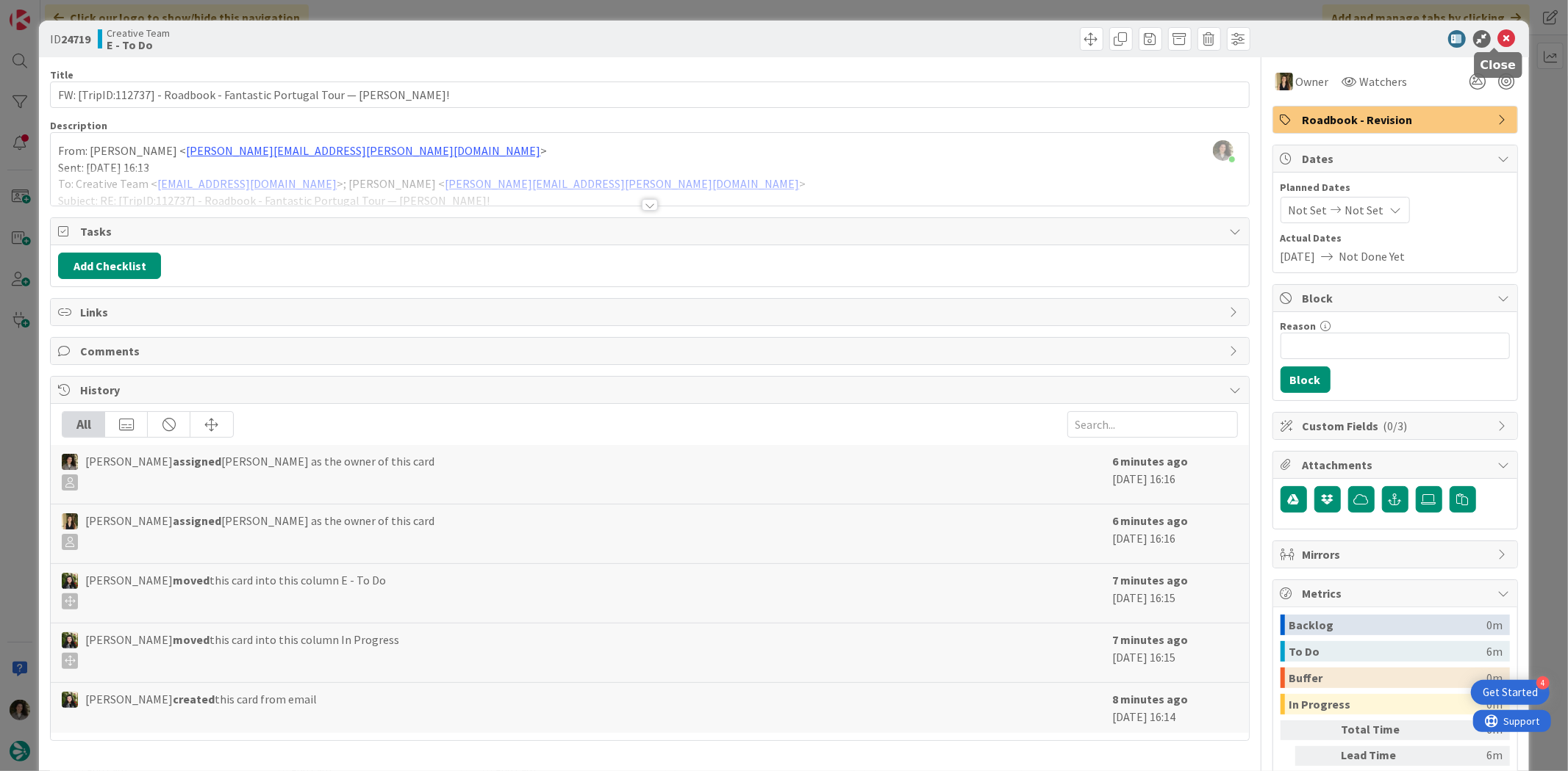
click at [1498, 32] on icon at bounding box center [1507, 39] width 18 height 18
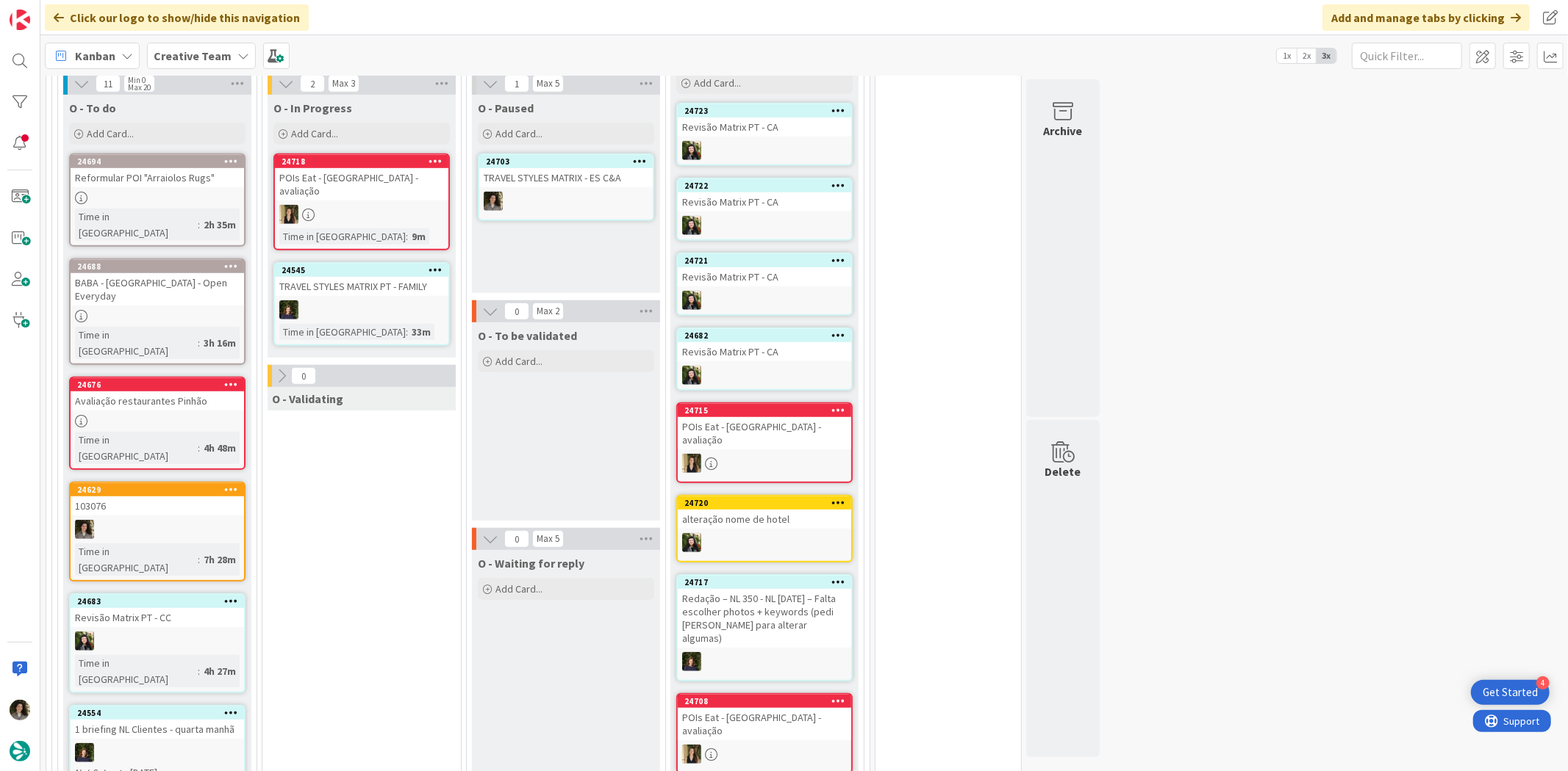
scroll to position [816, 0]
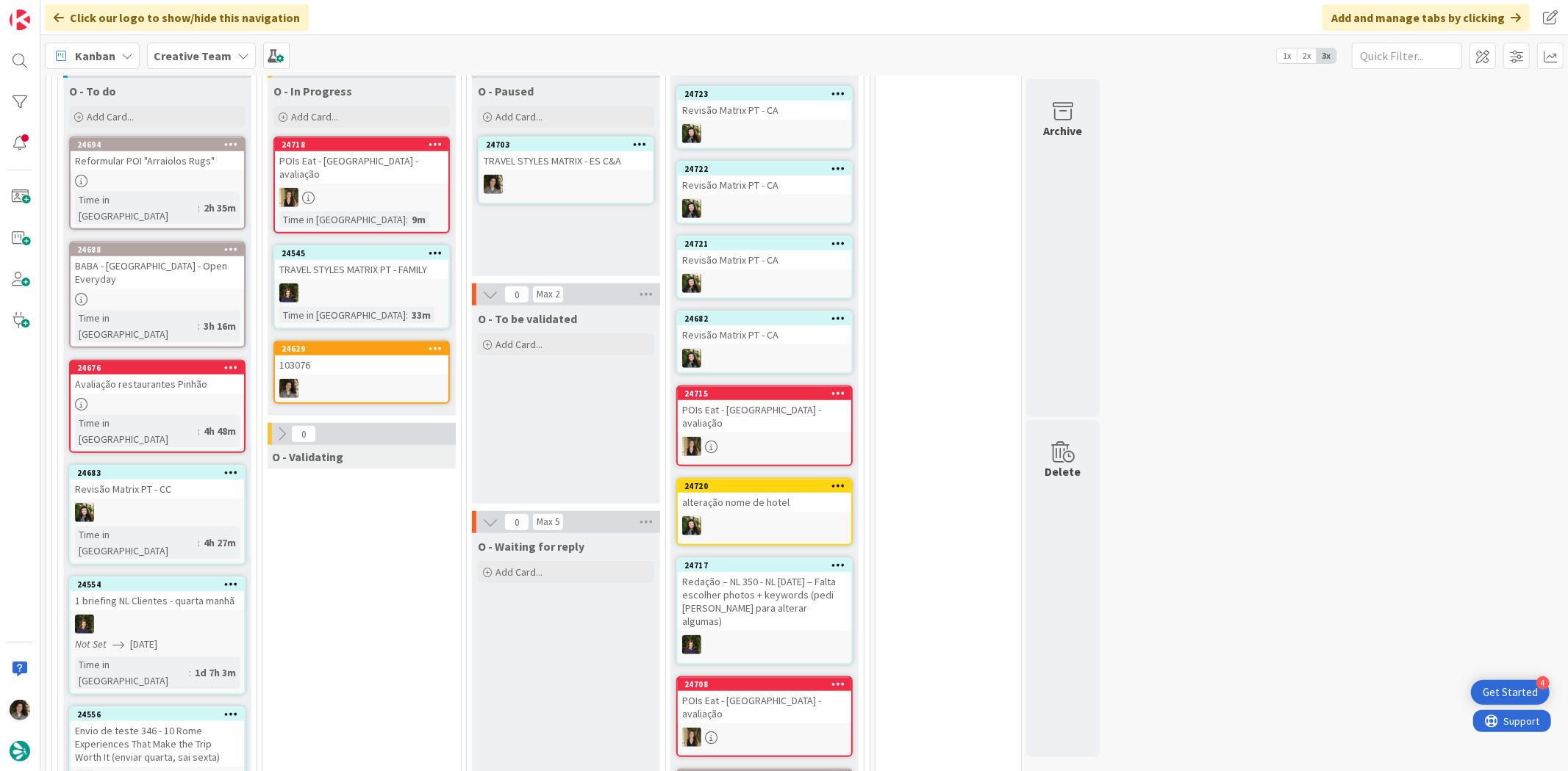
click at [376, 355] on div "103076" at bounding box center [361, 364] width 173 height 19
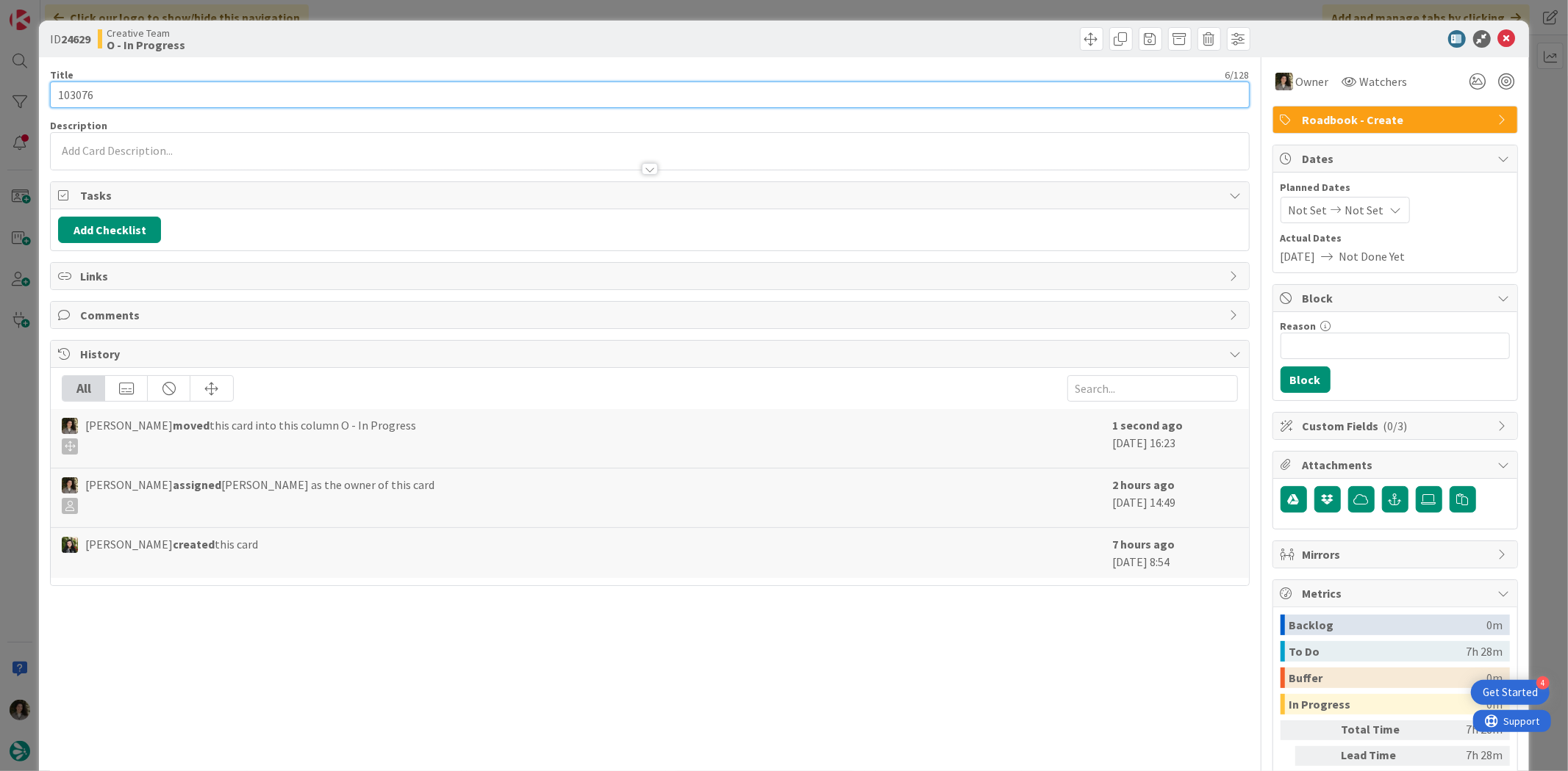
click at [93, 97] on input "103076" at bounding box center [648, 94] width 1198 height 26
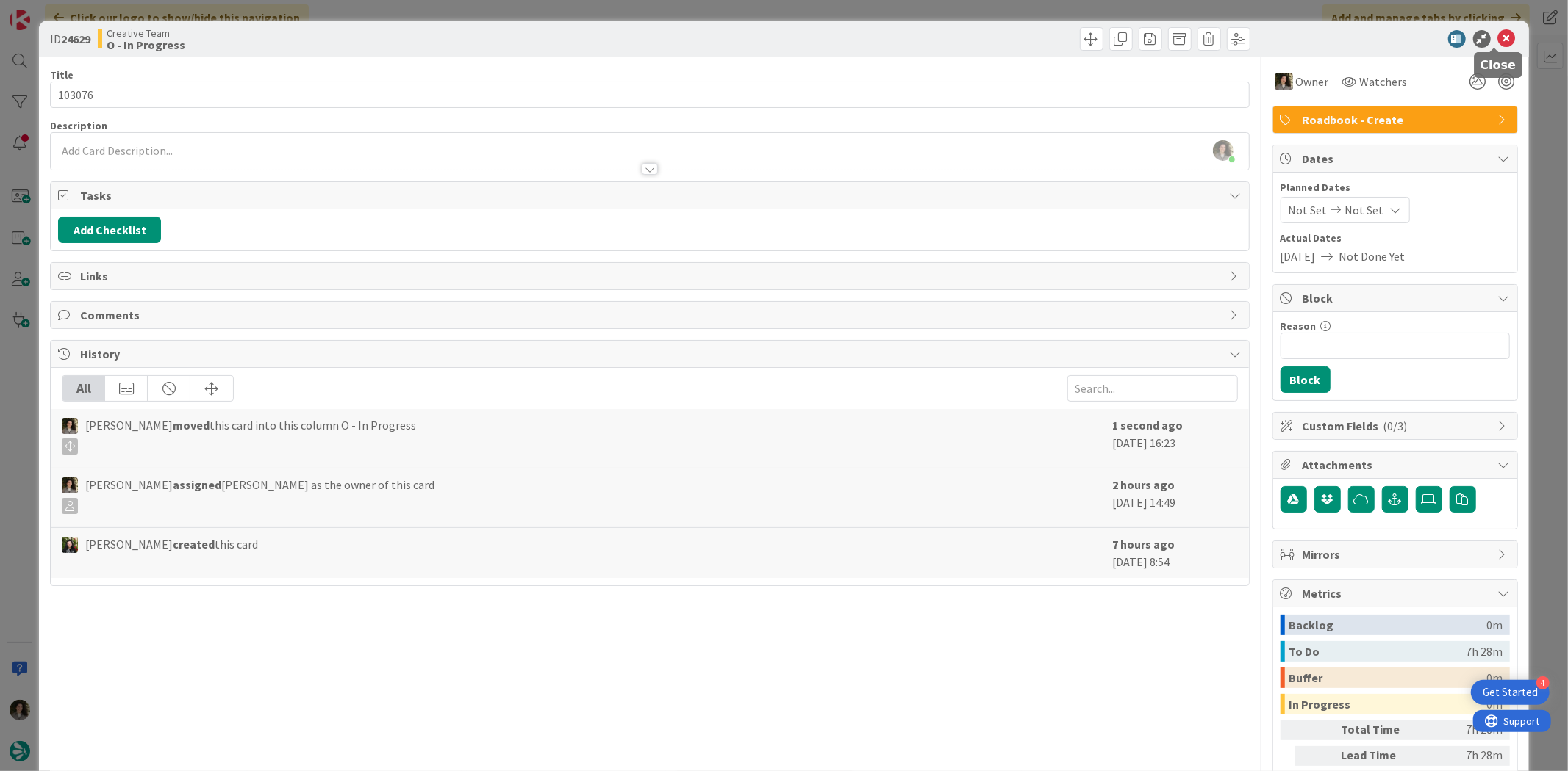
click at [1501, 40] on icon at bounding box center [1507, 39] width 18 height 18
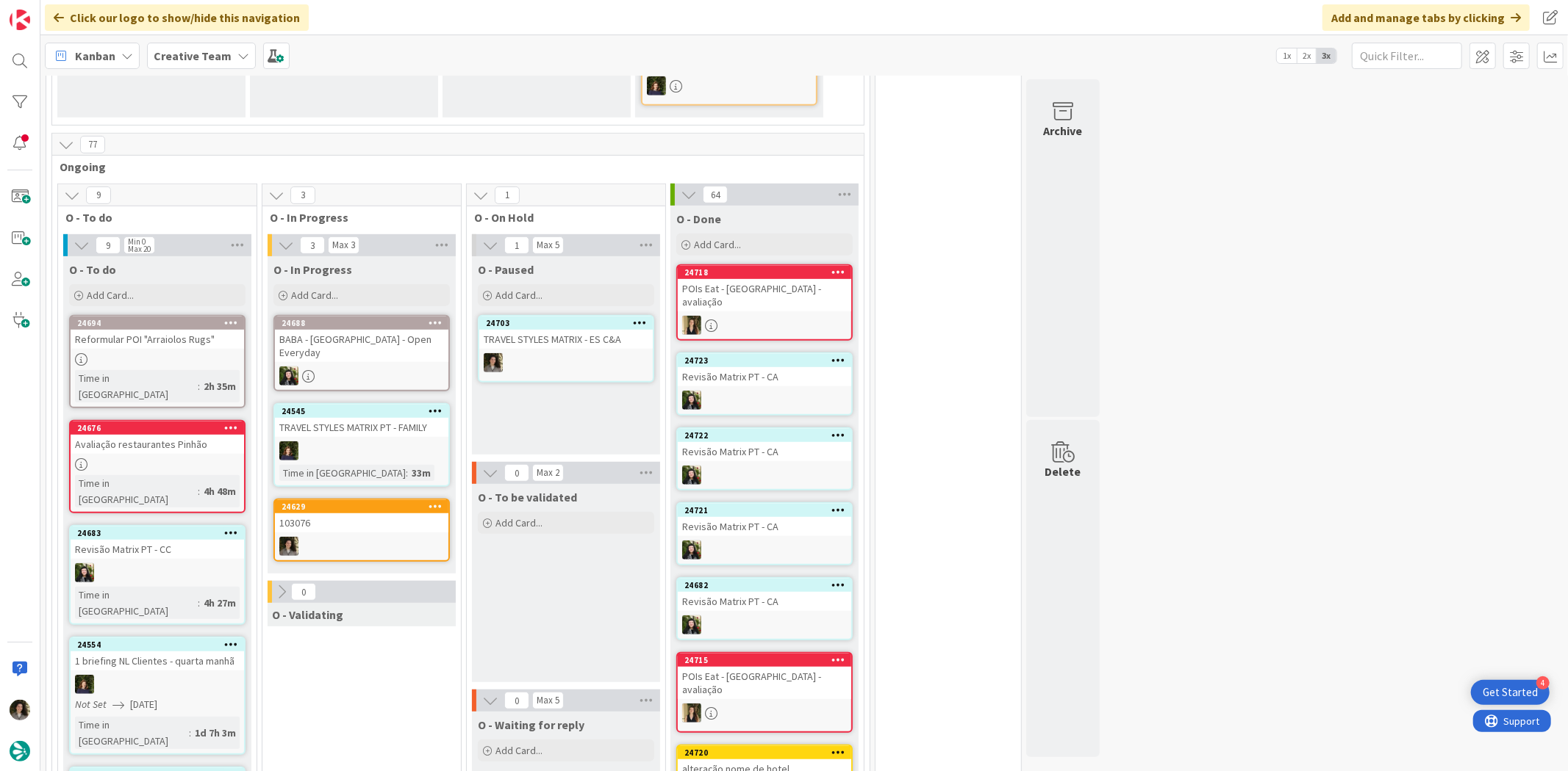
scroll to position [652, 0]
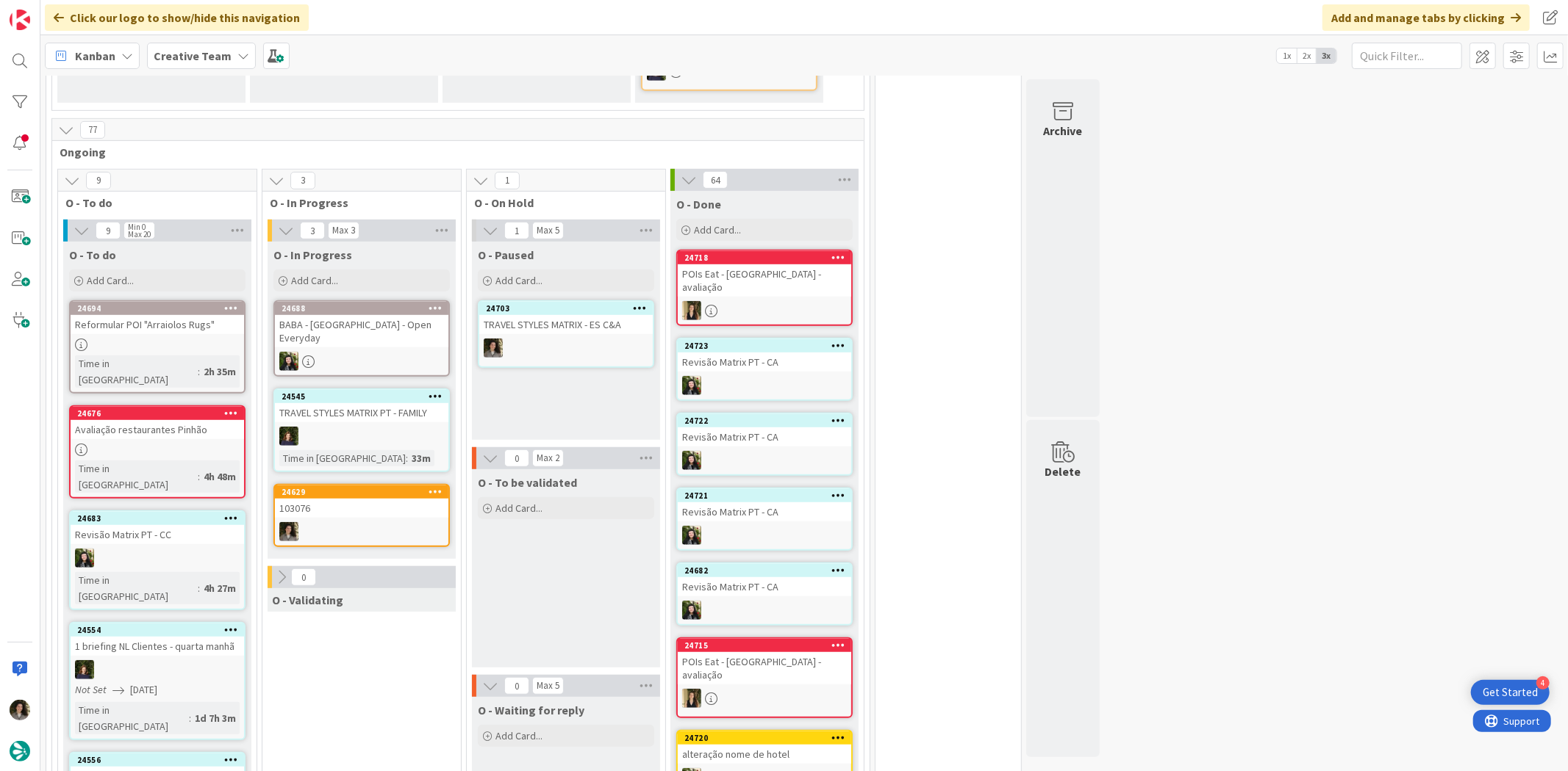
click at [338, 499] on div "103076" at bounding box center [361, 508] width 173 height 19
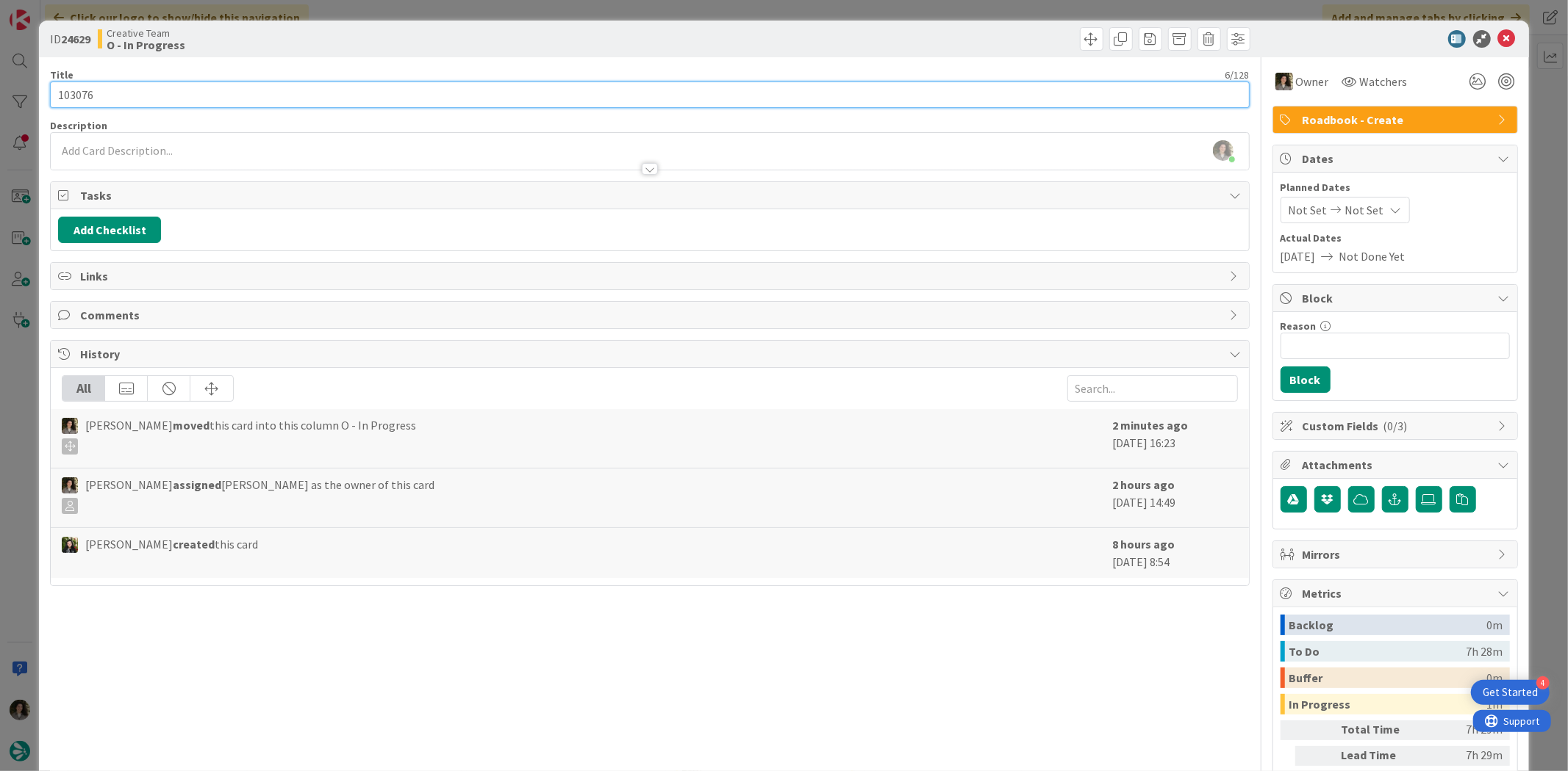
click at [119, 101] on input "103076" at bounding box center [648, 94] width 1198 height 26
